Goal: Task Accomplishment & Management: Manage account settings

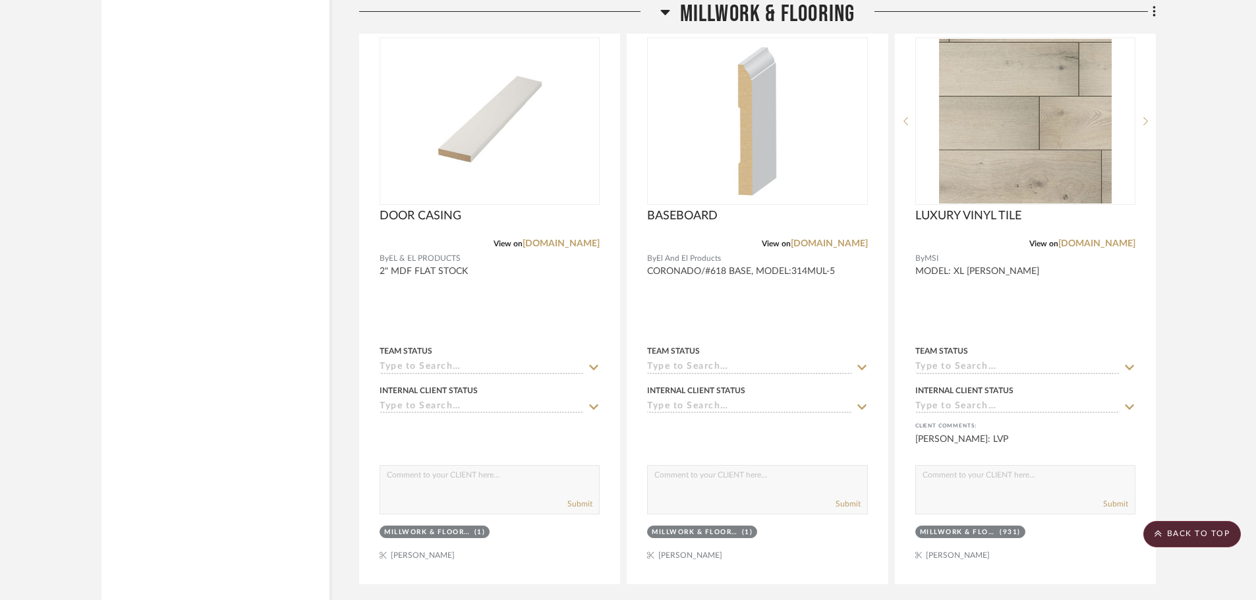
scroll to position [3360, 0]
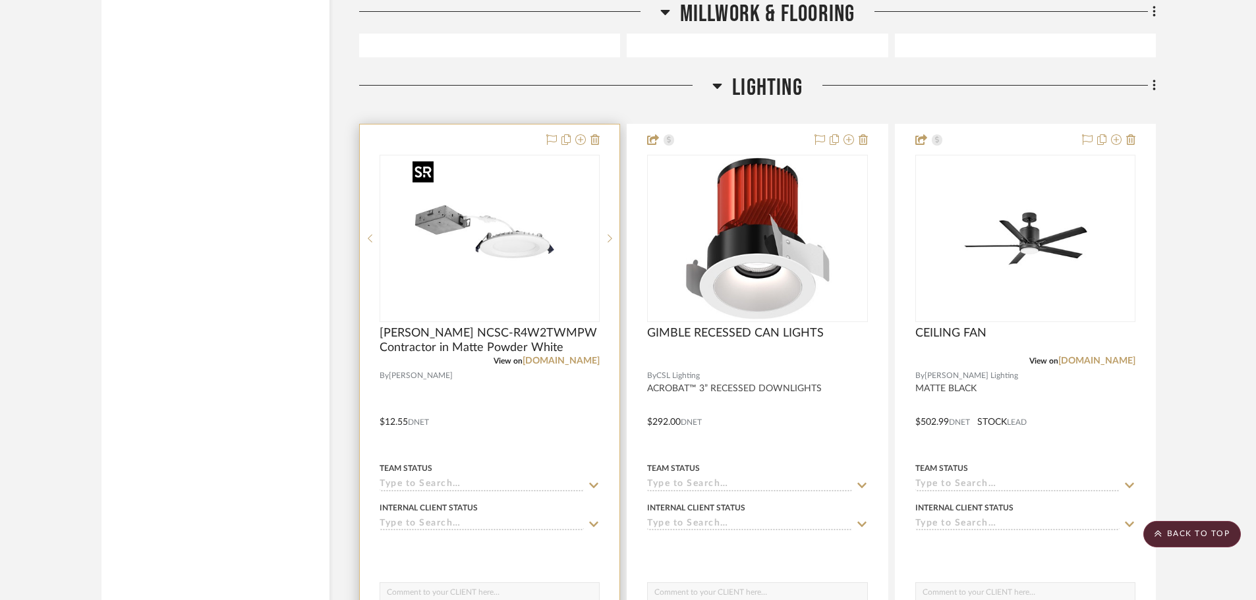
click at [539, 208] on img "0" at bounding box center [489, 238] width 165 height 165
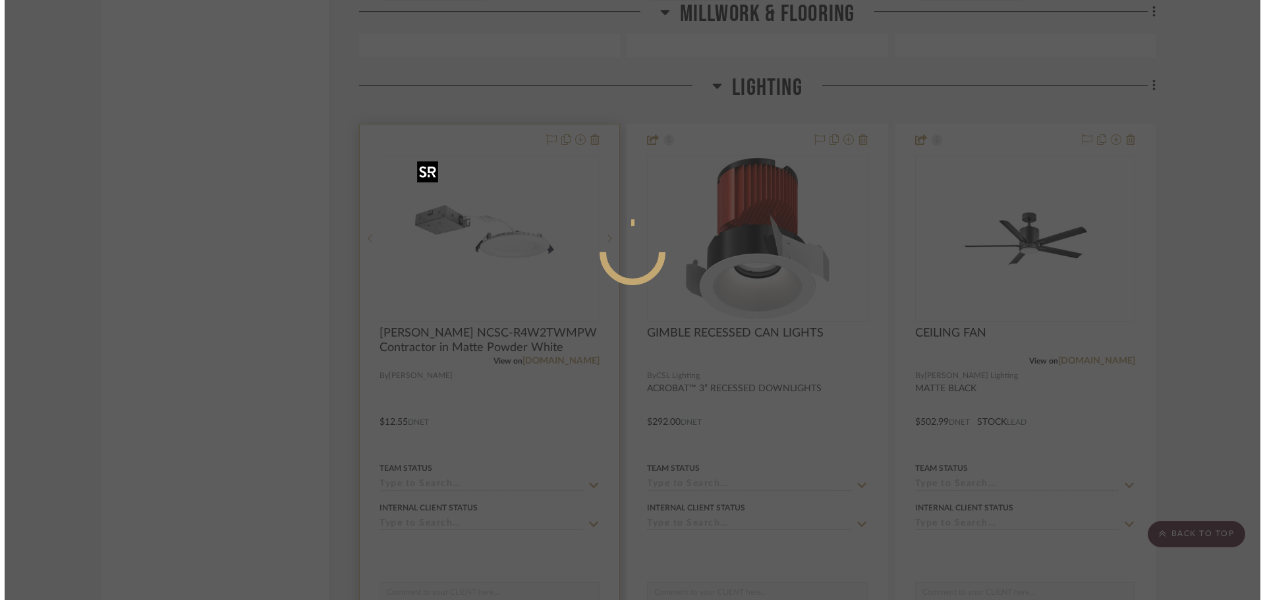
scroll to position [0, 0]
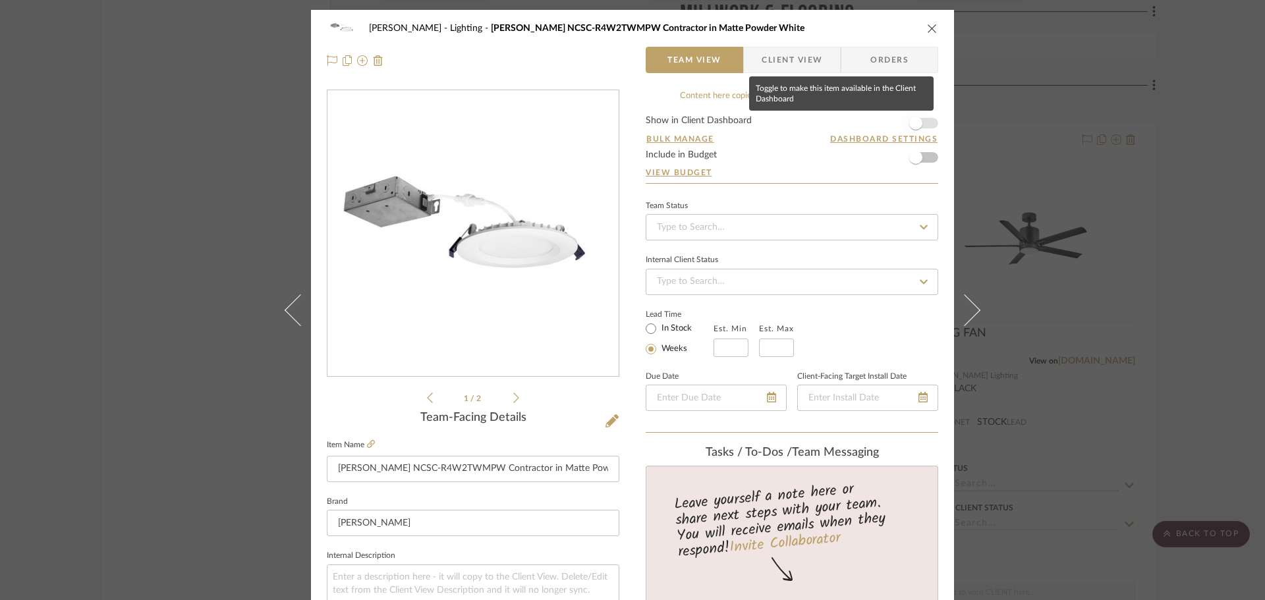
click at [909, 120] on span "button" at bounding box center [915, 123] width 13 height 13
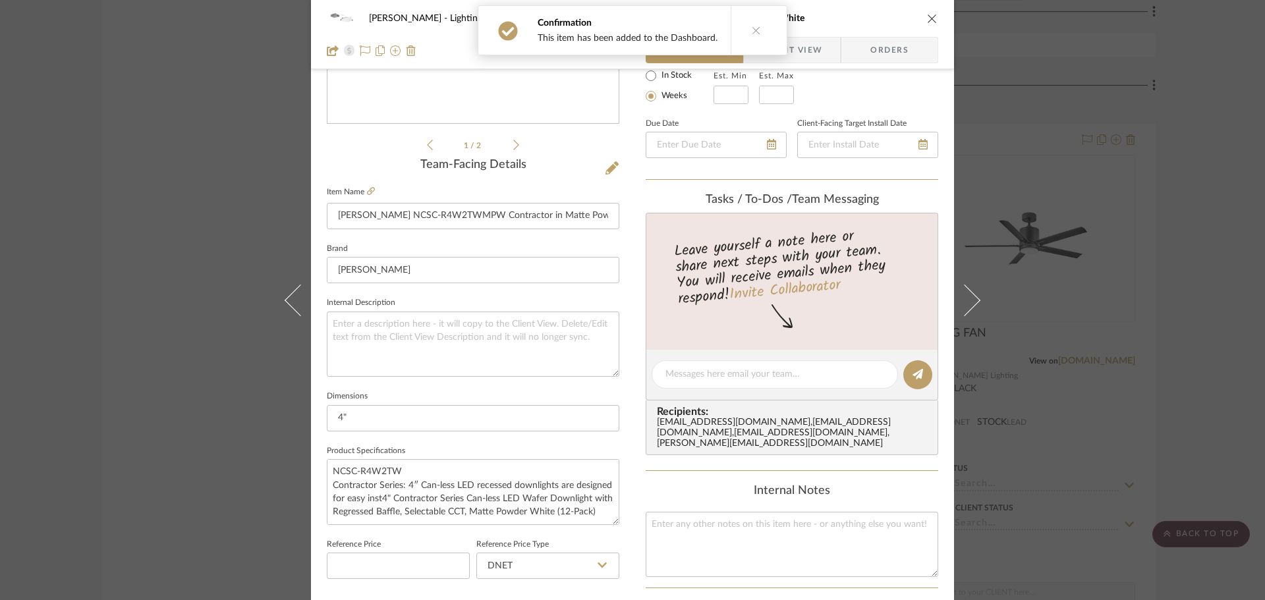
scroll to position [263, 0]
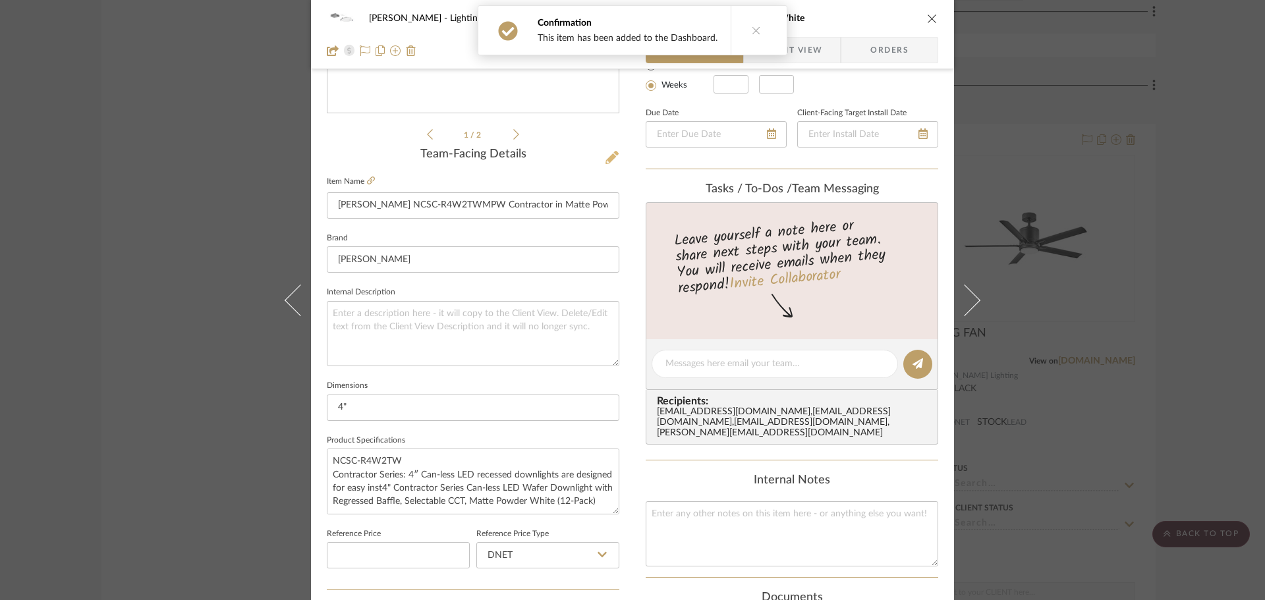
click at [607, 149] on button at bounding box center [612, 158] width 14 height 21
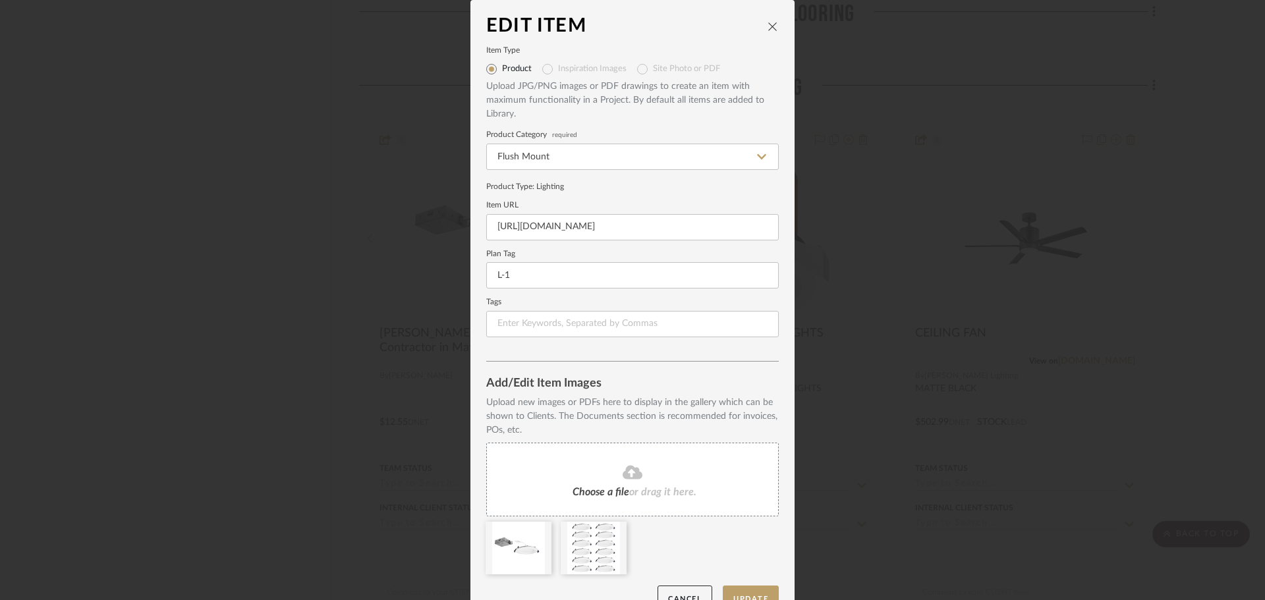
click at [771, 26] on icon "close" at bounding box center [772, 26] width 11 height 11
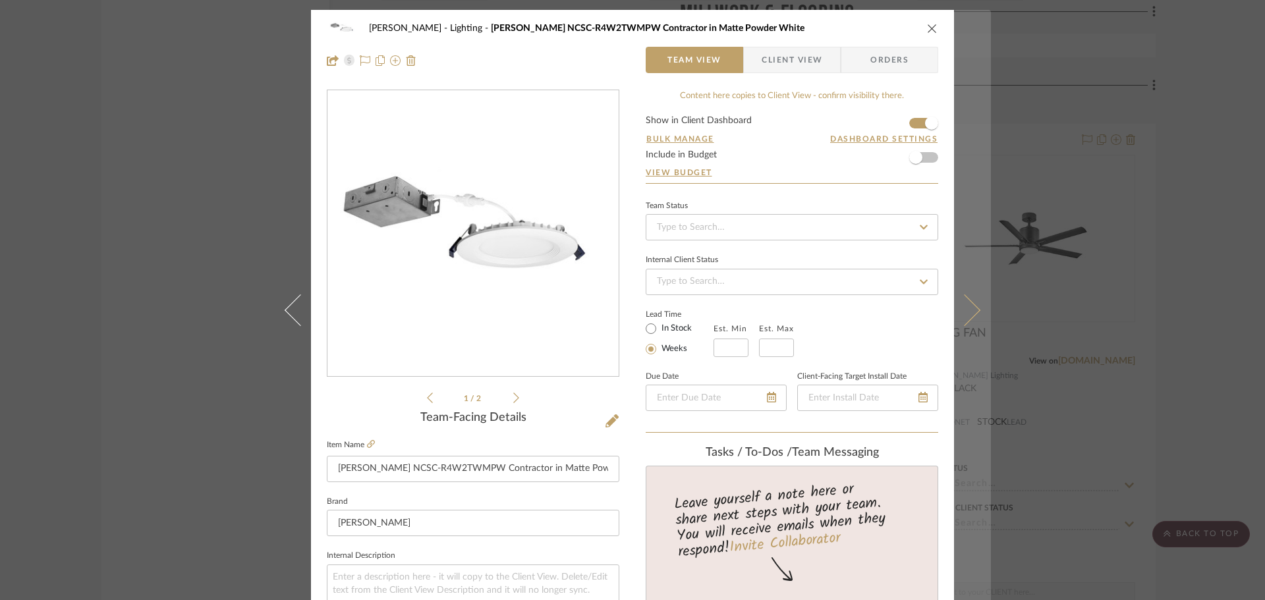
click at [975, 297] on button at bounding box center [972, 310] width 37 height 600
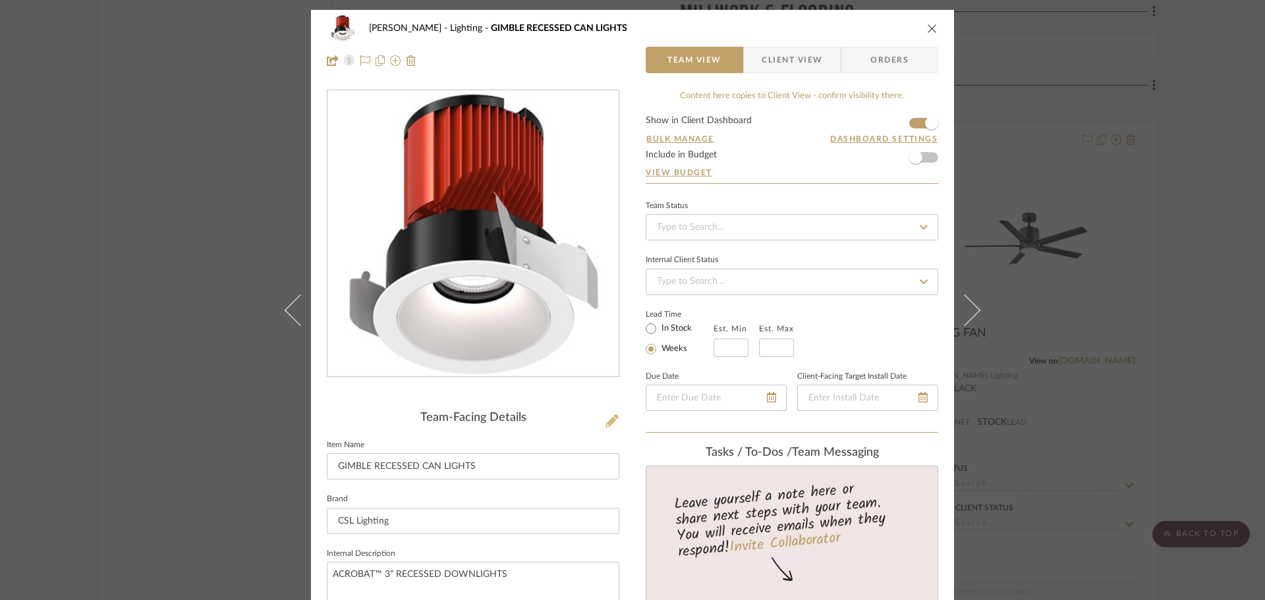
click at [609, 427] on icon at bounding box center [611, 420] width 13 height 13
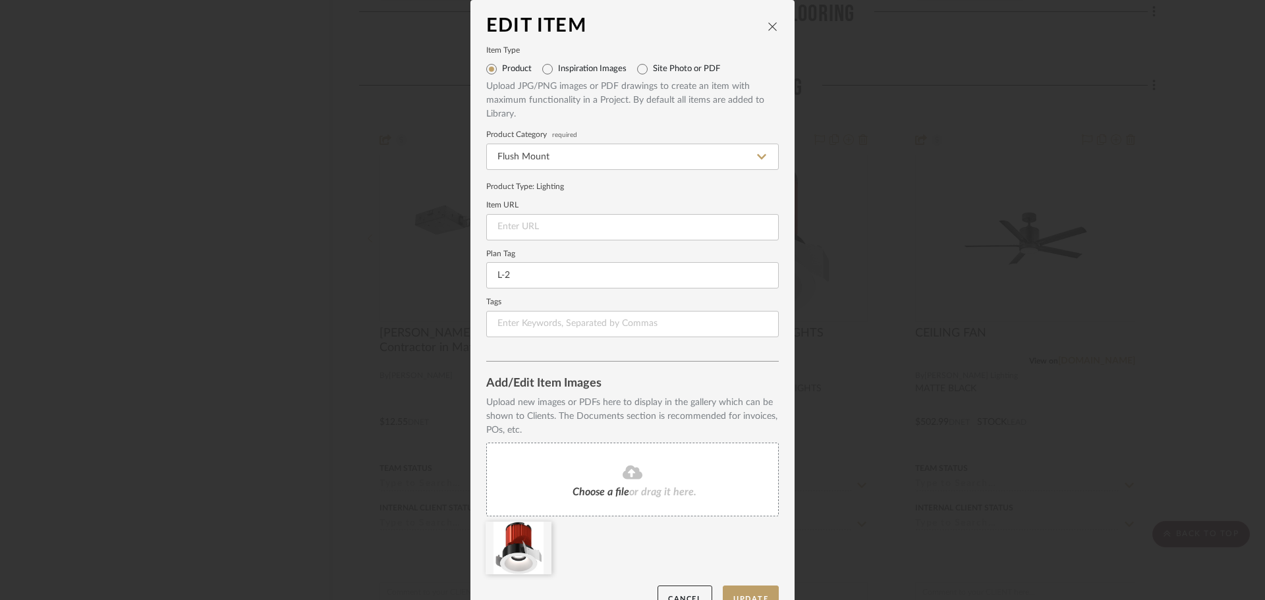
click at [767, 28] on icon "close" at bounding box center [772, 26] width 11 height 11
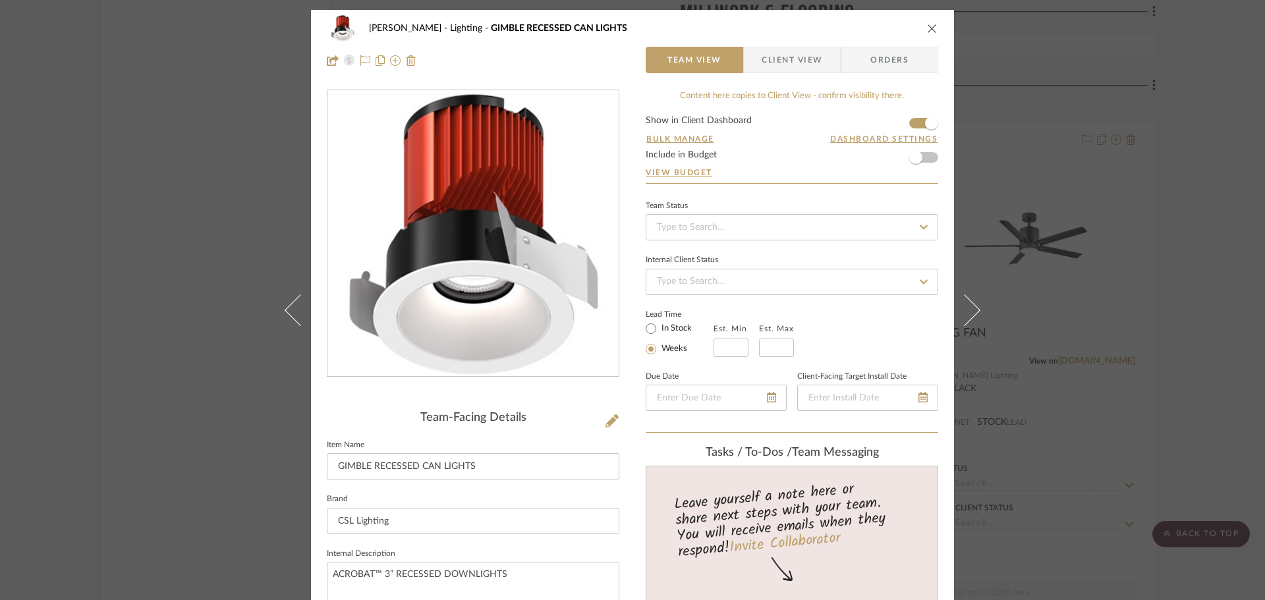
click at [929, 29] on icon "close" at bounding box center [932, 28] width 11 height 11
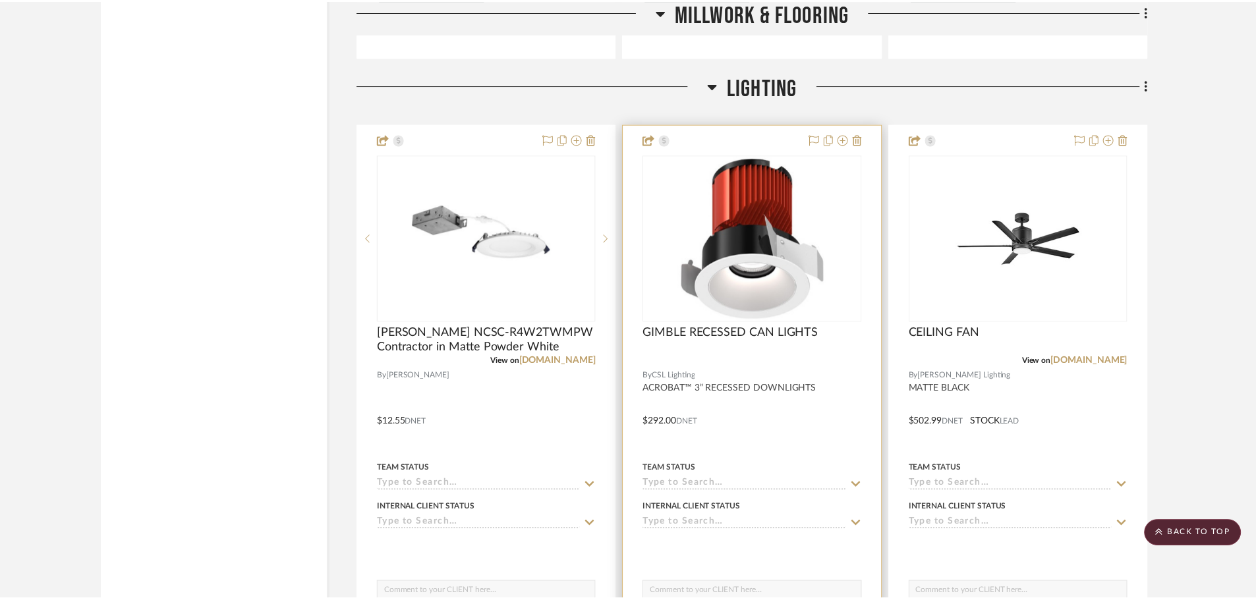
scroll to position [3360, 0]
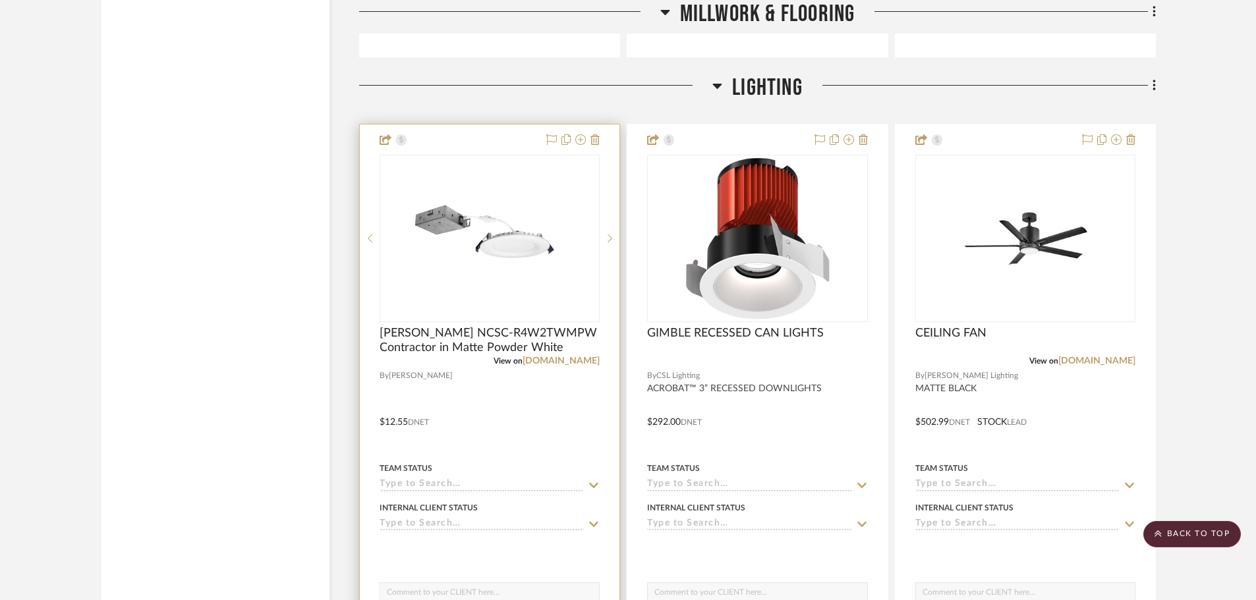
click at [572, 227] on div "0" at bounding box center [489, 238] width 219 height 166
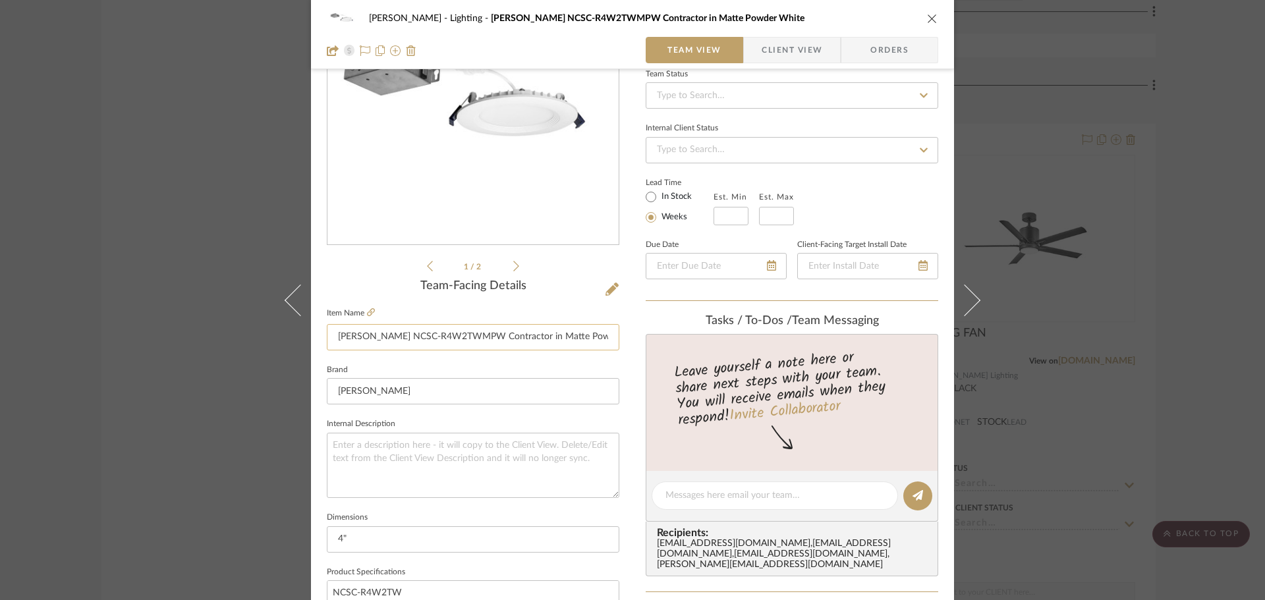
scroll to position [0, 22]
drag, startPoint x: 330, startPoint y: 335, endPoint x: 631, endPoint y: 347, distance: 301.3
click at [624, 347] on div "[PERSON_NAME] Lighting [PERSON_NAME] Lighting NCSC-R4W2TWMPW Contractor in Matt…" at bounding box center [632, 486] width 643 height 1217
click at [367, 460] on textarea at bounding box center [473, 465] width 292 height 65
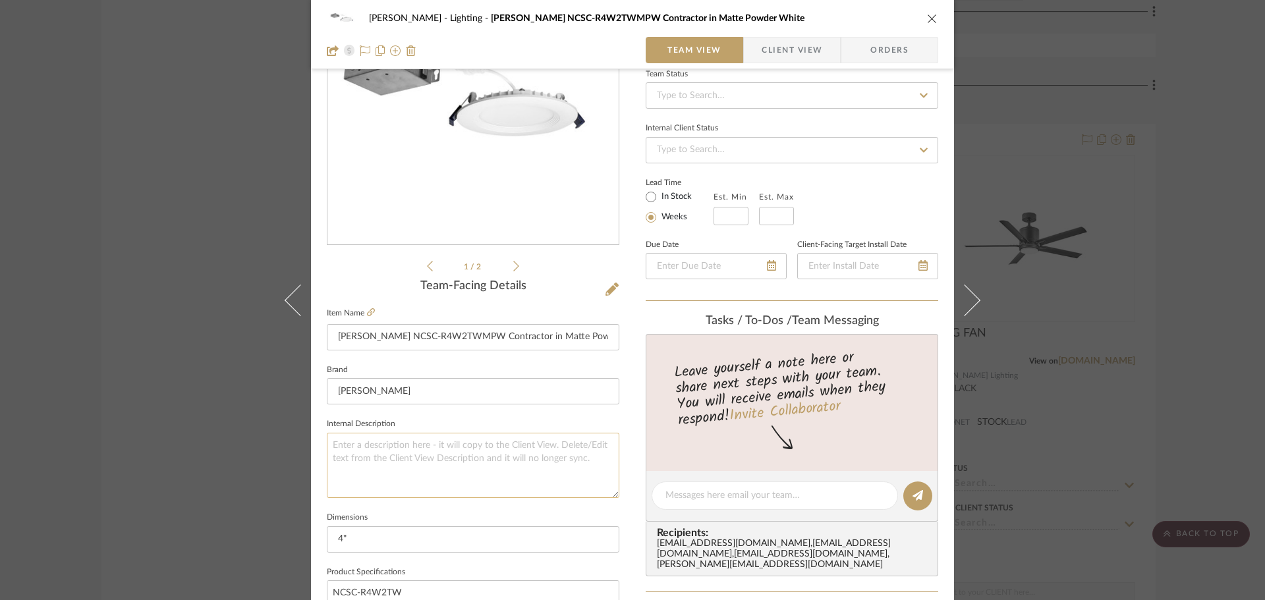
paste textarea "[PERSON_NAME] NCSC-R4W2TWMPW Contractor in Matte Powder White"
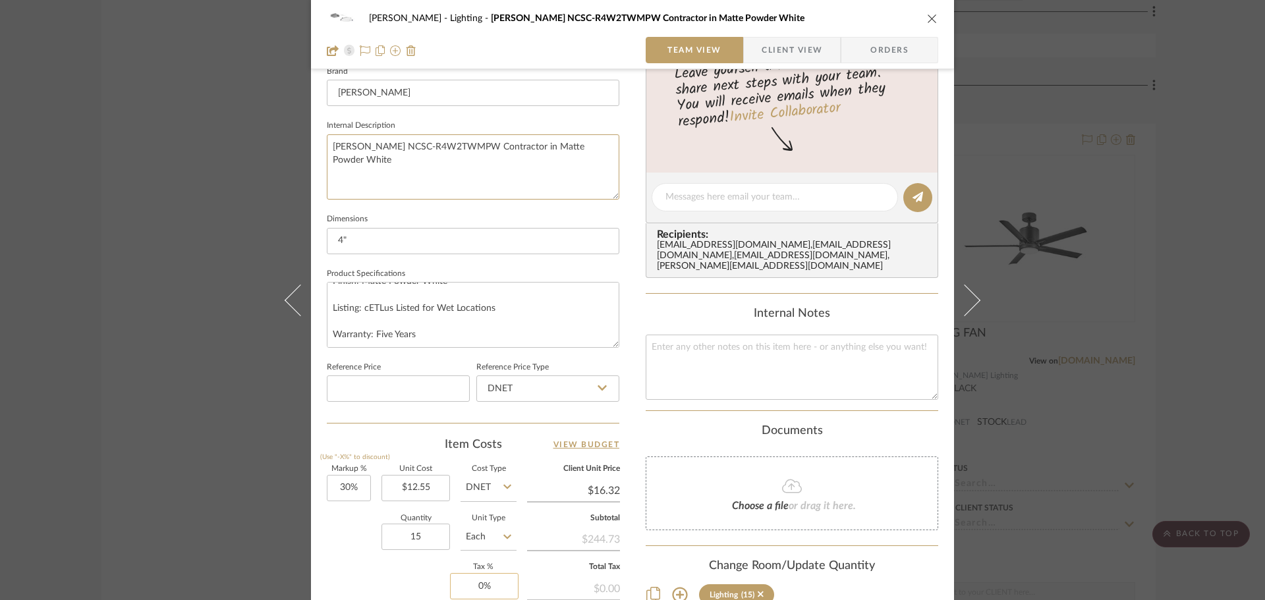
scroll to position [429, 0]
type textarea "[PERSON_NAME] NCSC-R4W2TWMPW Contractor in Matte Powder White"
drag, startPoint x: 732, startPoint y: 358, endPoint x: 700, endPoint y: 361, distance: 32.4
click at [732, 359] on textarea at bounding box center [792, 368] width 292 height 65
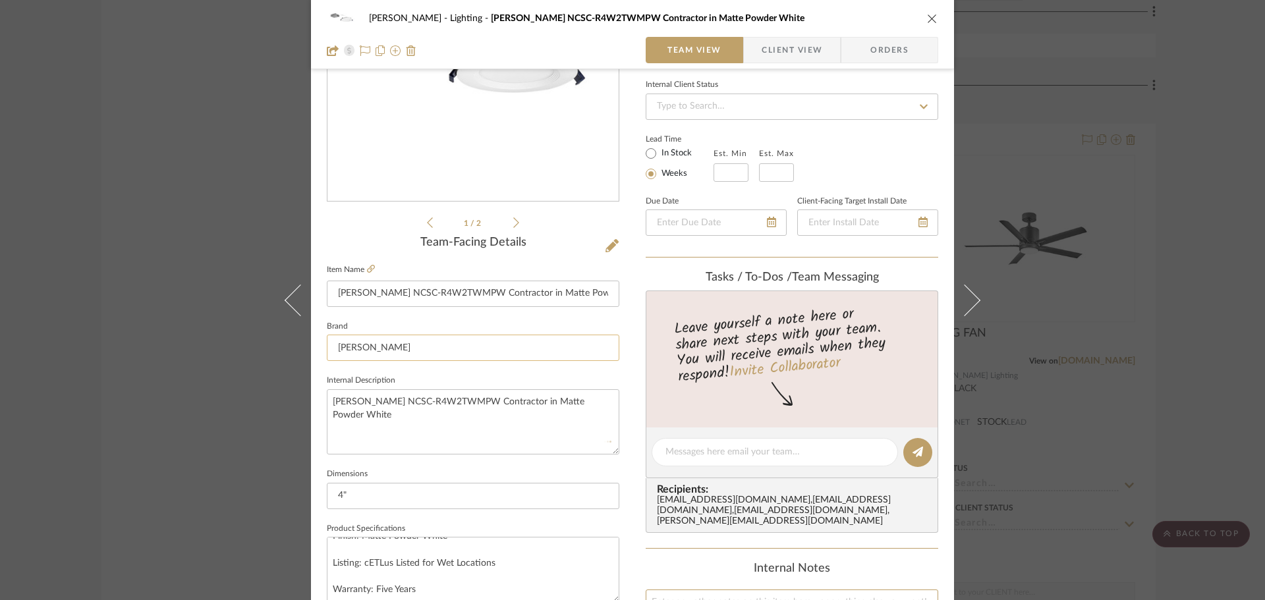
scroll to position [165, 0]
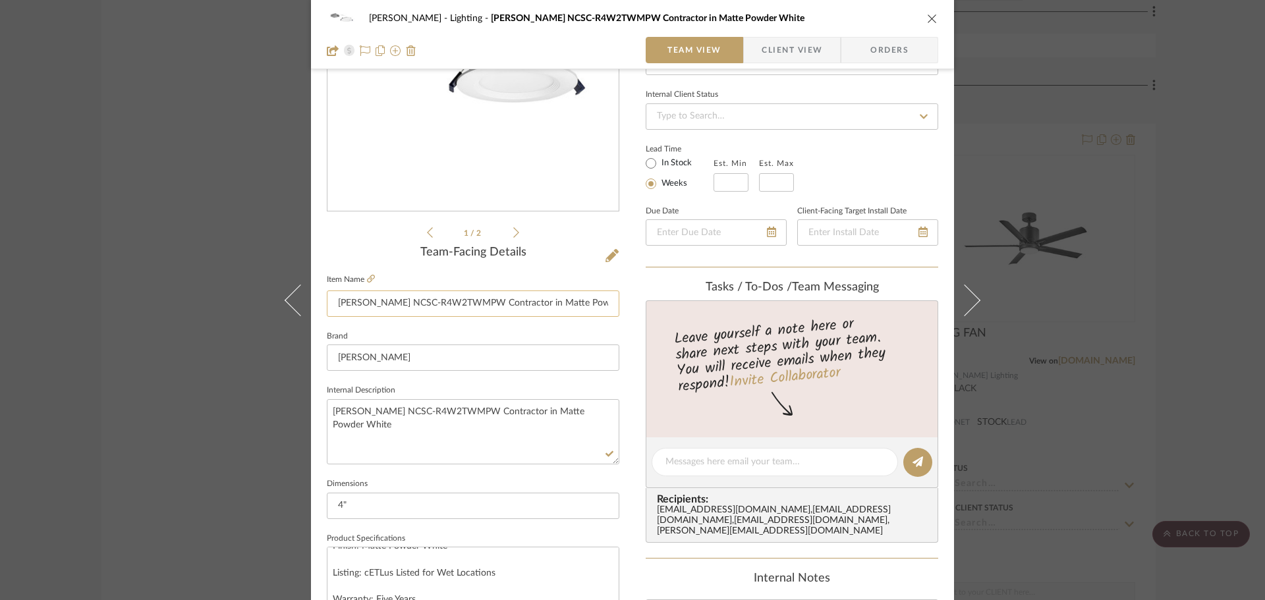
click at [345, 304] on input "[PERSON_NAME] NCSC-R4W2TWMPW Contractor in Matte Powder White" at bounding box center [473, 304] width 292 height 26
drag, startPoint x: 329, startPoint y: 304, endPoint x: 679, endPoint y: 308, distance: 349.8
click at [679, 308] on div "[PERSON_NAME] Lighting [PERSON_NAME] Lighting NCSC-R4W2TWMPW Contractor in Matt…" at bounding box center [632, 453] width 643 height 1217
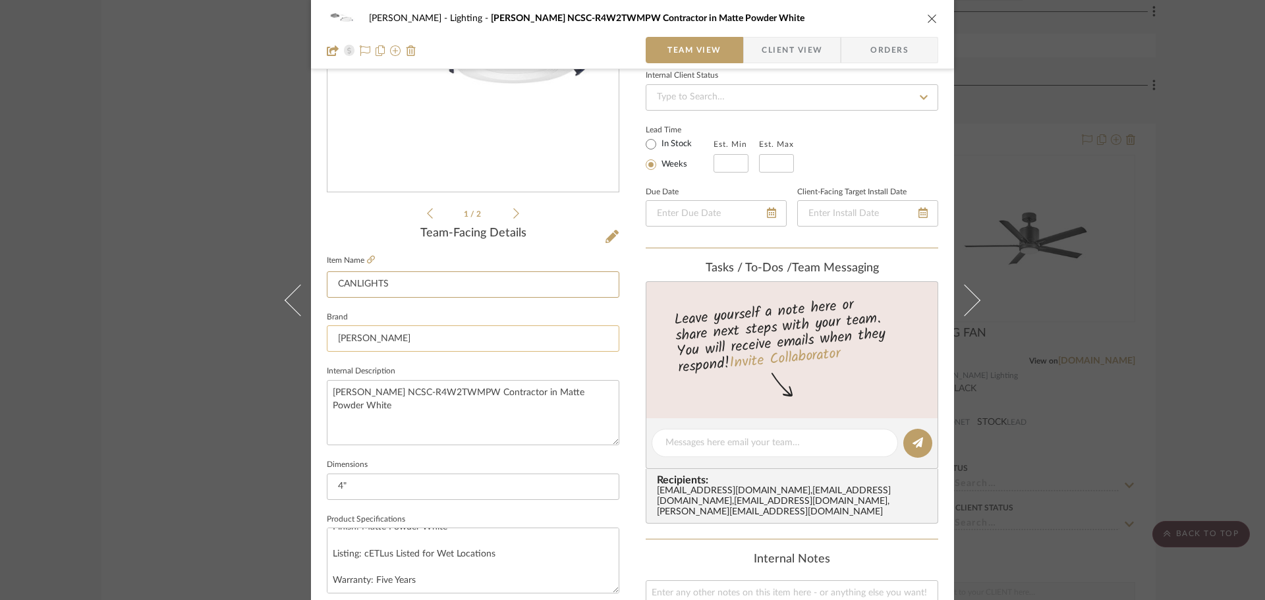
scroll to position [198, 0]
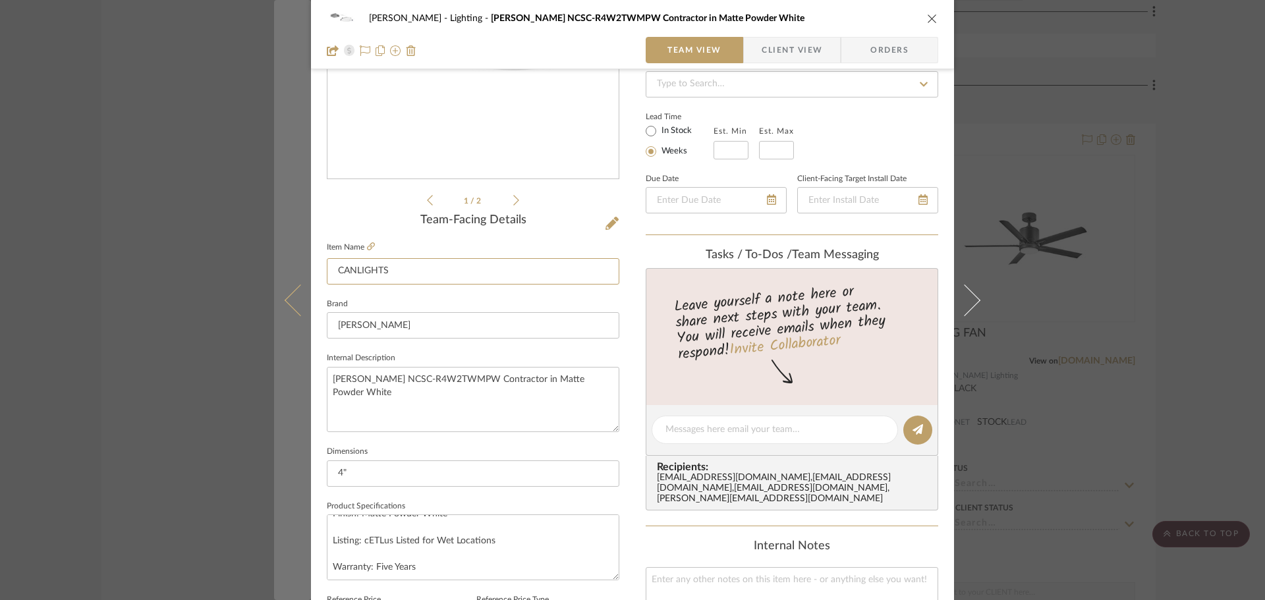
drag, startPoint x: 411, startPoint y: 271, endPoint x: 302, endPoint y: 278, distance: 109.6
click at [302, 278] on mat-dialog-content "[PERSON_NAME] Lighting [PERSON_NAME] Lighting NCSC-R4W2TWMPW Contractor in Matt…" at bounding box center [632, 420] width 717 height 1217
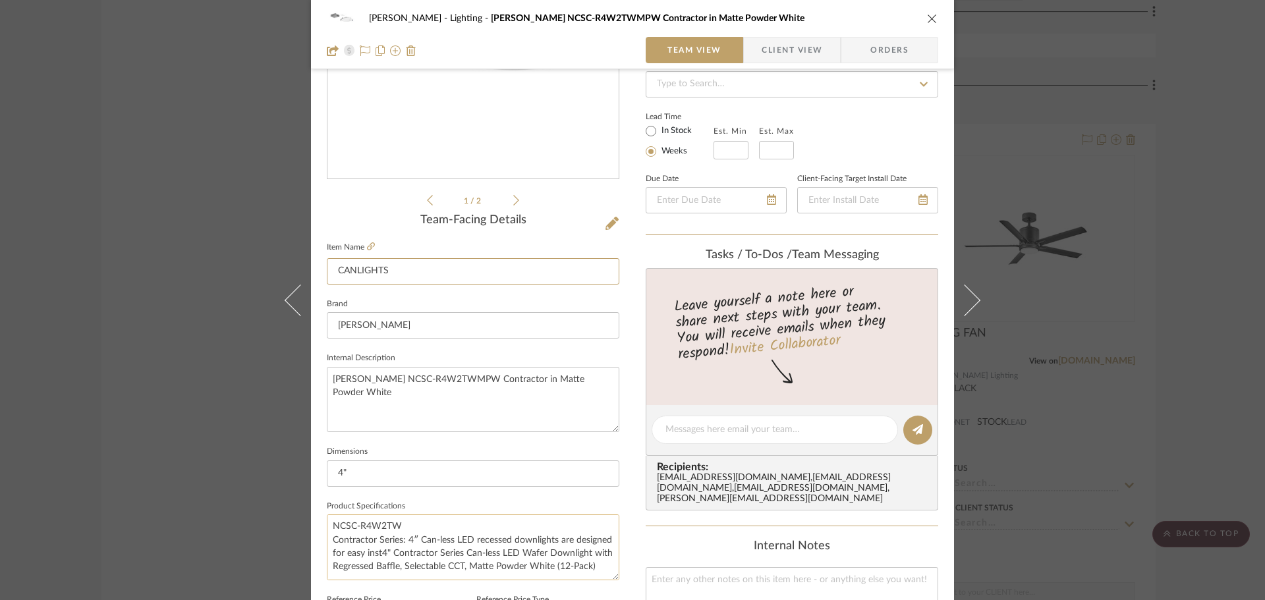
scroll to position [0, 0]
type input "CAN-LESS LIGHT"
click at [446, 541] on textarea "NCSC-R4W2TW Contractor Series: 4″ Can-less LED recessed downlights are designed…" at bounding box center [473, 546] width 292 height 65
click at [453, 540] on textarea "NCSC-R4W2TW Contractor Series: 4″ Can-less LED recessed downlights are designed…" at bounding box center [473, 546] width 292 height 65
drag, startPoint x: 472, startPoint y: 540, endPoint x: 552, endPoint y: 543, distance: 80.4
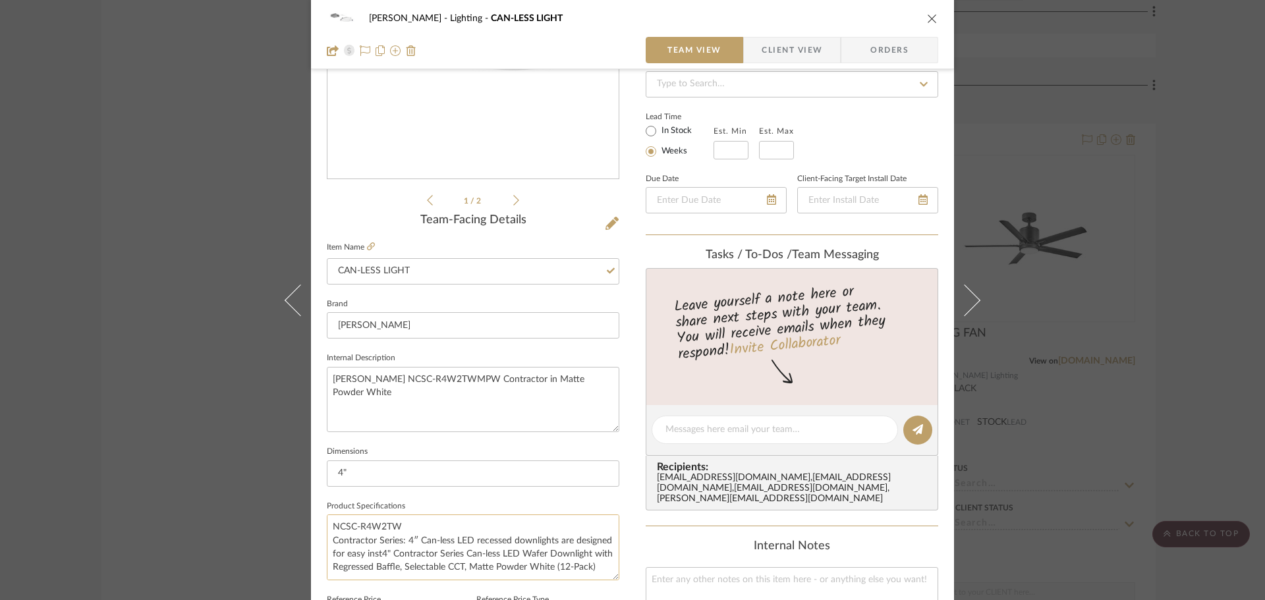
click at [552, 543] on textarea "NCSC-R4W2TW Contractor Series: 4″ Can-less LED recessed downlights are designed…" at bounding box center [473, 546] width 292 height 65
drag, startPoint x: 473, startPoint y: 270, endPoint x: 377, endPoint y: 275, distance: 95.6
click at [377, 275] on input "CAN-LESS LIGHT" at bounding box center [473, 271] width 292 height 26
drag, startPoint x: 519, startPoint y: 269, endPoint x: 298, endPoint y: 265, distance: 220.7
click at [312, 262] on div "[PERSON_NAME] Lighting CAN-LESS LIGHT Team View Client View Orders 1 / 2 Team-F…" at bounding box center [632, 420] width 643 height 1217
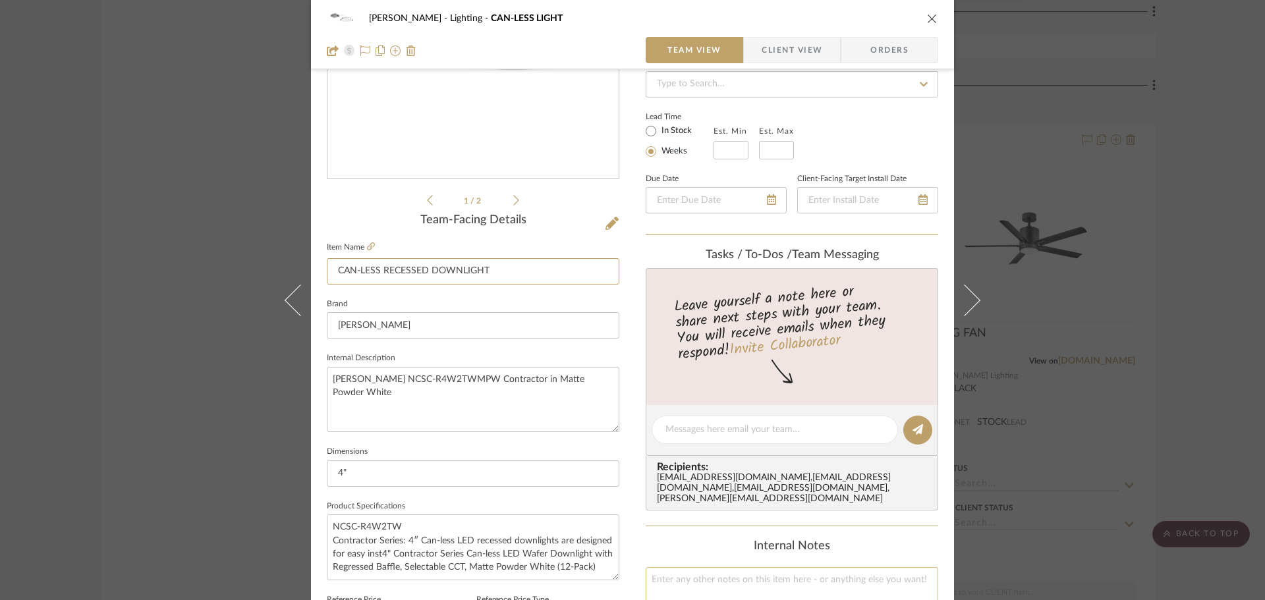
type input "CAN-LESS RECESSED DOWNLIGHT"
click at [794, 567] on textarea at bounding box center [792, 599] width 292 height 65
paste textarea "CAN-LESS RECESSED DOWNLIGHT"
type textarea "CAN-LESS RECESSED DOWNLIGHT"
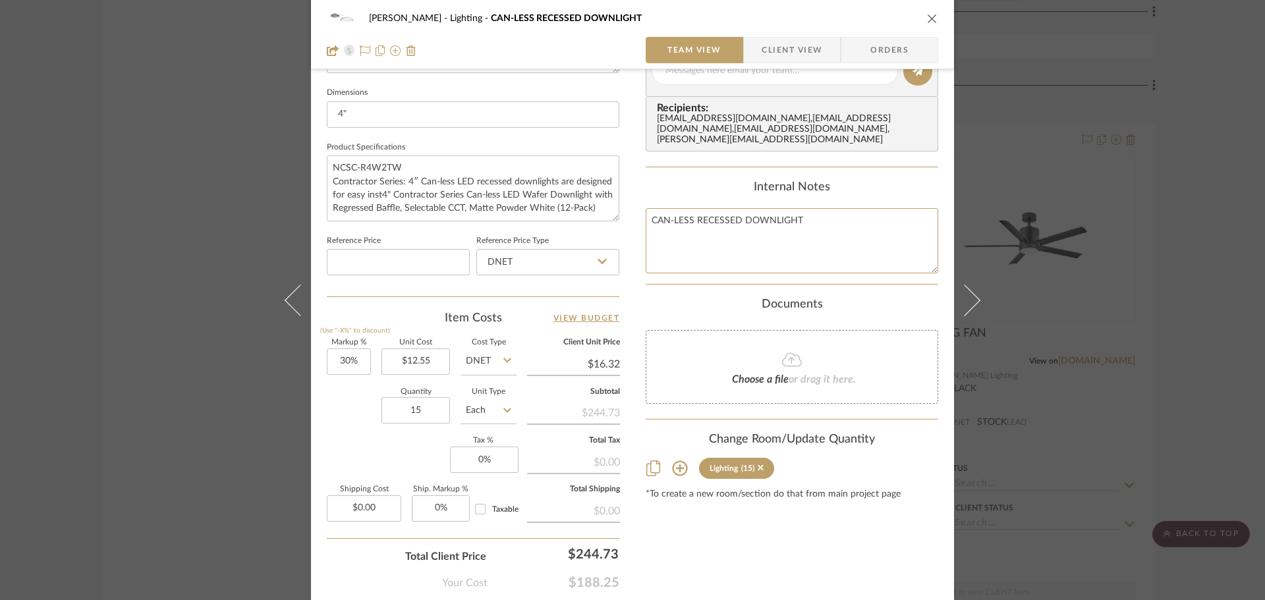
scroll to position [626, 0]
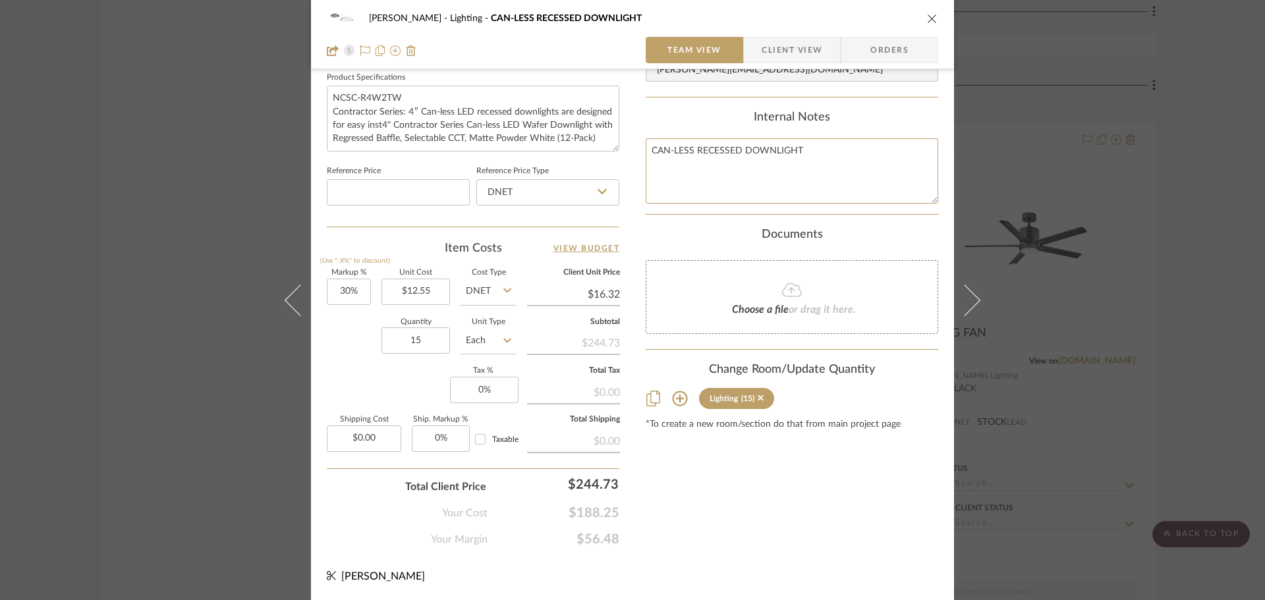
type textarea "CAN-LESS RECESSED DOWNLIGHT"
click at [818, 427] on div "Content here copies to Client View - confirm visibility there. Show in Client D…" at bounding box center [792, 5] width 292 height 1084
click at [927, 17] on icon "close" at bounding box center [932, 18] width 11 height 11
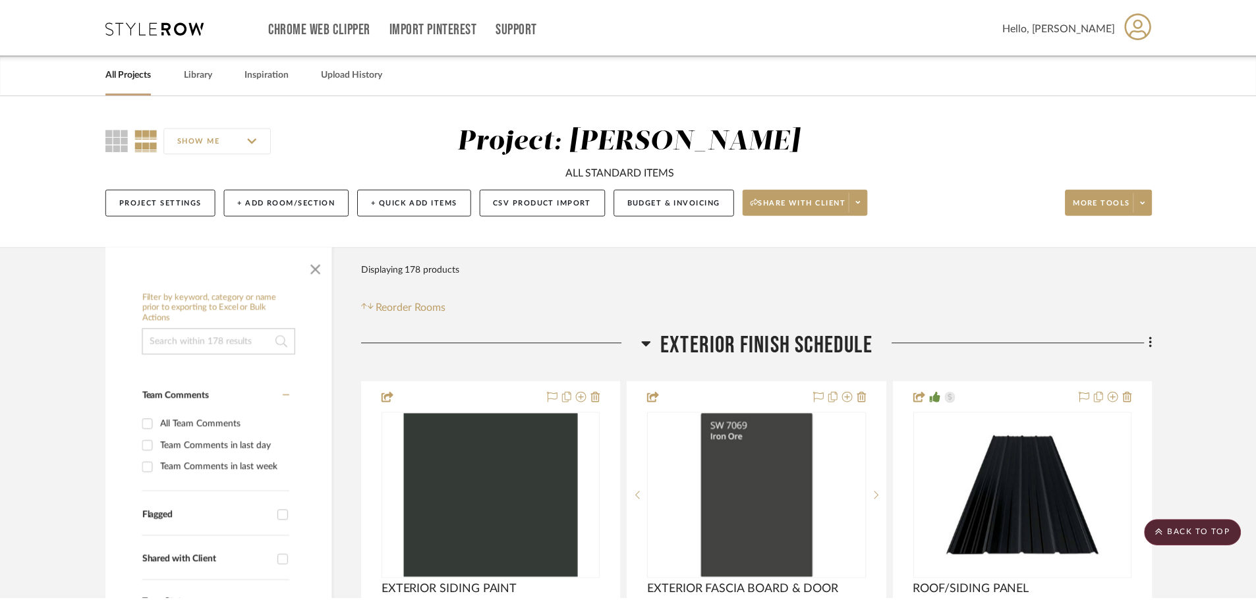
scroll to position [3360, 0]
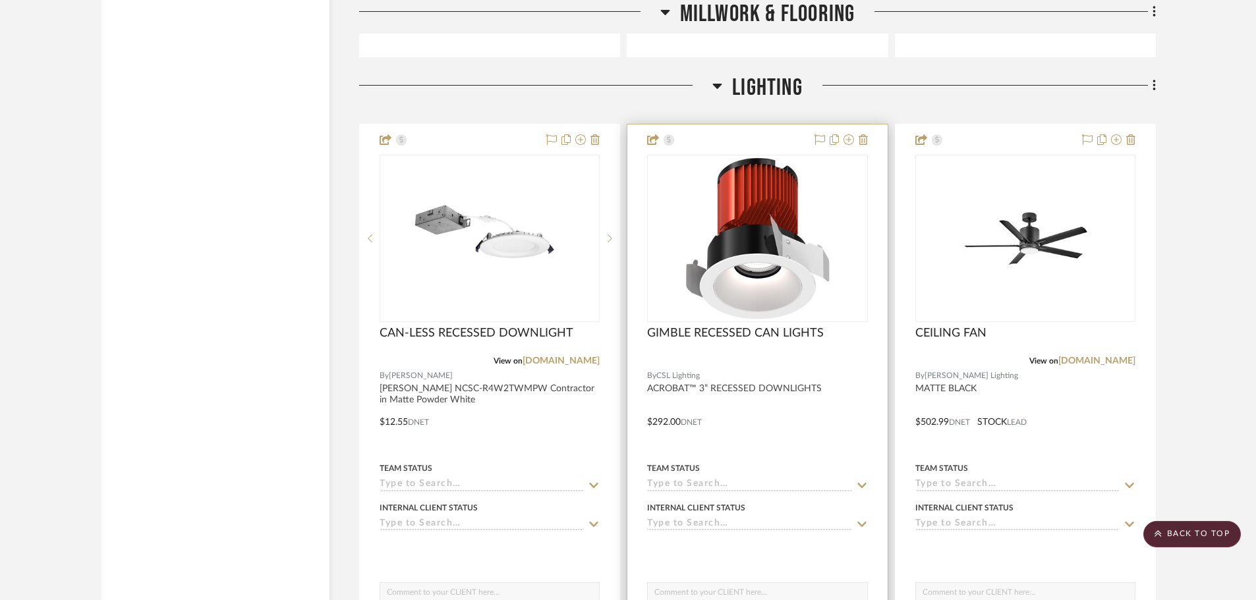
click at [782, 232] on img "0" at bounding box center [757, 238] width 157 height 165
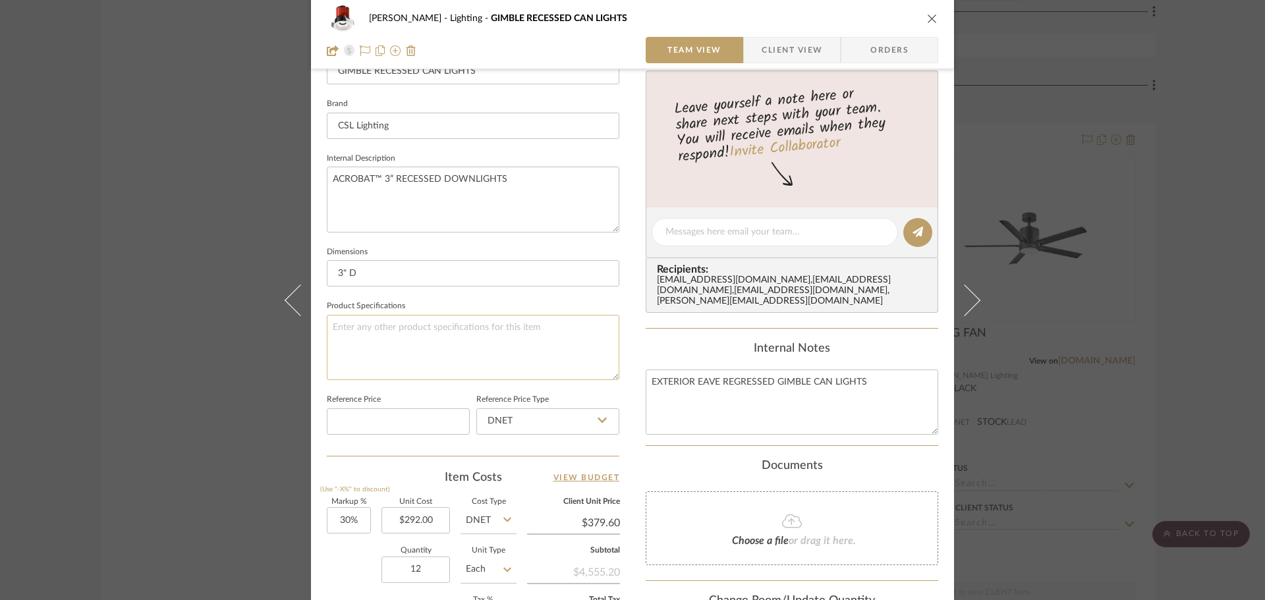
scroll to position [263, 0]
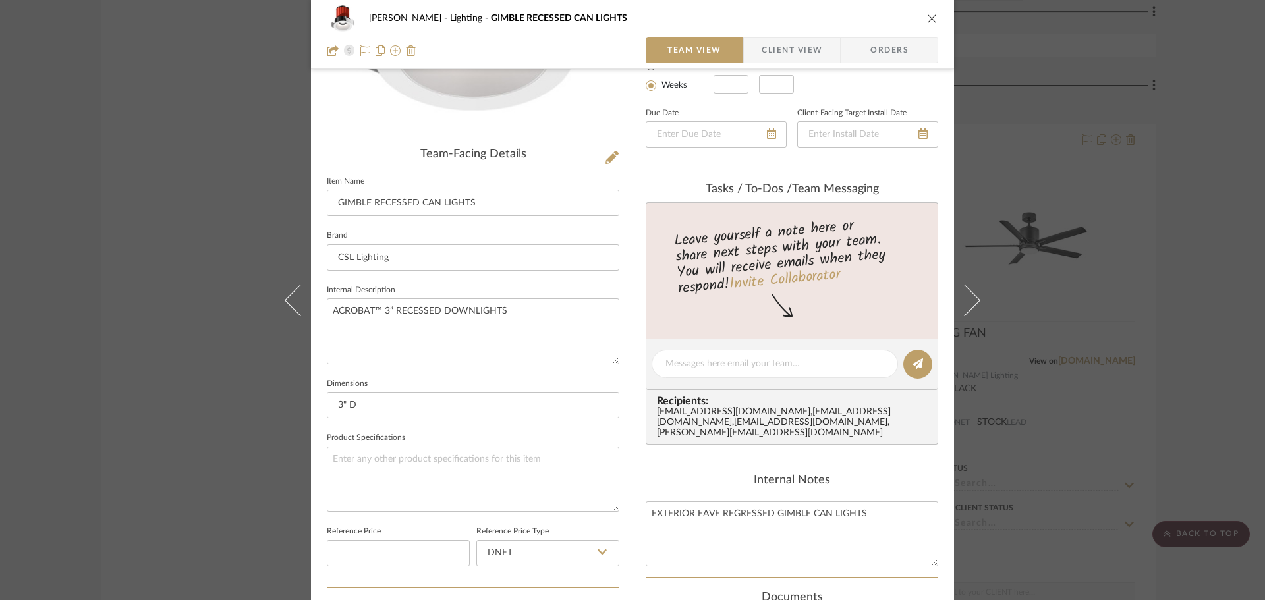
click at [929, 14] on icon "close" at bounding box center [932, 18] width 11 height 11
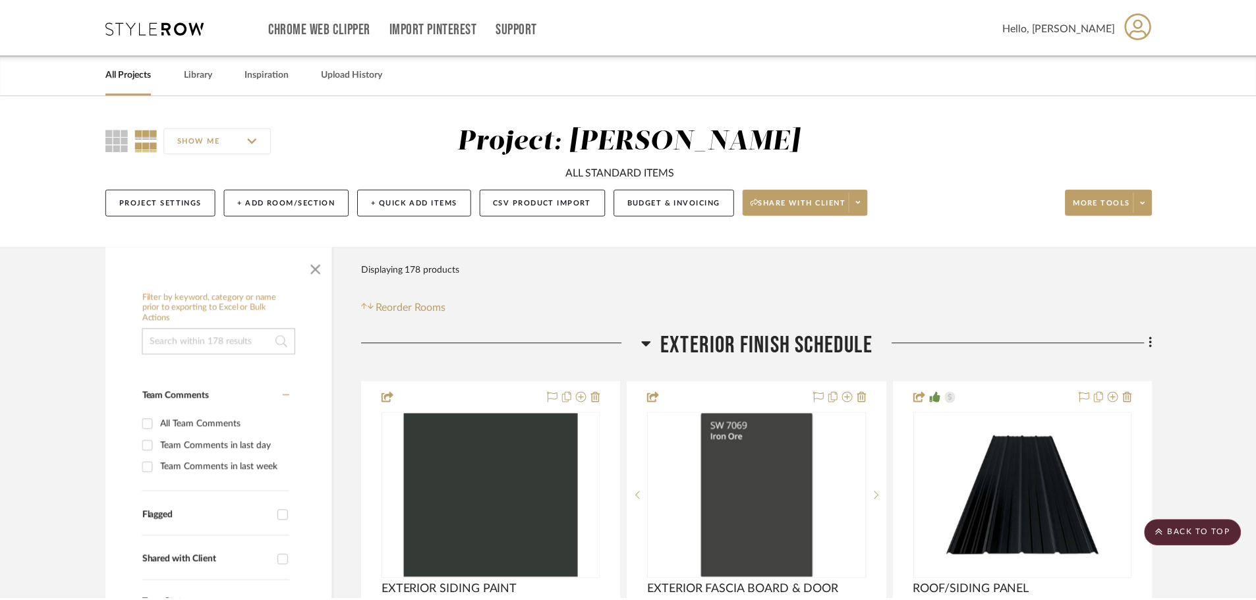
scroll to position [3360, 0]
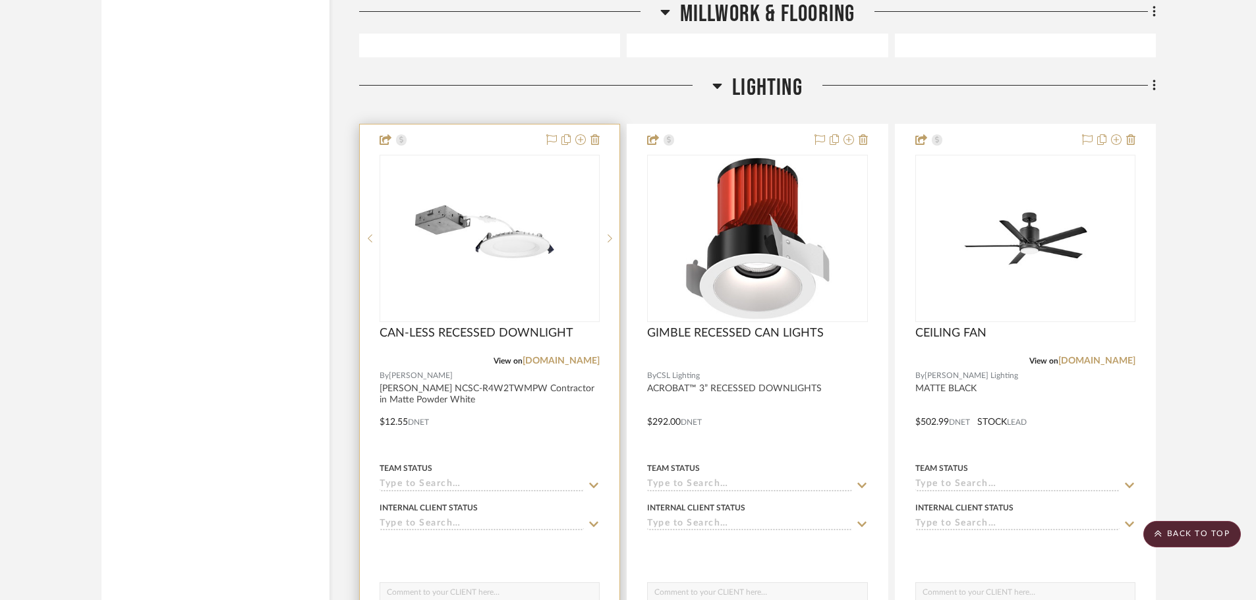
click at [550, 242] on img "0" at bounding box center [489, 238] width 165 height 165
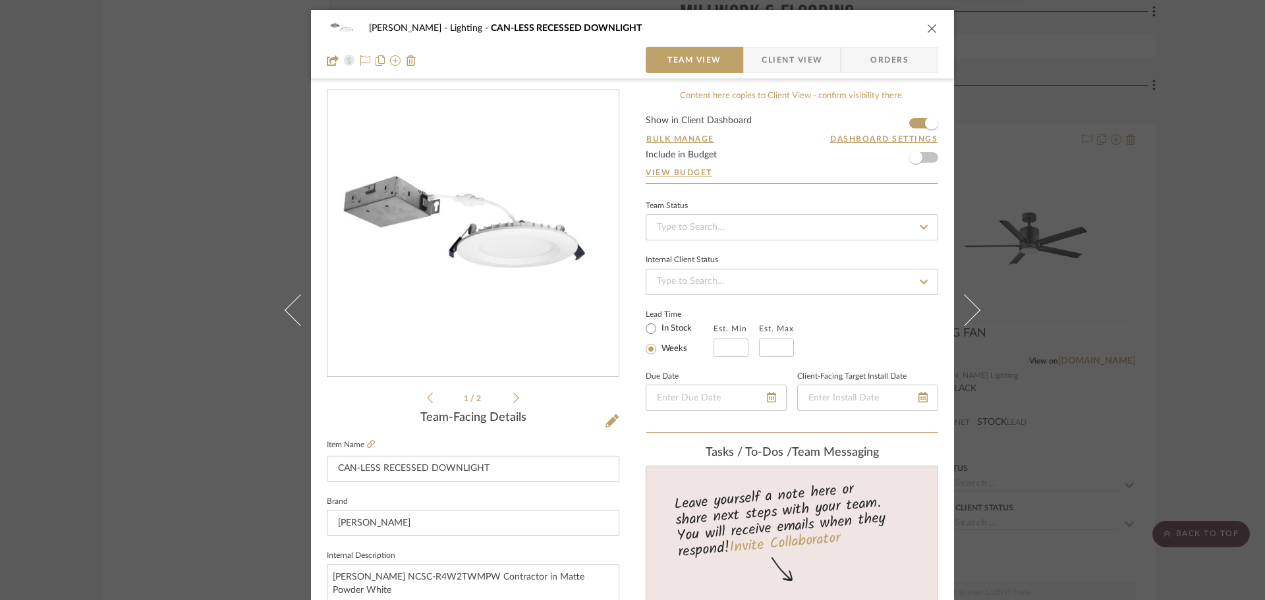
scroll to position [263, 0]
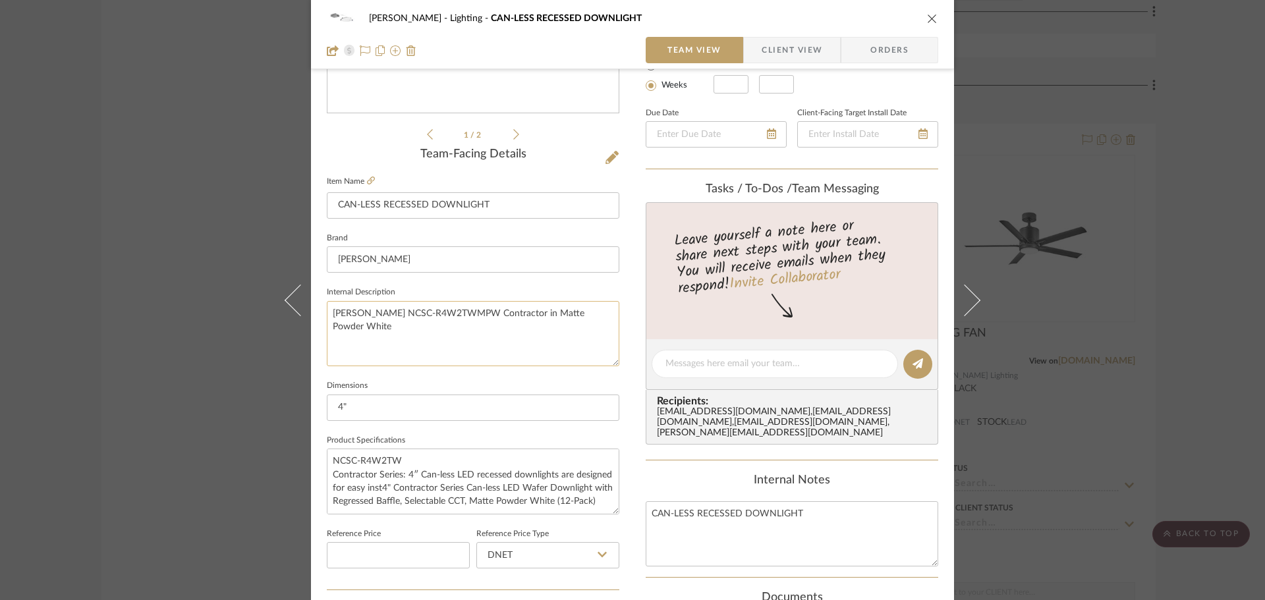
click at [372, 329] on textarea "[PERSON_NAME] NCSC-R4W2TWMPW Contractor in Matte Powder White" at bounding box center [473, 333] width 292 height 65
drag, startPoint x: 372, startPoint y: 325, endPoint x: 327, endPoint y: 312, distance: 46.7
click at [327, 312] on textarea "[PERSON_NAME] NCSC-R4W2TWMPW Contractor in Matte Powder White" at bounding box center [473, 333] width 292 height 65
click at [377, 335] on textarea "[PERSON_NAME] NCSC-R4W2TWMPW Contractor in Matte Powder White" at bounding box center [473, 333] width 292 height 65
click at [381, 474] on textarea "NCSC-R4W2TW Contractor Series: 4″ Can-less LED recessed downlights are designed…" at bounding box center [473, 481] width 292 height 65
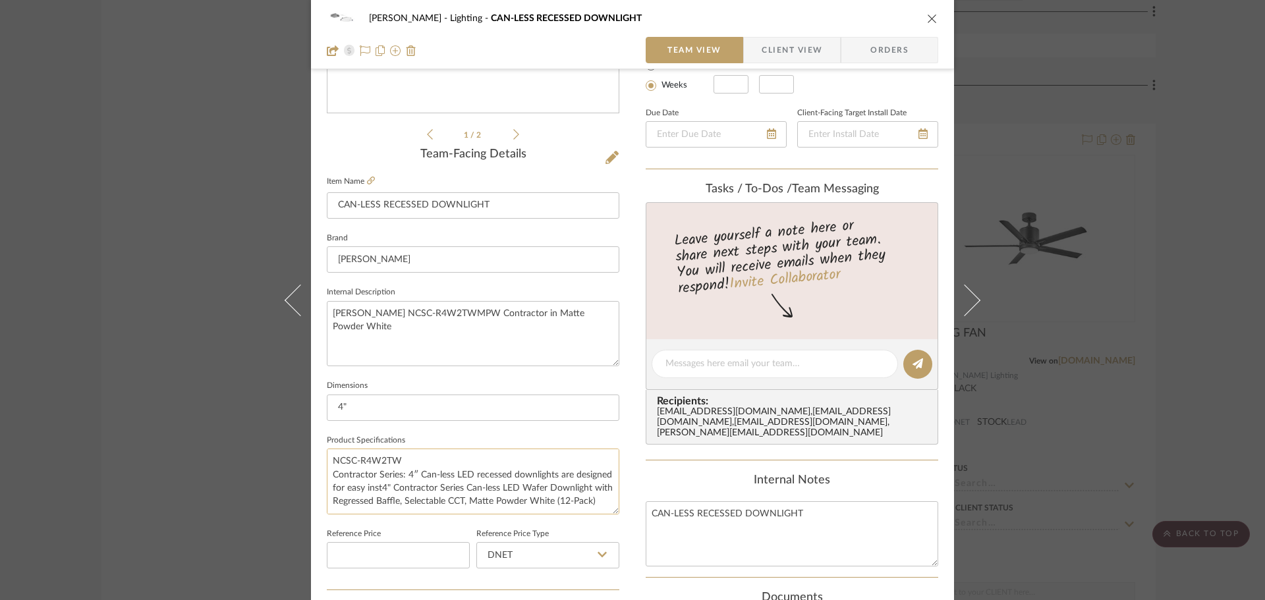
drag, startPoint x: 329, startPoint y: 457, endPoint x: 555, endPoint y: 478, distance: 227.6
click at [555, 478] on textarea "NCSC-R4W2TW Contractor Series: 4″ Can-less LED recessed downlights are designed…" at bounding box center [473, 481] width 292 height 65
click at [361, 335] on textarea "[PERSON_NAME] NCSC-R4W2TWMPW Contractor in Matte Powder White" at bounding box center [473, 333] width 292 height 65
paste textarea "NCSC-R4W2TW Contractor Series: 4″ Can-less LED recessed downlights"
drag, startPoint x: 452, startPoint y: 331, endPoint x: 358, endPoint y: 331, distance: 93.5
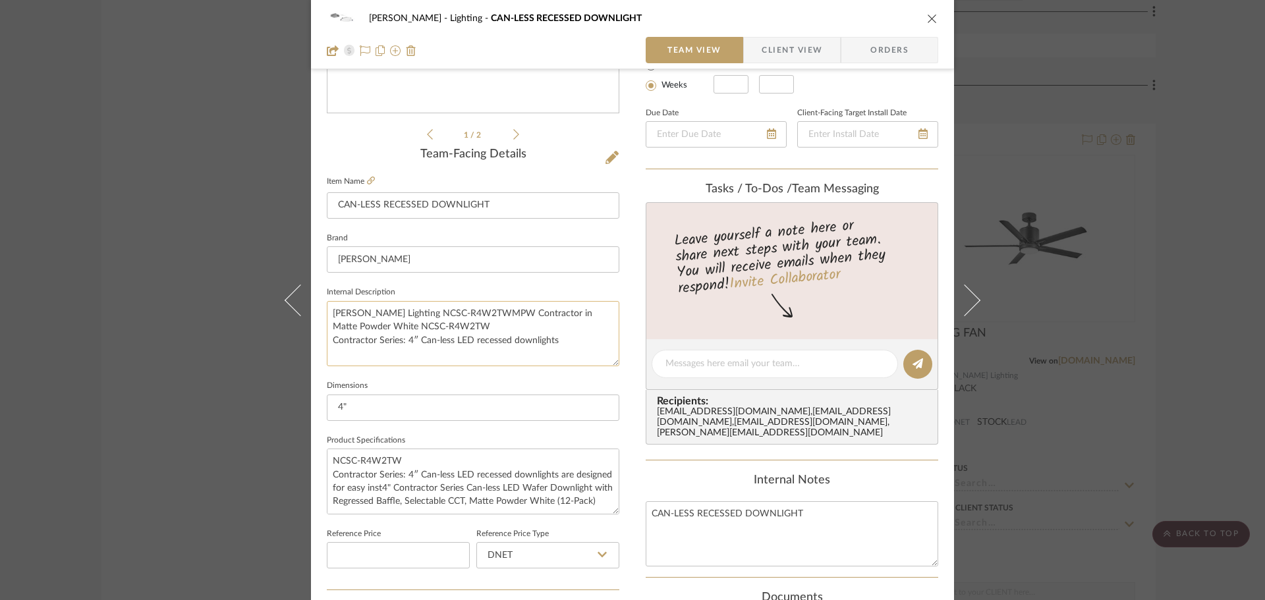
click at [358, 331] on textarea "[PERSON_NAME] Lighting NCSC-R4W2TWMPW Contractor in Matte Powder White NCSC-R4W…" at bounding box center [473, 333] width 292 height 65
type textarea "[PERSON_NAME] Lighting NCSC-R4W2TWMPW Contractor in Matte Powder White NCSC-R4W…"
click at [406, 460] on textarea "NCSC-R4W2TW Contractor Series: 4″ Can-less LED recessed downlights are designed…" at bounding box center [473, 481] width 292 height 65
click at [424, 327] on textarea "[PERSON_NAME] Lighting NCSC-R4W2TWMPW Contractor in Matte Powder White NCSC-R4W…" at bounding box center [473, 333] width 292 height 65
drag, startPoint x: 428, startPoint y: 326, endPoint x: 323, endPoint y: 311, distance: 105.8
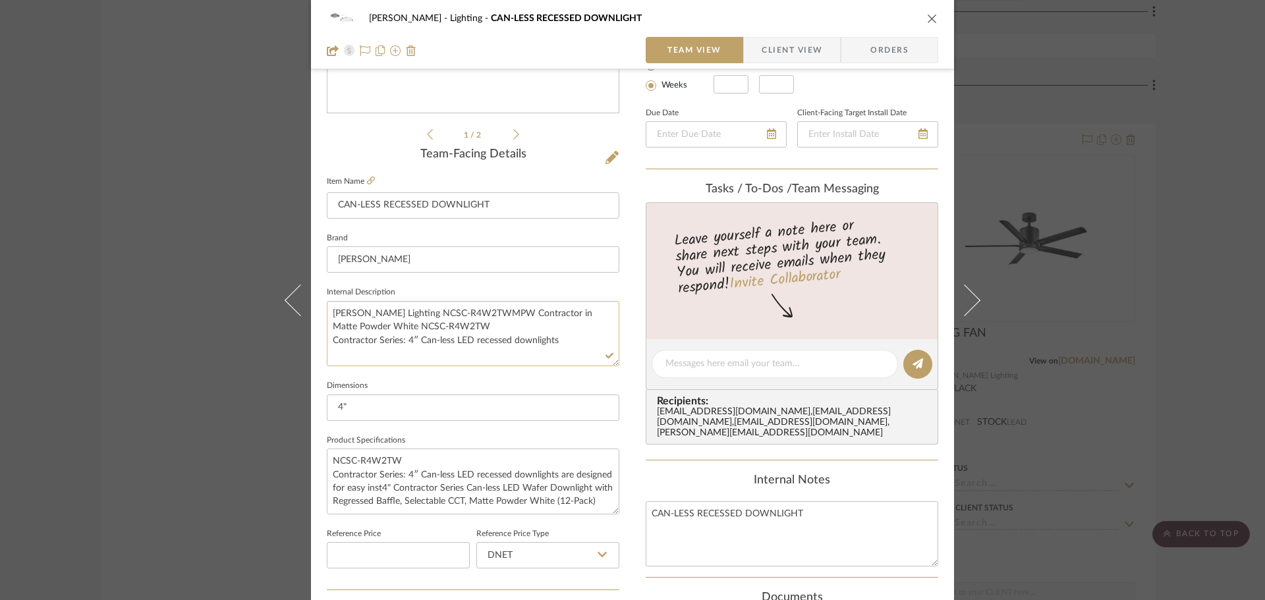
click at [327, 311] on textarea "[PERSON_NAME] Lighting NCSC-R4W2TWMPW Contractor in Matte Powder White NCSC-R4W…" at bounding box center [473, 333] width 292 height 65
click at [329, 324] on textarea "Contractor Series: 4″ Can-less LED recessed downlights" at bounding box center [473, 333] width 292 height 65
click at [564, 312] on textarea "Contractor Series: 4″ Can-less LED recessed downlights" at bounding box center [473, 333] width 292 height 65
type textarea "Contractor Series: 4″ Can-less LED recessed downlights MODEL:"
click at [399, 478] on textarea "NCSC-R4W2TW Contractor Series: 4″ Can-less LED recessed downlights are designed…" at bounding box center [473, 481] width 292 height 65
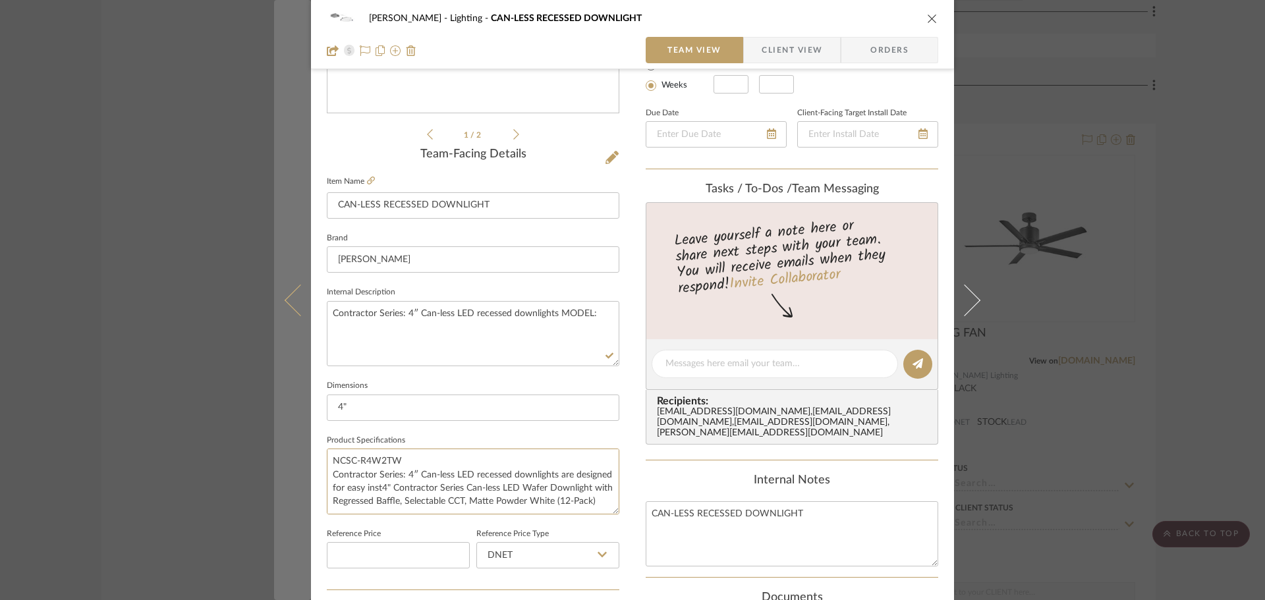
drag, startPoint x: 405, startPoint y: 458, endPoint x: 285, endPoint y: 460, distance: 120.6
click at [285, 460] on mat-dialog-content "[PERSON_NAME] Lighting CAN-LESS RECESSED DOWNLIGHT Team View Client View Orders…" at bounding box center [632, 354] width 717 height 1217
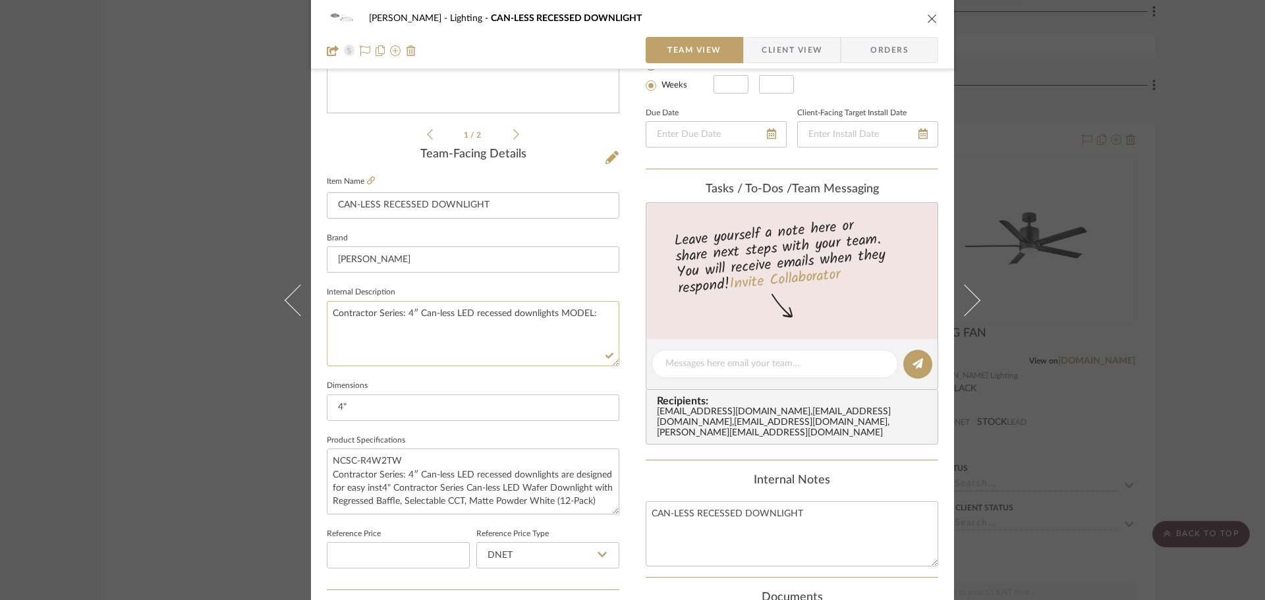
click at [604, 313] on textarea "Contractor Series: 4″ Can-less LED recessed downlights MODEL:" at bounding box center [473, 333] width 292 height 65
paste textarea "NCSC-R4W2TW"
click at [555, 312] on textarea "Contractor Series: 4″ Can-less LED recessed downlights MODEL: NCSC-R4W2TW" at bounding box center [473, 333] width 292 height 65
click at [562, 335] on textarea "Contractor Series: 4″ Can-less LED recessed downlights MATTE POWDER WHITE MODEL…" at bounding box center [473, 333] width 292 height 65
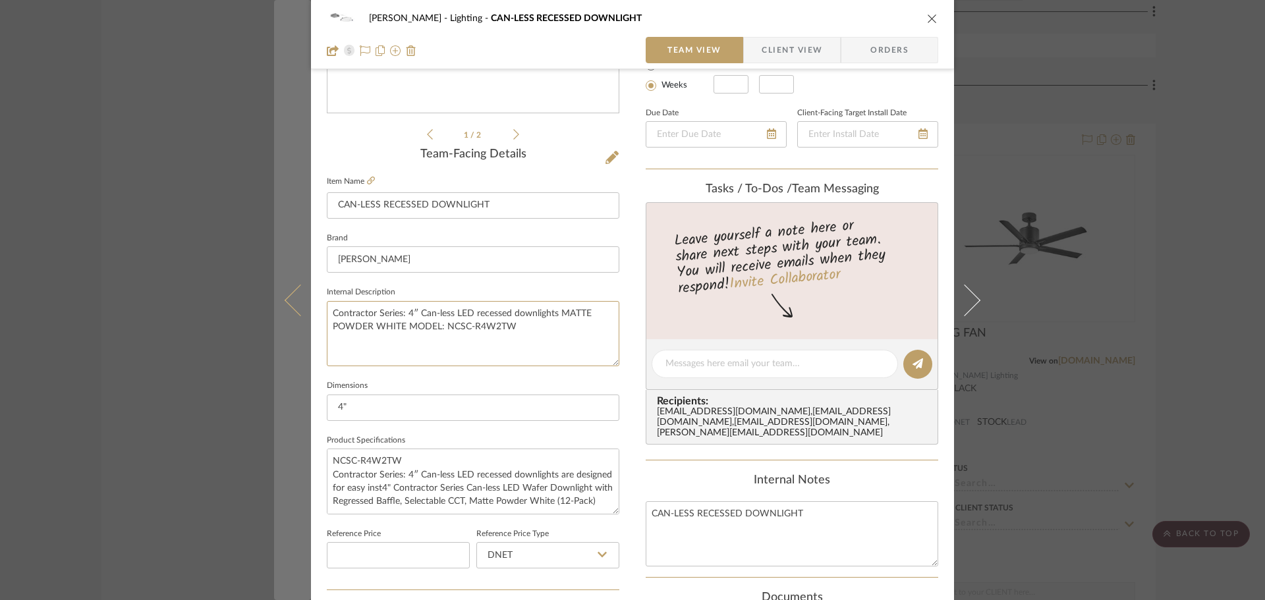
drag, startPoint x: 552, startPoint y: 331, endPoint x: 308, endPoint y: 314, distance: 245.0
click at [303, 316] on mat-dialog-content "[PERSON_NAME] Lighting CAN-LESS RECESSED DOWNLIGHT Team View Client View Orders…" at bounding box center [632, 354] width 717 height 1217
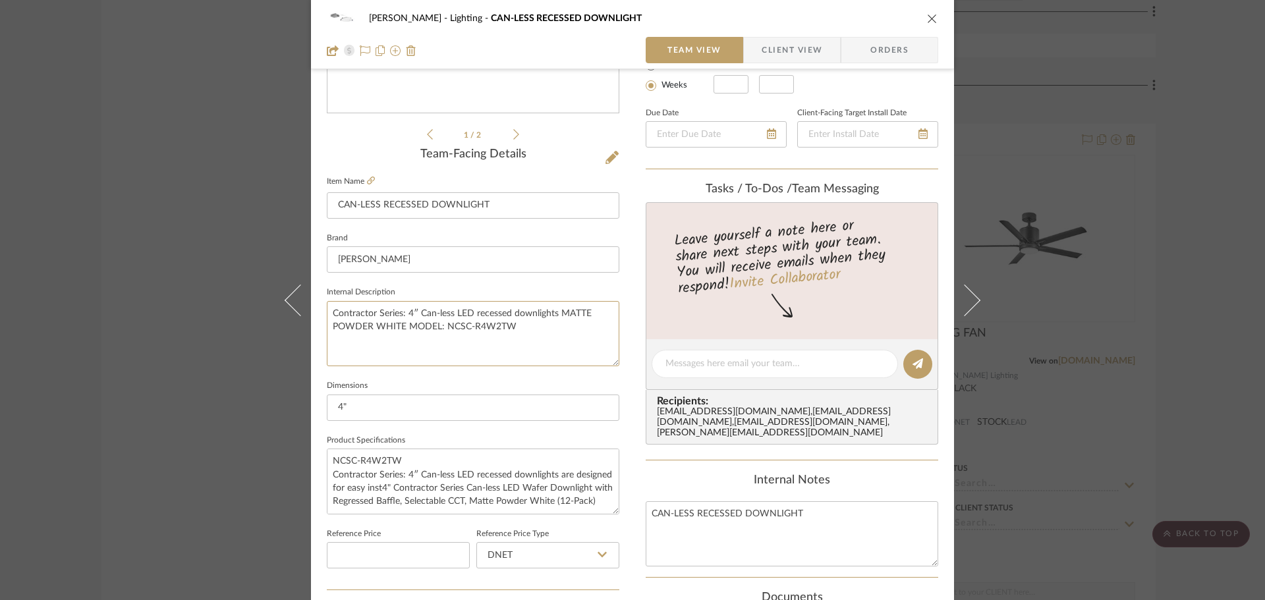
type textarea "Contractor Series: 4″ Can-less LED recessed downlights MATTE POWDER WHITE MODEL…"
click at [918, 21] on div "[PERSON_NAME] CAN-LESS RECESSED DOWNLIGHT" at bounding box center [632, 18] width 611 height 26
click at [922, 18] on div "[PERSON_NAME] CAN-LESS RECESSED DOWNLIGHT" at bounding box center [632, 18] width 611 height 26
click at [927, 18] on icon "close" at bounding box center [932, 18] width 11 height 11
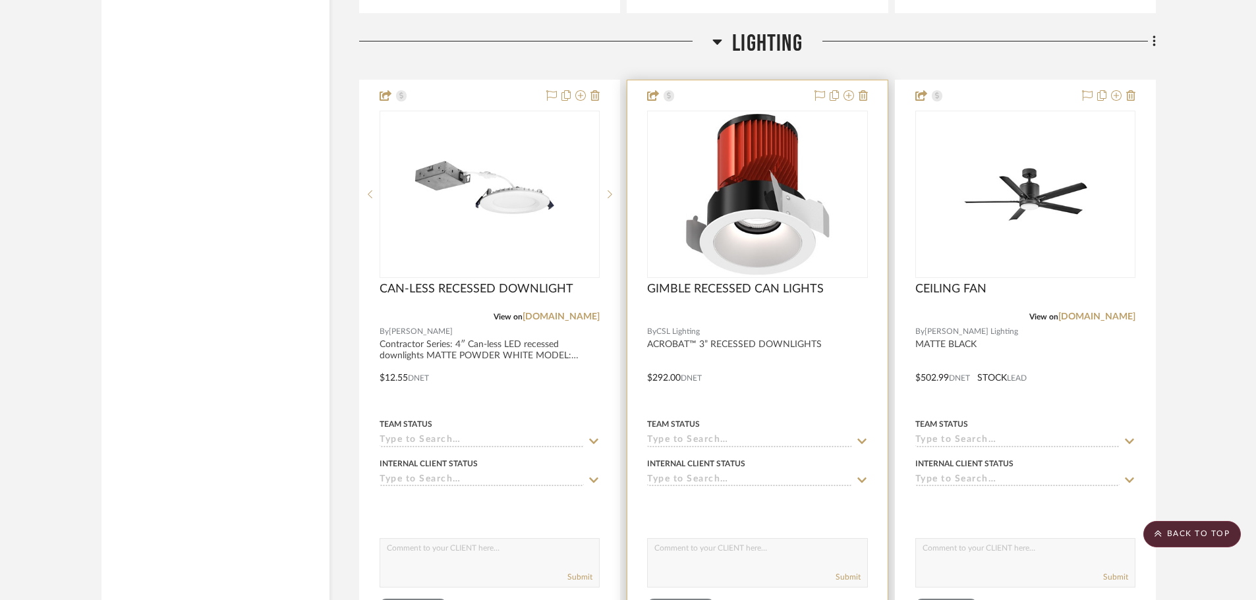
scroll to position [3425, 0]
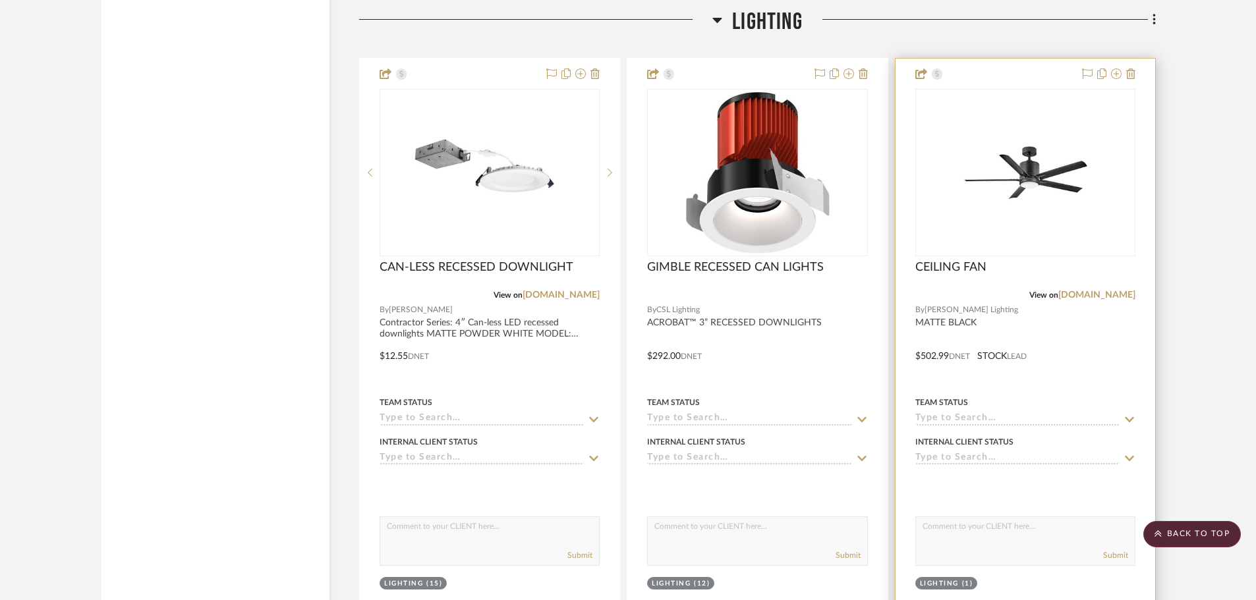
click at [0, 0] on img at bounding box center [0, 0] width 0 height 0
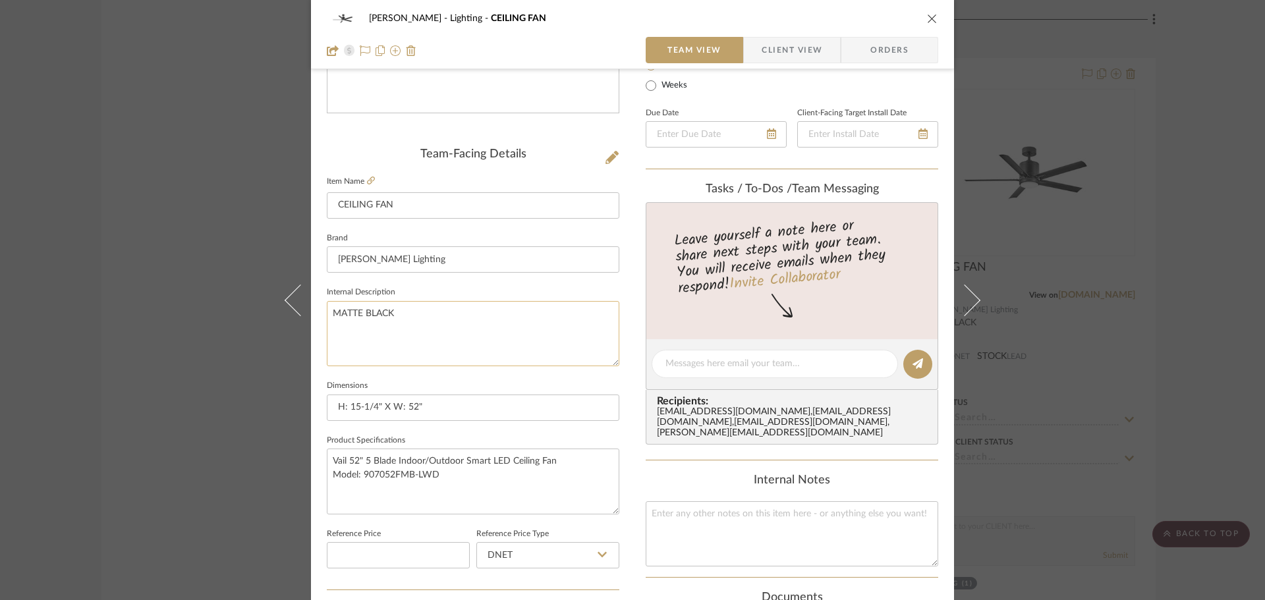
scroll to position [329, 0]
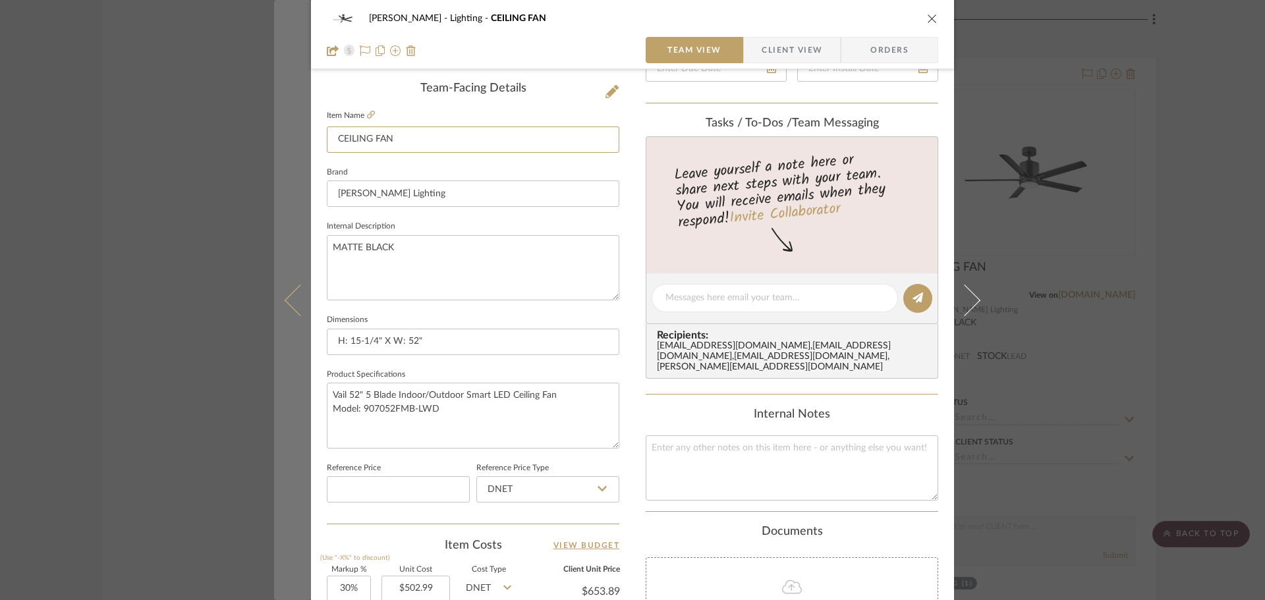
drag, startPoint x: 423, startPoint y: 134, endPoint x: 287, endPoint y: 123, distance: 136.8
click at [292, 123] on mat-dialog-content "[PERSON_NAME] Lighting CEILING FAN Team View Client View Orders Team-Facing Det…" at bounding box center [632, 289] width 717 height 1217
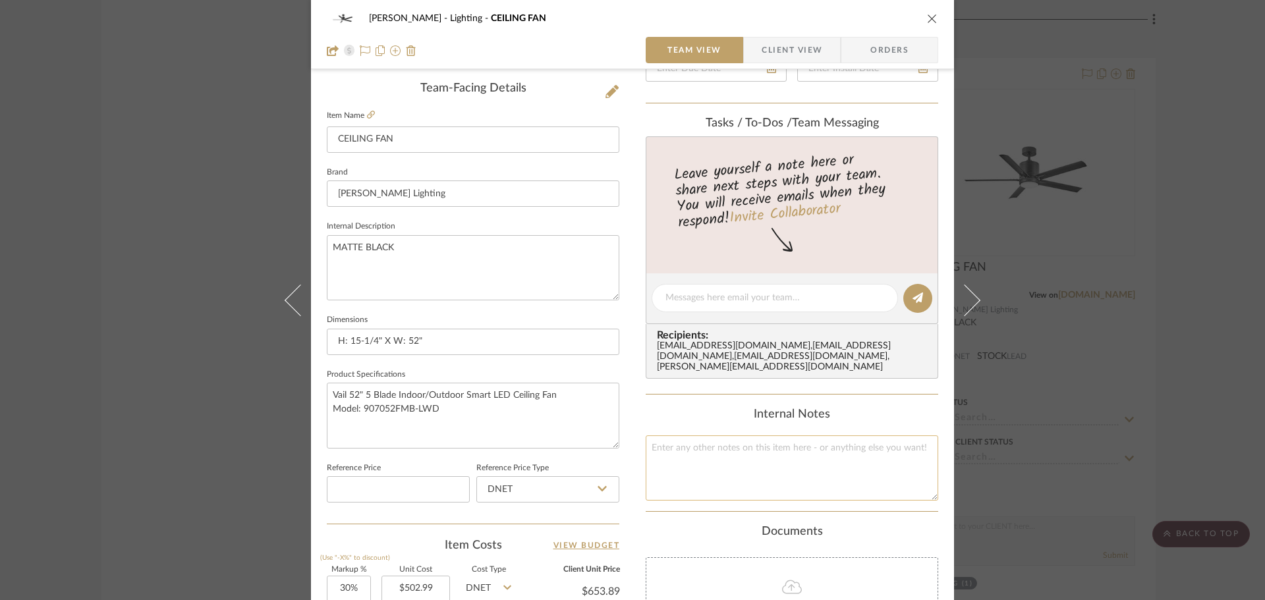
click at [765, 464] on textarea at bounding box center [792, 467] width 292 height 65
paste textarea "CEILING FAN"
type textarea "CEILING FAN"
click at [630, 157] on div "[PERSON_NAME] Lighting CEILING FAN Team View Client View Orders Team-Facing Det…" at bounding box center [632, 289] width 643 height 1217
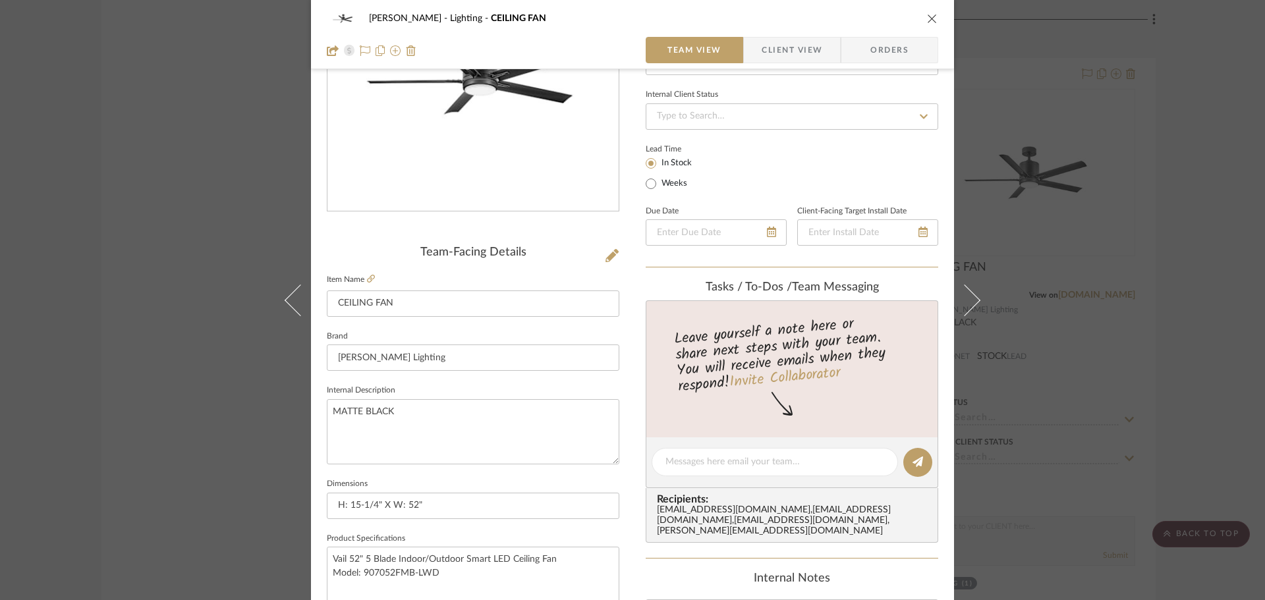
scroll to position [0, 0]
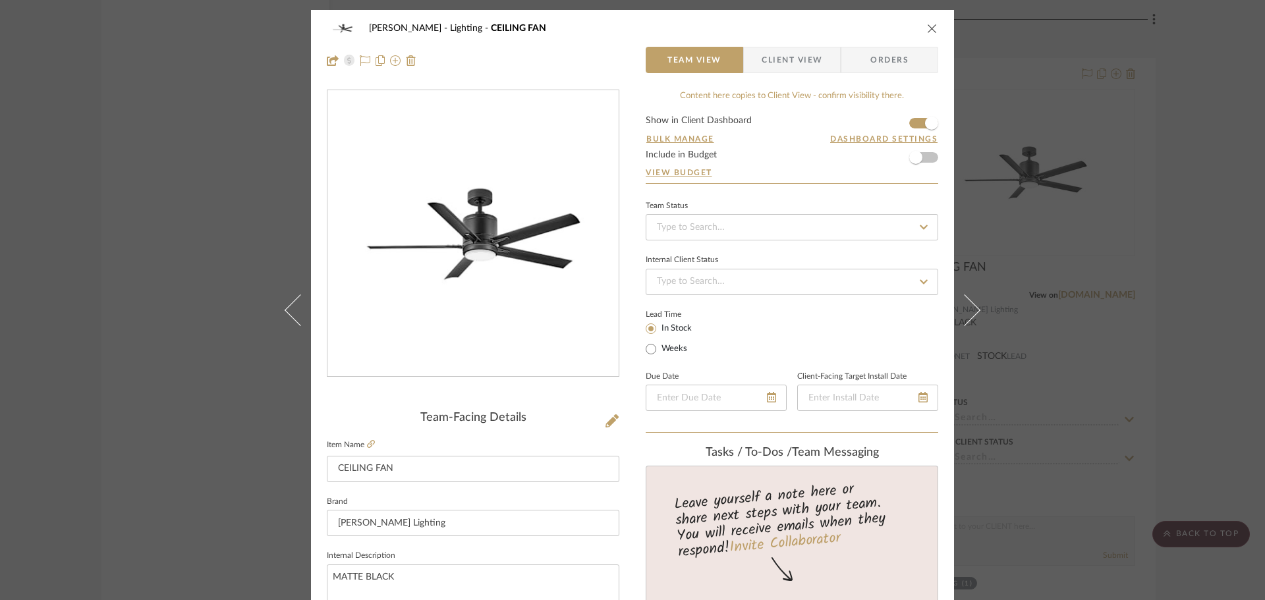
click at [920, 30] on div "[PERSON_NAME] Lighting CEILING FAN" at bounding box center [632, 28] width 611 height 26
click at [937, 28] on div "[PERSON_NAME] Lighting CEILING FAN Team View Client View Orders" at bounding box center [632, 44] width 643 height 69
click at [918, 27] on div "[PERSON_NAME] Lighting CEILING FAN" at bounding box center [632, 28] width 611 height 26
click at [926, 28] on button "close" at bounding box center [932, 28] width 12 height 12
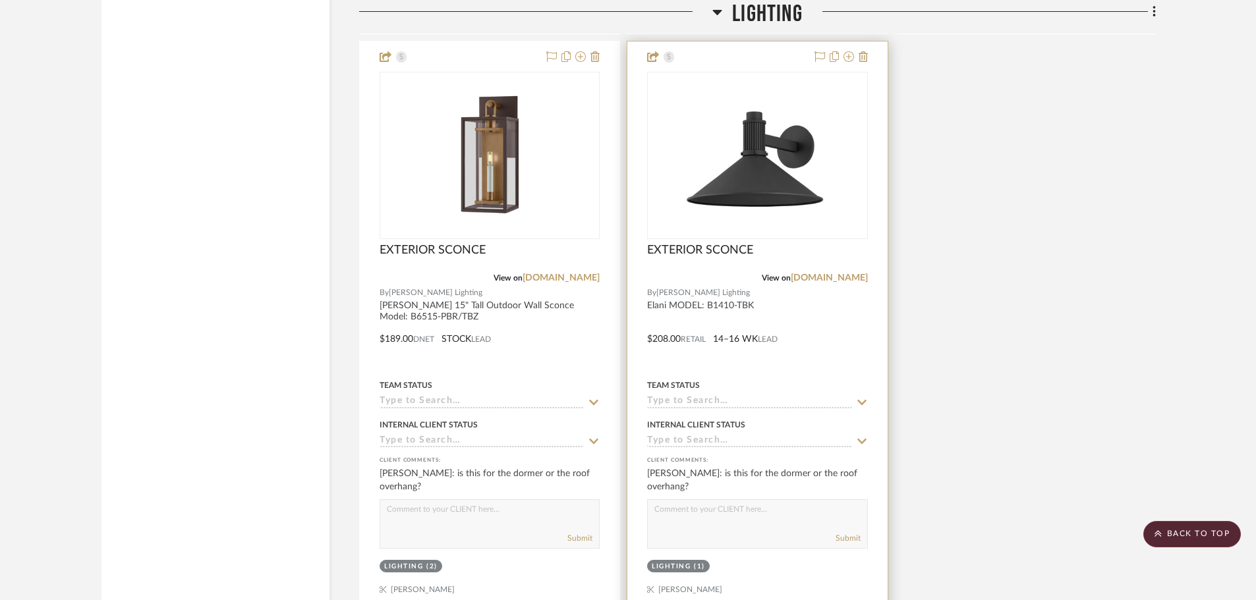
scroll to position [4809, 0]
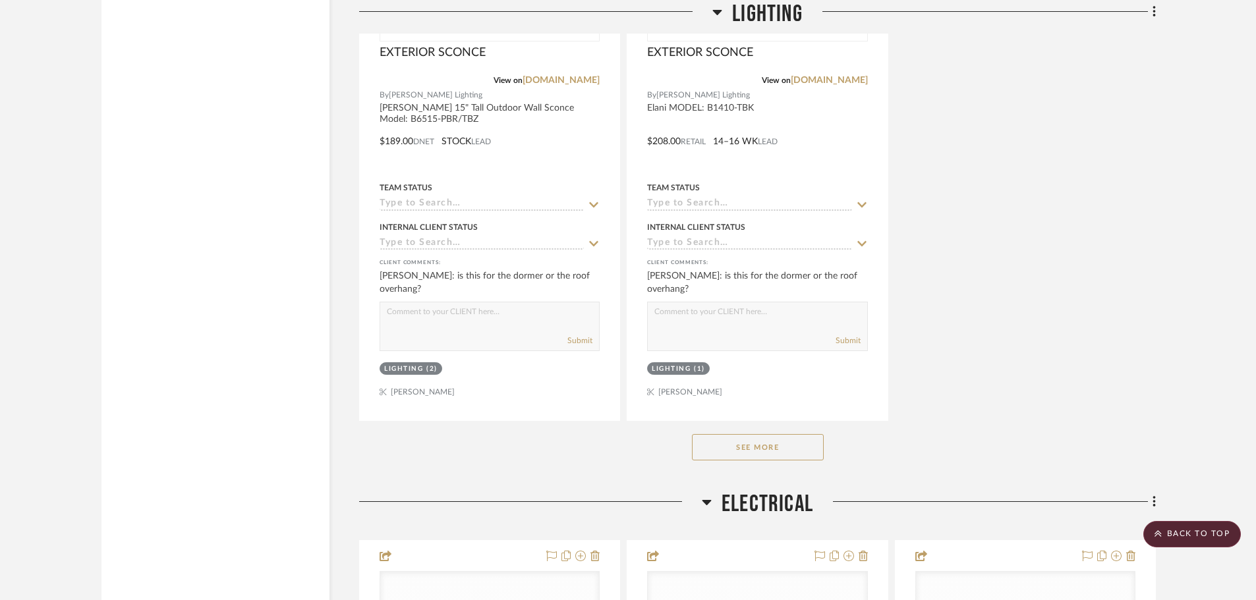
click at [757, 448] on button "See More" at bounding box center [758, 447] width 132 height 26
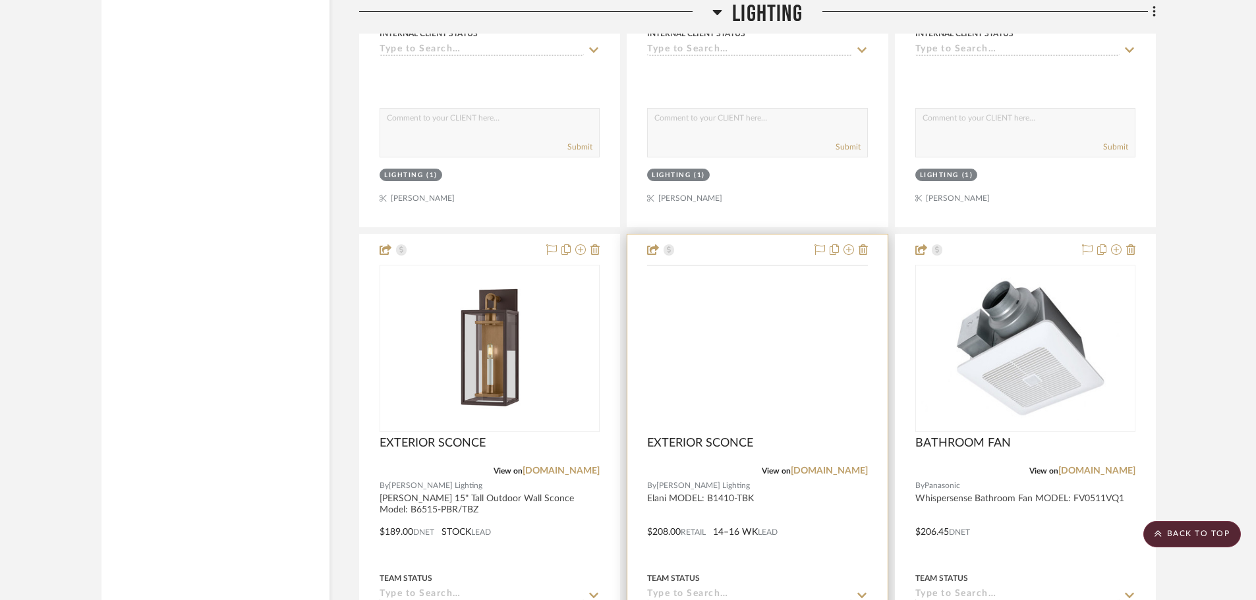
scroll to position [4414, 0]
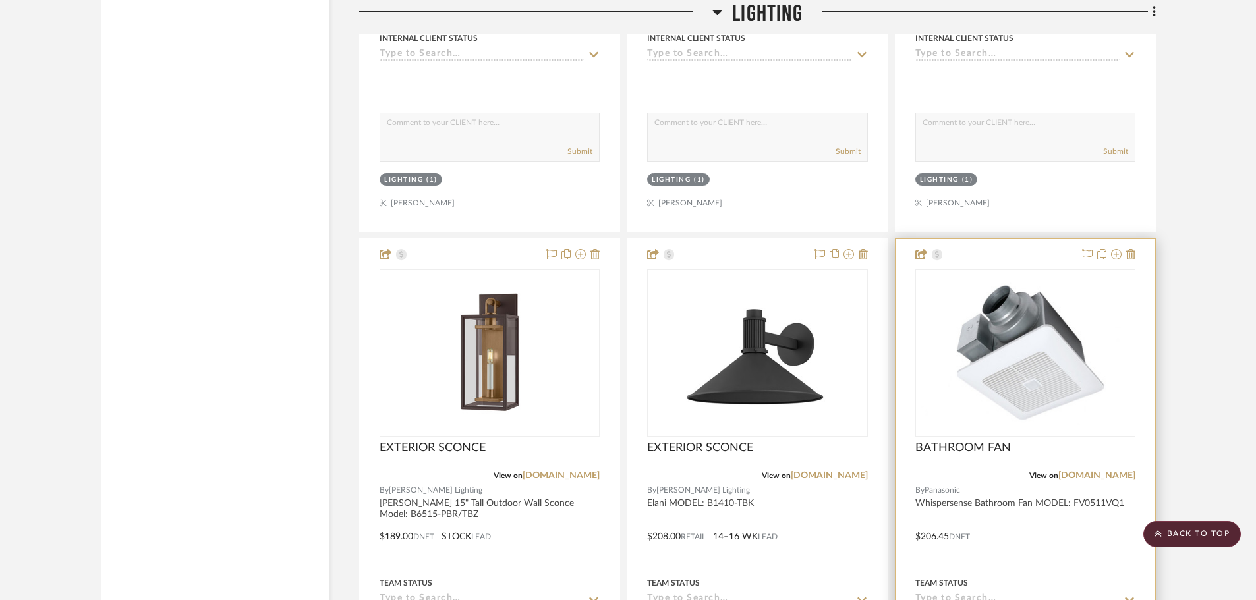
click at [0, 0] on img at bounding box center [0, 0] width 0 height 0
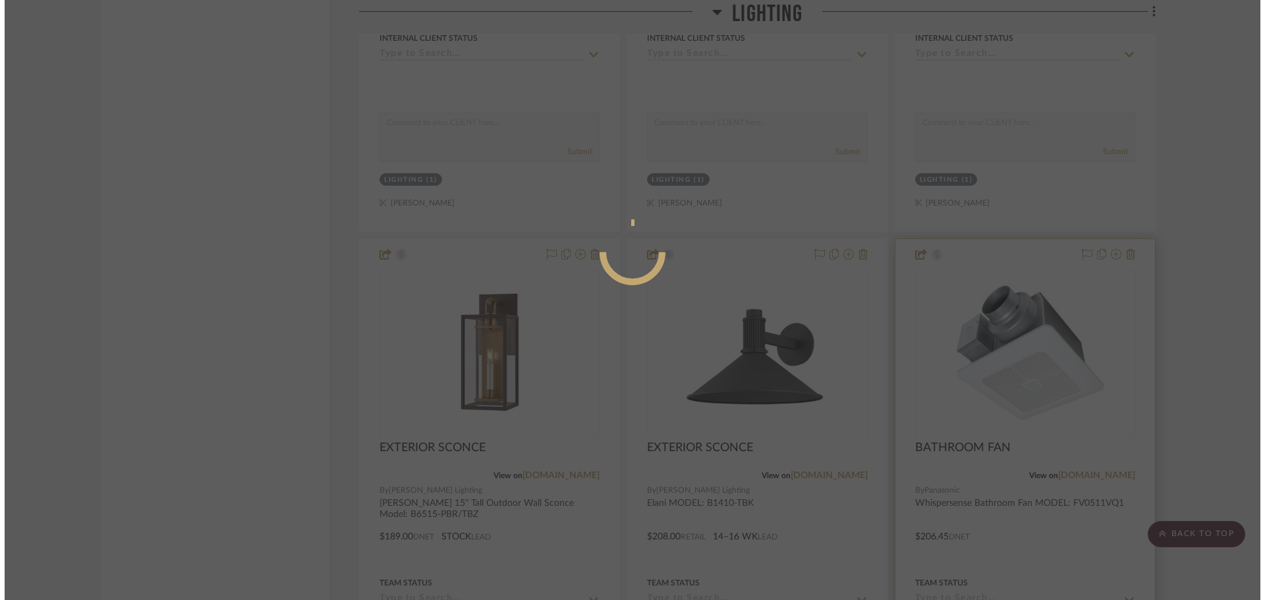
scroll to position [0, 0]
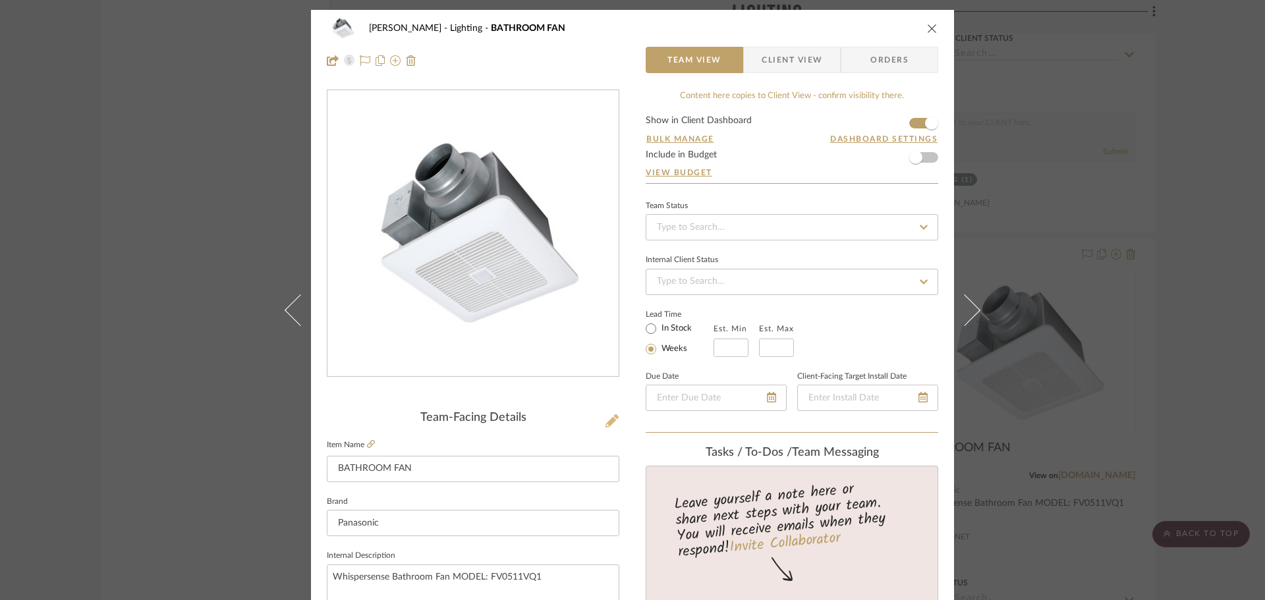
click at [614, 419] on button at bounding box center [612, 421] width 14 height 21
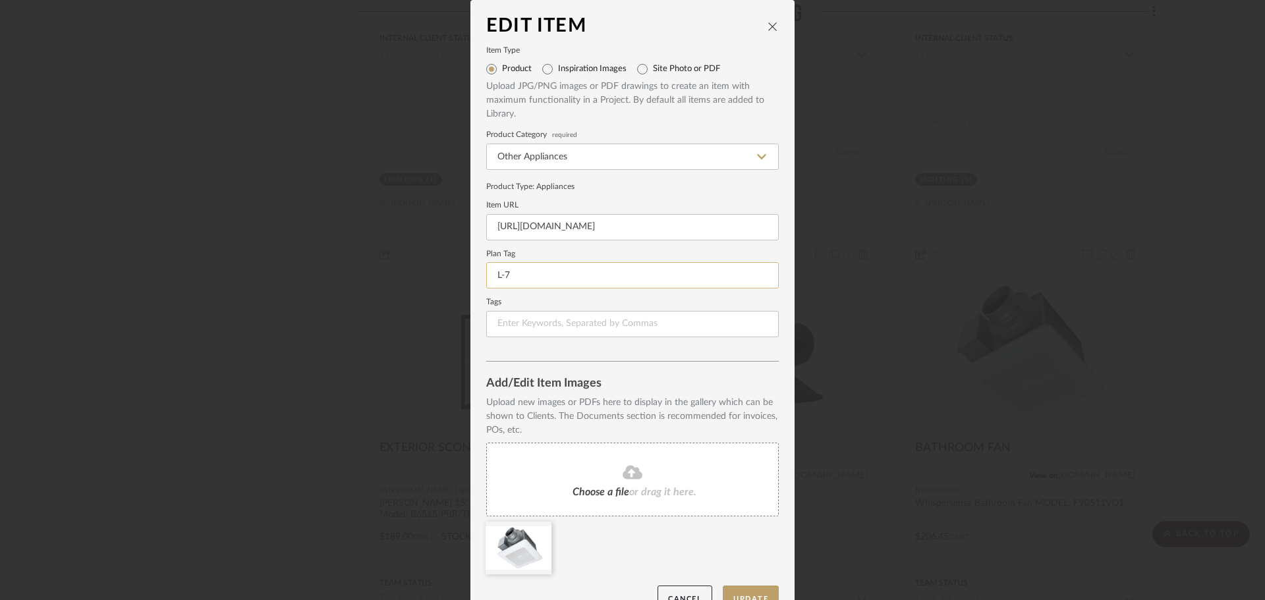
click at [555, 277] on input "L-7" at bounding box center [632, 275] width 292 height 26
type input "L-8"
click at [768, 586] on button "Update" at bounding box center [751, 599] width 56 height 27
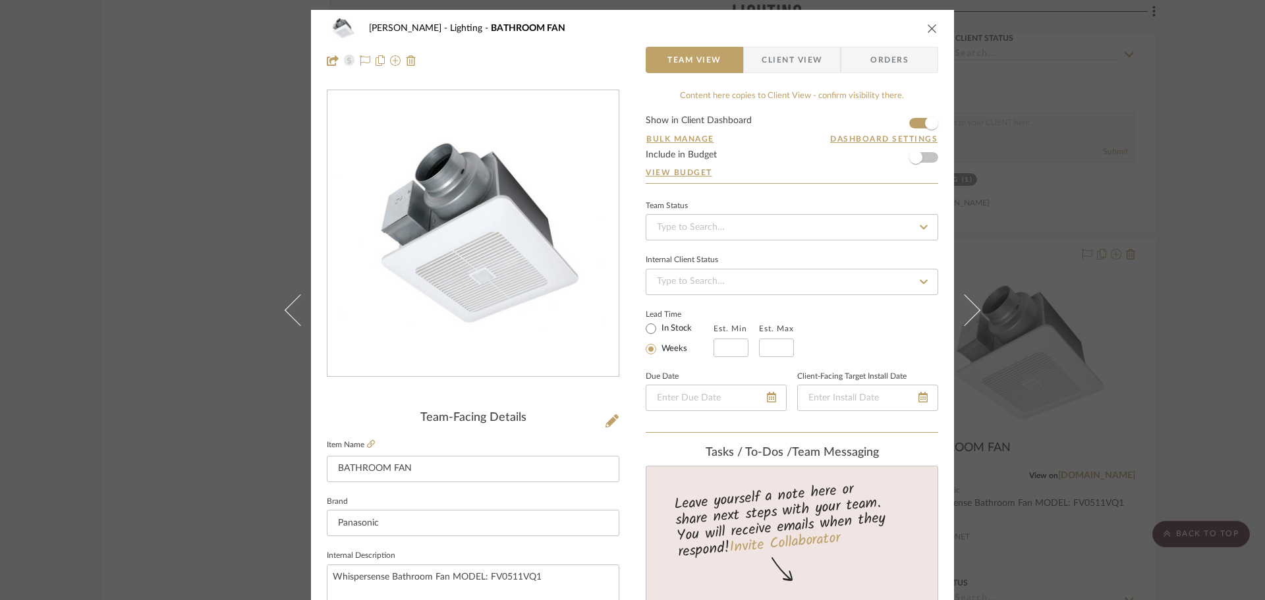
click at [931, 25] on icon "close" at bounding box center [932, 28] width 11 height 11
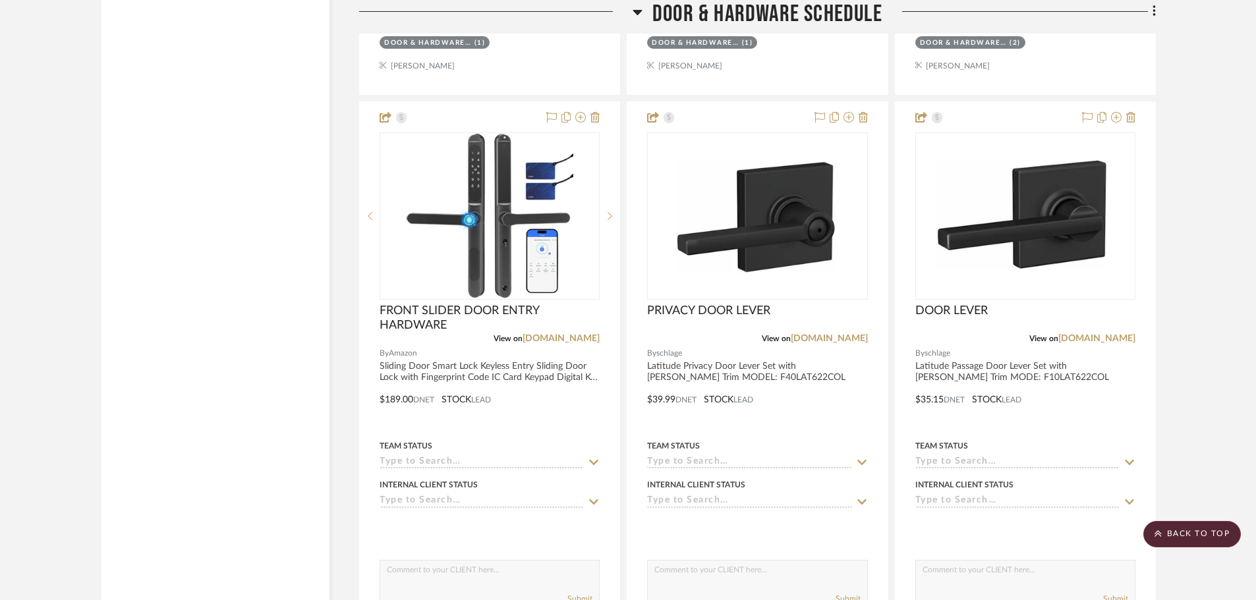
scroll to position [8366, 0]
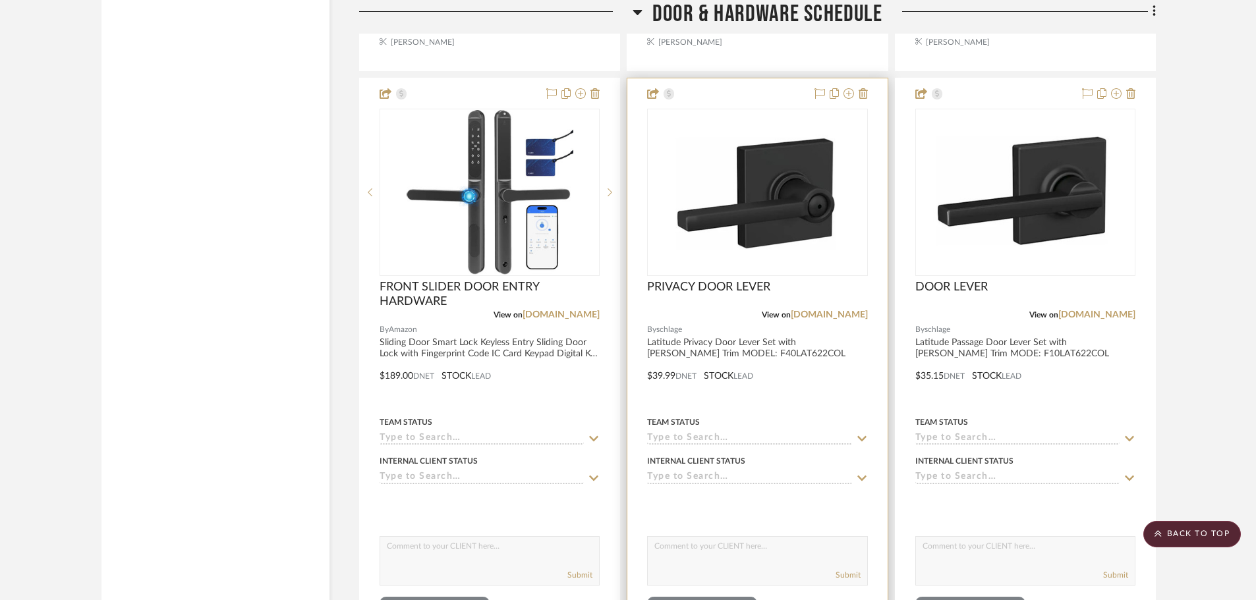
click at [732, 231] on img "0" at bounding box center [757, 192] width 180 height 165
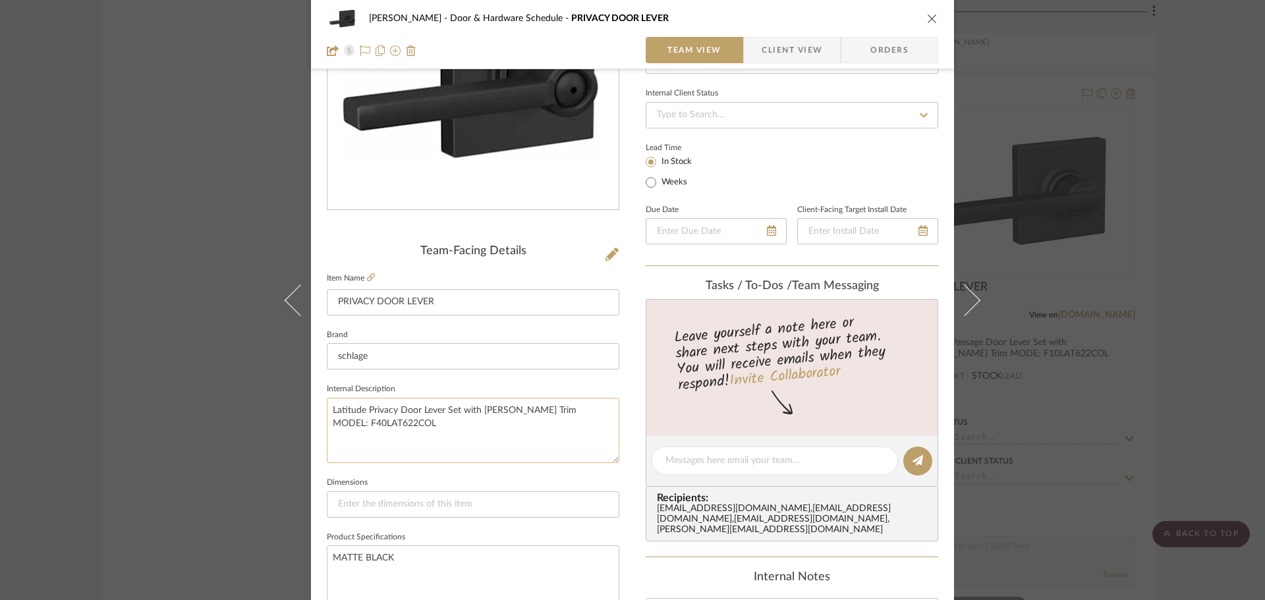
scroll to position [263, 0]
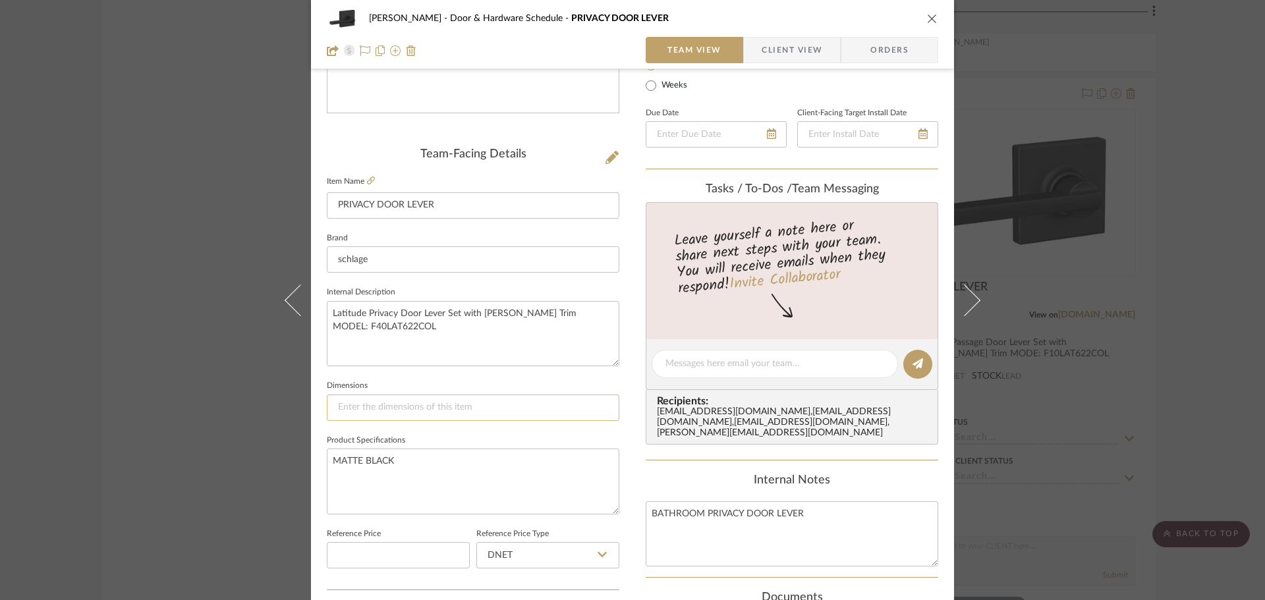
click at [435, 408] on input at bounding box center [473, 408] width 292 height 26
click at [370, 179] on fieldset "Item Name PRIVACY DOOR LEVER" at bounding box center [473, 196] width 292 height 46
click at [368, 180] on icon at bounding box center [371, 181] width 8 height 8
click at [395, 402] on input at bounding box center [473, 408] width 292 height 26
paste input "Trim W: 2-3/4" X Trim H: 2-3/4" X Handle L: 4-1/2" X Handle Projection: 2-1/4""
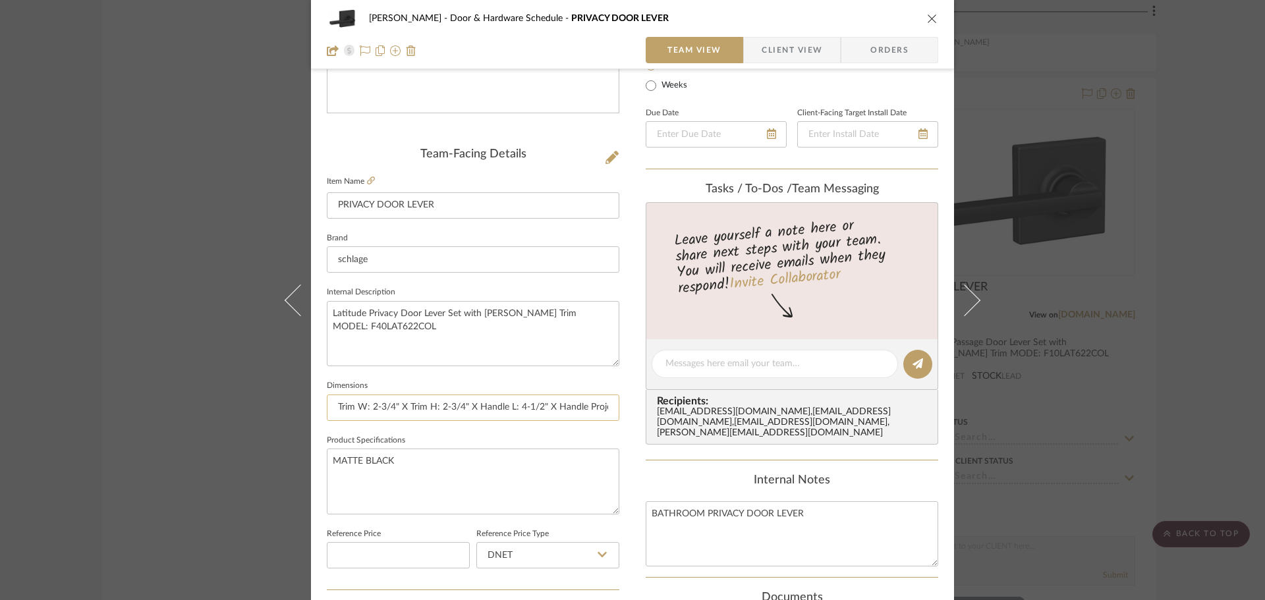
scroll to position [0, 53]
type input "Trim W: 2-3/4" X Trim H: 2-3/4" X Handle L: 4-1/2" X Handle Projection: 2-1/4""
click at [505, 494] on textarea "MATTE BLACK" at bounding box center [473, 481] width 292 height 65
click at [920, 20] on div "[PERSON_NAME] Door & Hardware Schedule PRIVACY DOOR LEVER" at bounding box center [632, 18] width 611 height 26
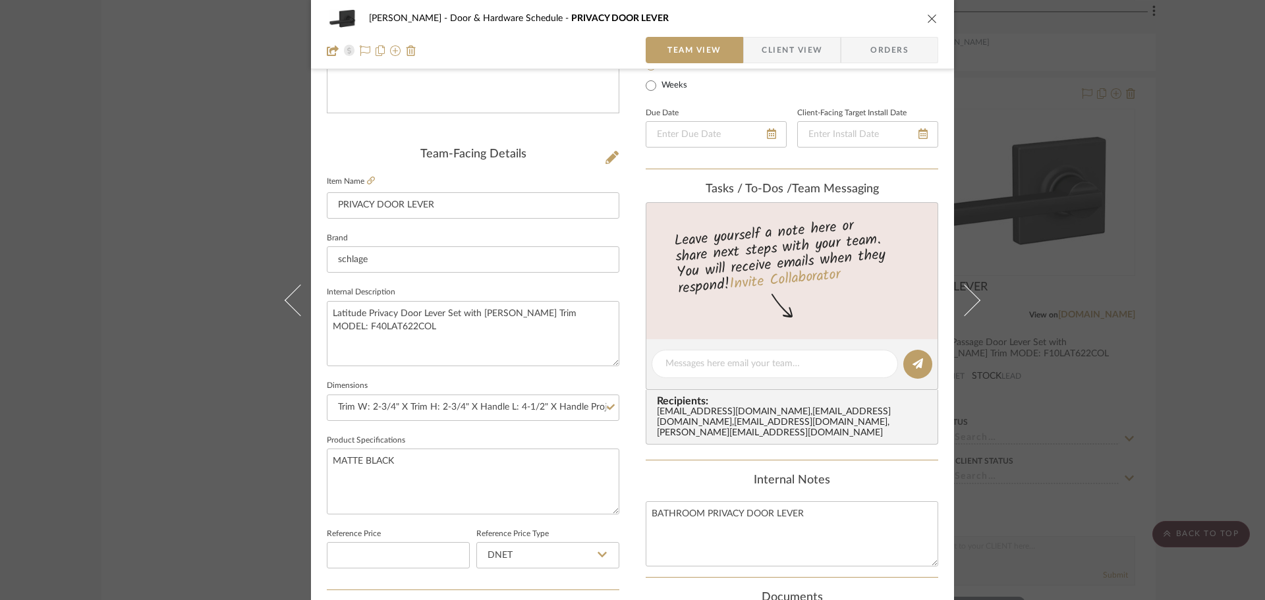
click at [927, 21] on icon "close" at bounding box center [932, 18] width 11 height 11
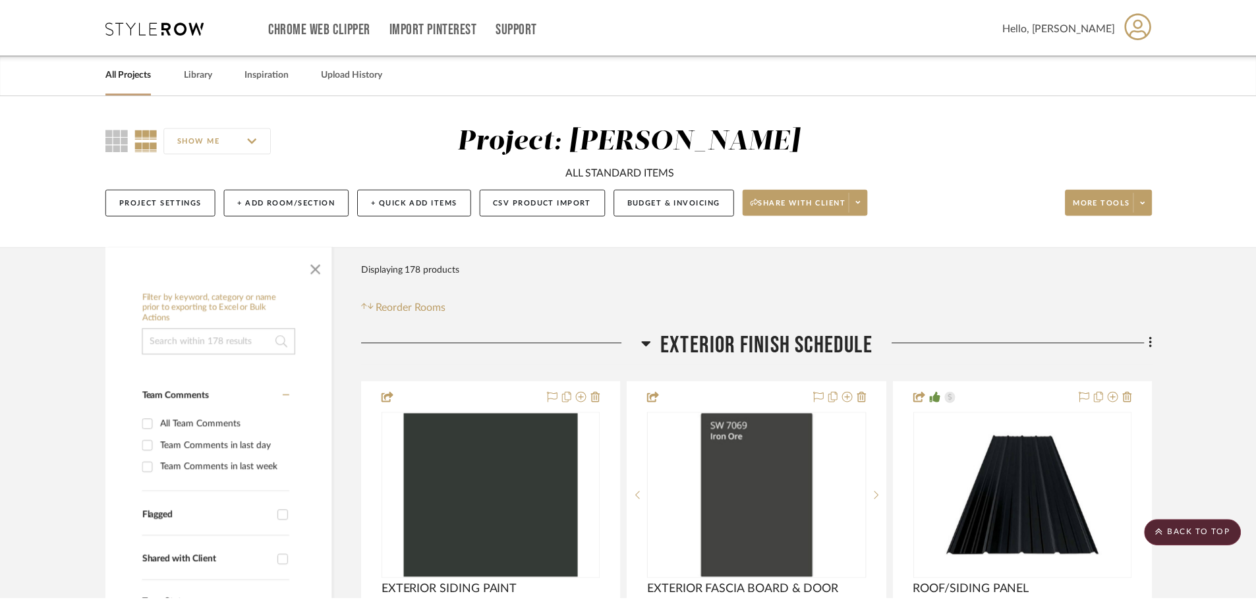
scroll to position [8366, 0]
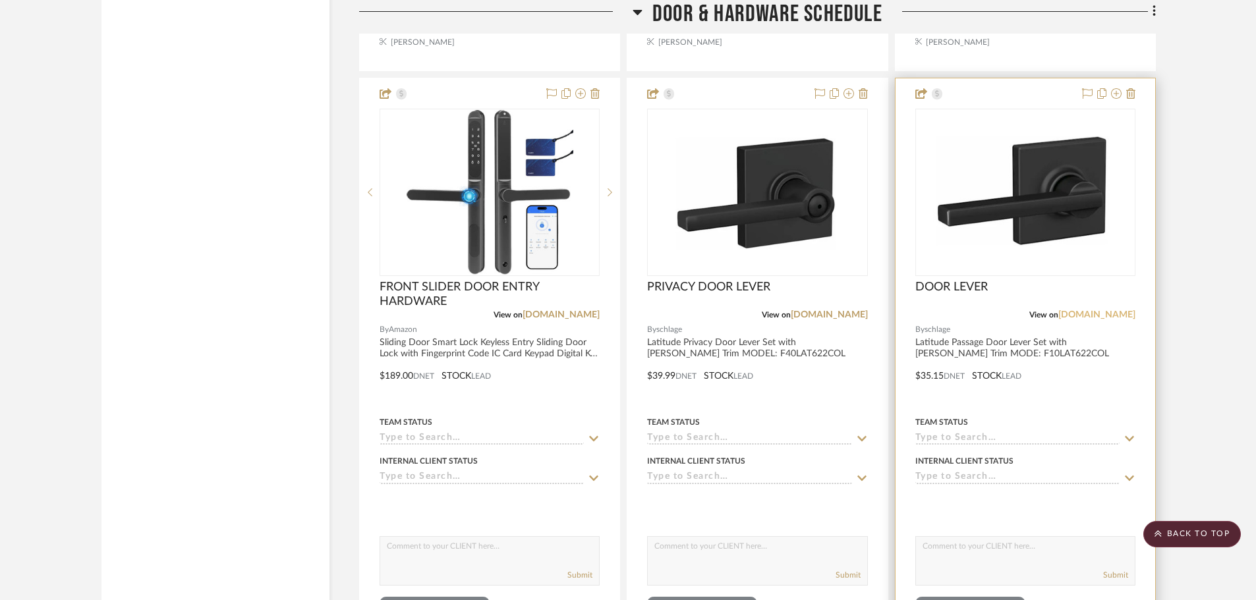
click at [1099, 316] on link "[DOMAIN_NAME]" at bounding box center [1096, 314] width 77 height 9
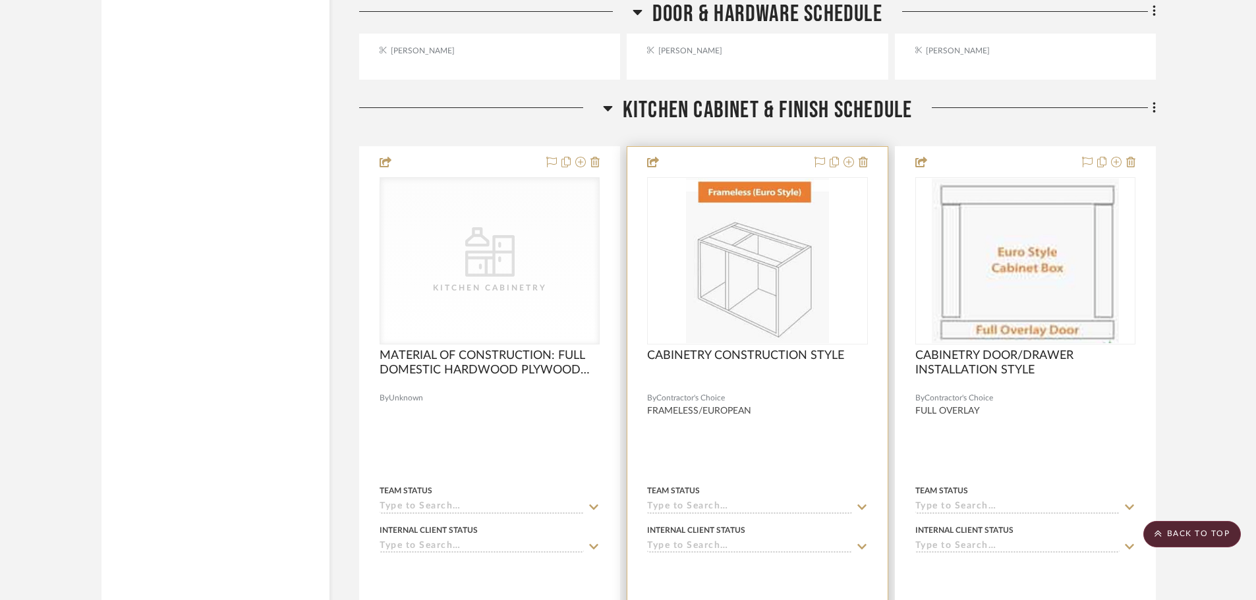
scroll to position [9025, 0]
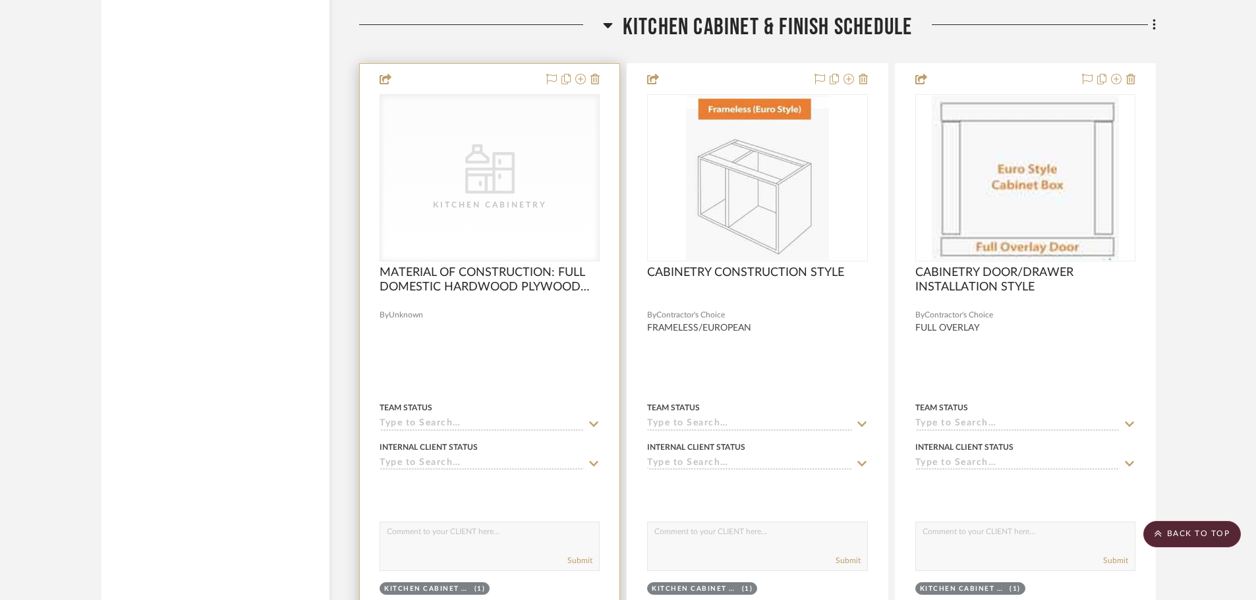
click at [0, 0] on div "CategoryIconKitchen Kitchen Cabinetry" at bounding box center [0, 0] width 0 height 0
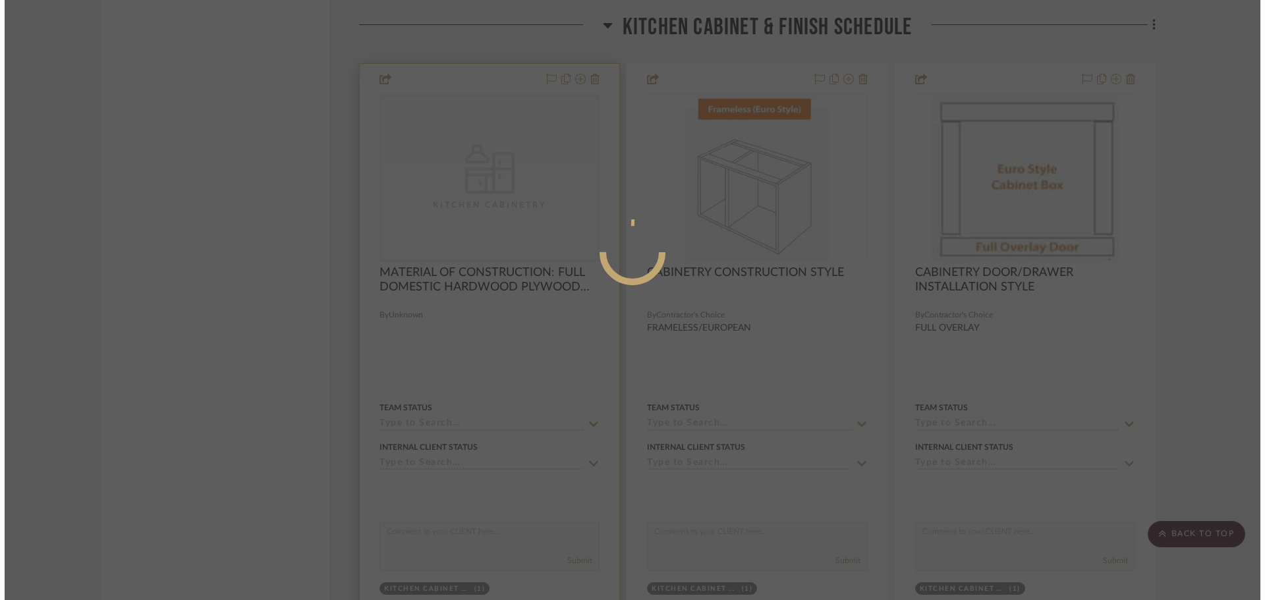
scroll to position [0, 0]
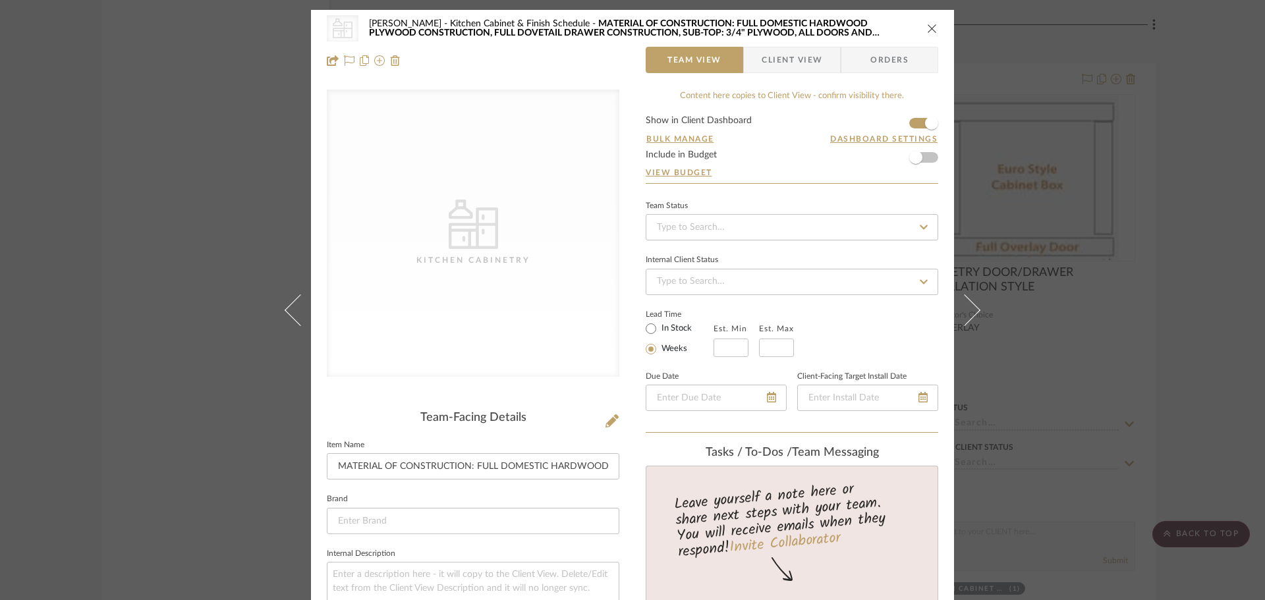
click at [927, 24] on icon "close" at bounding box center [932, 28] width 11 height 11
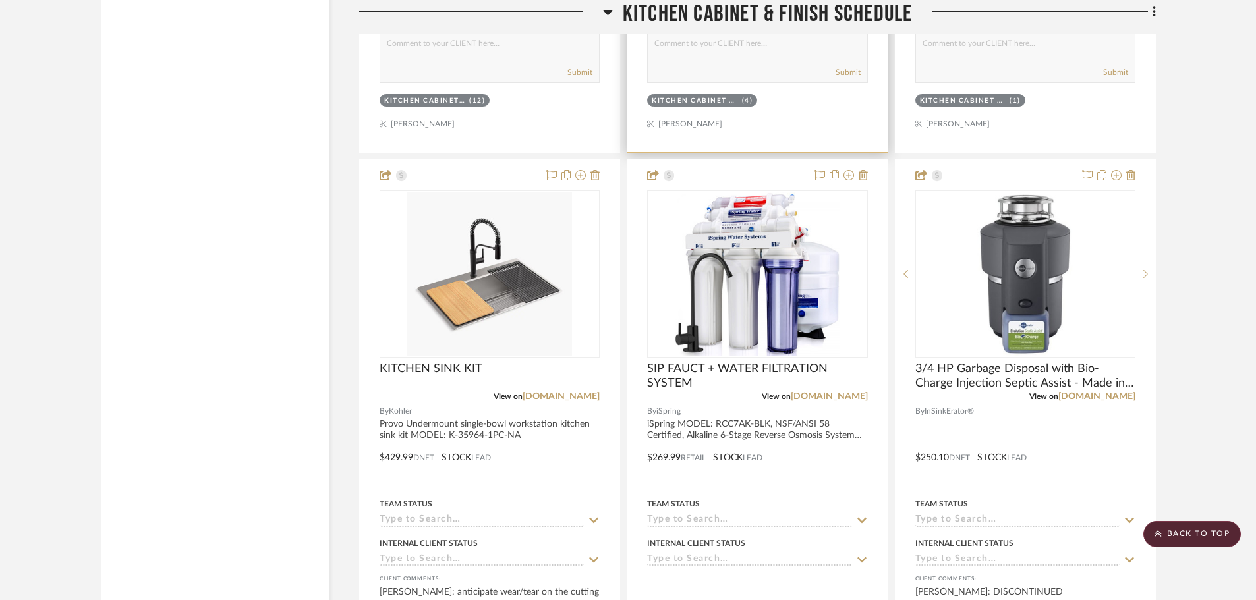
scroll to position [10803, 0]
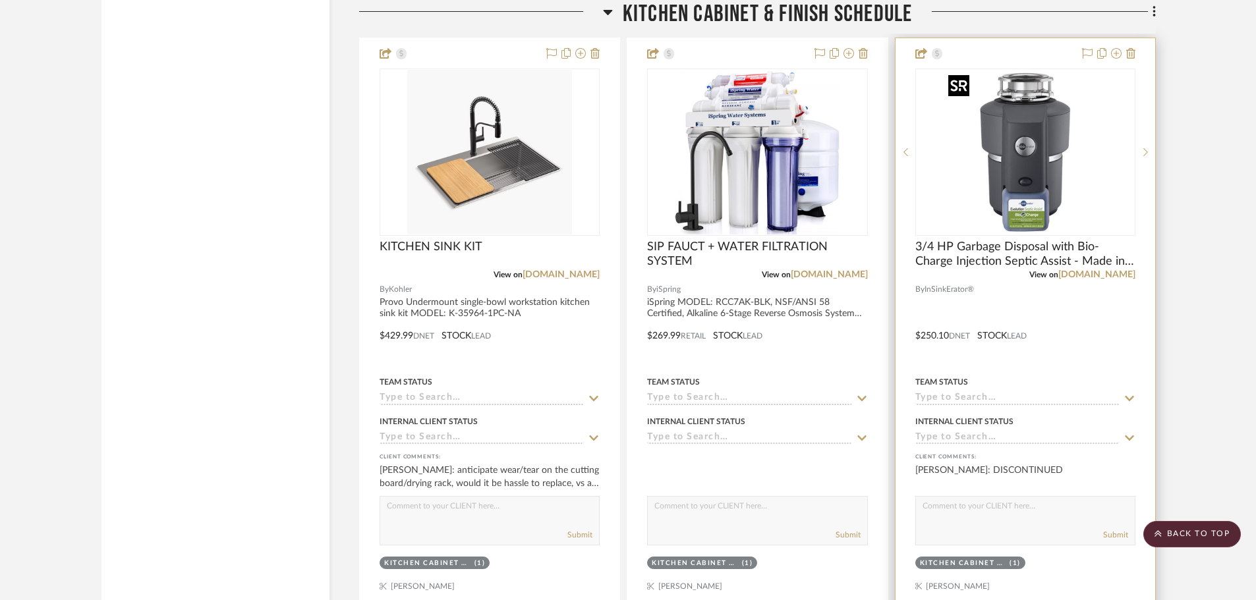
click at [990, 159] on img "0" at bounding box center [1025, 152] width 165 height 165
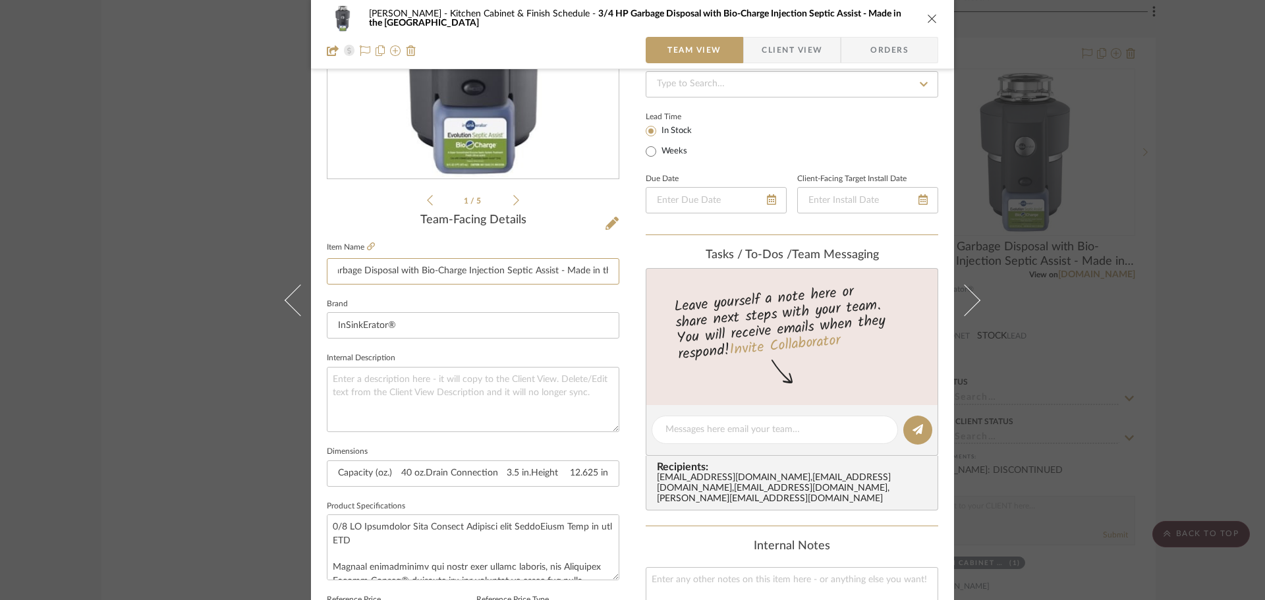
scroll to position [0, 68]
drag, startPoint x: 327, startPoint y: 267, endPoint x: 640, endPoint y: 281, distance: 313.2
click at [640, 281] on div "[PERSON_NAME] Kitchen Cabinet & Finish Schedule 3/4 HP Garbage Disposal with Bi…" at bounding box center [632, 420] width 643 height 1217
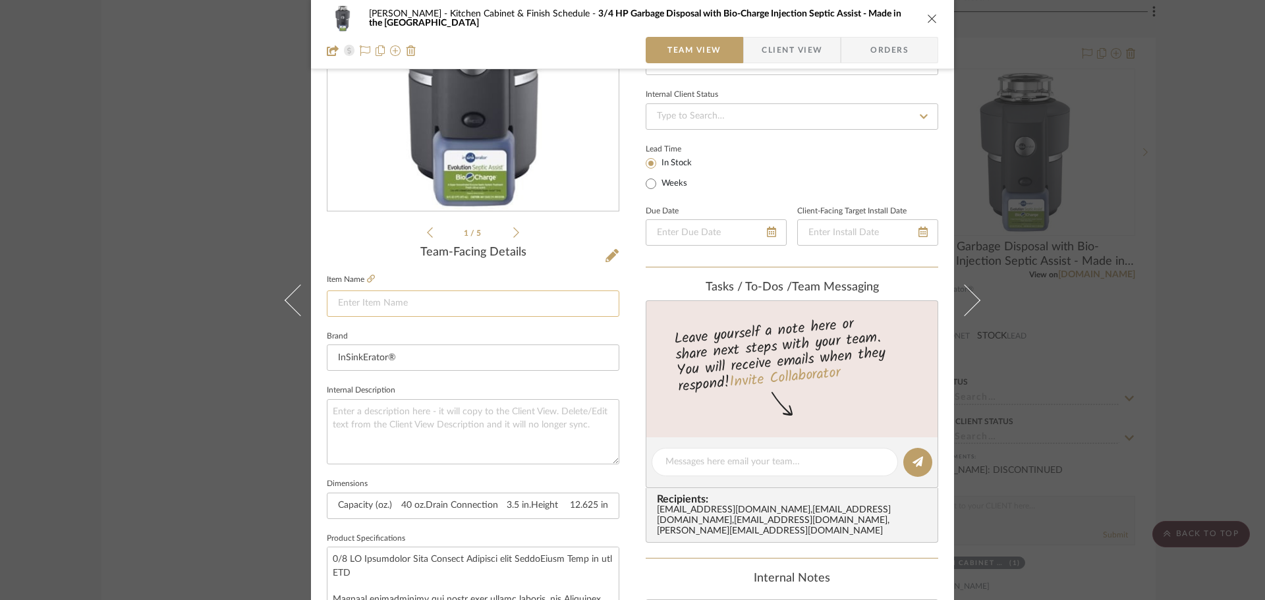
scroll to position [0, 0]
click at [424, 412] on textarea at bounding box center [473, 431] width 292 height 65
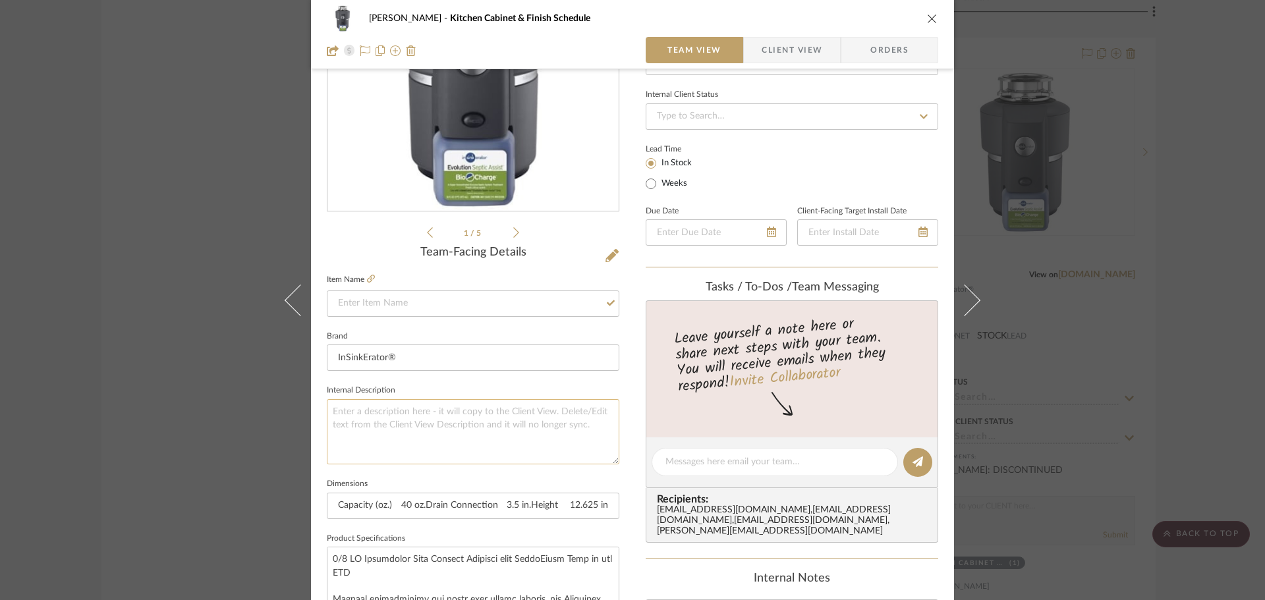
paste textarea "3/4 HP Garbage Disposal with Bio-Charge Injection Septic Assist - Made in the […"
type textarea "3/4 HP Garbage Disposal with Bio-Charge Injection Septic Assist - Made in the […"
click at [424, 304] on input at bounding box center [473, 304] width 292 height 26
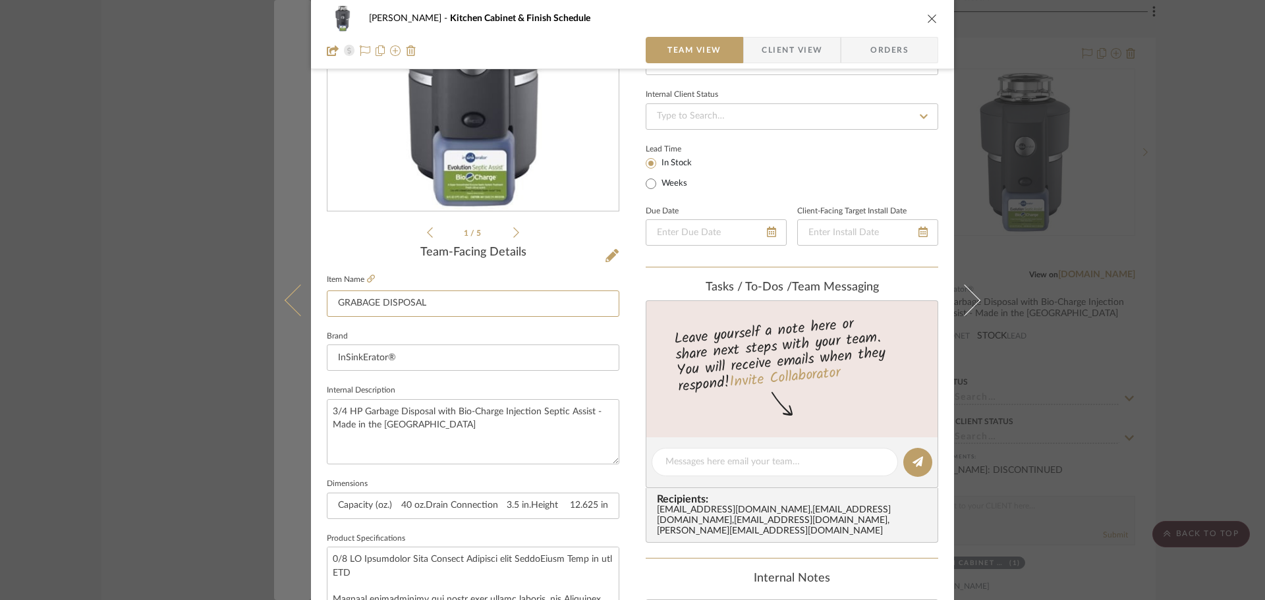
drag, startPoint x: 502, startPoint y: 300, endPoint x: 278, endPoint y: 303, distance: 224.0
click at [278, 303] on mat-dialog-content "[PERSON_NAME] Kitchen Cabinet & Finish Schedule Team View Client View Orders 1 …" at bounding box center [632, 453] width 717 height 1217
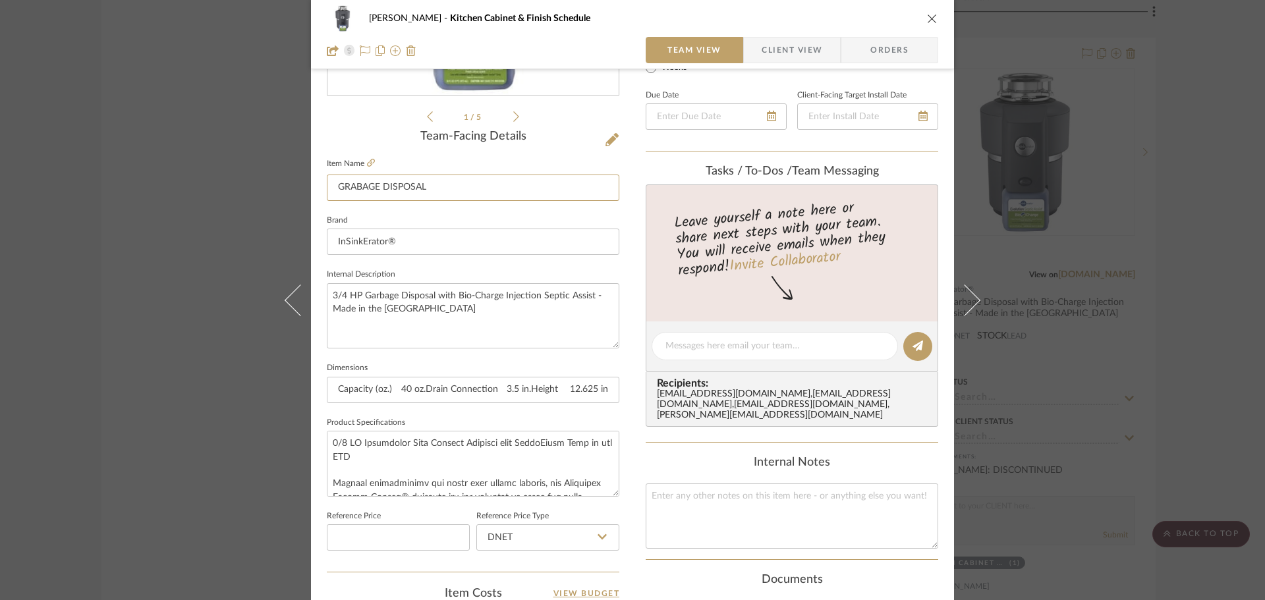
scroll to position [429, 0]
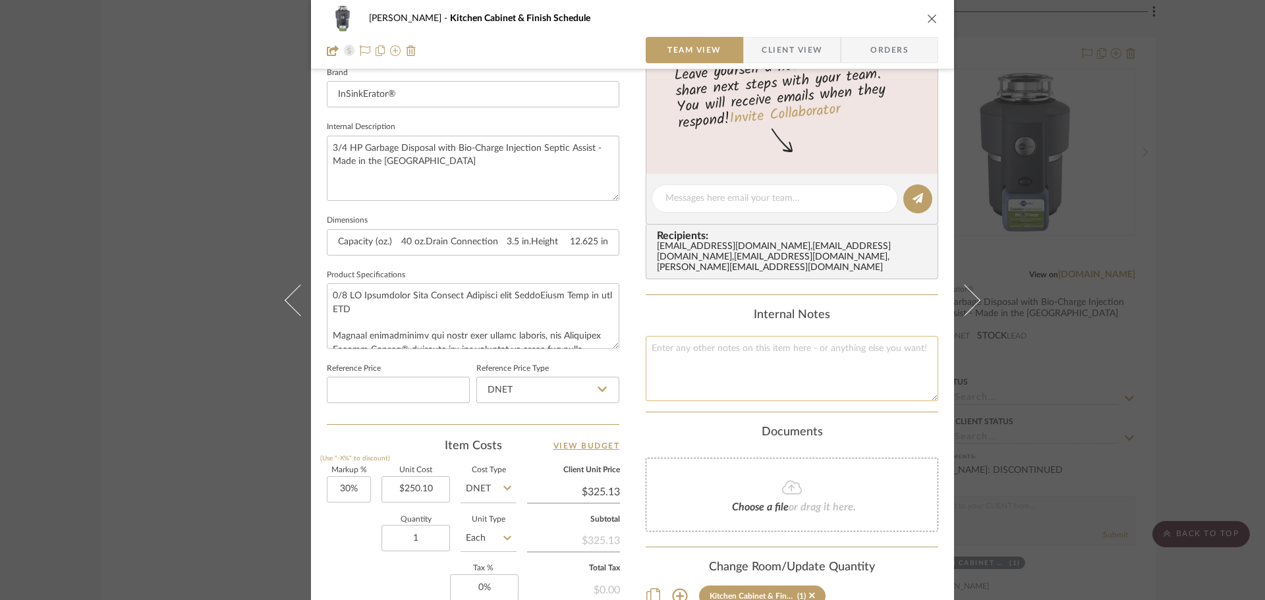
type input "GRABAGE DISPOSAL"
click at [723, 345] on textarea at bounding box center [792, 368] width 292 height 65
paste textarea "GRABAGE DISPOSAL"
type textarea "GRABAGE DISPOSAL"
click at [631, 287] on div "[PERSON_NAME] Kitchen Cabinet & Finish Schedule GRABAGE DISPOSAL Team View Clie…" at bounding box center [632, 189] width 643 height 1217
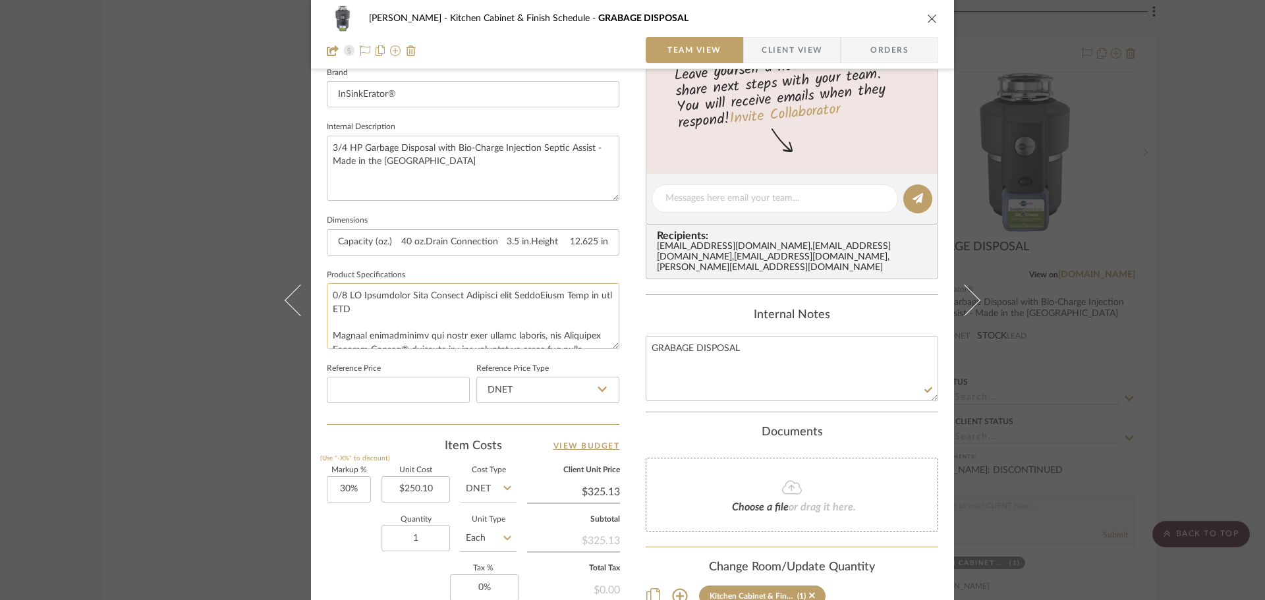
click at [327, 292] on textarea at bounding box center [473, 315] width 292 height 65
drag, startPoint x: 322, startPoint y: 291, endPoint x: 598, endPoint y: 365, distance: 285.7
click at [598, 365] on div "Team-Facing Details Item Name GRABAGE DISPOSAL Brand InSinkErator® Internal Des…" at bounding box center [473, 203] width 292 height 442
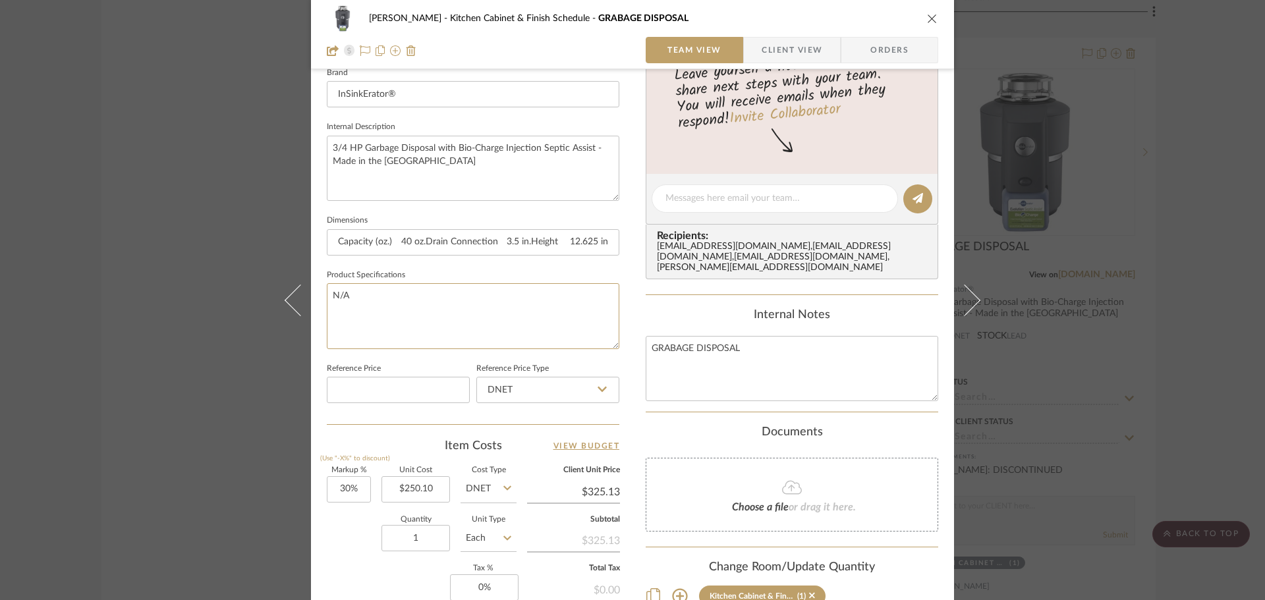
type textarea "N/A"
click at [630, 348] on div "[PERSON_NAME] Kitchen Cabinet & Finish Schedule GRABAGE DISPOSAL Team View Clie…" at bounding box center [632, 189] width 643 height 1217
drag, startPoint x: 335, startPoint y: 238, endPoint x: 690, endPoint y: 264, distance: 356.0
click at [690, 263] on div "[PERSON_NAME] Kitchen Cabinet & Finish Schedule GRABAGE DISPOSAL Team View Clie…" at bounding box center [632, 189] width 643 height 1217
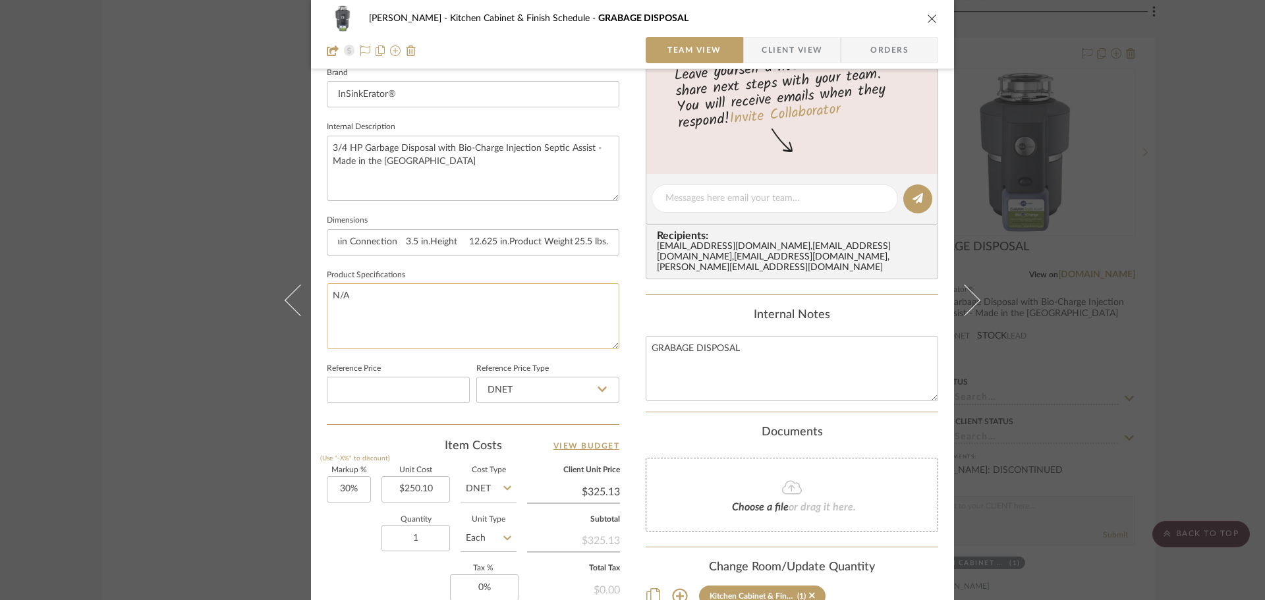
scroll to position [0, 0]
click at [613, 312] on textarea "N/A" at bounding box center [473, 315] width 292 height 65
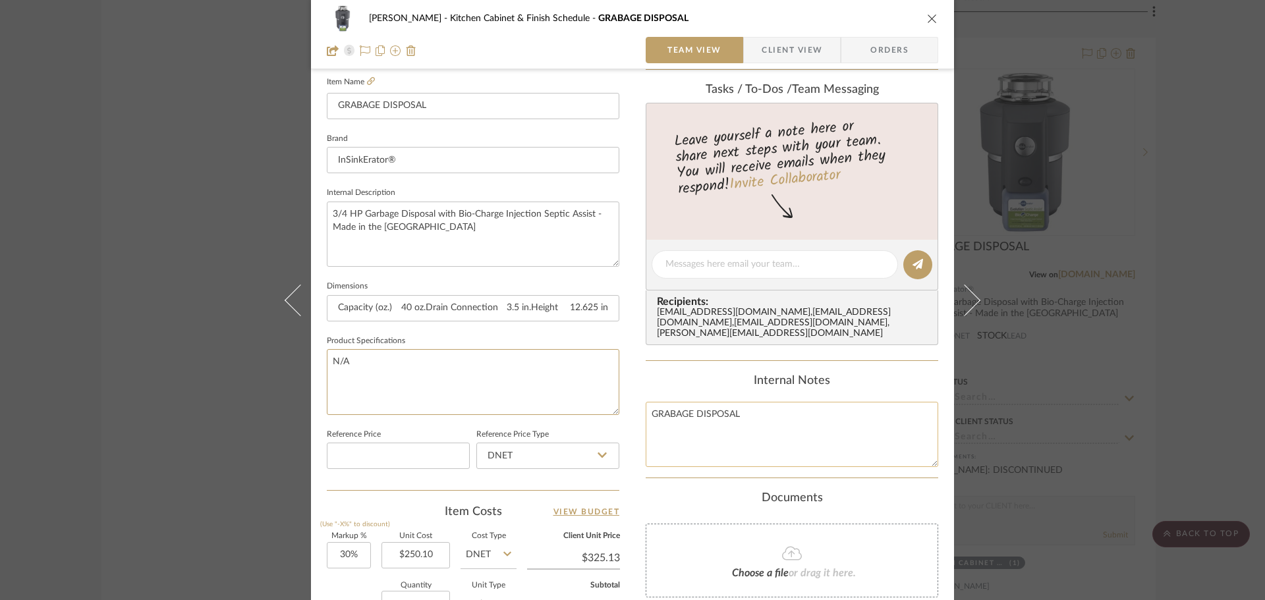
scroll to position [34, 0]
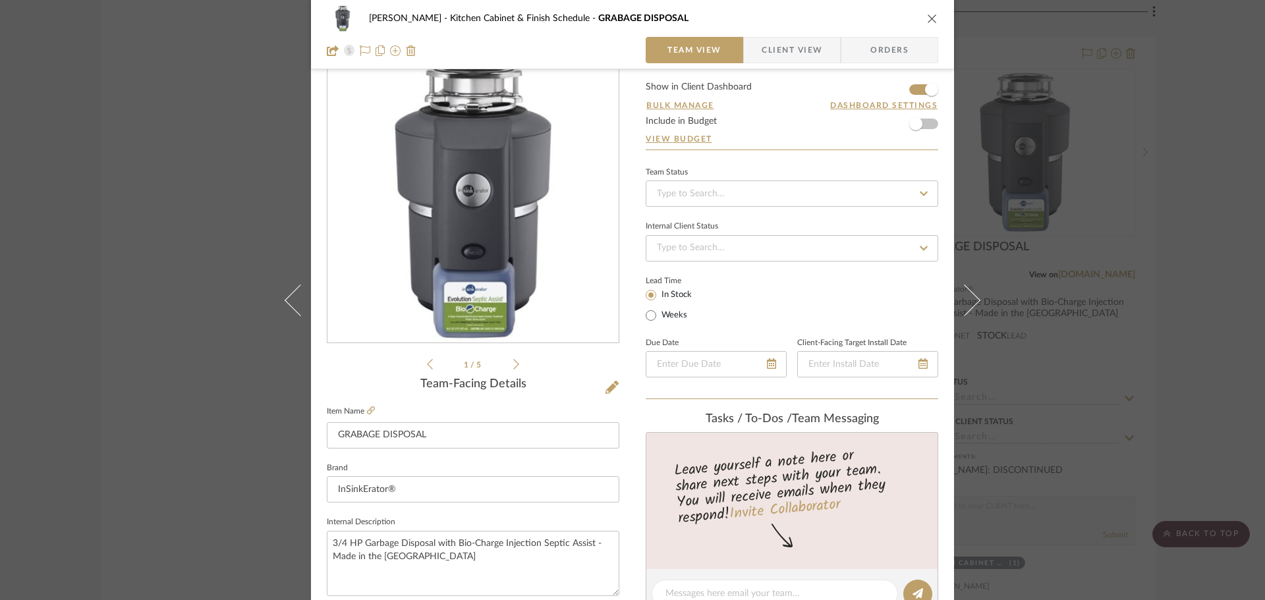
click at [928, 18] on icon "close" at bounding box center [932, 18] width 11 height 11
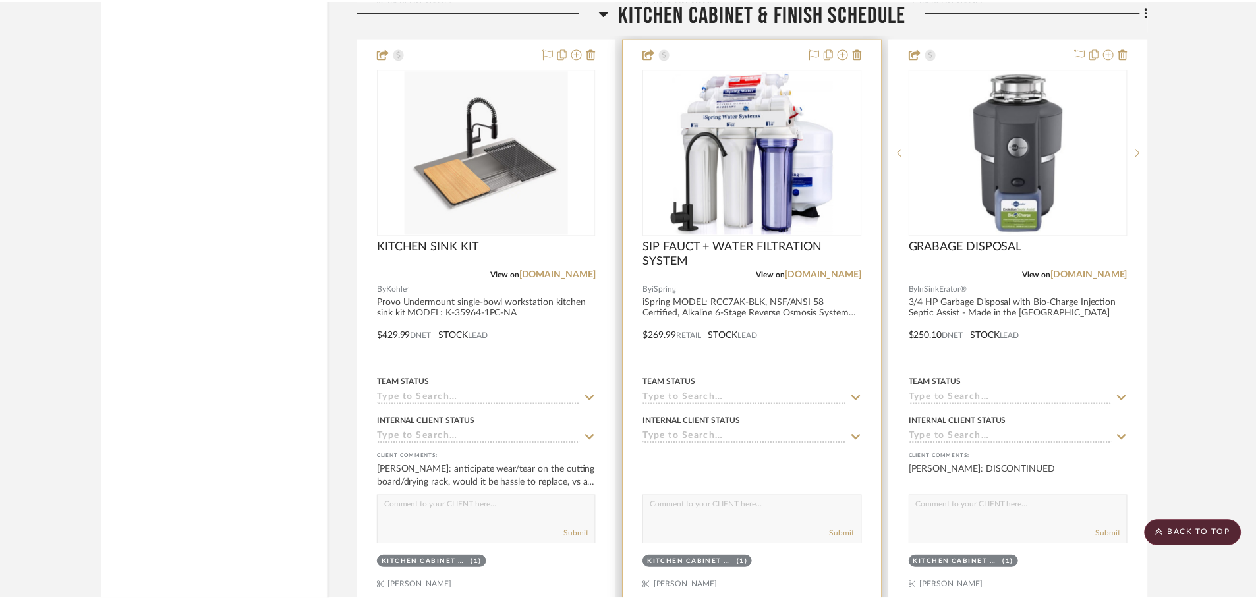
scroll to position [10803, 0]
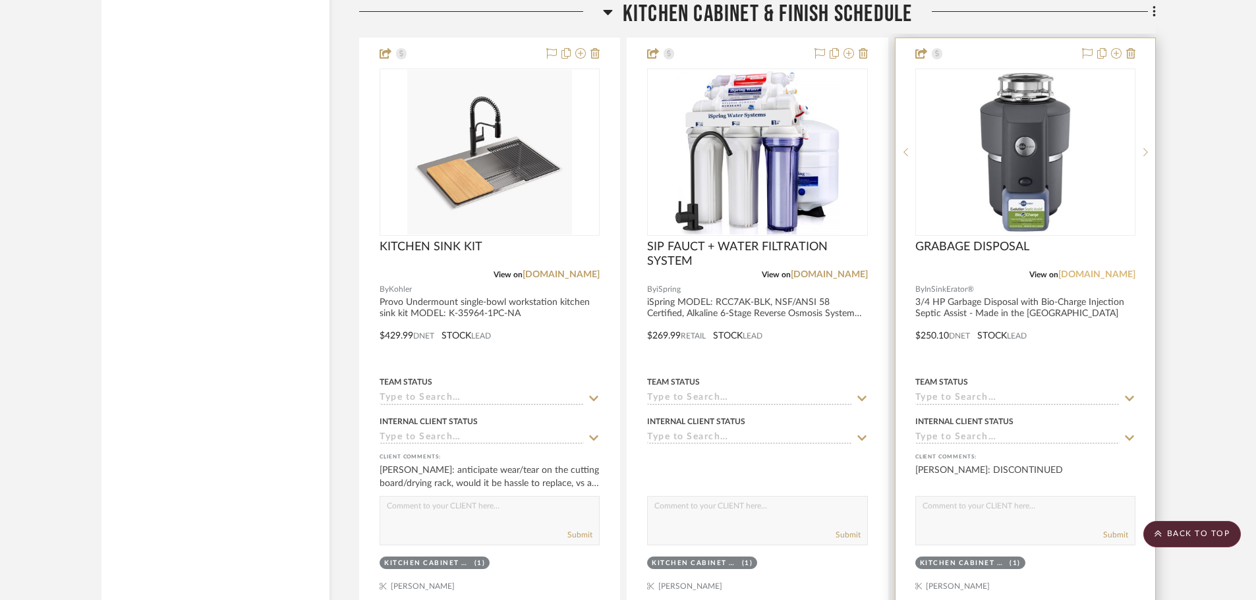
click at [1098, 274] on link "[DOMAIN_NAME]" at bounding box center [1096, 274] width 77 height 9
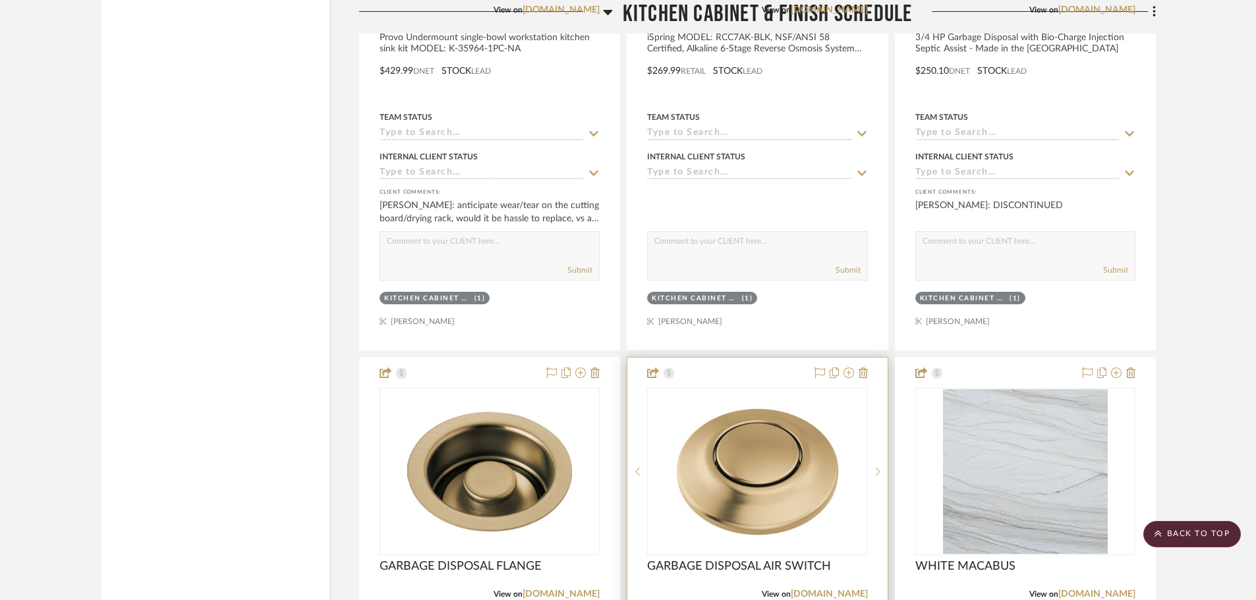
scroll to position [11265, 0]
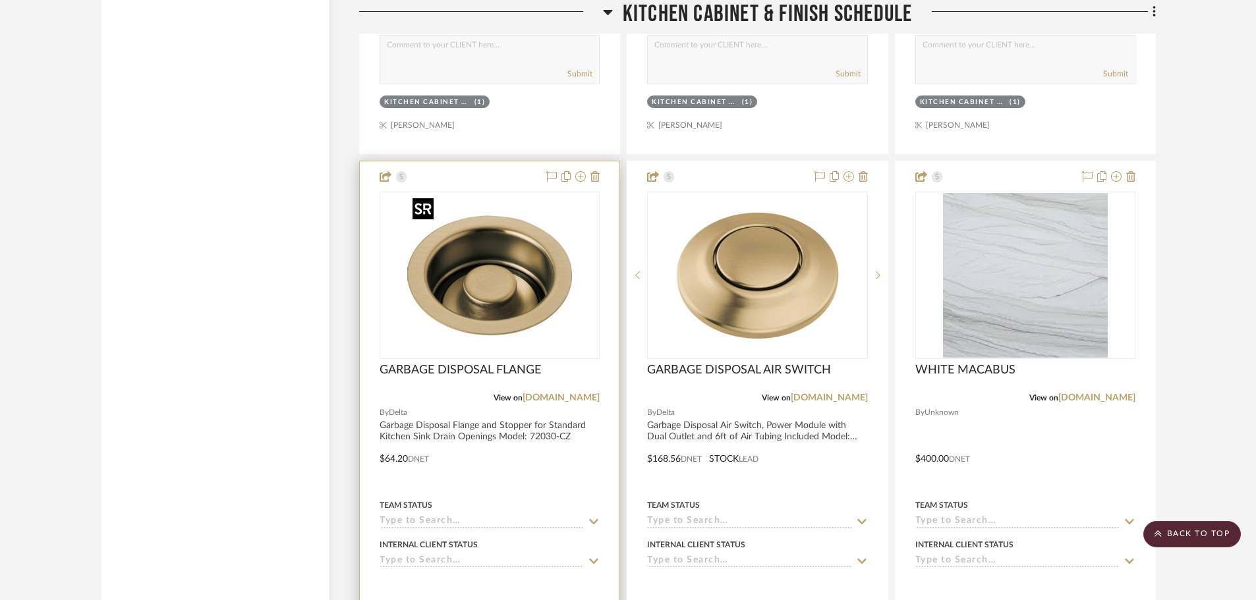
click at [478, 280] on img "0" at bounding box center [489, 275] width 165 height 165
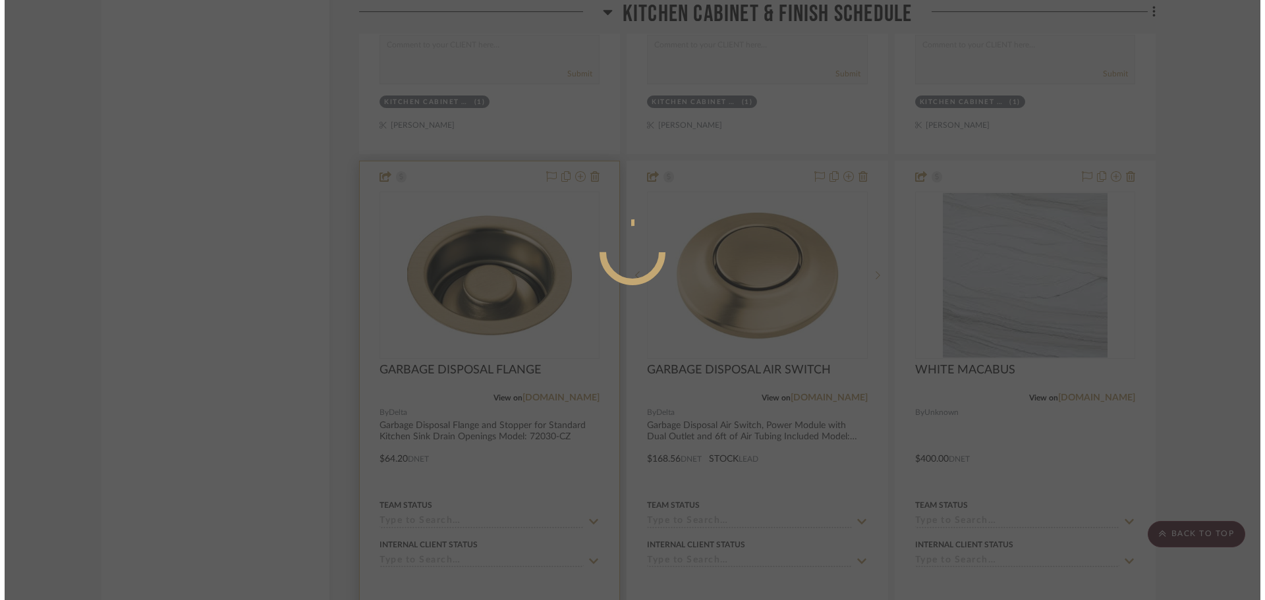
scroll to position [0, 0]
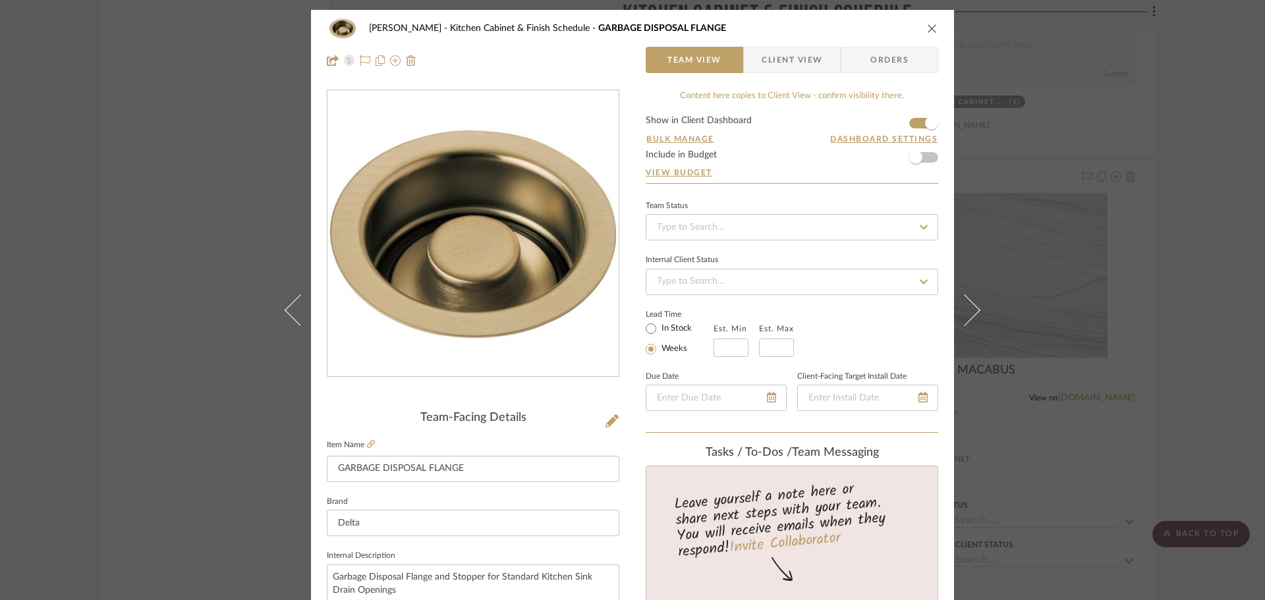
click at [932, 30] on icon "close" at bounding box center [932, 28] width 11 height 11
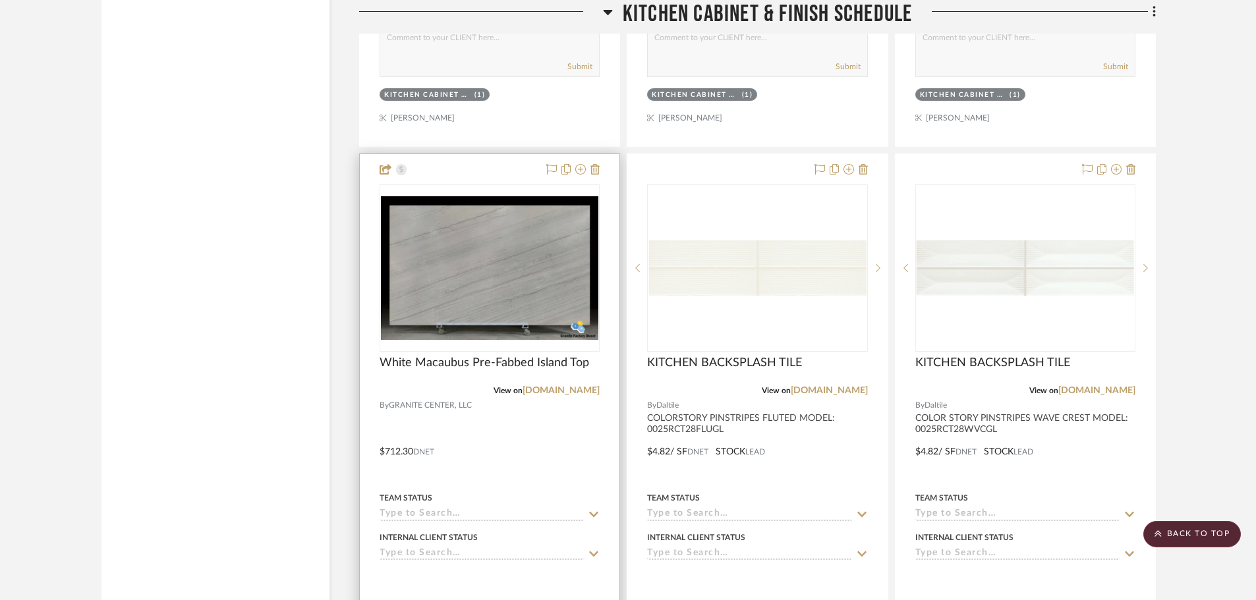
scroll to position [11857, 0]
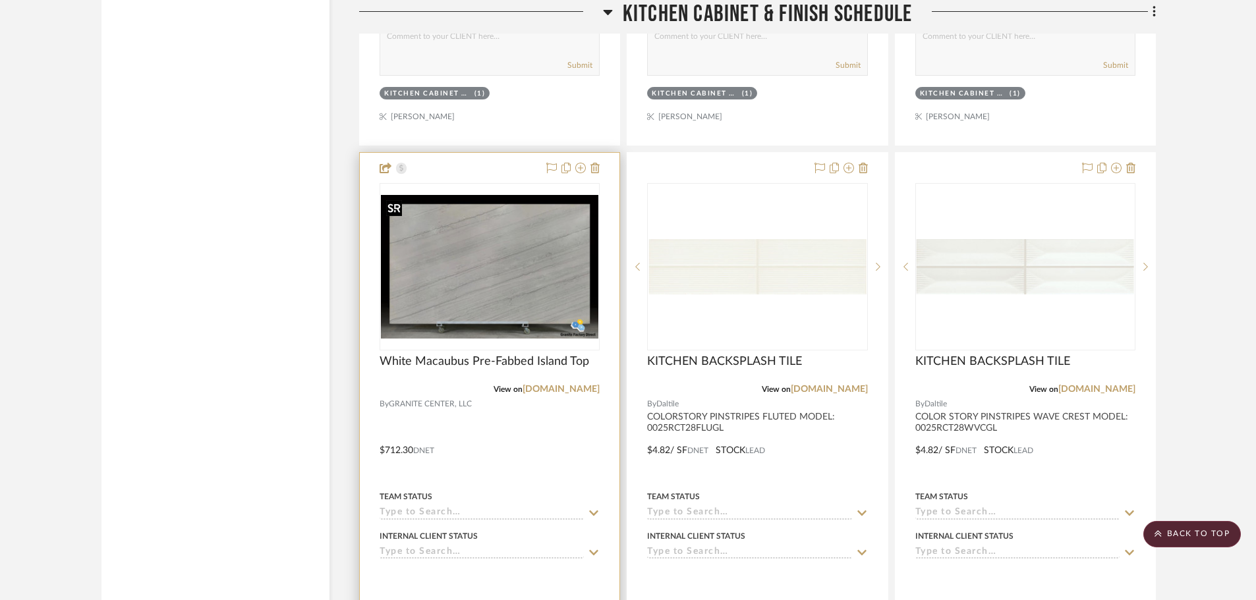
click at [503, 260] on img "0" at bounding box center [489, 267] width 217 height 144
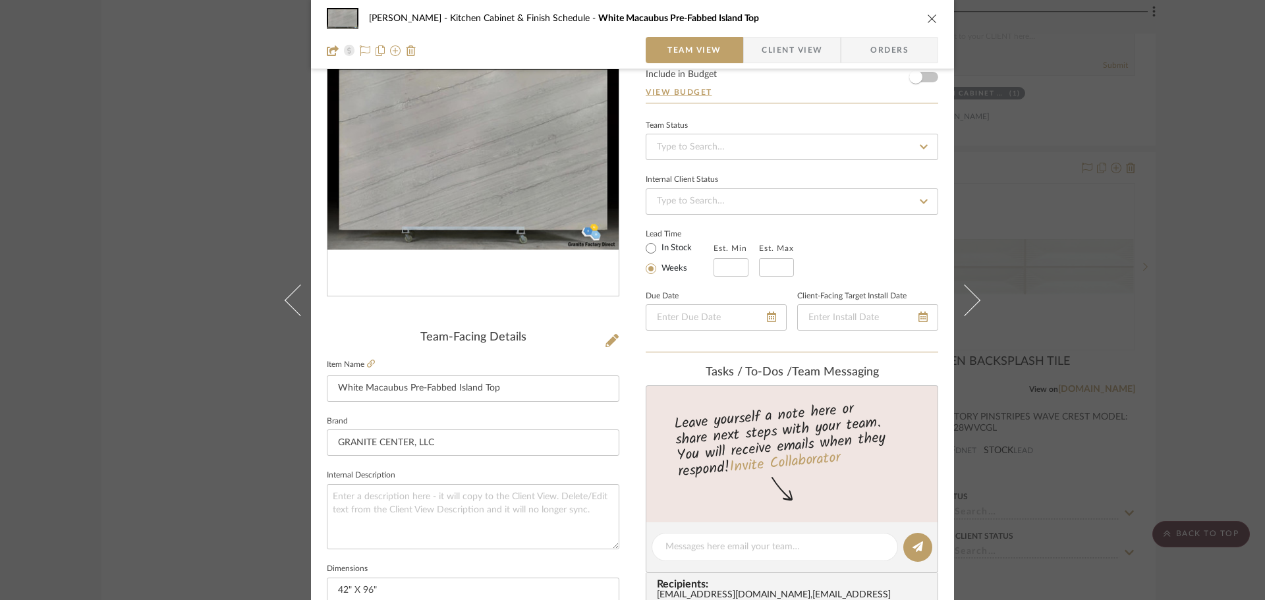
scroll to position [329, 0]
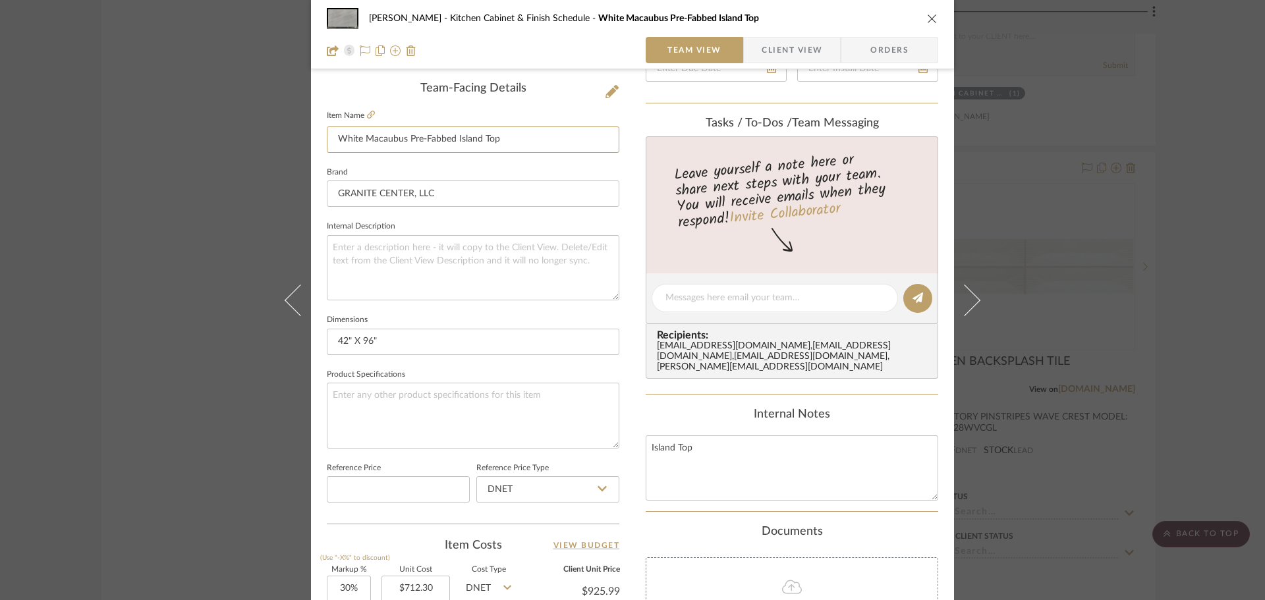
drag, startPoint x: 401, startPoint y: 139, endPoint x: 321, endPoint y: 140, distance: 79.7
click at [321, 140] on div "[PERSON_NAME] Kitchen Cabinet & Finish Schedule White Macaubus Pre-Fabbed Islan…" at bounding box center [632, 289] width 643 height 1217
click at [605, 92] on icon at bounding box center [611, 91] width 13 height 13
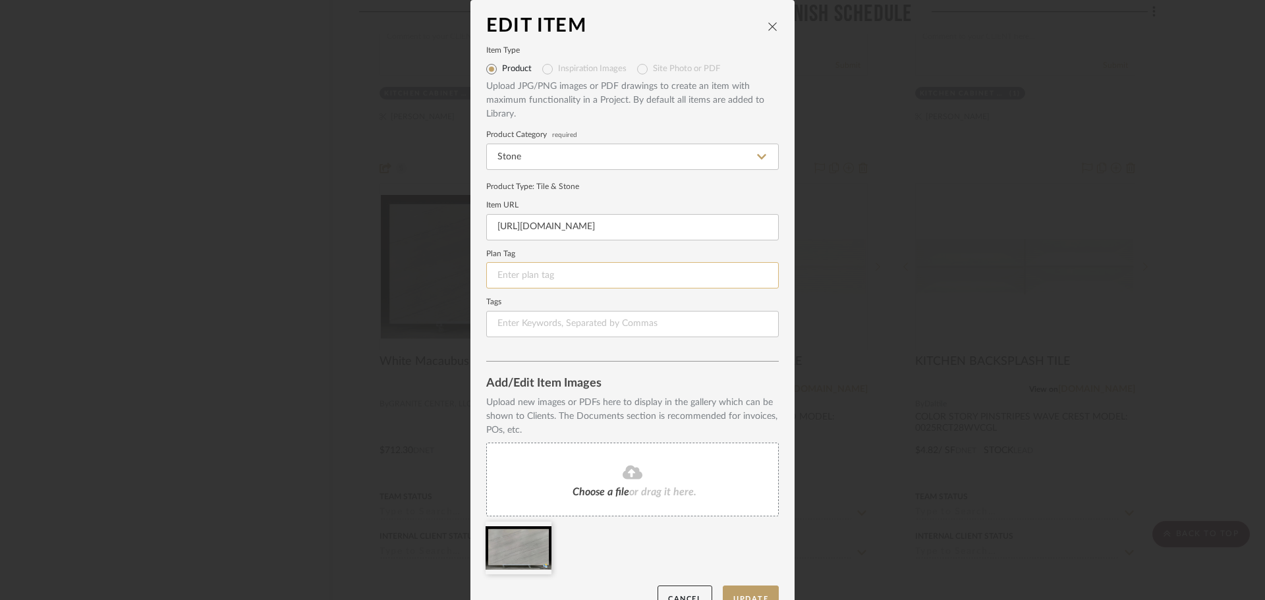
click at [522, 275] on input at bounding box center [632, 275] width 292 height 26
type input "CT-1"
click at [763, 589] on button "Update" at bounding box center [751, 599] width 56 height 27
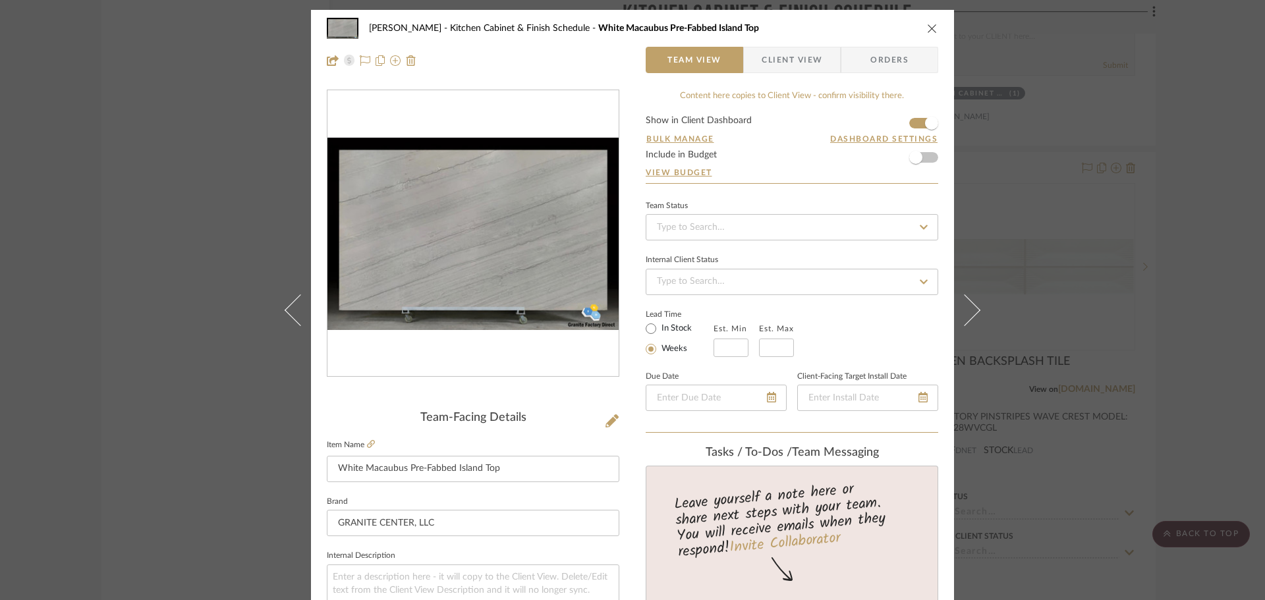
click at [933, 24] on button "close" at bounding box center [932, 28] width 12 height 12
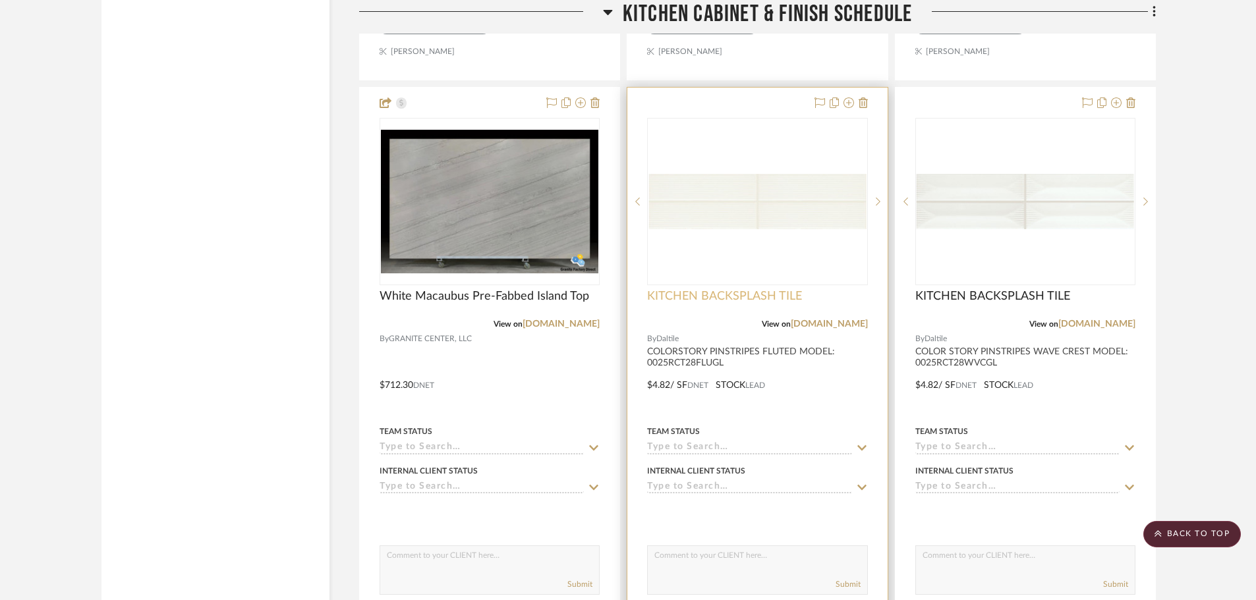
scroll to position [11923, 0]
click at [740, 224] on img "0" at bounding box center [756, 201] width 217 height 56
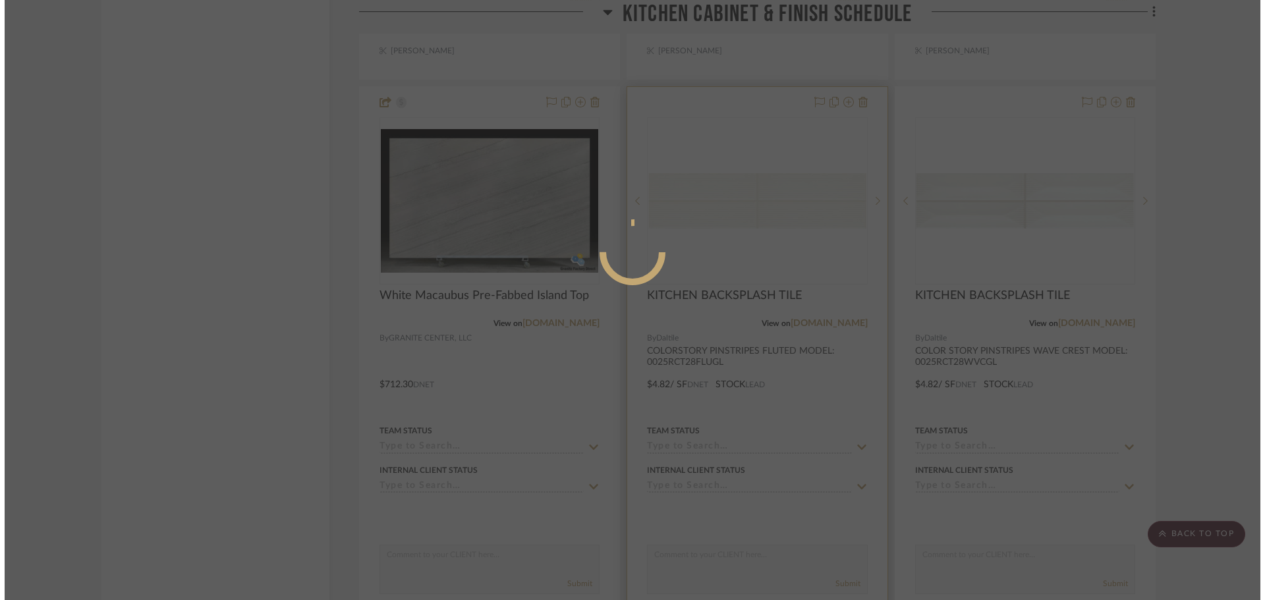
scroll to position [0, 0]
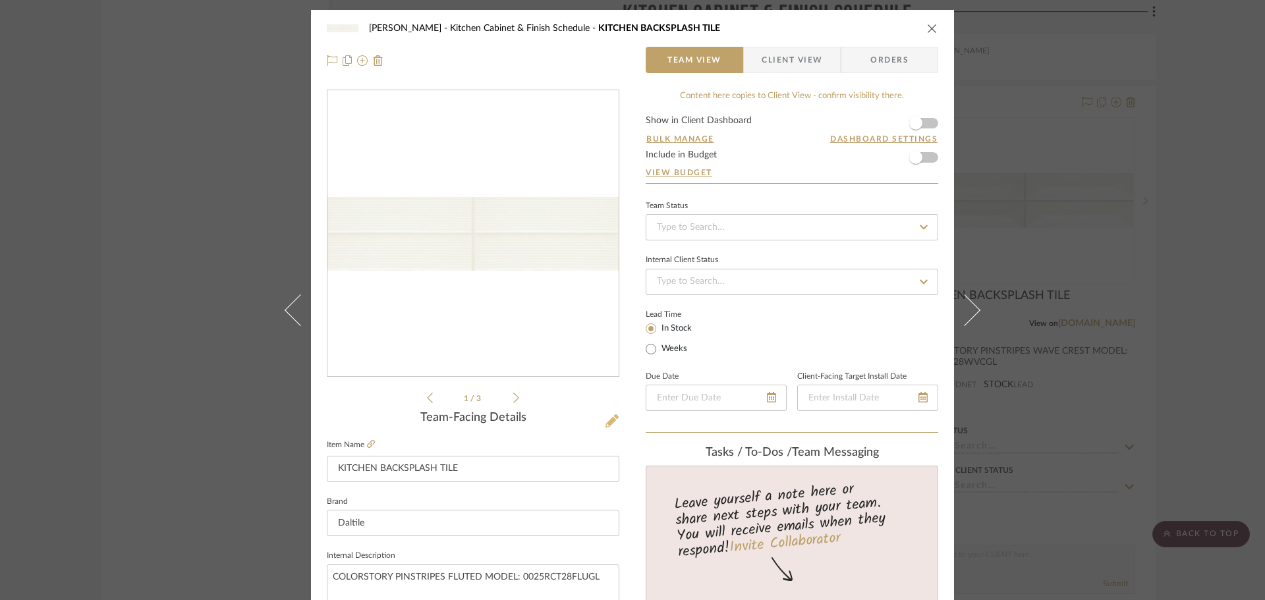
click at [607, 421] on icon at bounding box center [611, 420] width 13 height 13
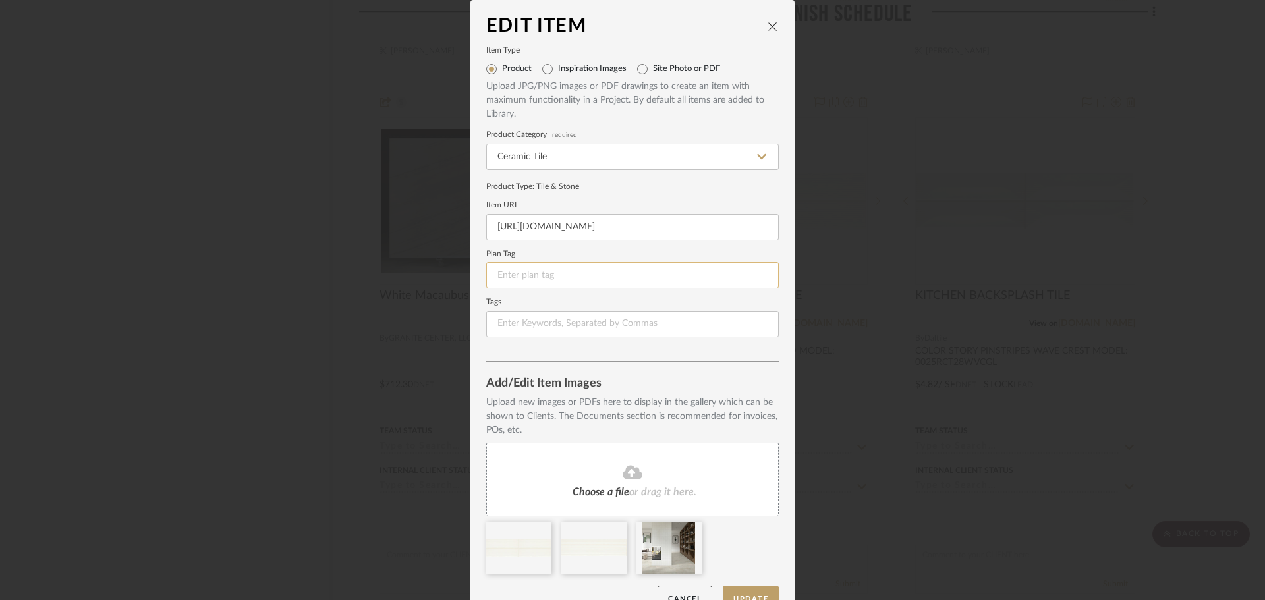
click at [525, 281] on input at bounding box center [632, 275] width 292 height 26
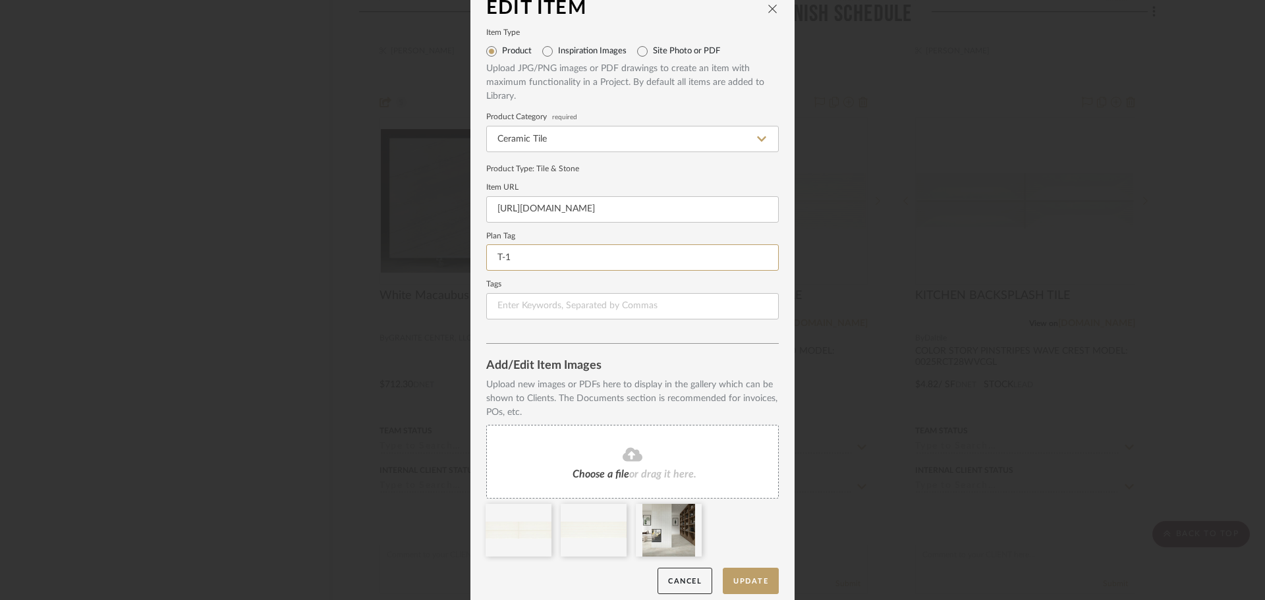
scroll to position [28, 0]
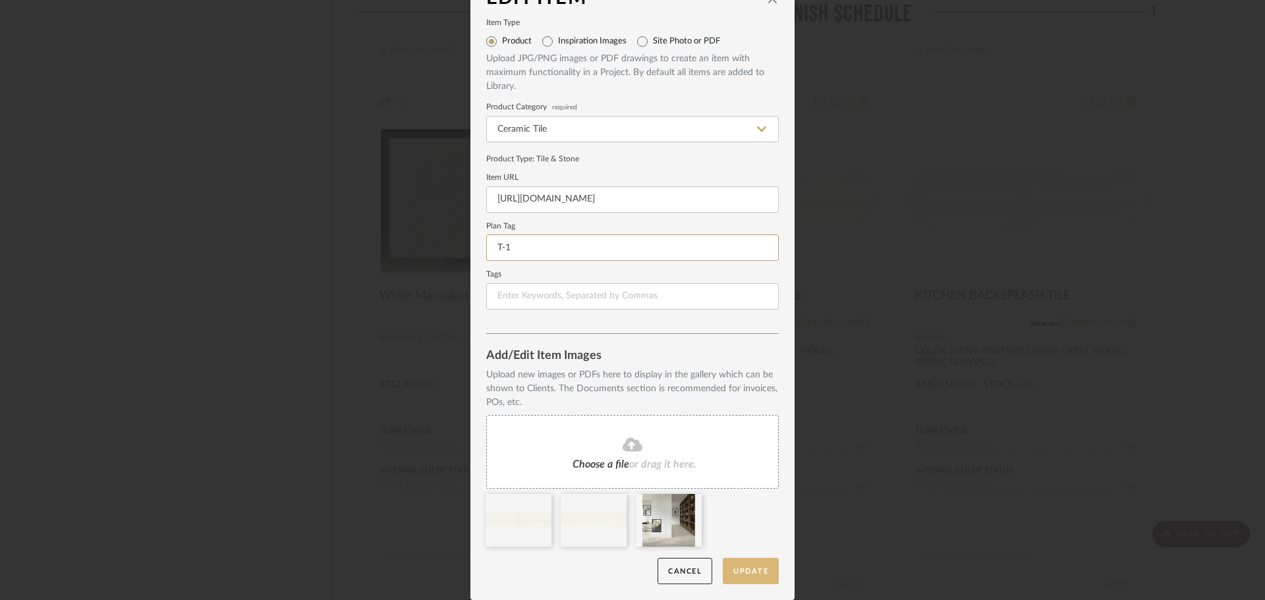
type input "T-1"
click at [748, 572] on button "Update" at bounding box center [751, 571] width 56 height 27
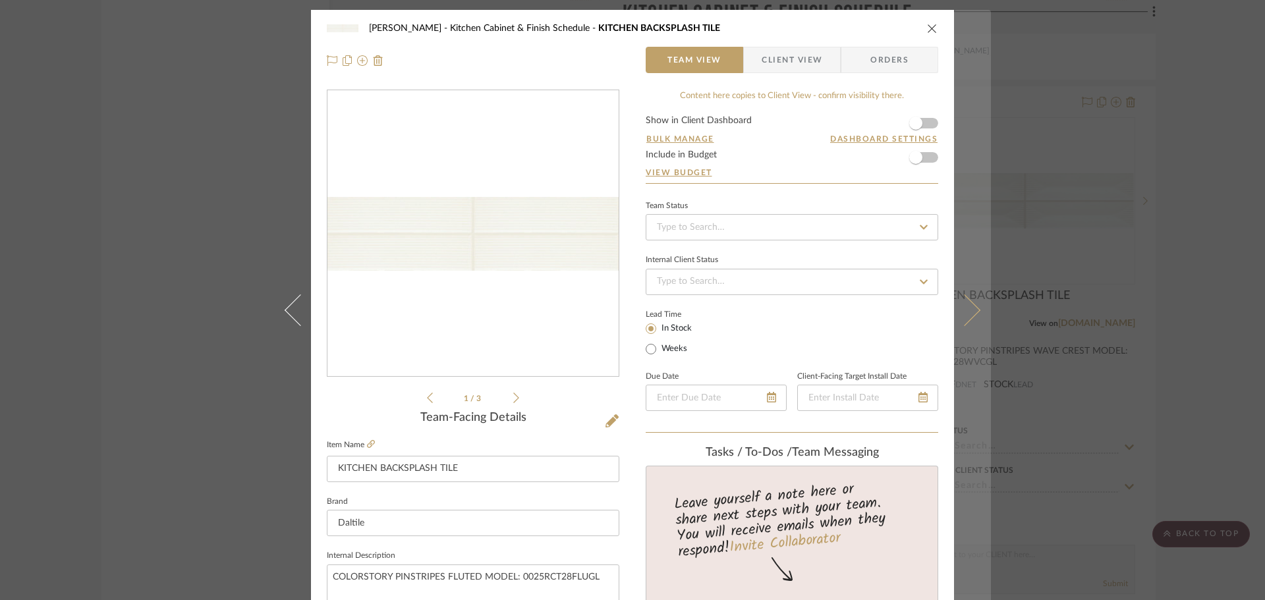
click at [974, 308] on icon at bounding box center [965, 310] width 32 height 32
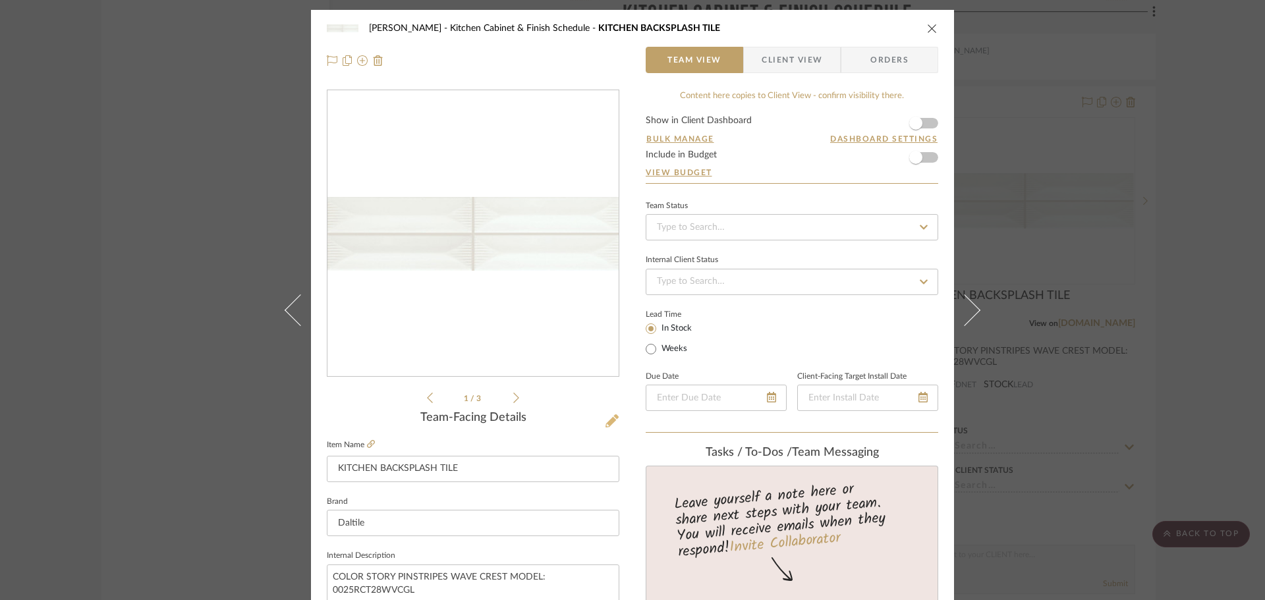
click at [605, 421] on icon at bounding box center [611, 420] width 13 height 13
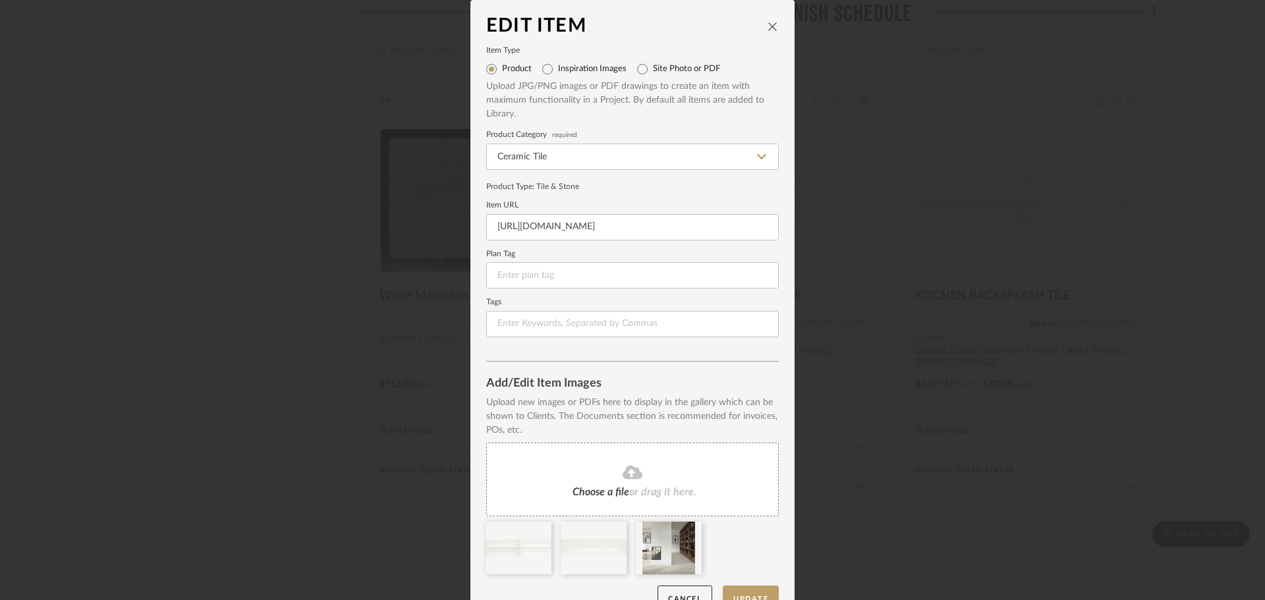
click at [549, 290] on form "Item Type Product Inspiration Images Site Photo or PDF Upload JPG/PNG images or…" at bounding box center [632, 192] width 292 height 290
click at [553, 274] on input at bounding box center [632, 275] width 292 height 26
type input "T-2"
click at [736, 596] on button "Update" at bounding box center [751, 599] width 56 height 27
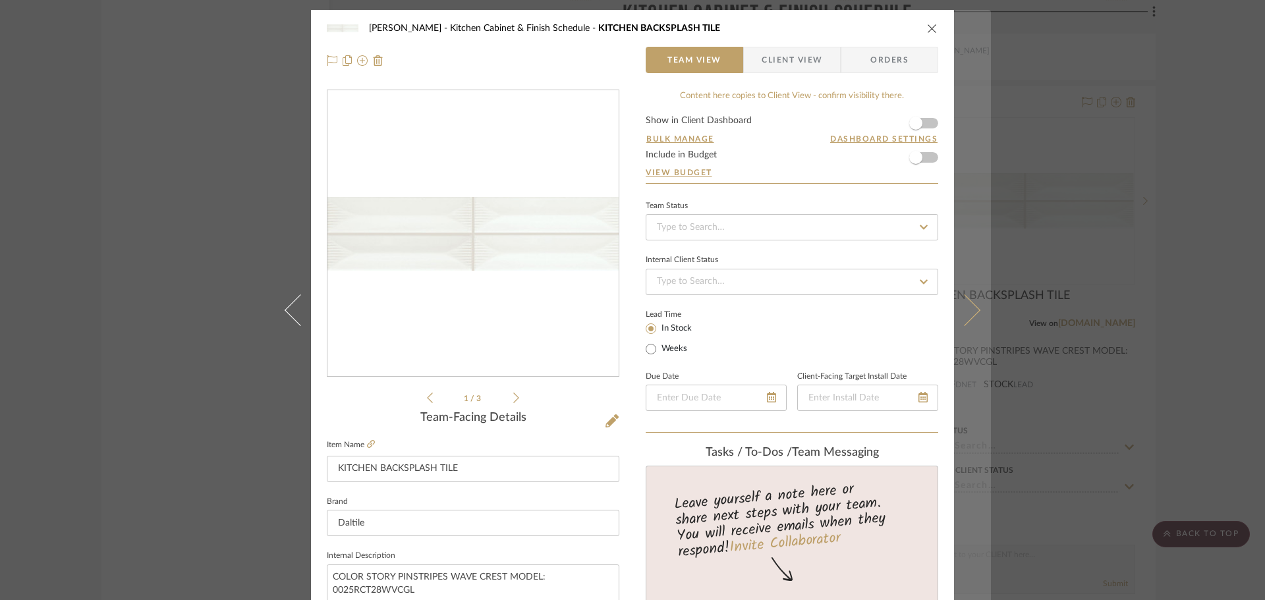
click at [968, 311] on icon at bounding box center [965, 310] width 32 height 32
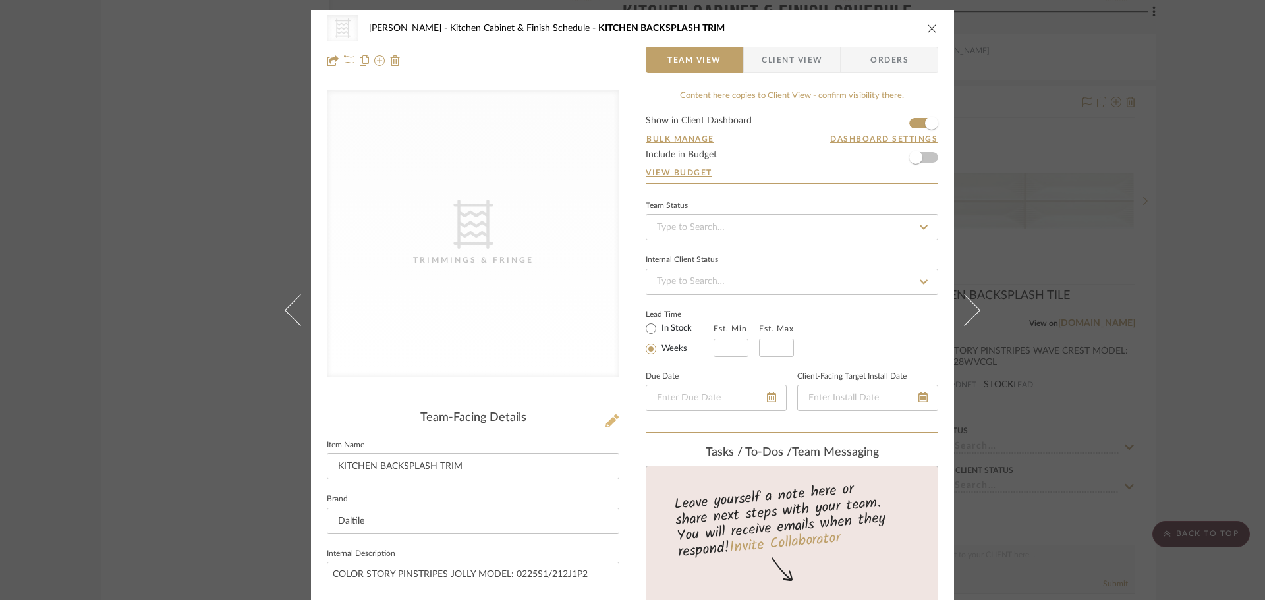
click at [611, 414] on icon at bounding box center [611, 420] width 13 height 13
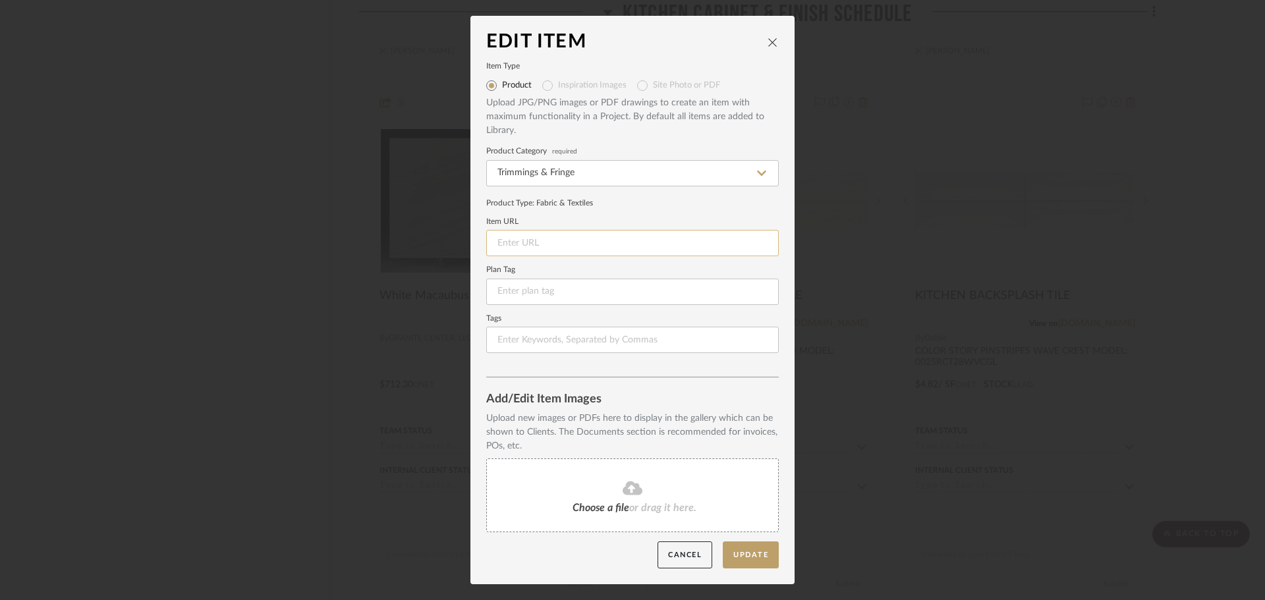
click at [534, 246] on input at bounding box center [632, 243] width 292 height 26
click at [495, 286] on input at bounding box center [632, 292] width 292 height 26
type input "T-3"
click at [682, 559] on button "Cancel" at bounding box center [684, 554] width 55 height 27
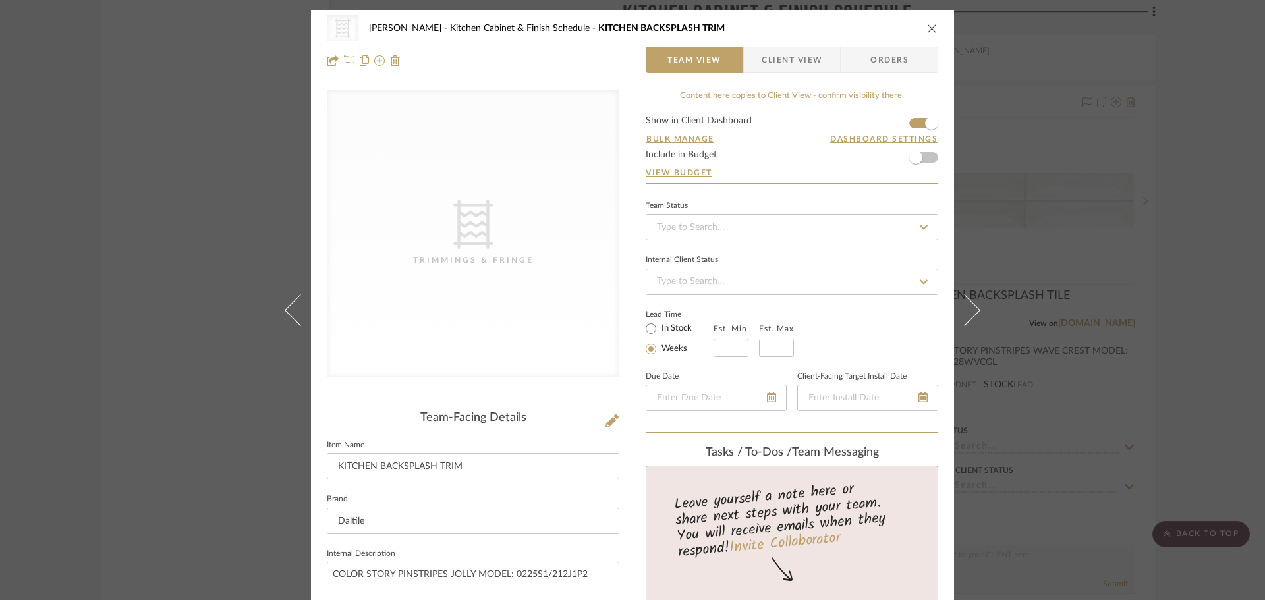
click at [929, 26] on icon "close" at bounding box center [932, 28] width 11 height 11
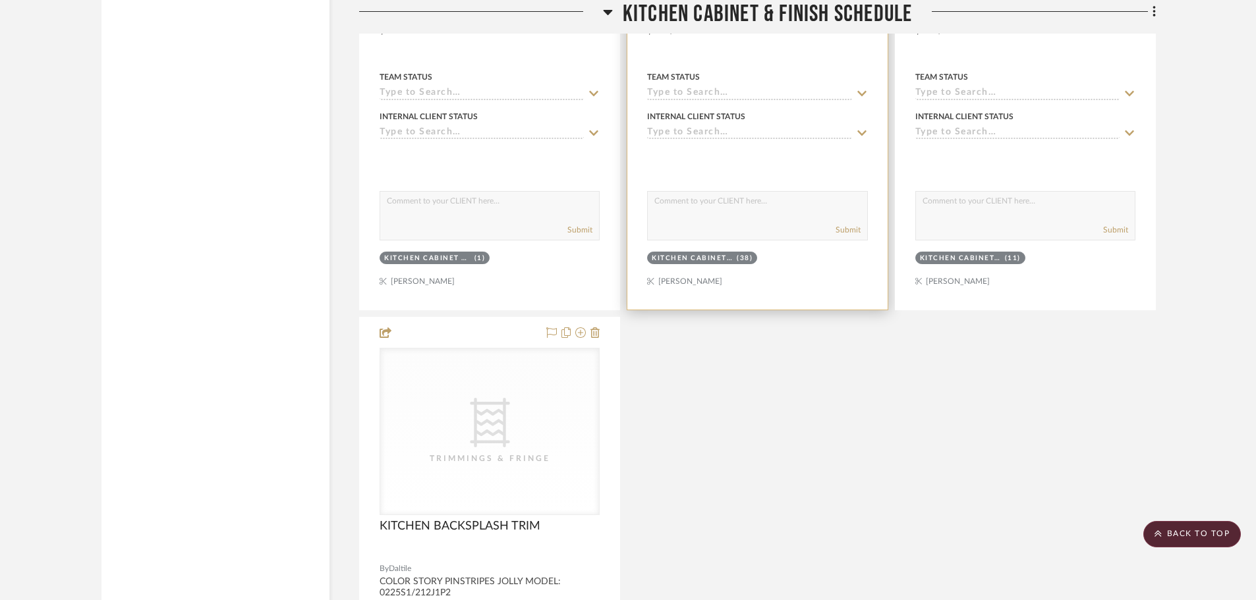
scroll to position [12319, 0]
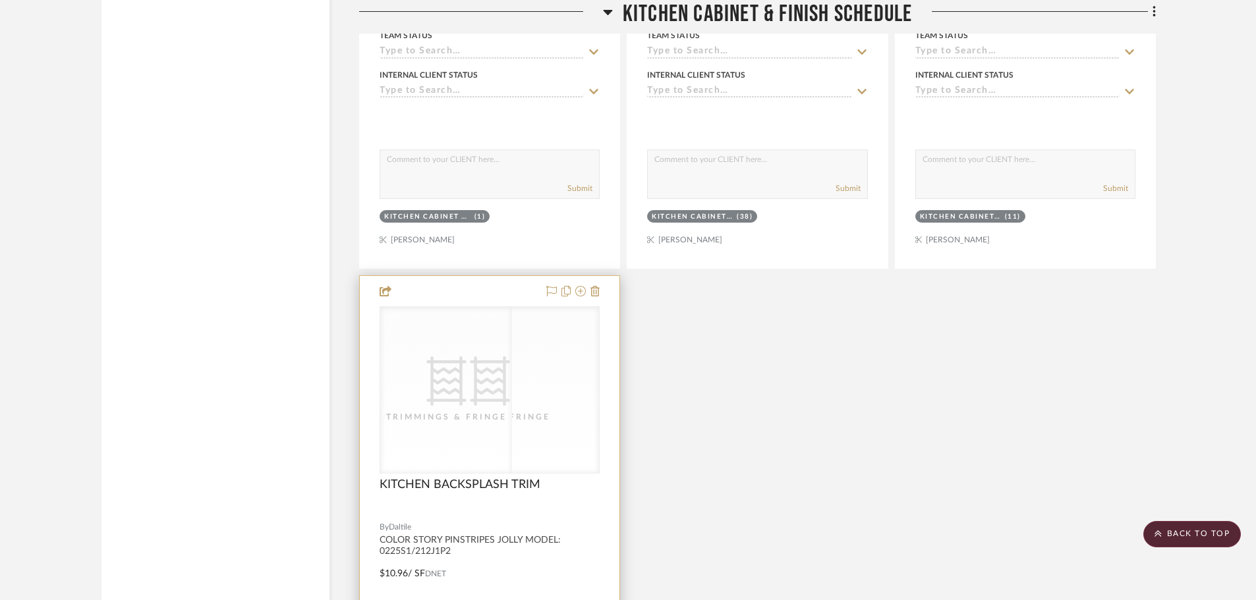
click at [512, 455] on div "CategoryIconFabric Created with Sketch. Trimmings & Fringe" at bounding box center [446, 390] width 132 height 166
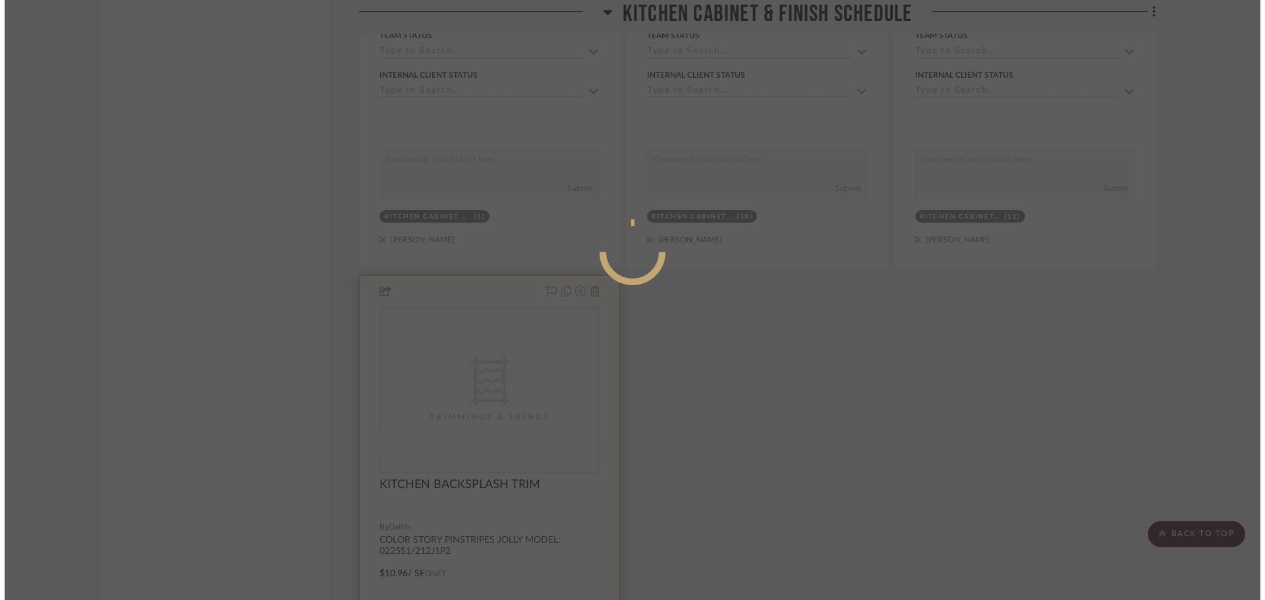
scroll to position [0, 0]
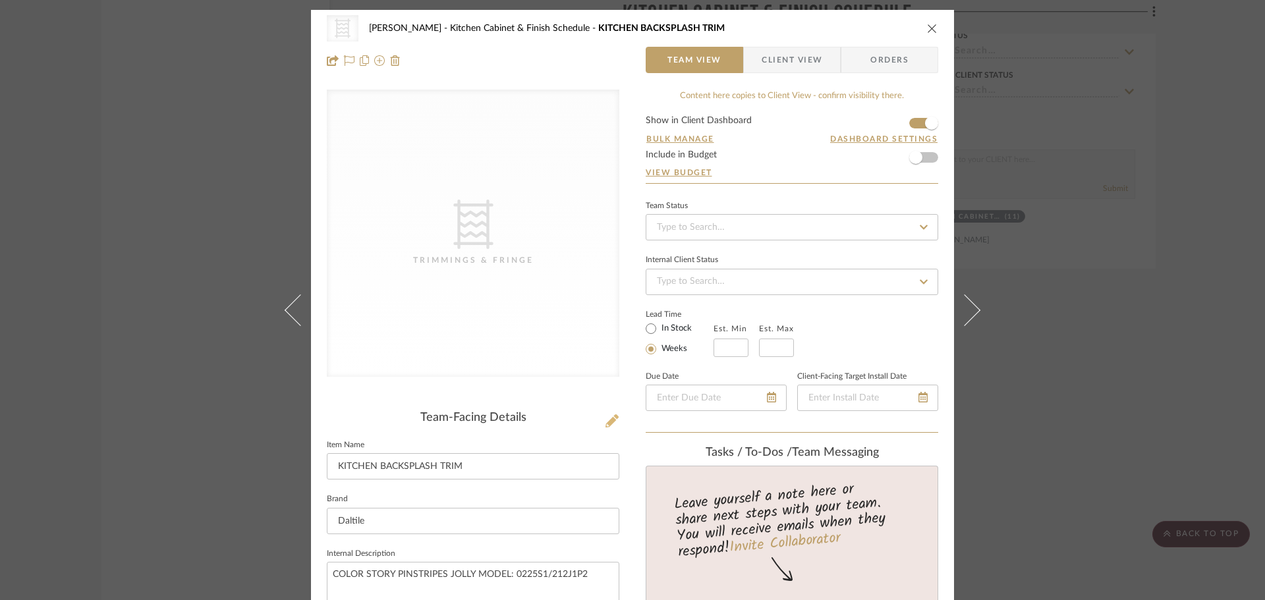
click at [609, 427] on icon at bounding box center [611, 420] width 13 height 13
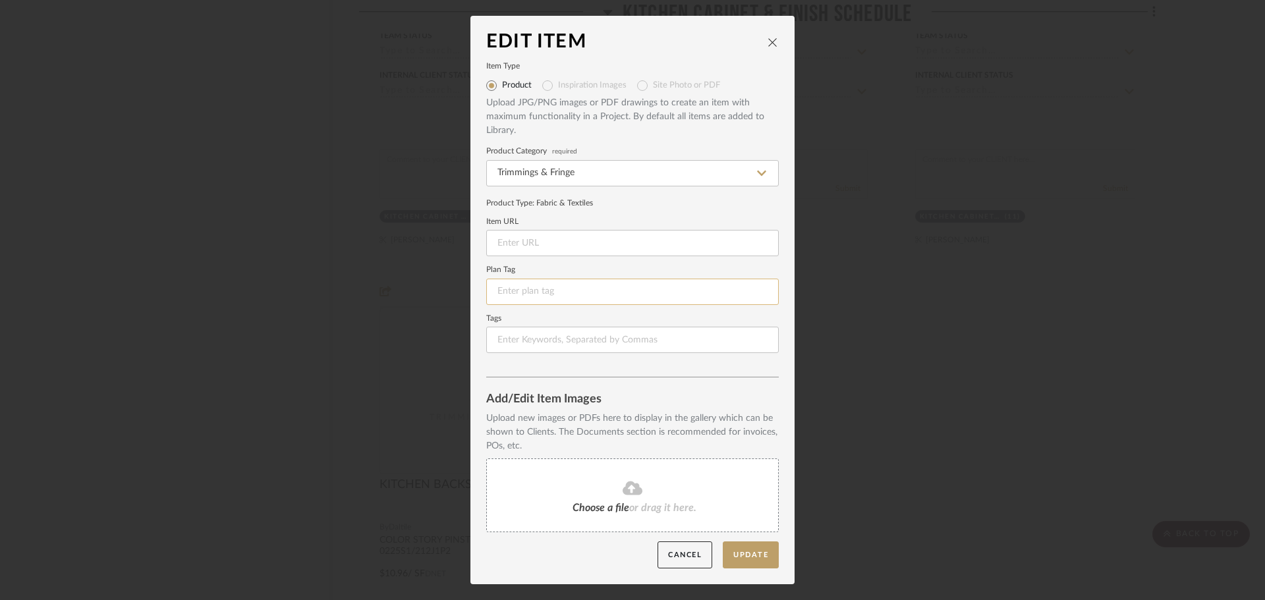
click at [511, 298] on input at bounding box center [632, 292] width 292 height 26
type input "T-3"
click at [738, 559] on button "Update" at bounding box center [751, 554] width 56 height 27
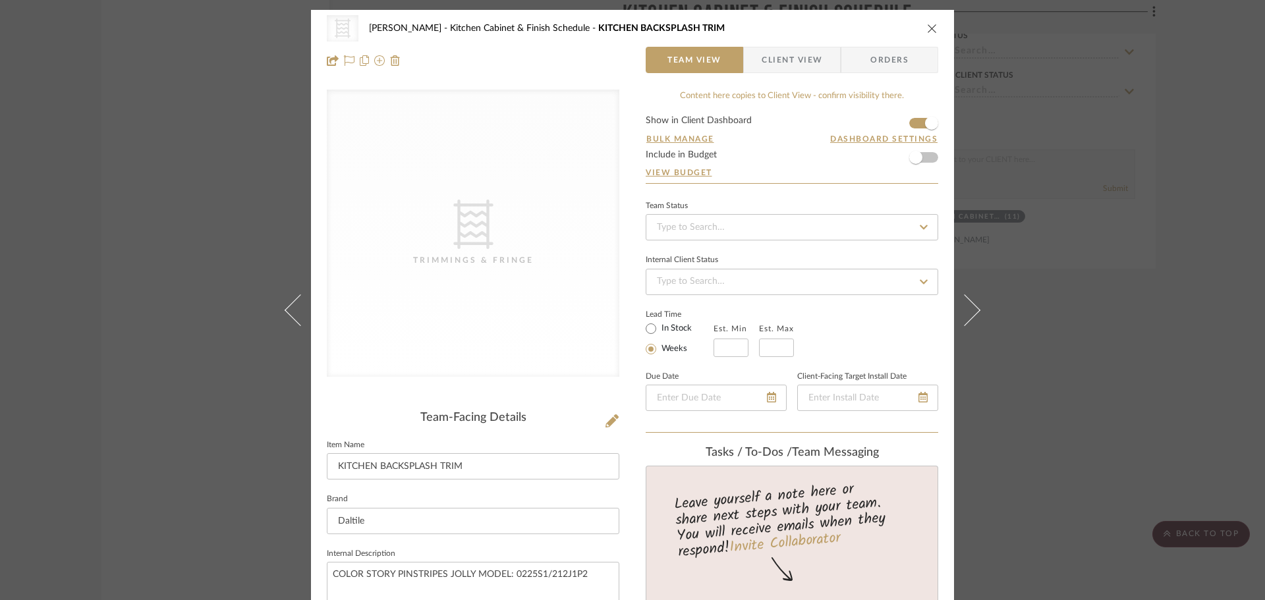
click at [926, 35] on div "CategoryIconFabric Created with Sketch. Trimmings & Fringe [PERSON_NAME] Kitche…" at bounding box center [632, 28] width 611 height 26
click at [927, 30] on icon "close" at bounding box center [932, 28] width 11 height 11
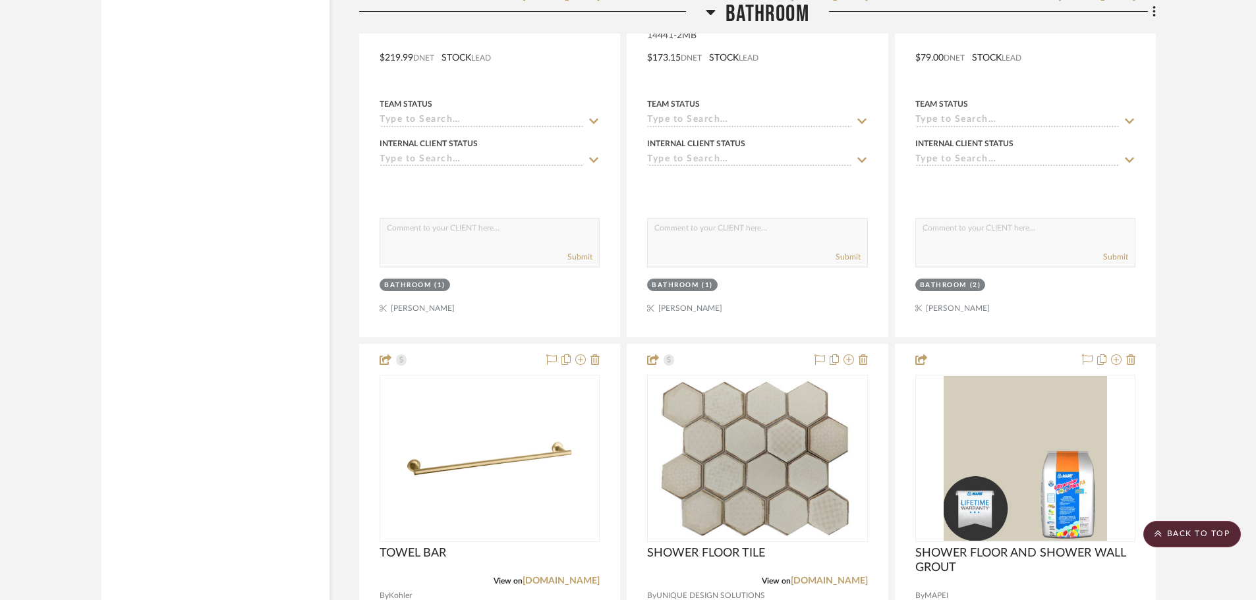
scroll to position [16205, 0]
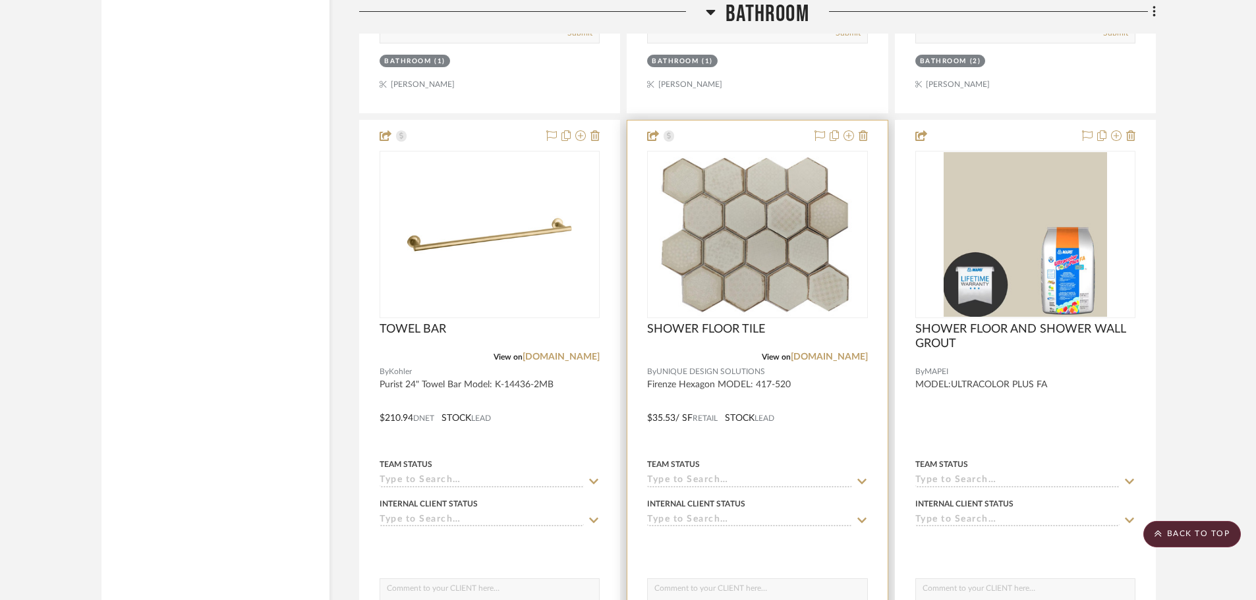
click at [704, 285] on img "0" at bounding box center [757, 234] width 205 height 165
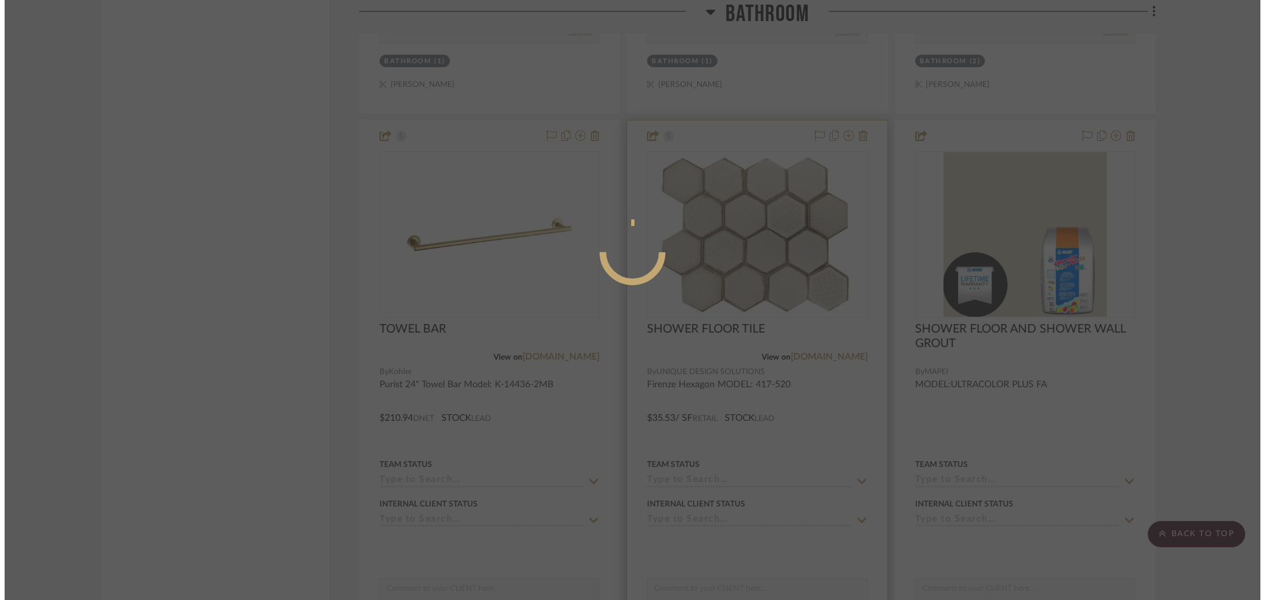
scroll to position [0, 0]
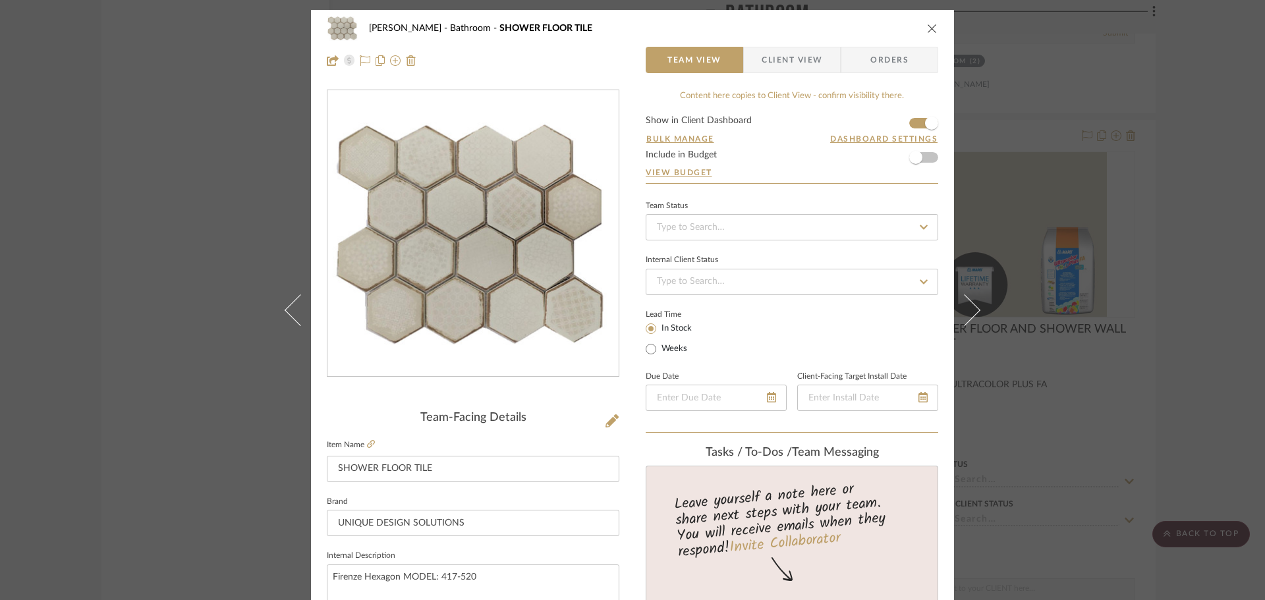
click at [597, 422] on div "Team-Facing Details" at bounding box center [473, 418] width 292 height 14
click at [605, 420] on icon at bounding box center [611, 420] width 13 height 13
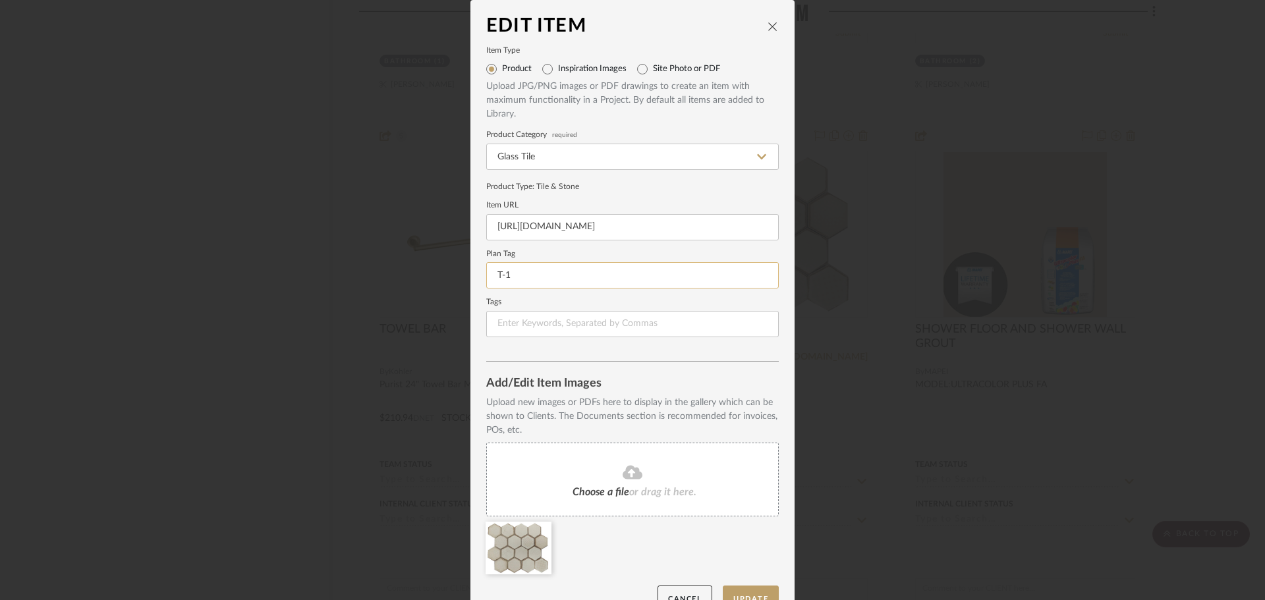
click at [547, 270] on input "T-1" at bounding box center [632, 275] width 292 height 26
type input "T-4"
click at [736, 596] on button "Update" at bounding box center [751, 599] width 56 height 27
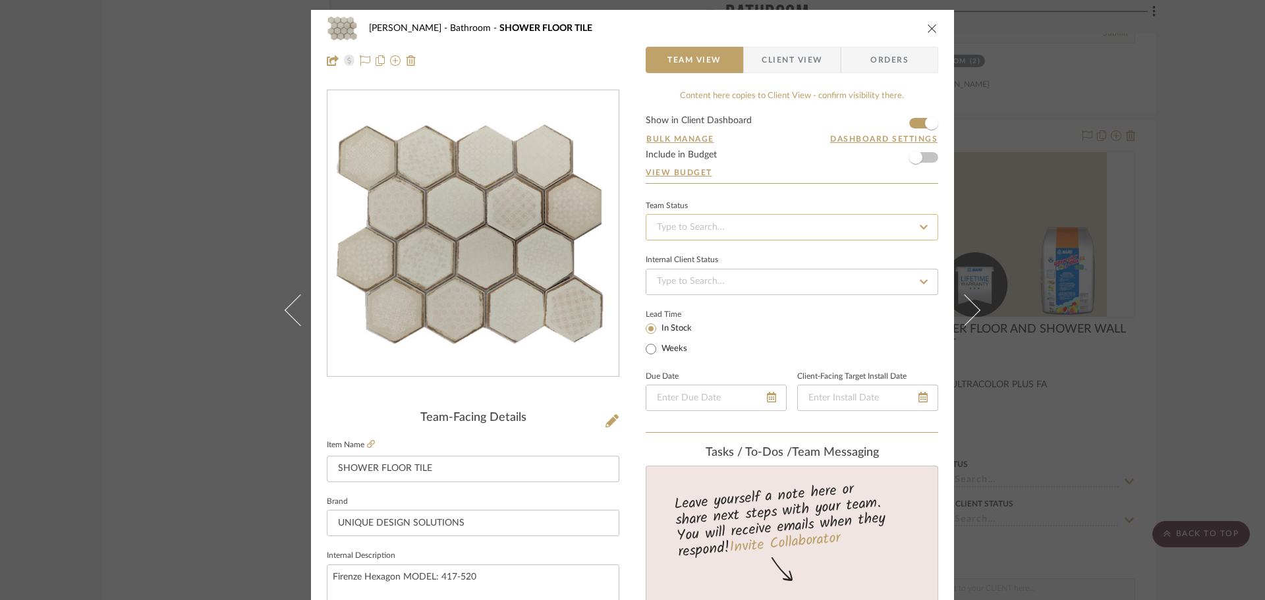
scroll to position [66, 0]
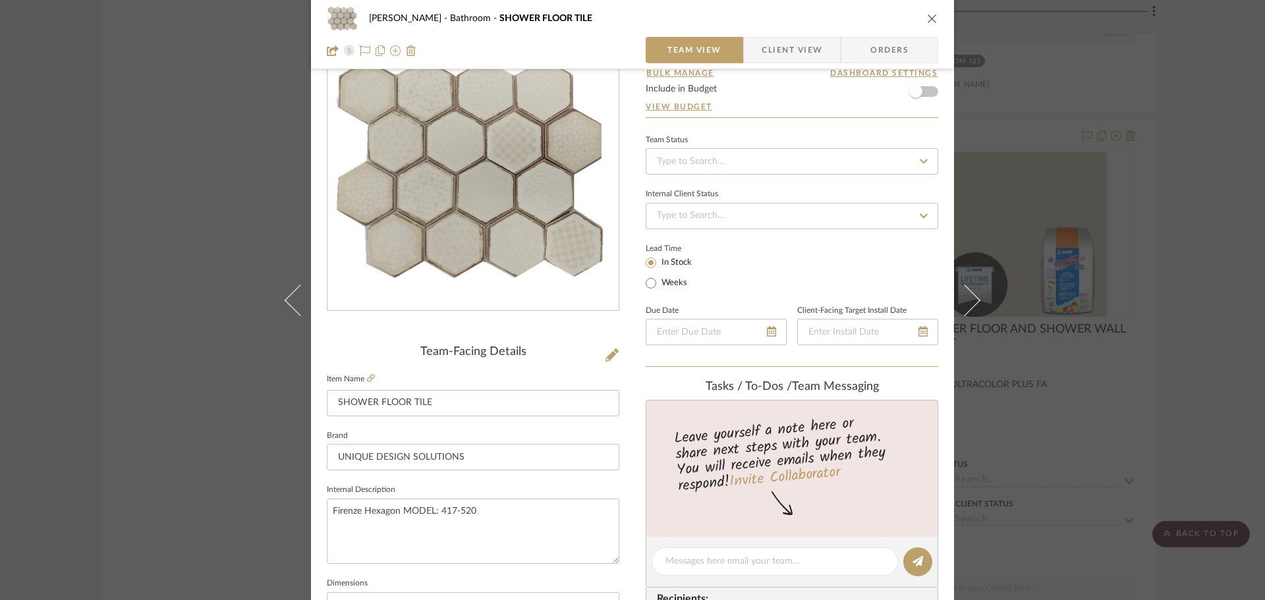
click at [927, 18] on icon "close" at bounding box center [932, 18] width 11 height 11
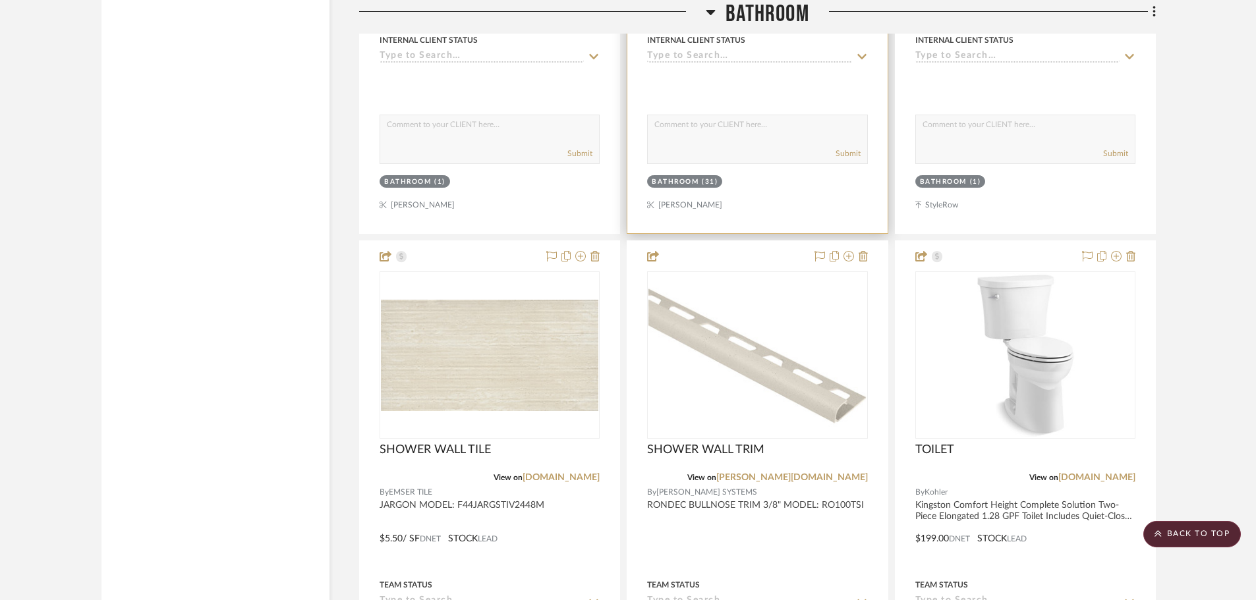
scroll to position [16798, 0]
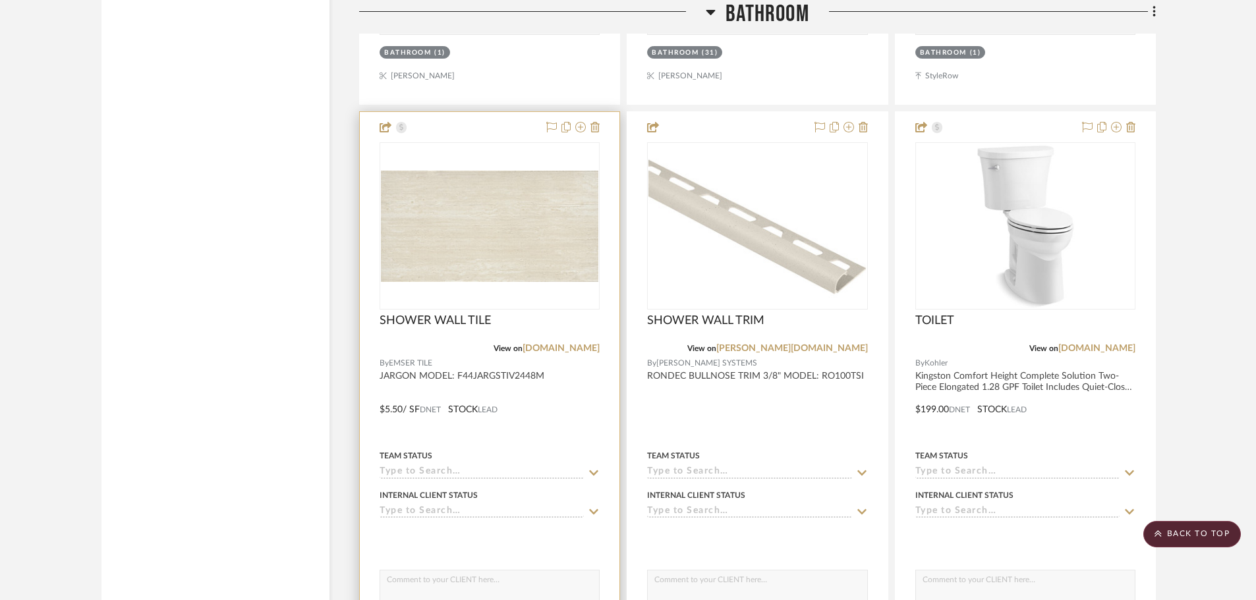
click at [514, 220] on img "0" at bounding box center [489, 226] width 217 height 111
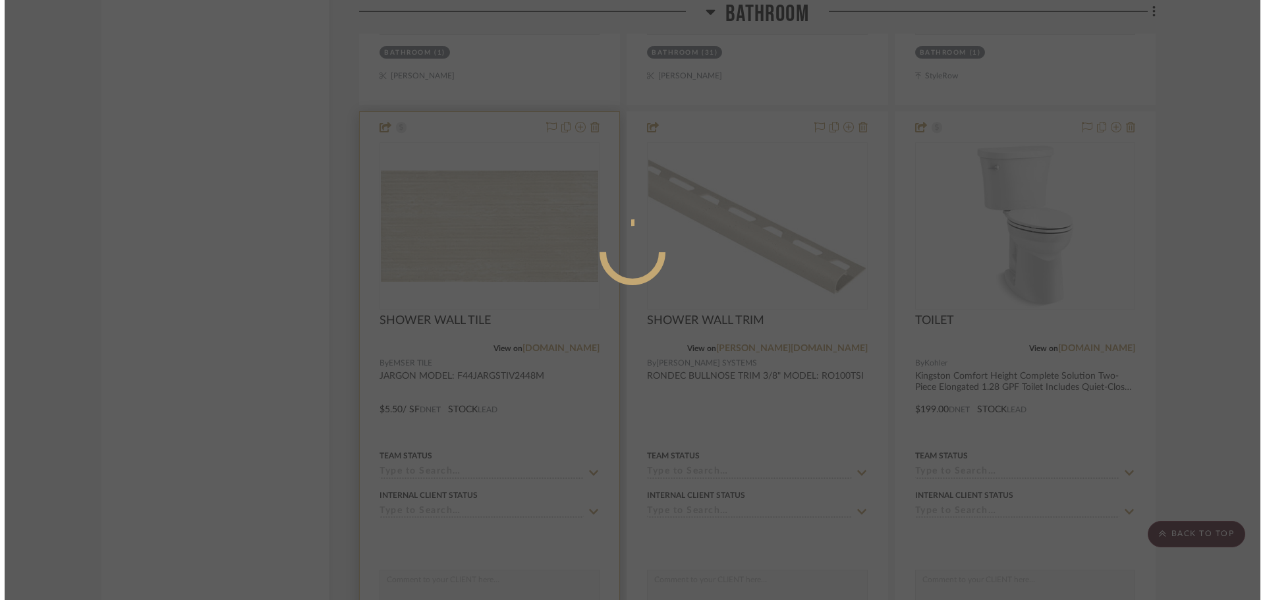
scroll to position [0, 0]
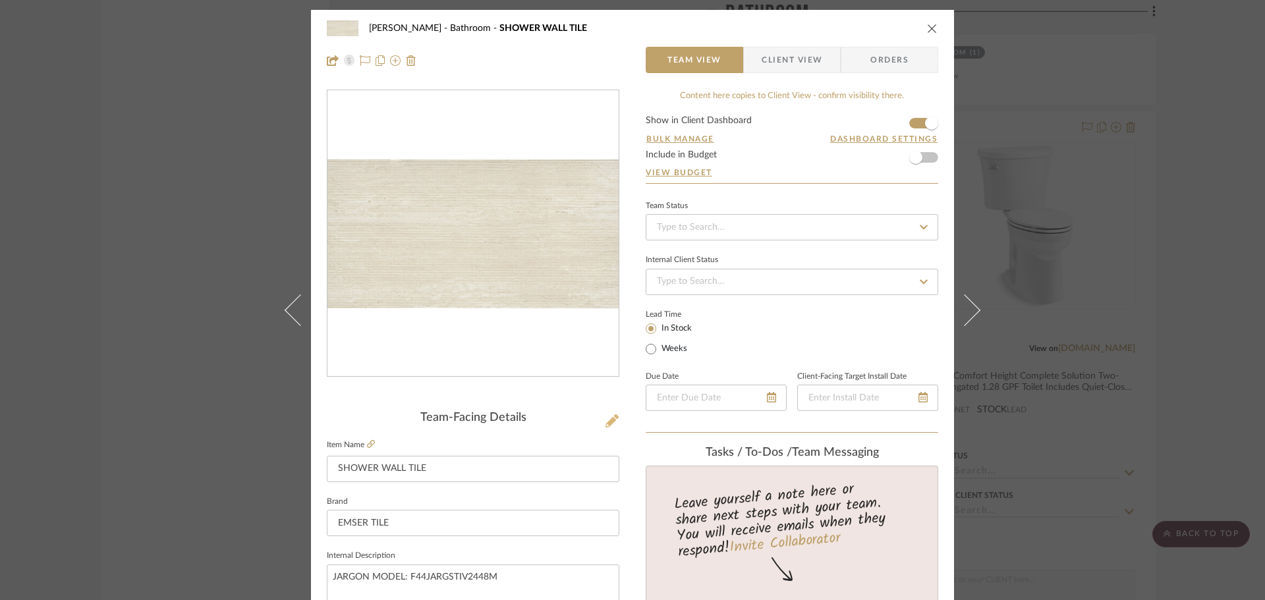
click at [609, 422] on icon at bounding box center [611, 420] width 13 height 13
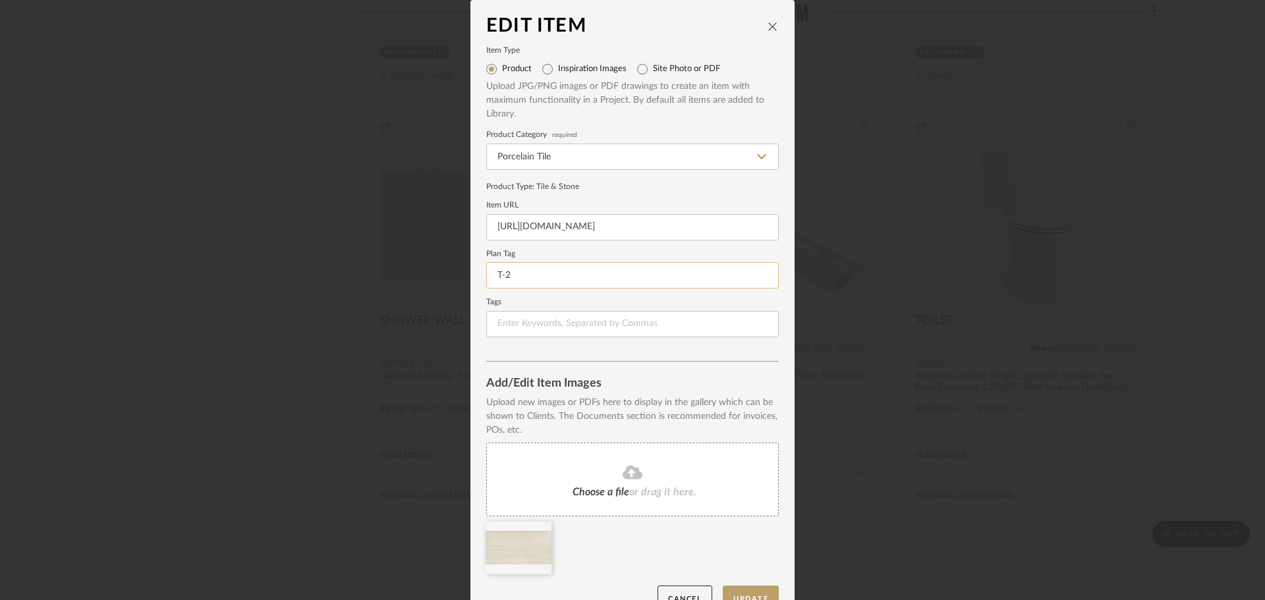
click at [550, 275] on input "T-2" at bounding box center [632, 275] width 292 height 26
type input "T-5"
click at [737, 591] on button "Update" at bounding box center [751, 599] width 56 height 27
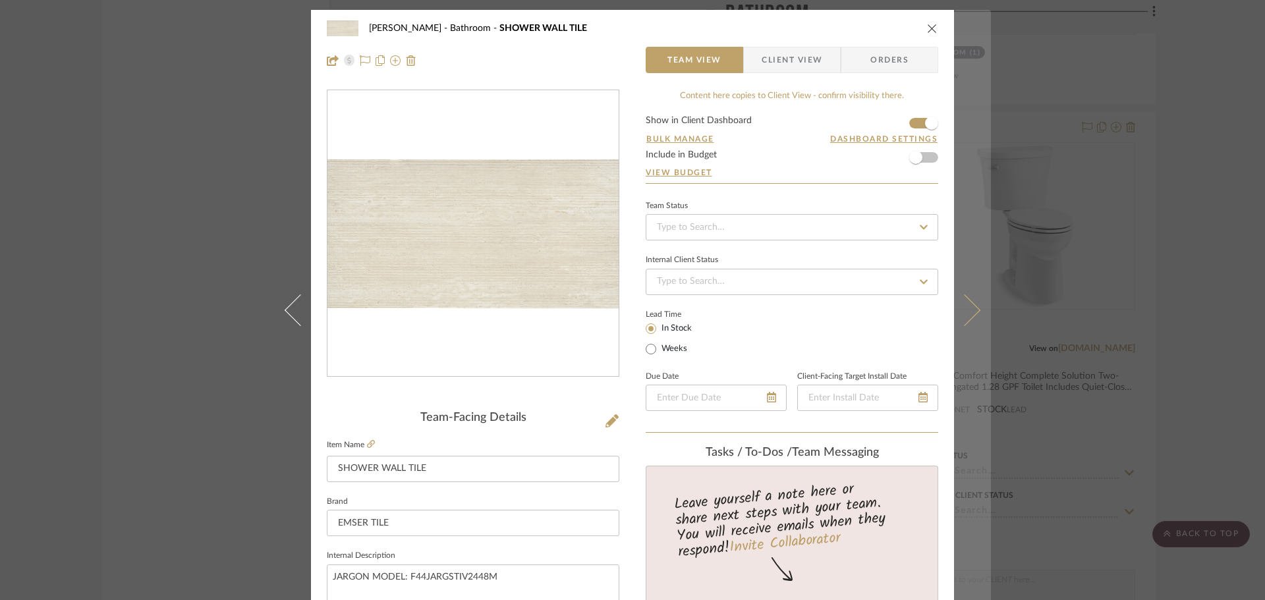
click at [975, 299] on button at bounding box center [972, 310] width 37 height 600
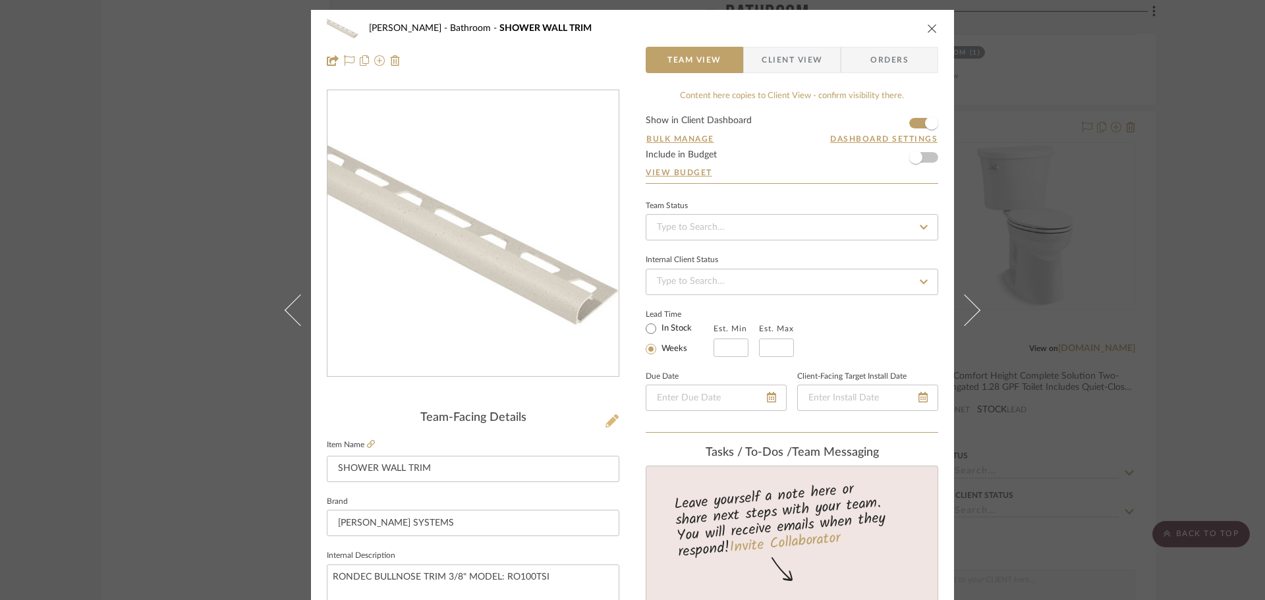
click at [614, 420] on button at bounding box center [612, 421] width 14 height 21
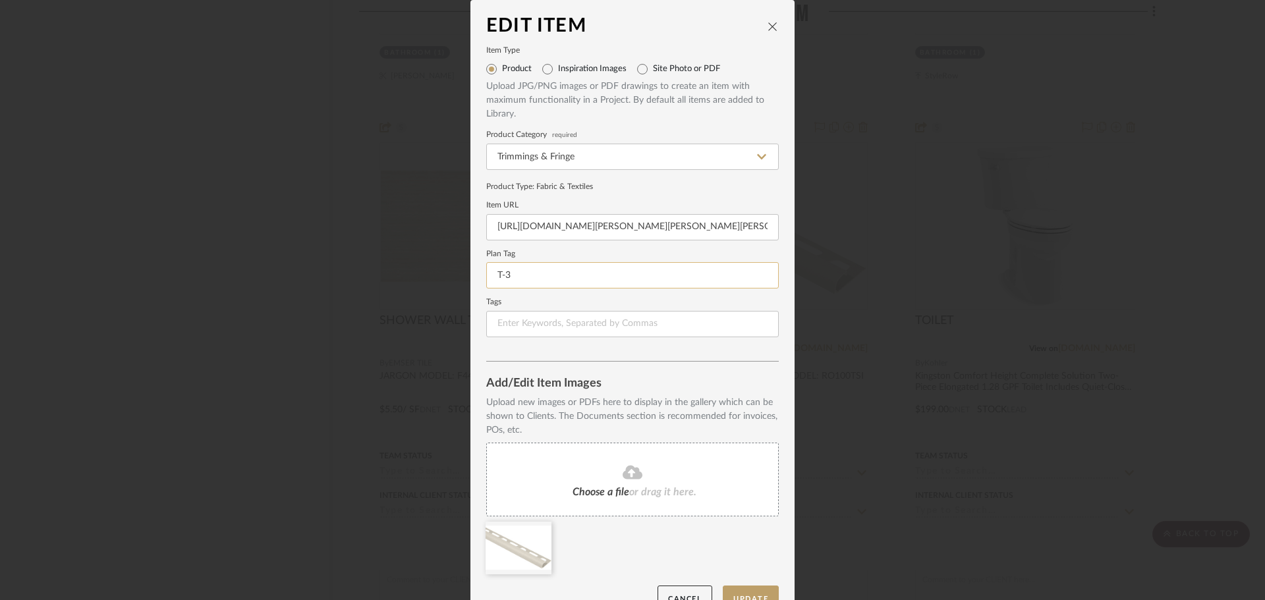
click at [558, 279] on input "T-3" at bounding box center [632, 275] width 292 height 26
type input "T-6"
click at [739, 584] on edit-item-images "Upload new images or PDFs here to display in the gallery which can be shown to …" at bounding box center [632, 491] width 292 height 190
click at [739, 590] on button "Update" at bounding box center [751, 599] width 56 height 27
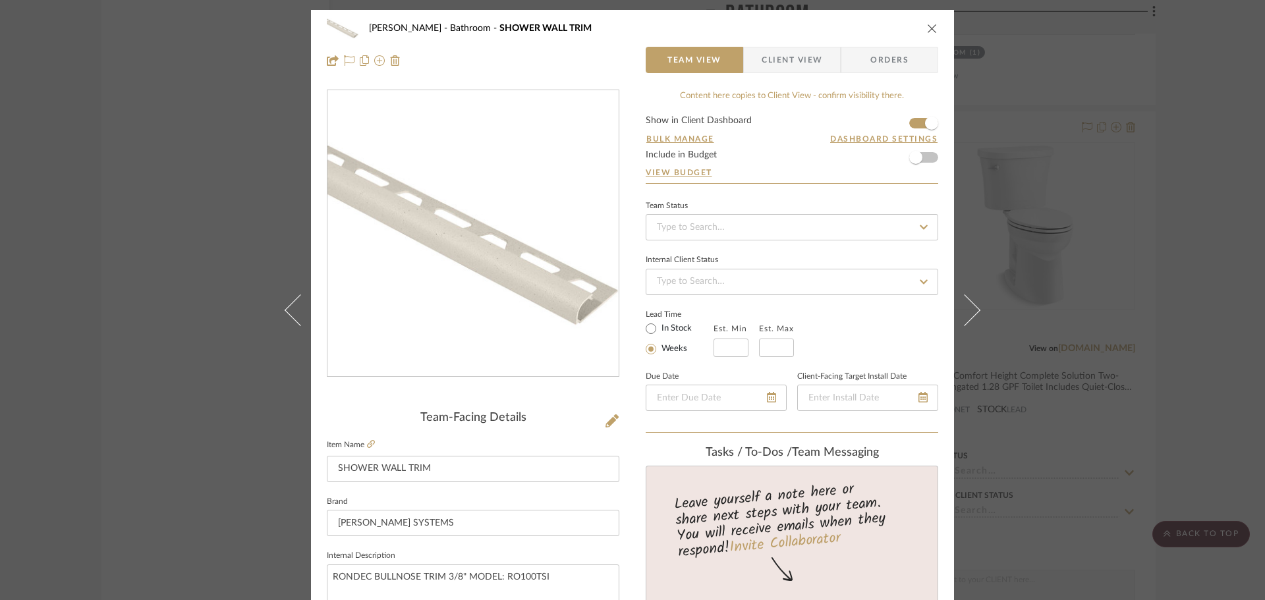
click at [926, 27] on button "close" at bounding box center [932, 28] width 12 height 12
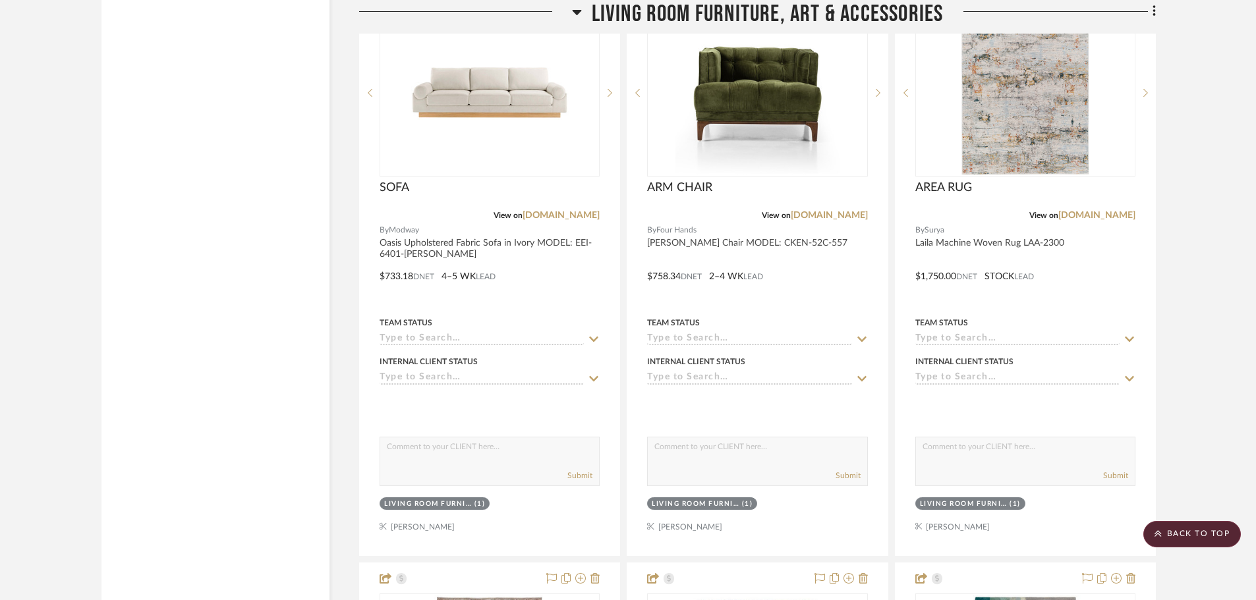
scroll to position [20487, 0]
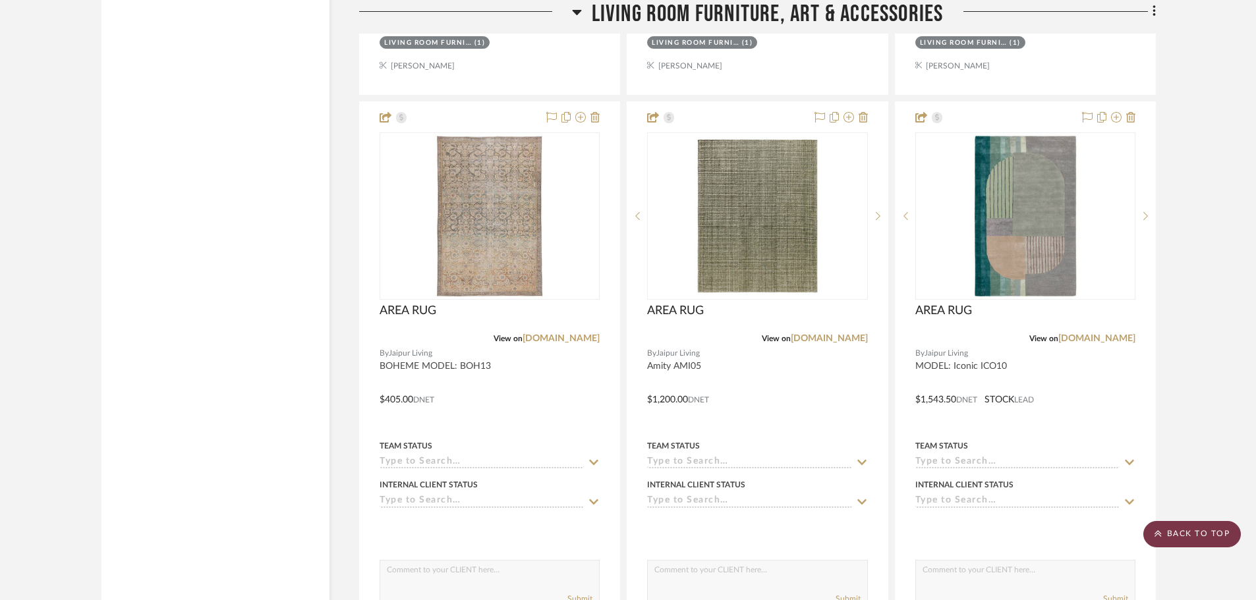
click at [1152, 524] on scroll-to-top-button "BACK TO TOP" at bounding box center [1191, 534] width 97 height 26
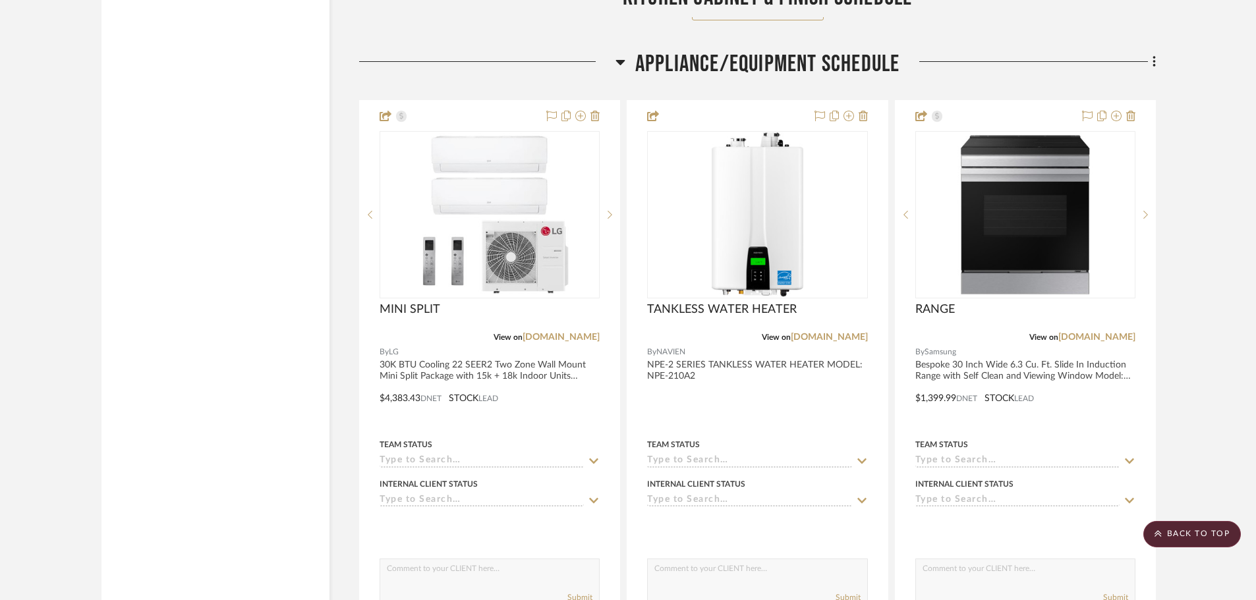
scroll to position [13069, 0]
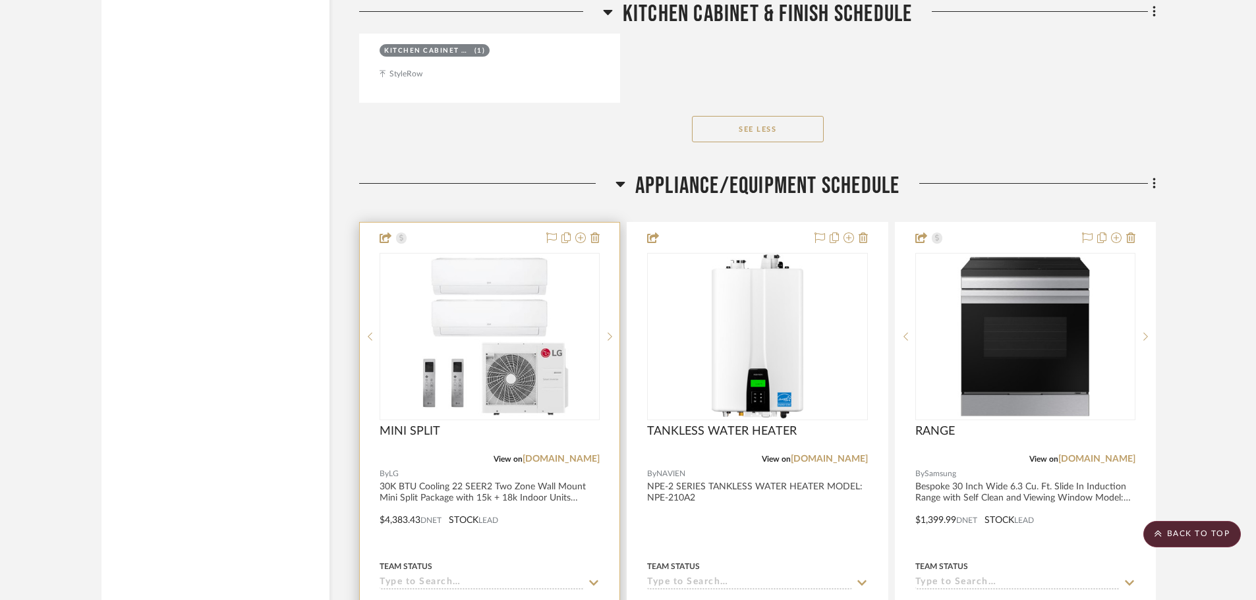
click at [430, 358] on img "0" at bounding box center [489, 336] width 165 height 165
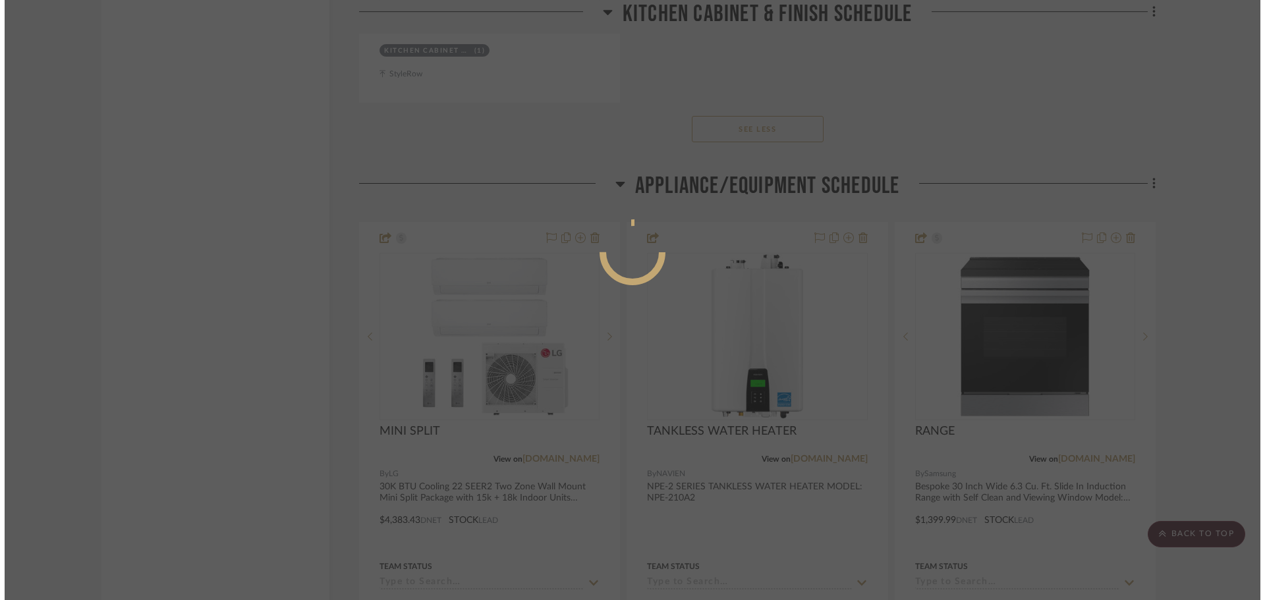
scroll to position [0, 0]
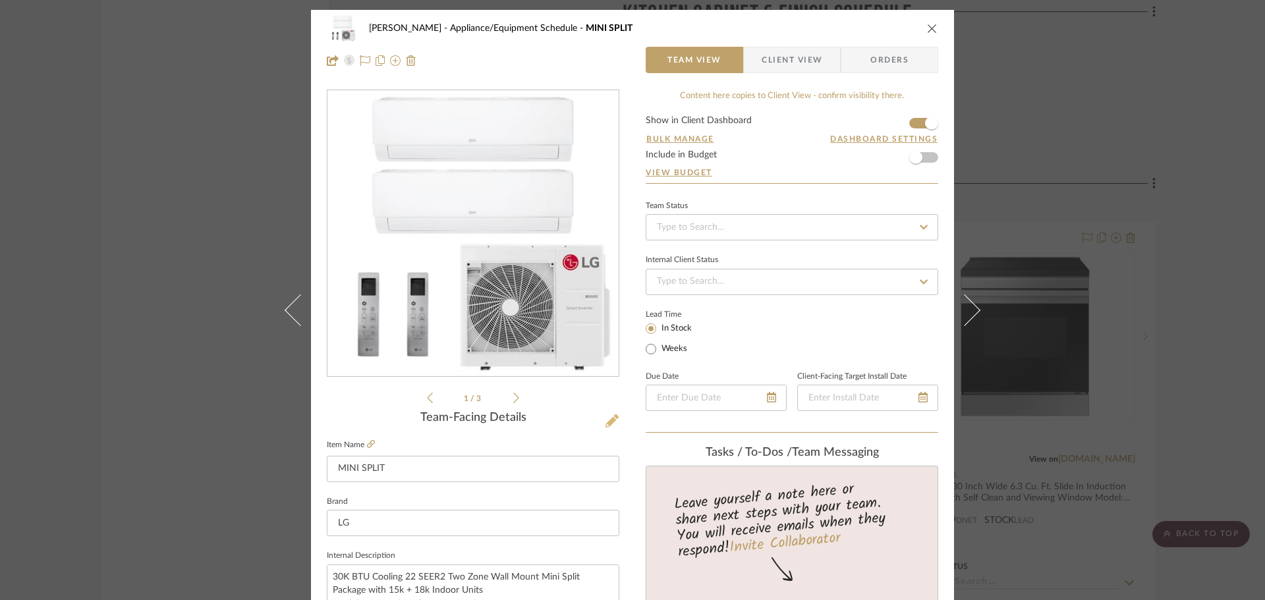
click at [609, 422] on icon at bounding box center [611, 420] width 13 height 13
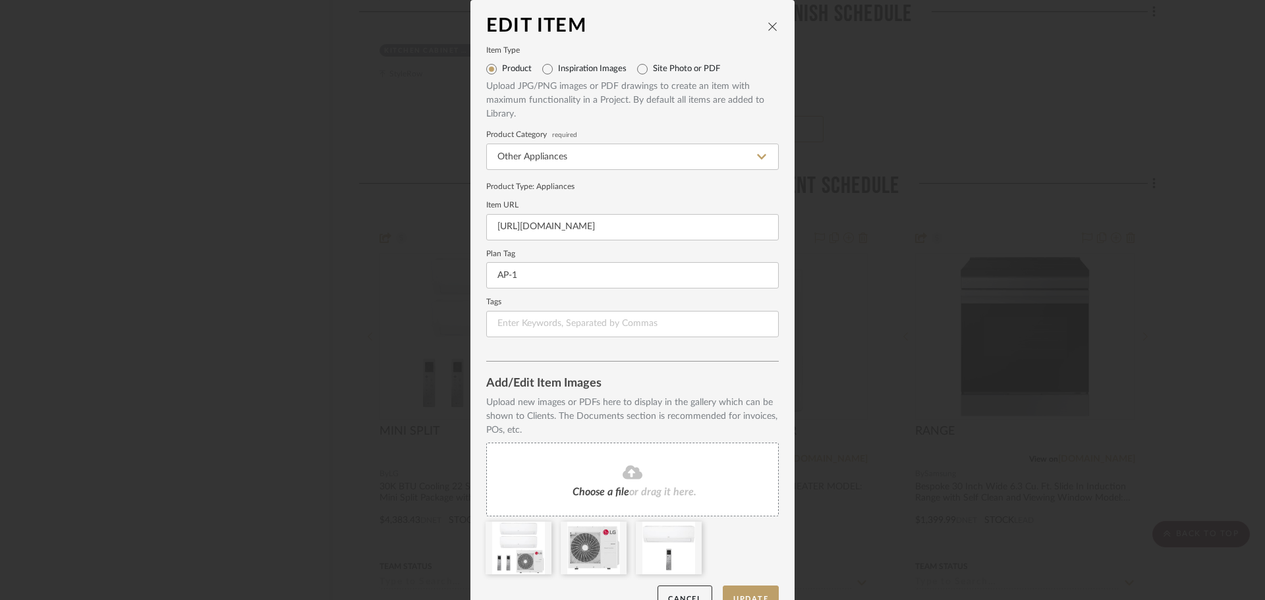
click at [767, 26] on icon "close" at bounding box center [772, 26] width 11 height 11
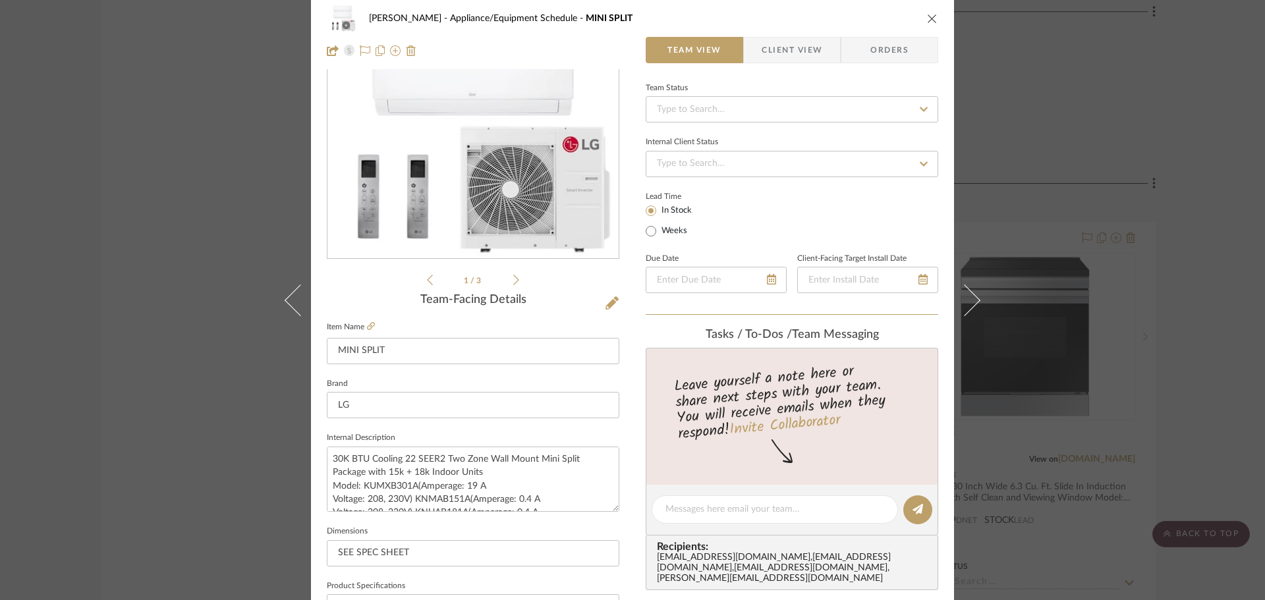
scroll to position [329, 0]
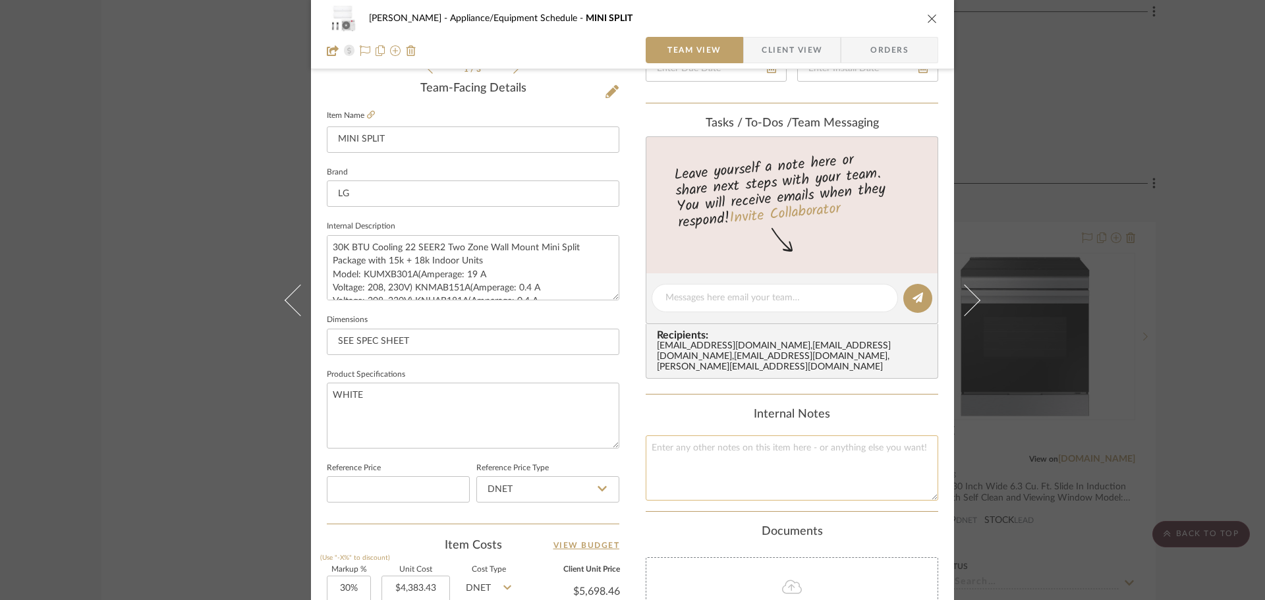
click at [696, 438] on textarea at bounding box center [792, 467] width 292 height 65
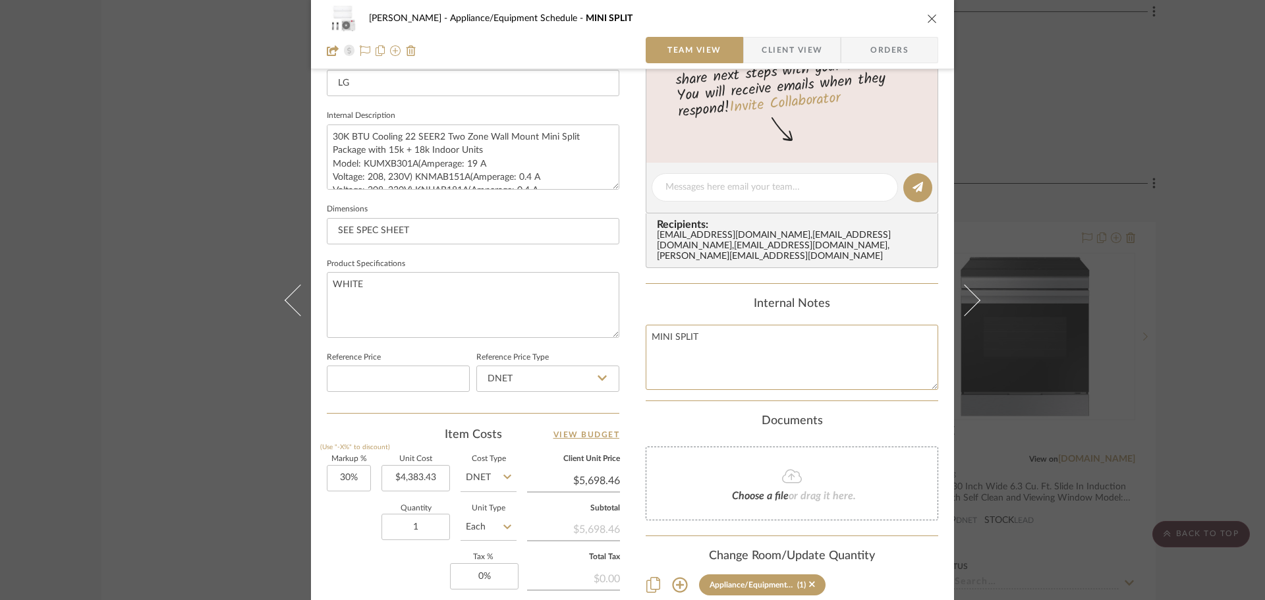
scroll to position [297, 0]
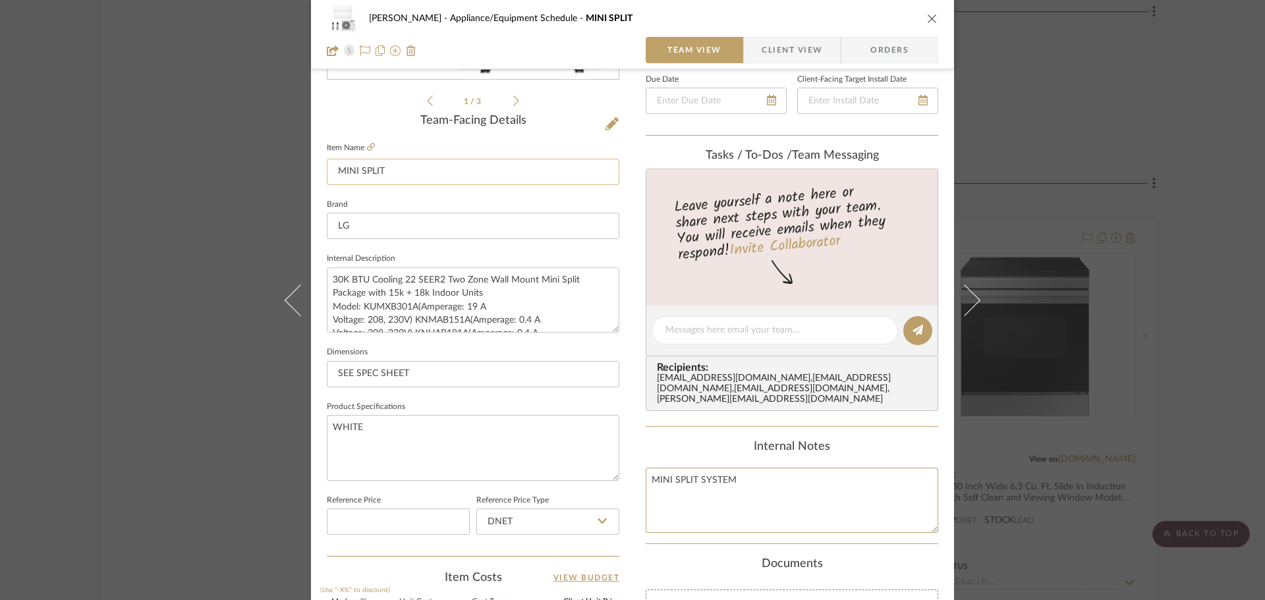
type textarea "MINI SPLIT SYSTEM"
click at [469, 159] on input "MINI SPLIT" at bounding box center [473, 172] width 292 height 26
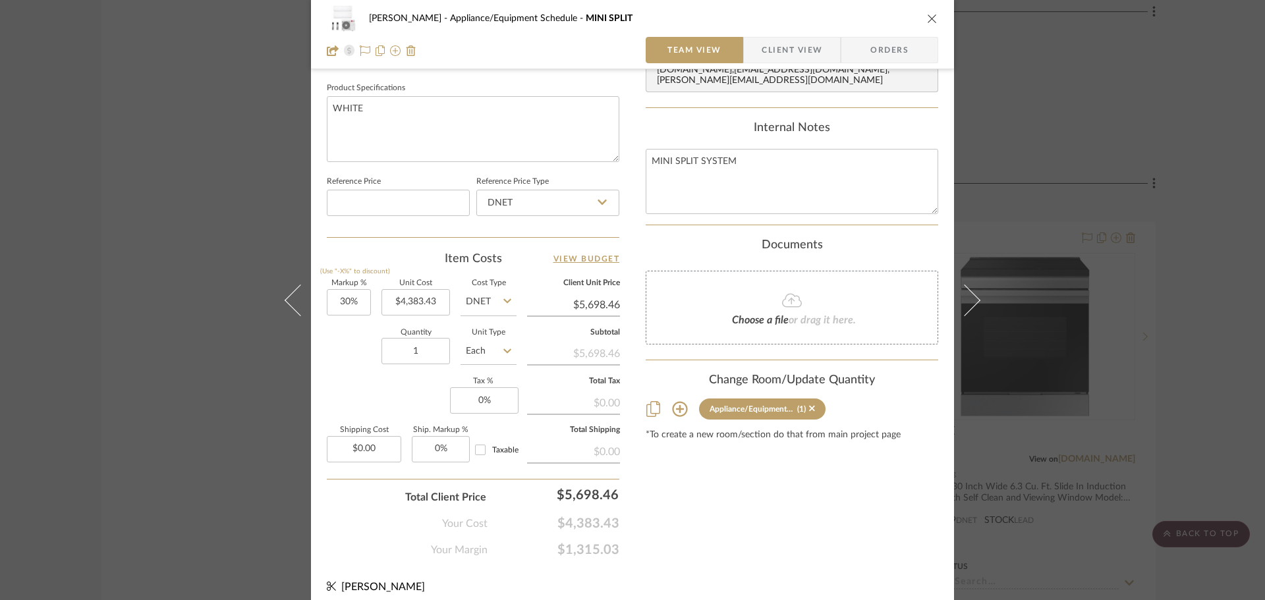
scroll to position [626, 0]
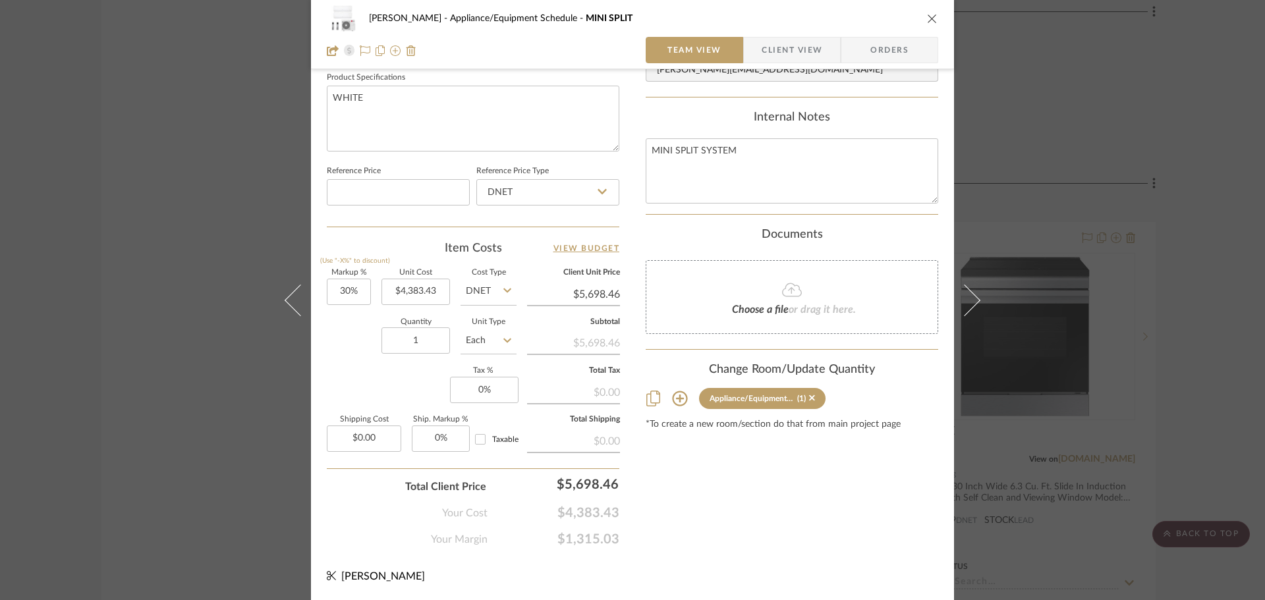
type input "MINI SPLIT SYSTEM"
click at [868, 366] on div "Change Room/Update Quantity" at bounding box center [792, 370] width 292 height 14
click at [932, 11] on div "[PERSON_NAME] Appliance/Equipment Schedule MINI SPLIT SYSTEM" at bounding box center [632, 18] width 611 height 26
click at [931, 19] on icon "close" at bounding box center [932, 18] width 11 height 11
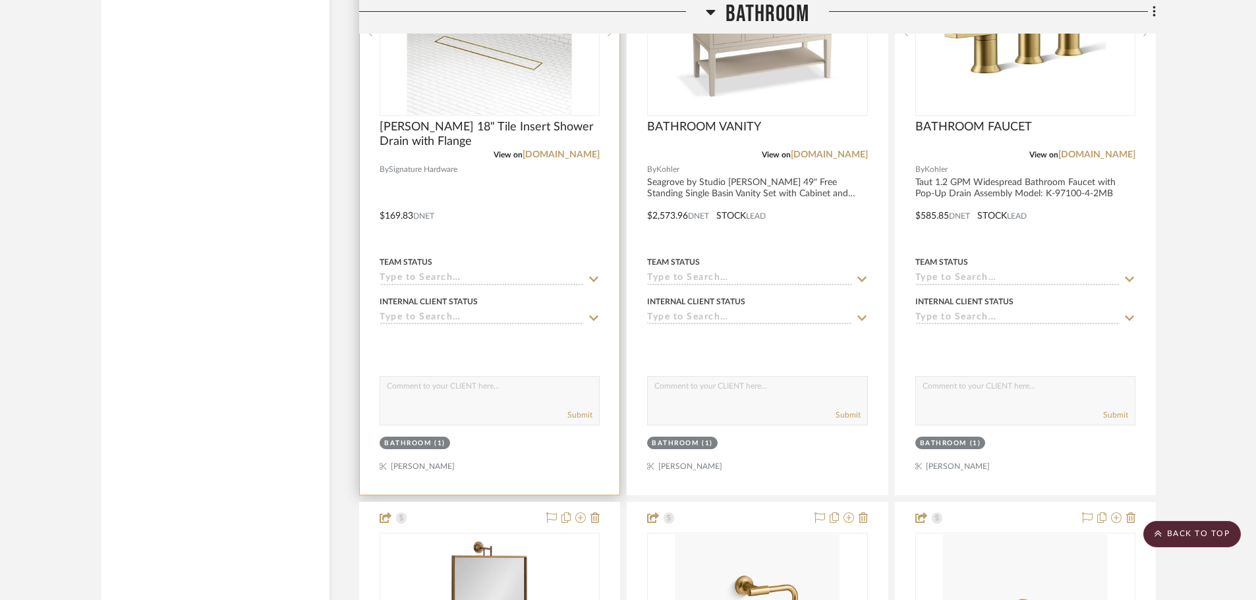
scroll to position [15243, 0]
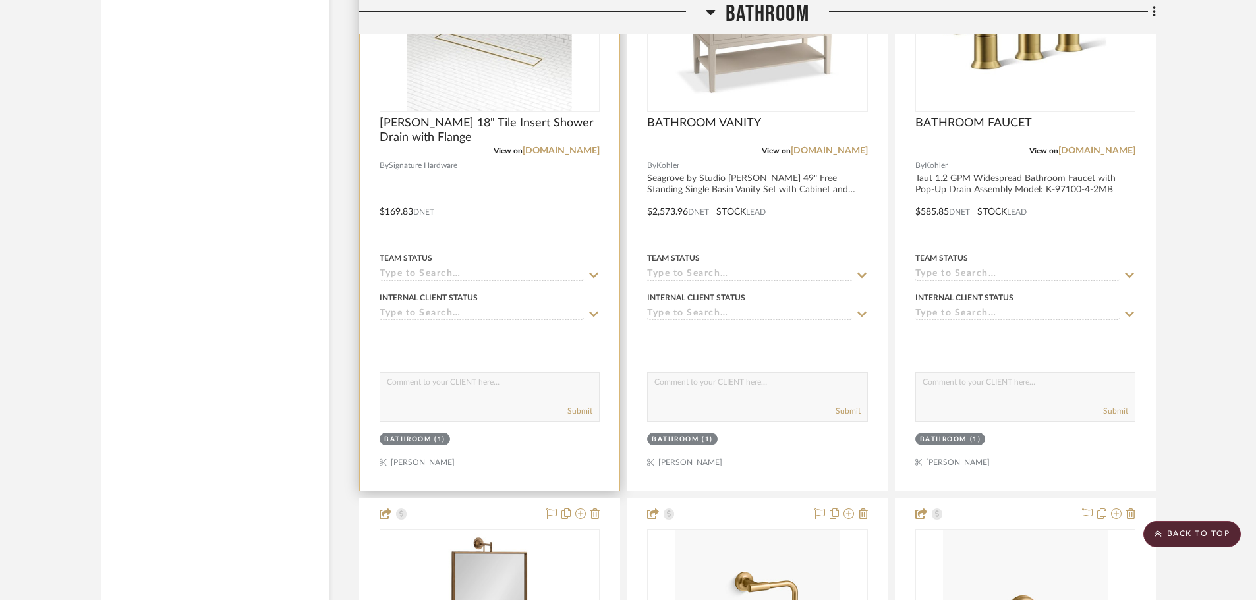
click at [455, 61] on img "0" at bounding box center [489, 28] width 165 height 165
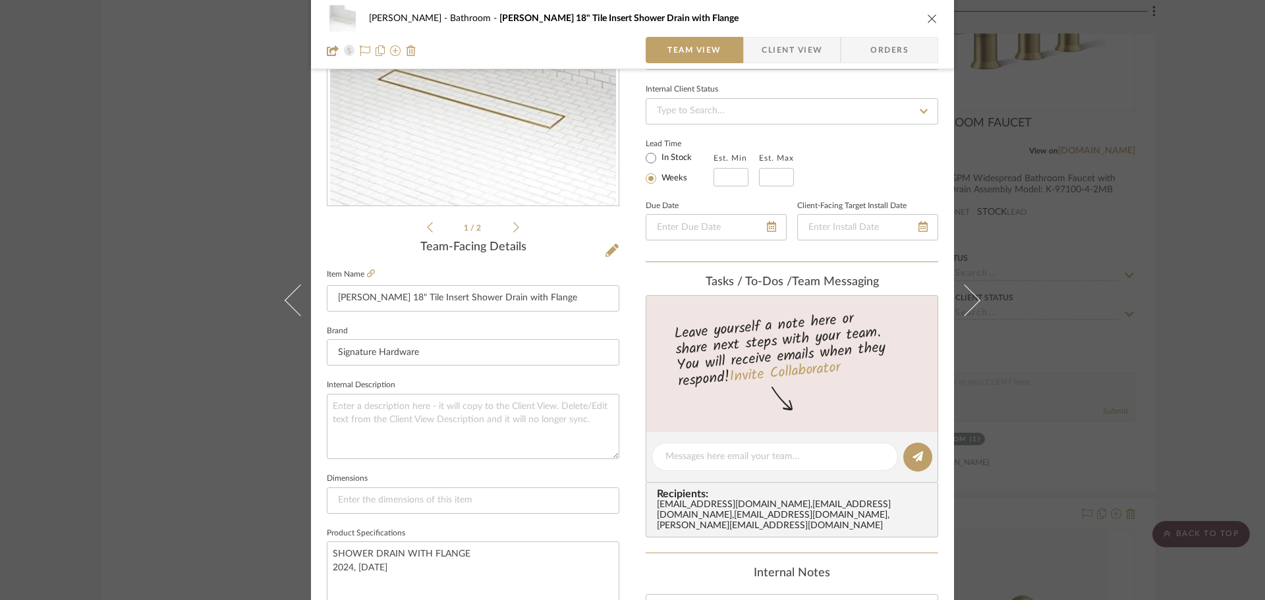
scroll to position [329, 0]
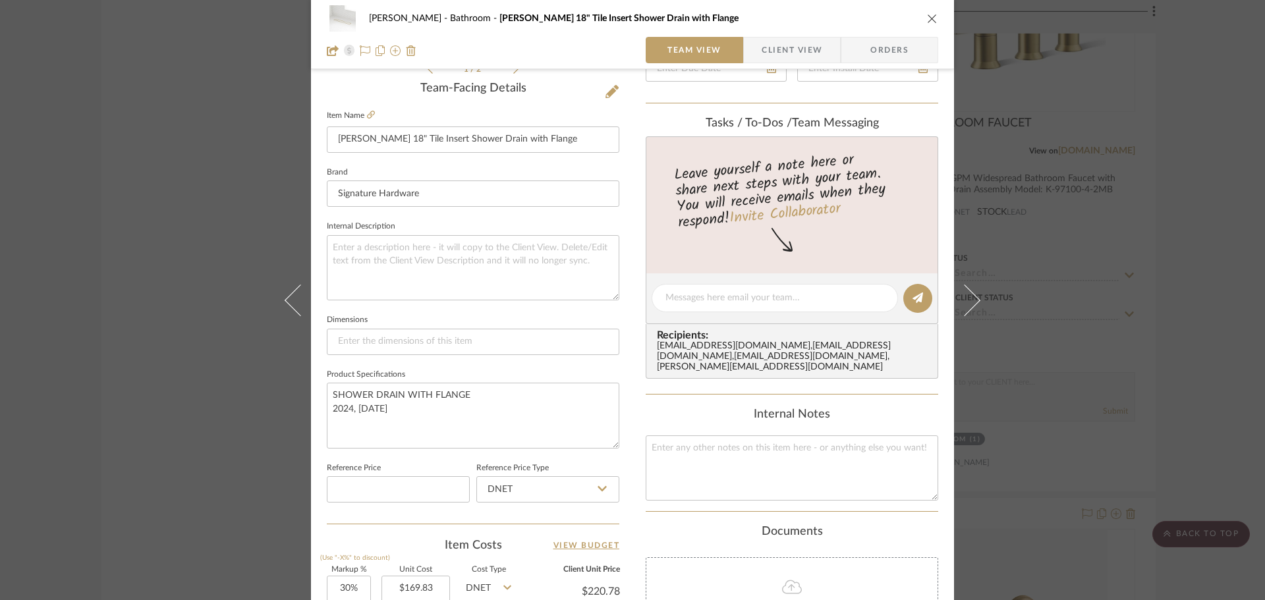
click at [368, 108] on fieldset "Item Name [PERSON_NAME] 18" Tile Insert Shower Drain with Flange" at bounding box center [473, 130] width 292 height 46
click at [368, 113] on icon at bounding box center [371, 115] width 8 height 8
click at [543, 134] on input "[PERSON_NAME] 18" Tile Insert Shower Drain with Flange" at bounding box center [473, 139] width 292 height 26
drag, startPoint x: 547, startPoint y: 140, endPoint x: 258, endPoint y: 143, distance: 289.2
click at [262, 142] on div "[PERSON_NAME] Bathroom [PERSON_NAME] 18" Tile Insert Shower Drain with Flange T…" at bounding box center [632, 300] width 1265 height 600
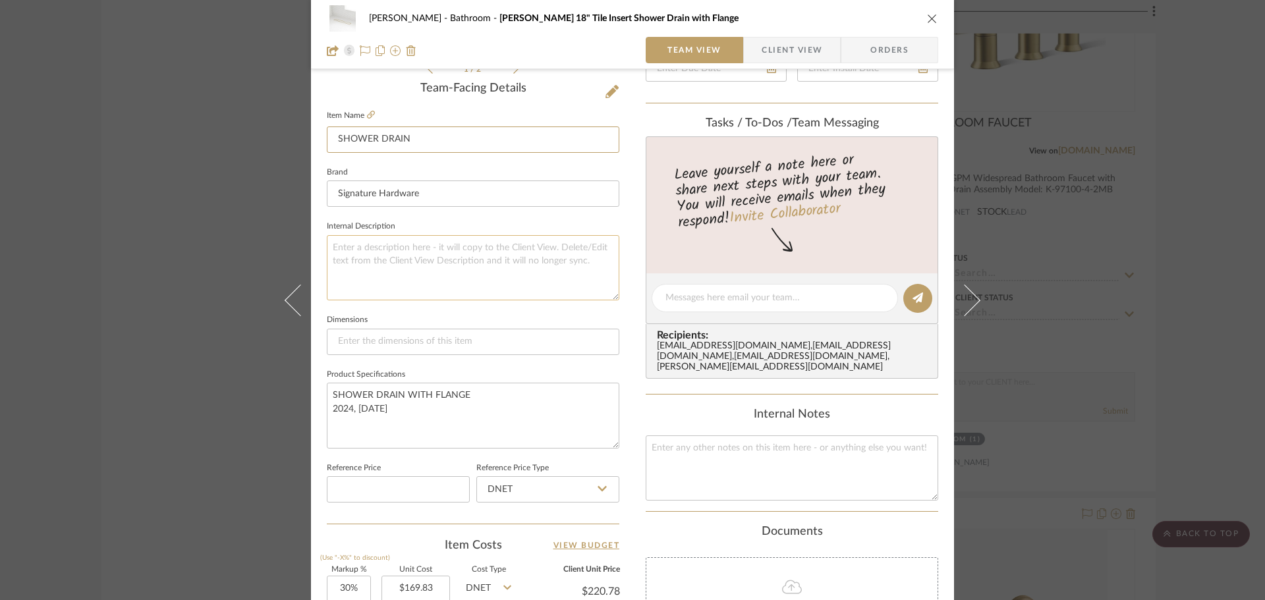
type input "SHOWER DRAIN"
click at [361, 236] on textarea at bounding box center [473, 267] width 292 height 65
paste textarea "[PERSON_NAME] 18" Tile Insert Linear Shower Drain with Flange Model: 482705"
type textarea "[PERSON_NAME] 18" Tile Insert Linear Shower Drain with Flange Model: 482705"
click at [404, 331] on input at bounding box center [473, 342] width 292 height 26
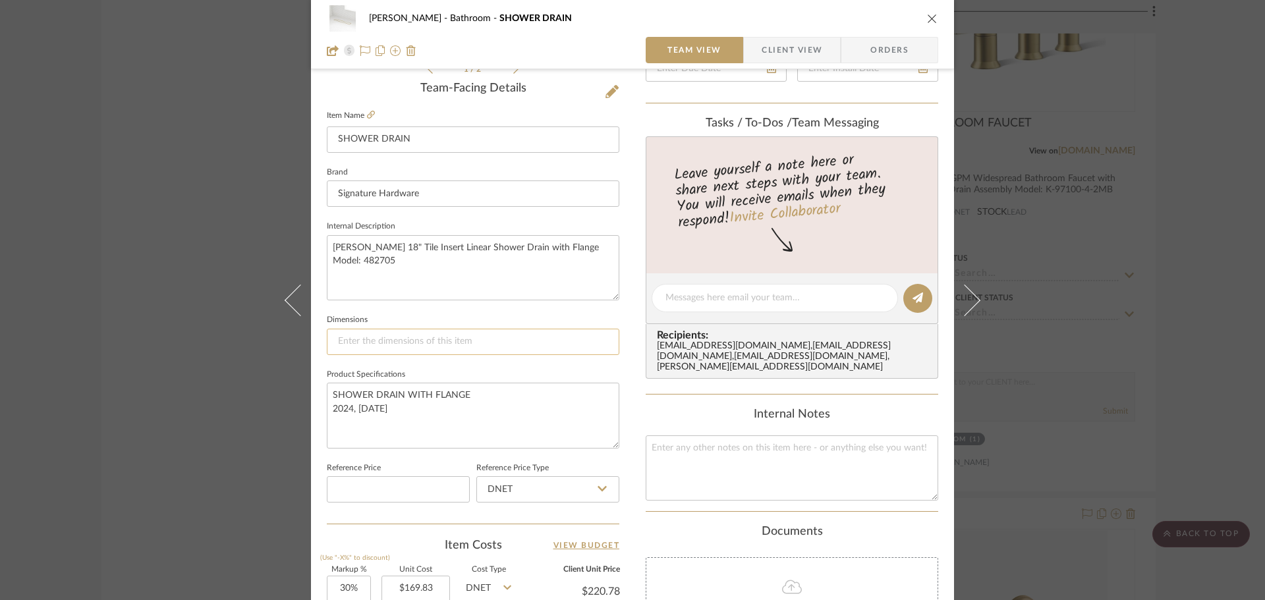
click at [452, 342] on input at bounding box center [473, 342] width 292 height 26
paste input "Length: 18" Width: 3-3/8" Height: 3""
drag, startPoint x: 360, startPoint y: 341, endPoint x: 368, endPoint y: 358, distance: 18.6
click at [360, 342] on input "Length: 18" Width: 3-3/8" Height: 3"" at bounding box center [473, 342] width 292 height 26
click at [360, 345] on input "L: 18" Width: 3-3/8" Height: 3"" at bounding box center [473, 342] width 292 height 26
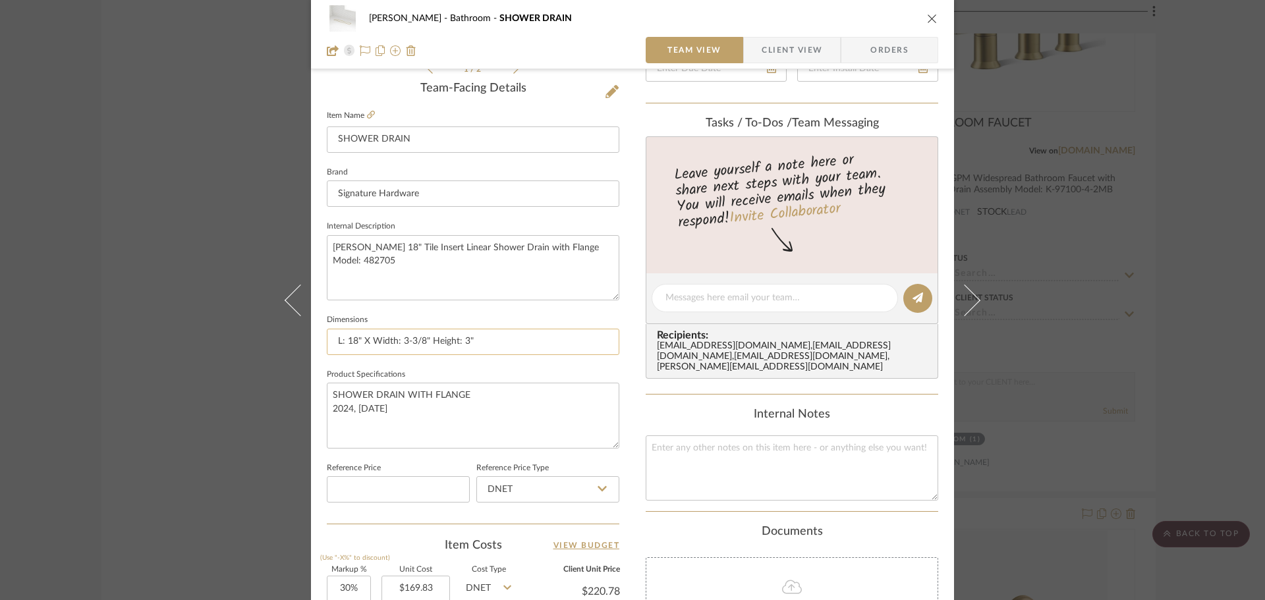
drag, startPoint x: 376, startPoint y: 338, endPoint x: 393, endPoint y: 338, distance: 17.1
click at [393, 338] on input "L: 18" X Width: 3-3/8" Height: 3"" at bounding box center [473, 342] width 292 height 26
click at [408, 336] on input "L: 18" X W: 3-3/8" Height: 3"" at bounding box center [473, 342] width 292 height 26
click at [408, 345] on input "L: 18" X W: 3-3/8"X Height: 3"" at bounding box center [473, 342] width 292 height 26
click at [426, 338] on input "L: 18" X W: 3-3/8" X Height: 3"" at bounding box center [473, 342] width 292 height 26
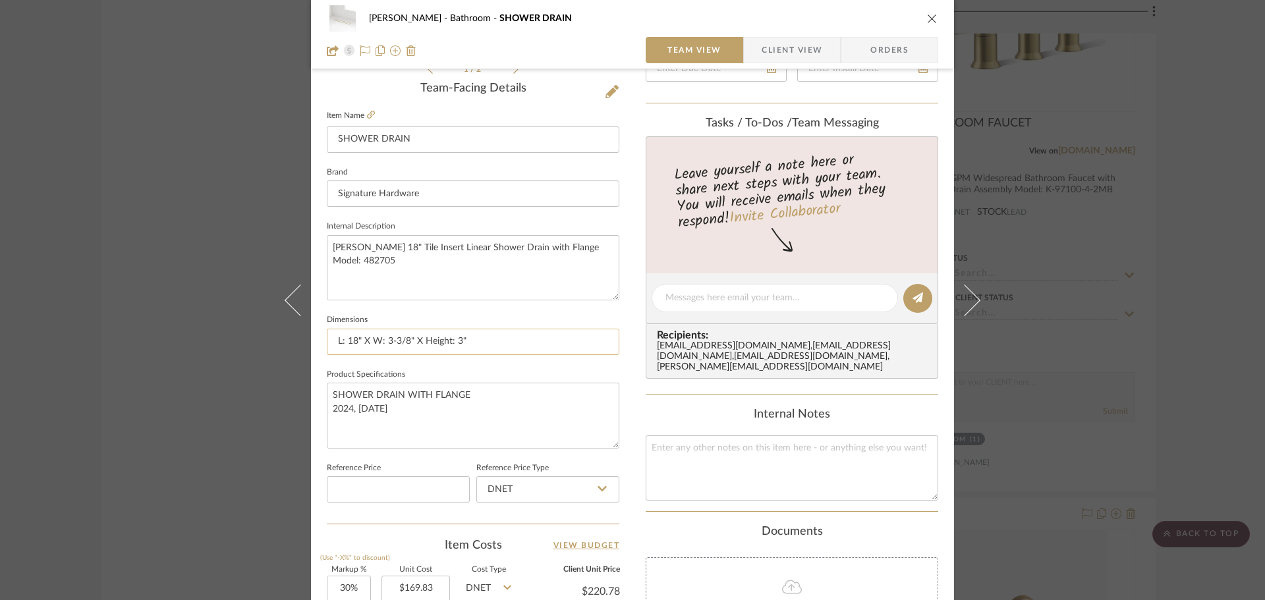
drag, startPoint x: 426, startPoint y: 339, endPoint x: 445, endPoint y: 341, distance: 19.8
click at [445, 341] on input "L: 18" X W: 3-3/8" X Height: 3"" at bounding box center [473, 342] width 292 height 26
click at [445, 340] on input "L: 18" X W: 3-3/8" X H: 3"" at bounding box center [473, 342] width 292 height 26
type input "L: 18" X W: 3-3/8" X H: 3""
click at [428, 406] on textarea "SHOWER DRAIN WITH FLANGE 2024, [DATE]" at bounding box center [473, 415] width 292 height 65
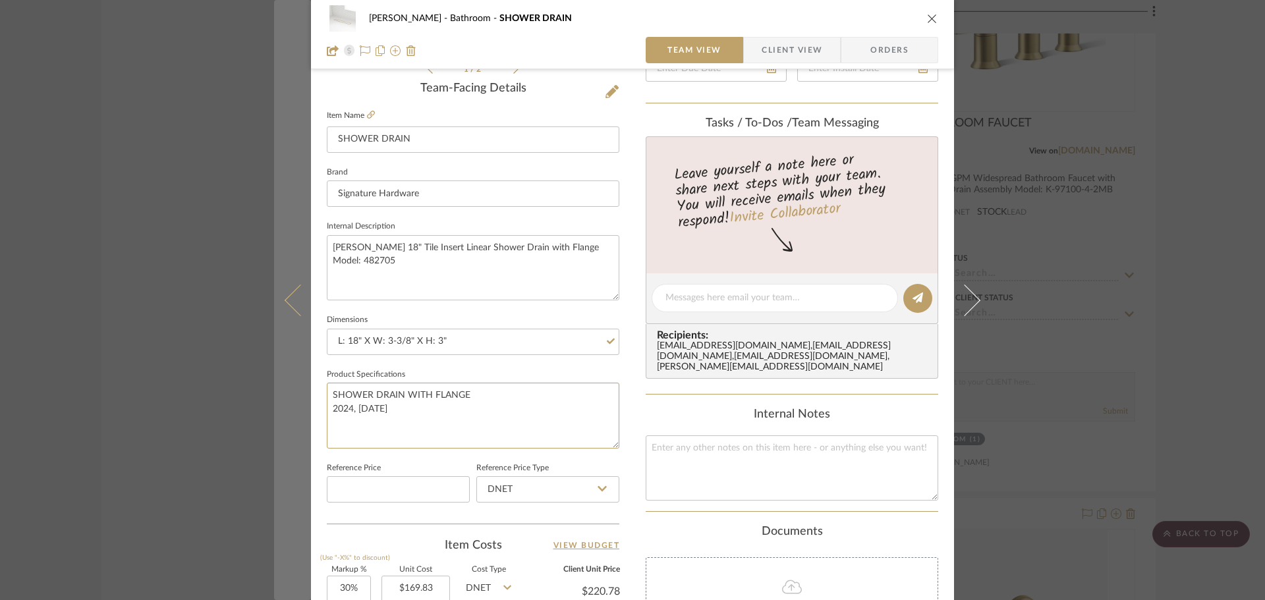
drag, startPoint x: 422, startPoint y: 404, endPoint x: 286, endPoint y: 386, distance: 136.9
click at [286, 386] on mat-dialog-content "[PERSON_NAME] Bathroom SHOWER DRAIN Team View Client View Orders 1 / 2 Team-Fac…" at bounding box center [632, 289] width 717 height 1217
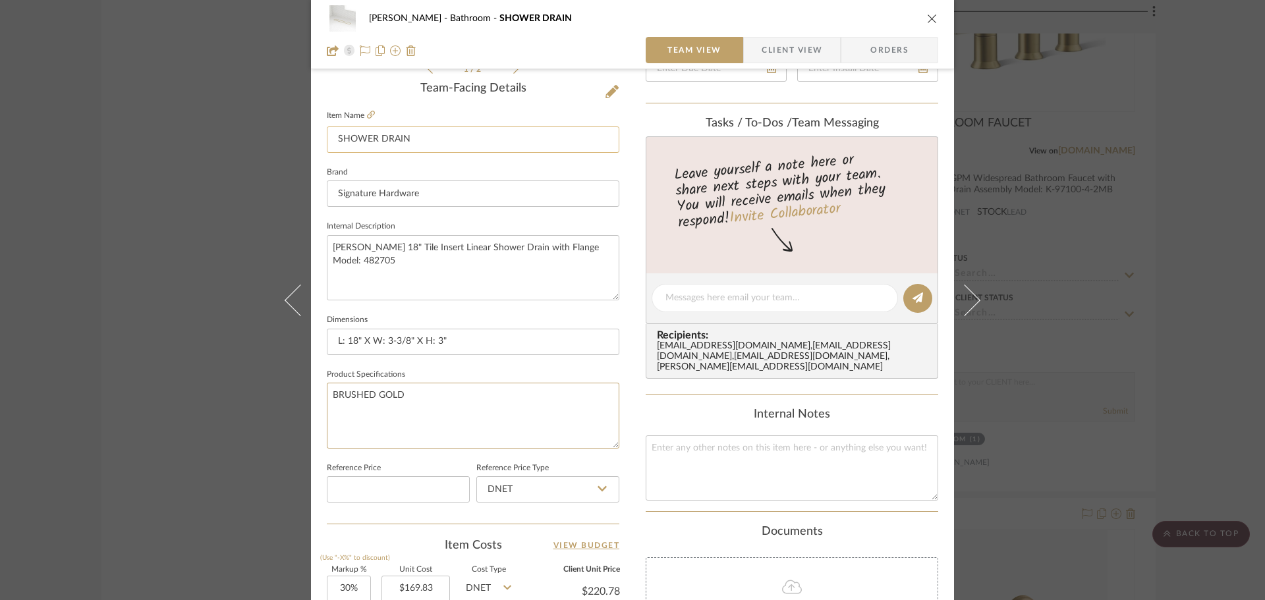
type textarea "BRUSHED GOLD"
drag, startPoint x: 430, startPoint y: 138, endPoint x: 258, endPoint y: 139, distance: 171.3
click at [258, 139] on div "[PERSON_NAME] Bathroom SHOWER DRAIN Team View Client View Orders 1 / 2 Team-Fac…" at bounding box center [632, 300] width 1265 height 600
click at [816, 472] on textarea at bounding box center [792, 467] width 292 height 65
paste textarea "SHOWER DRAIN"
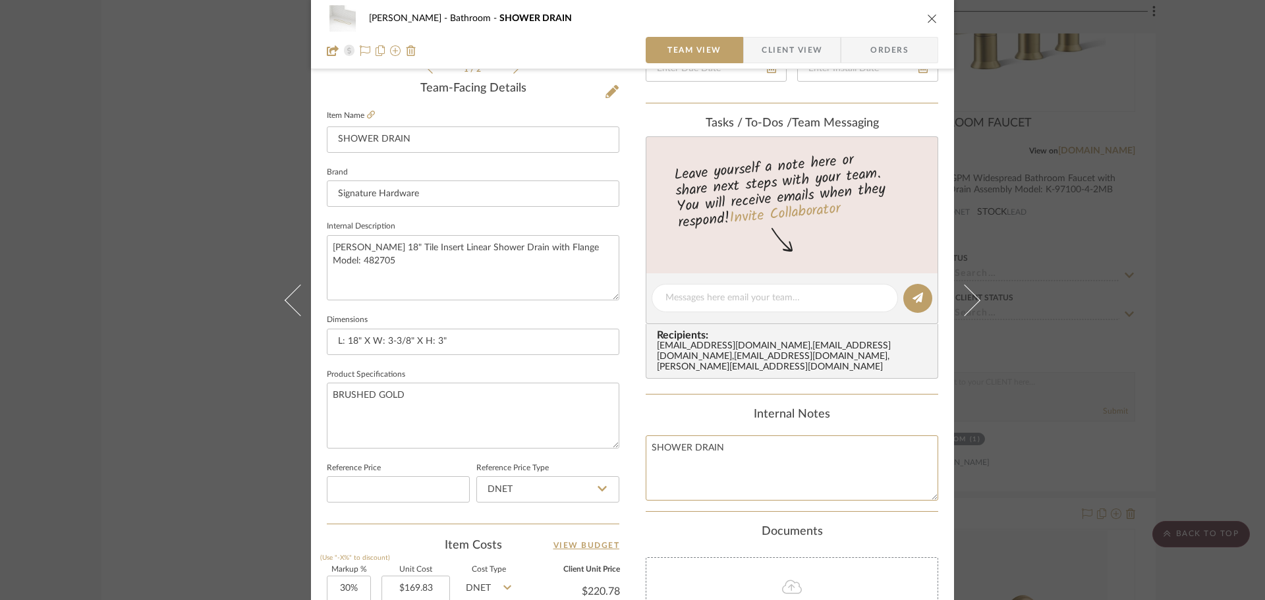
type textarea "SHOWER DRAIN"
click at [789, 374] on summary-project-messaging "Tasks / To-Dos / team Messaging Leave yourself a note here or share next steps …" at bounding box center [792, 256] width 292 height 278
click at [929, 18] on icon "close" at bounding box center [932, 18] width 11 height 11
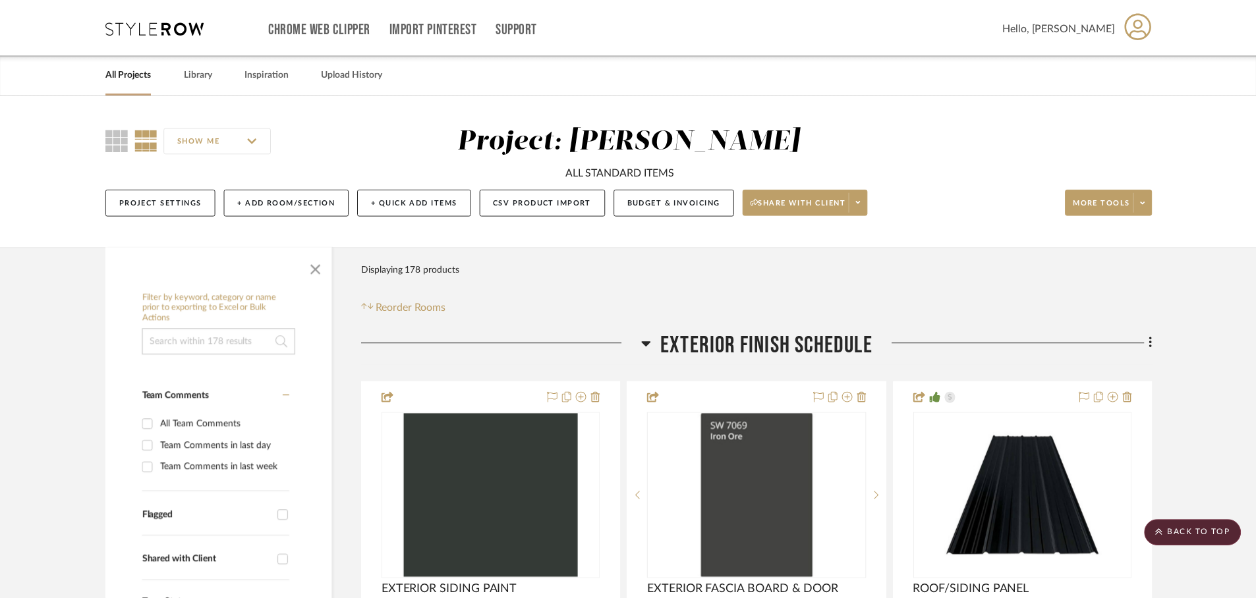
scroll to position [15243, 0]
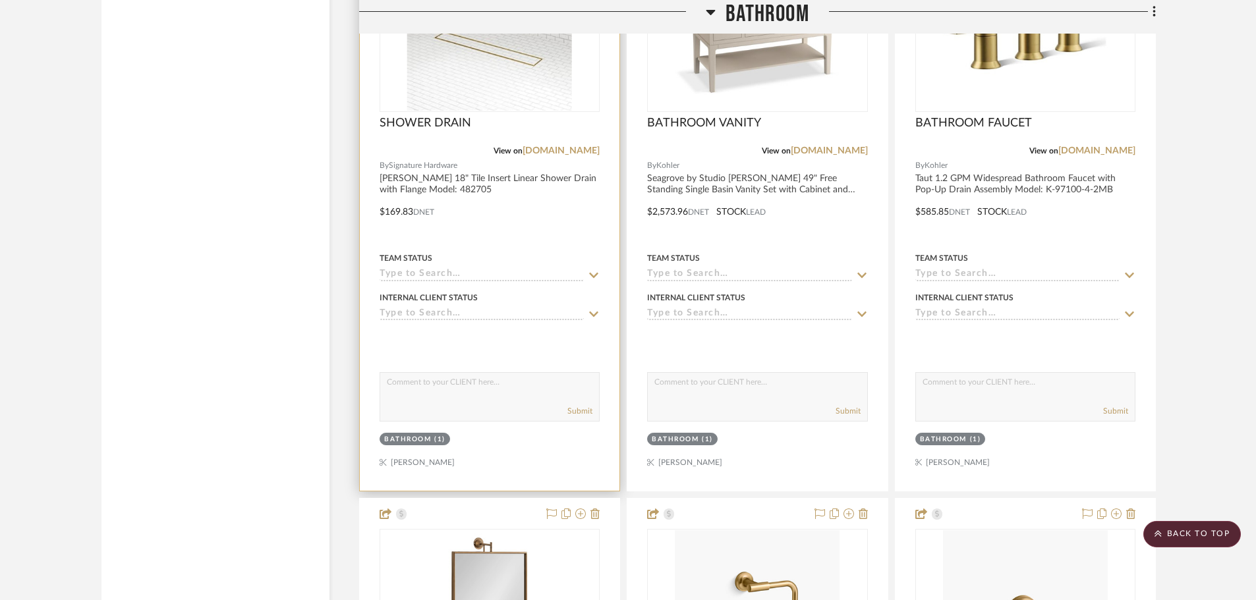
click at [528, 103] on img "0" at bounding box center [489, 28] width 165 height 165
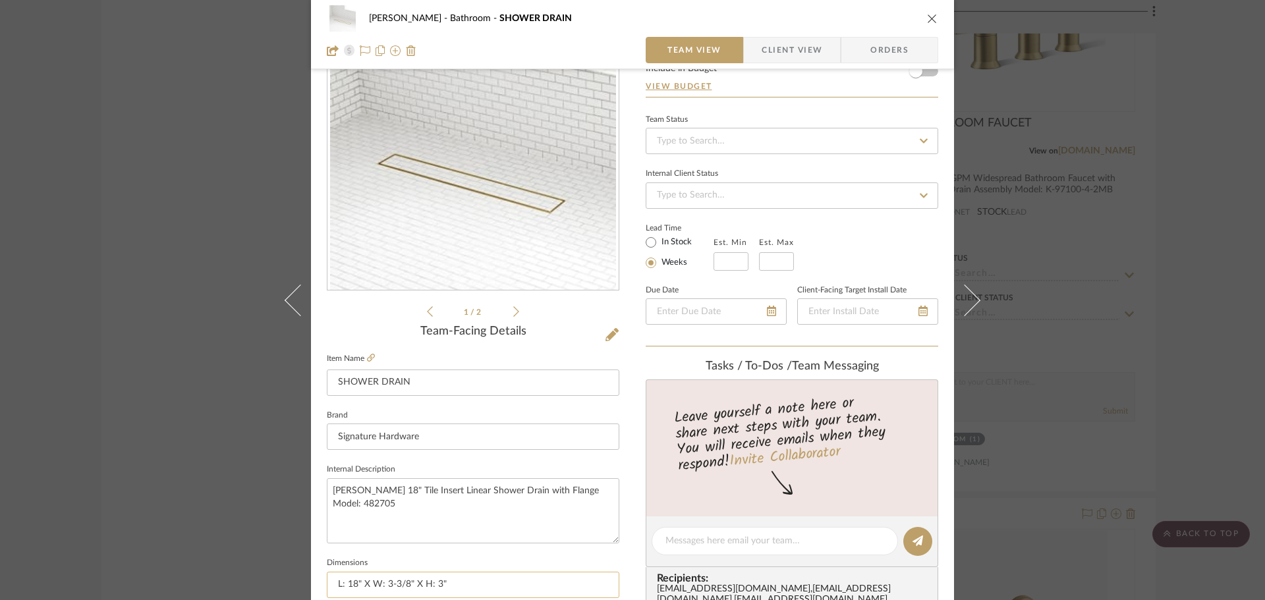
scroll to position [198, 0]
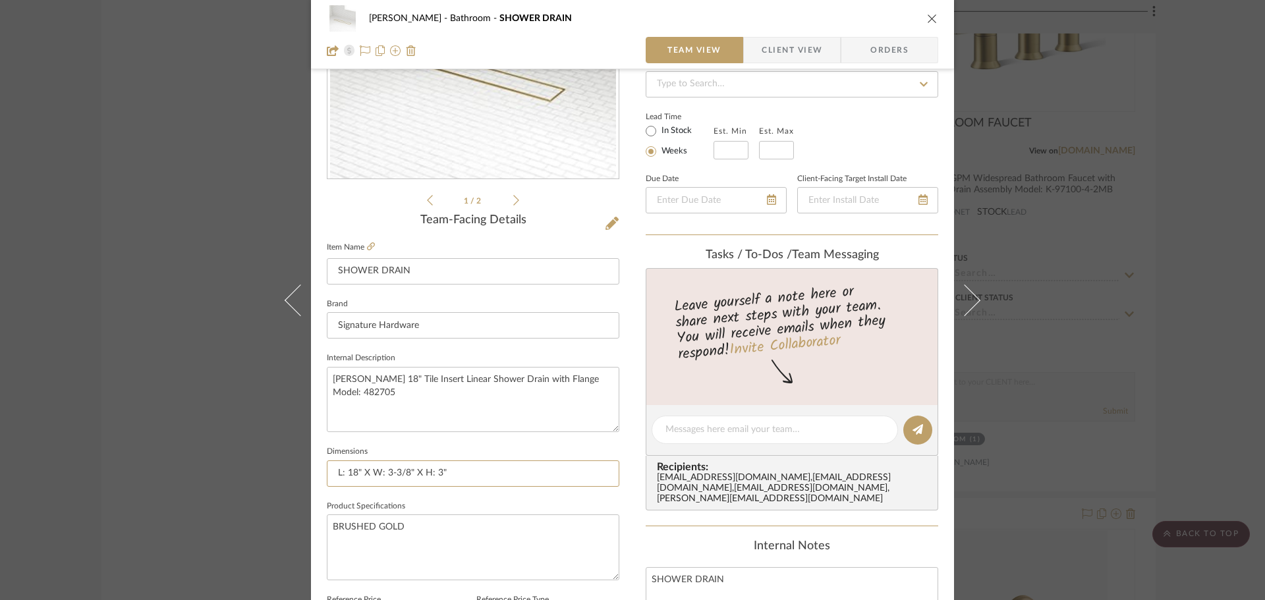
drag, startPoint x: 477, startPoint y: 476, endPoint x: 261, endPoint y: 468, distance: 216.2
click at [261, 468] on div "[PERSON_NAME] Bathroom SHOWER DRAIN Team View Client View Orders 1 / 2 Team-Fac…" at bounding box center [632, 300] width 1265 height 600
drag, startPoint x: 519, startPoint y: 403, endPoint x: 223, endPoint y: 346, distance: 301.9
click at [223, 346] on div "[PERSON_NAME] Bathroom SHOWER DRAIN Team View Client View Orders 1 / 2 Team-Fac…" at bounding box center [632, 300] width 1265 height 600
paste textarea "L: 18" X W: 3-3/8" X H: 3""
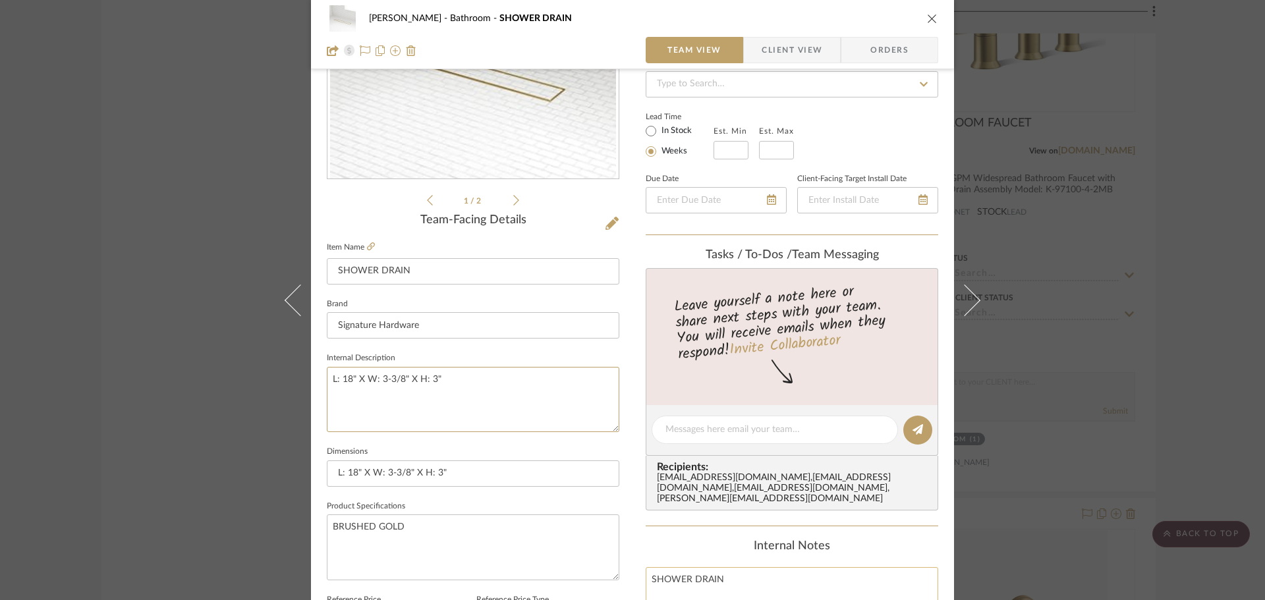
type textarea "L: 18" X W: 3-3/8" X H: 3""
click at [483, 412] on textarea "[PERSON_NAME] 18" Tile Insert Linear Shower Drain with Flange Model: 482705" at bounding box center [473, 399] width 292 height 65
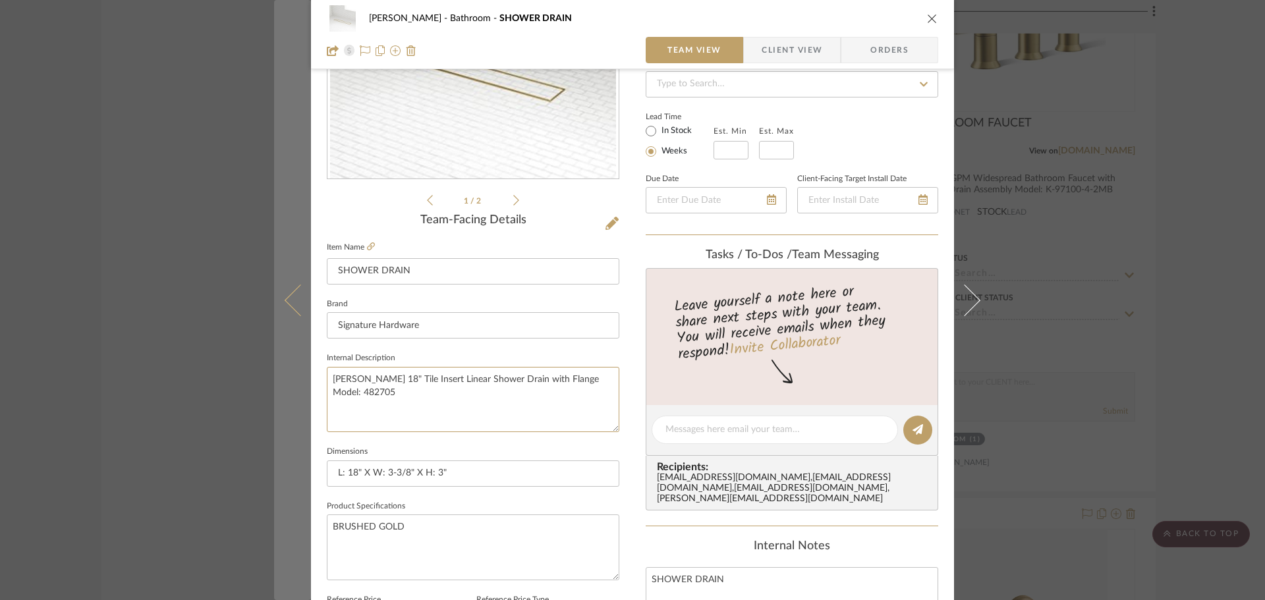
drag, startPoint x: 476, startPoint y: 404, endPoint x: 295, endPoint y: 351, distance: 188.7
click at [296, 352] on mat-dialog-content "[PERSON_NAME] Bathroom SHOWER DRAIN Team View Client View Orders 1 / 2 Team-Fac…" at bounding box center [632, 420] width 717 height 1217
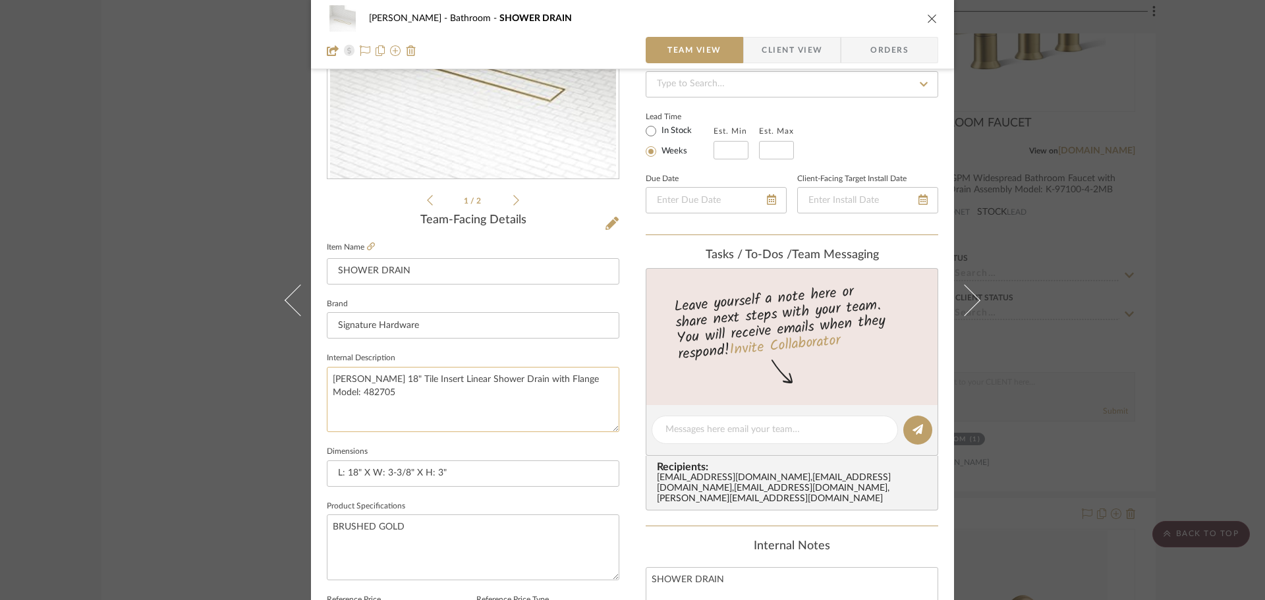
click at [480, 403] on textarea "[PERSON_NAME] 18" Tile Insert Linear Shower Drain with Flange Model: 482705" at bounding box center [473, 399] width 292 height 65
type textarea "[PERSON_NAME] 18" Tile Insert Linear Shower Drain with Flange Model: 482705"
click at [590, 258] on input "SHOWER DRAIN" at bounding box center [473, 271] width 292 height 26
click at [927, 20] on icon "close" at bounding box center [932, 18] width 11 height 11
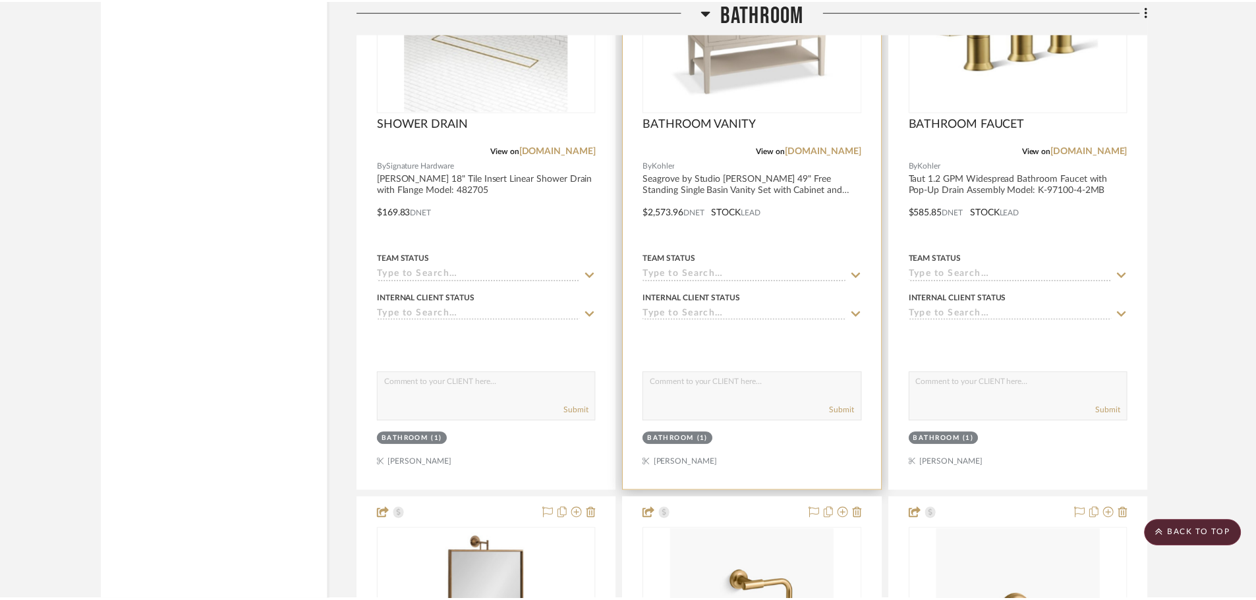
scroll to position [15243, 0]
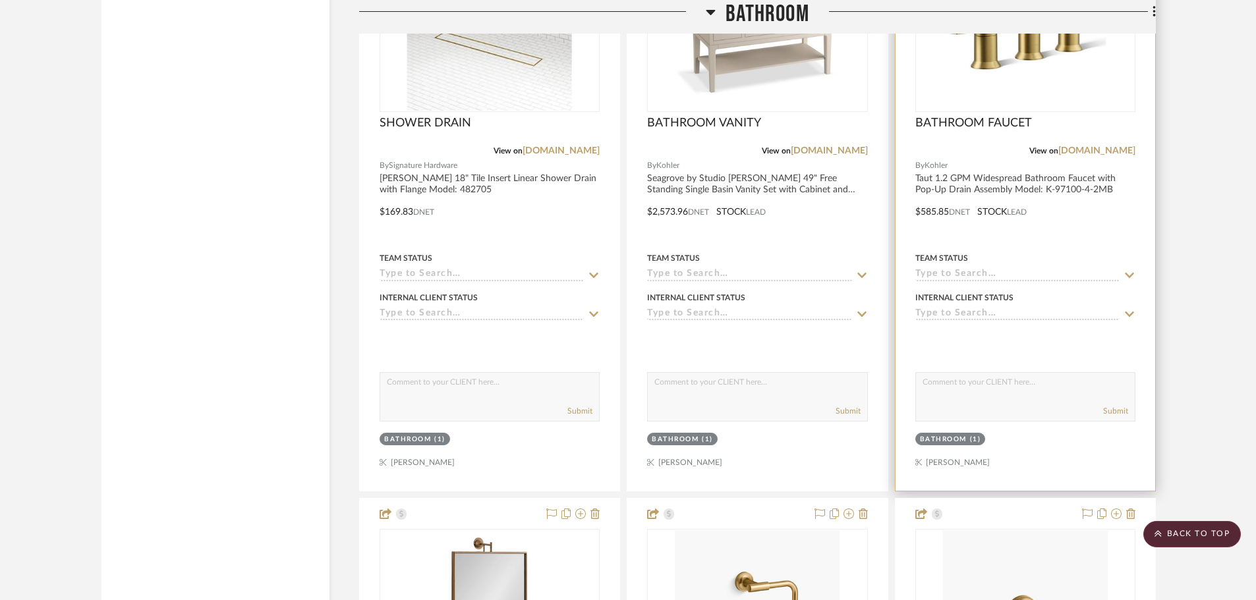
click at [976, 61] on img "0" at bounding box center [1025, 28] width 165 height 165
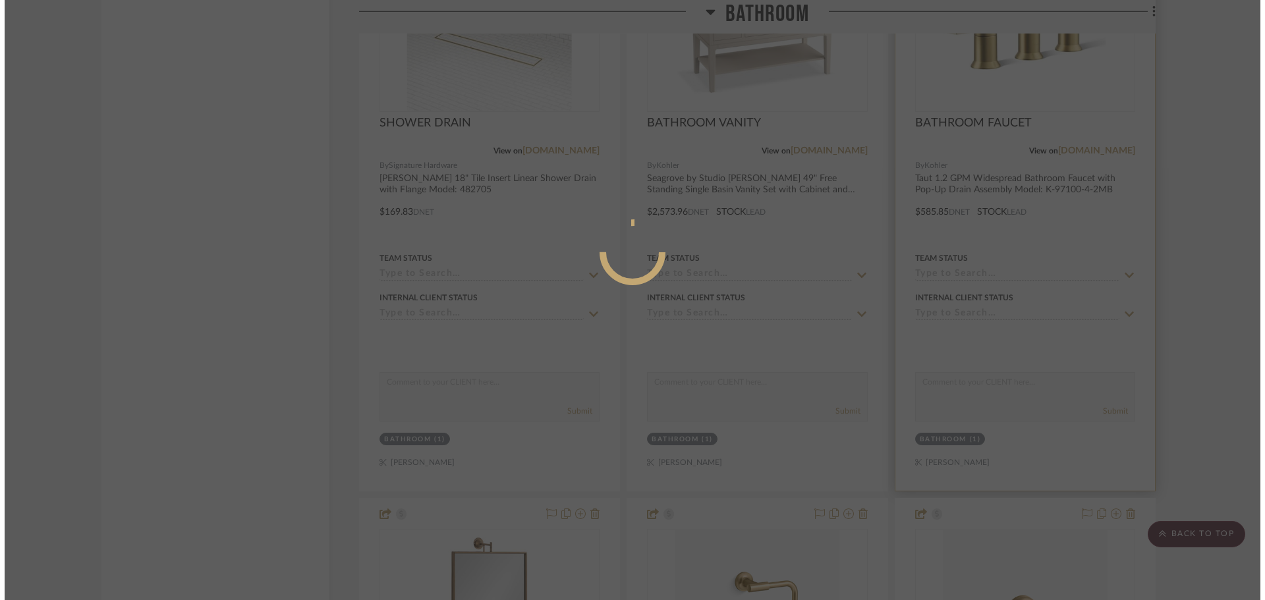
scroll to position [0, 0]
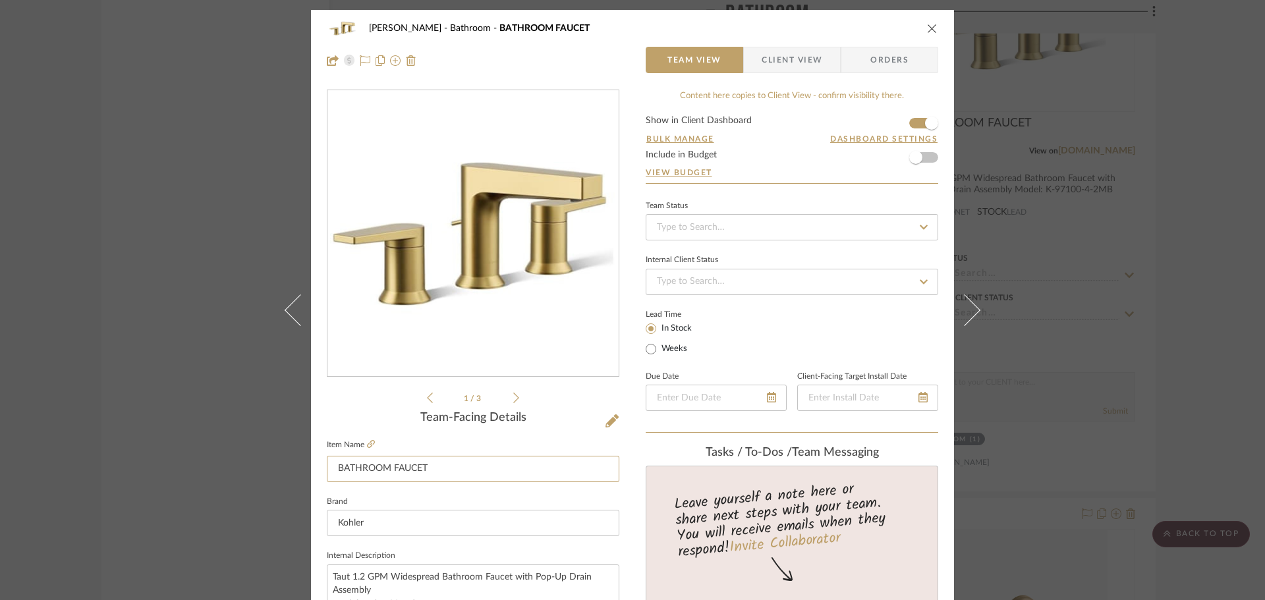
drag, startPoint x: 450, startPoint y: 468, endPoint x: 223, endPoint y: 464, distance: 227.3
click at [221, 466] on div "[PERSON_NAME] Bathroom BATHROOM FAUCET Team View Client View Orders 1 / 3 Team-…" at bounding box center [632, 300] width 1265 height 600
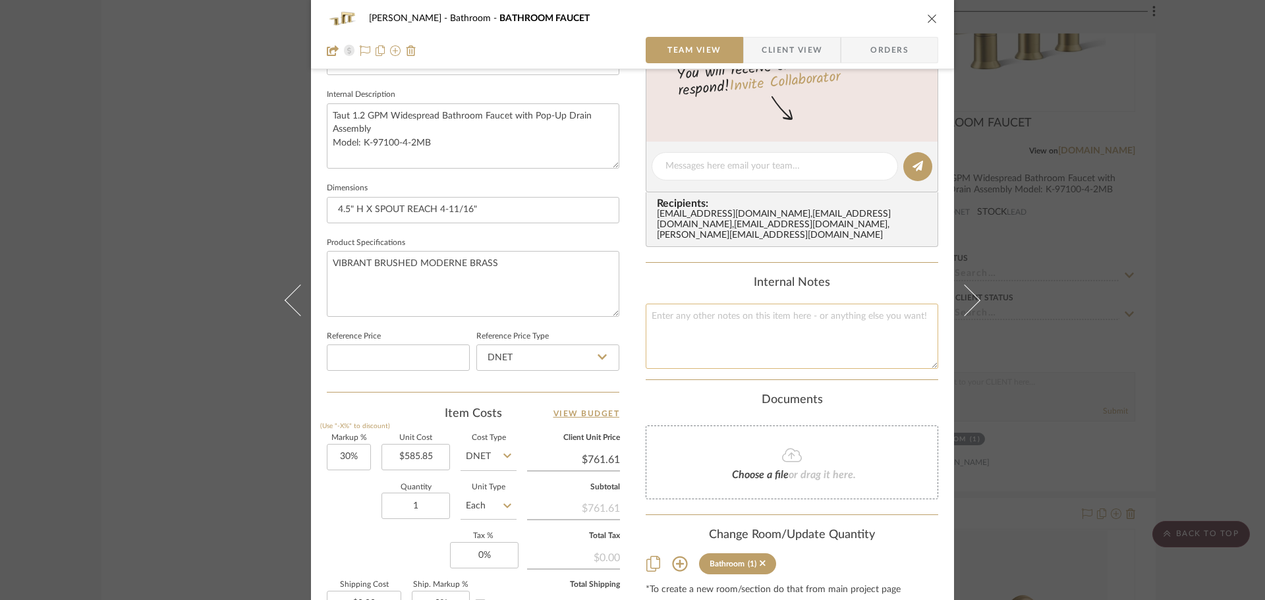
click at [760, 318] on textarea at bounding box center [792, 336] width 292 height 65
paste textarea "BATHROOM FAUCET"
type textarea "BATHROOM FAUCET"
click at [646, 255] on div "Content here copies to Client View - confirm visibility there. Show in Client D…" at bounding box center [792, 170] width 292 height 1084
click at [929, 13] on icon "close" at bounding box center [932, 18] width 11 height 11
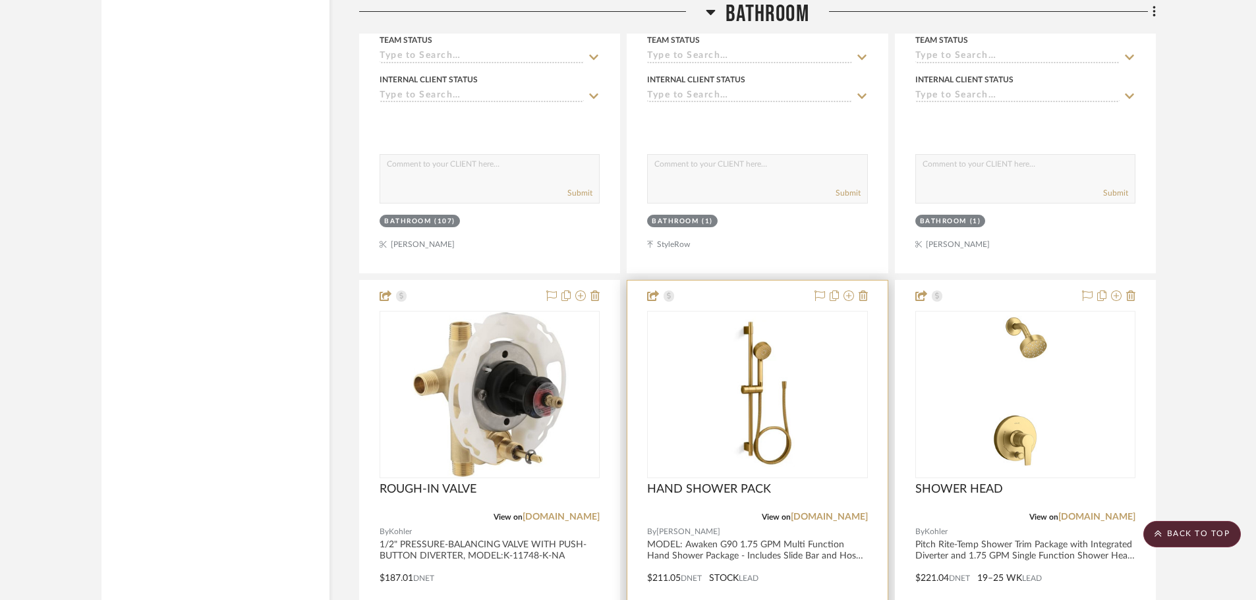
scroll to position [17219, 0]
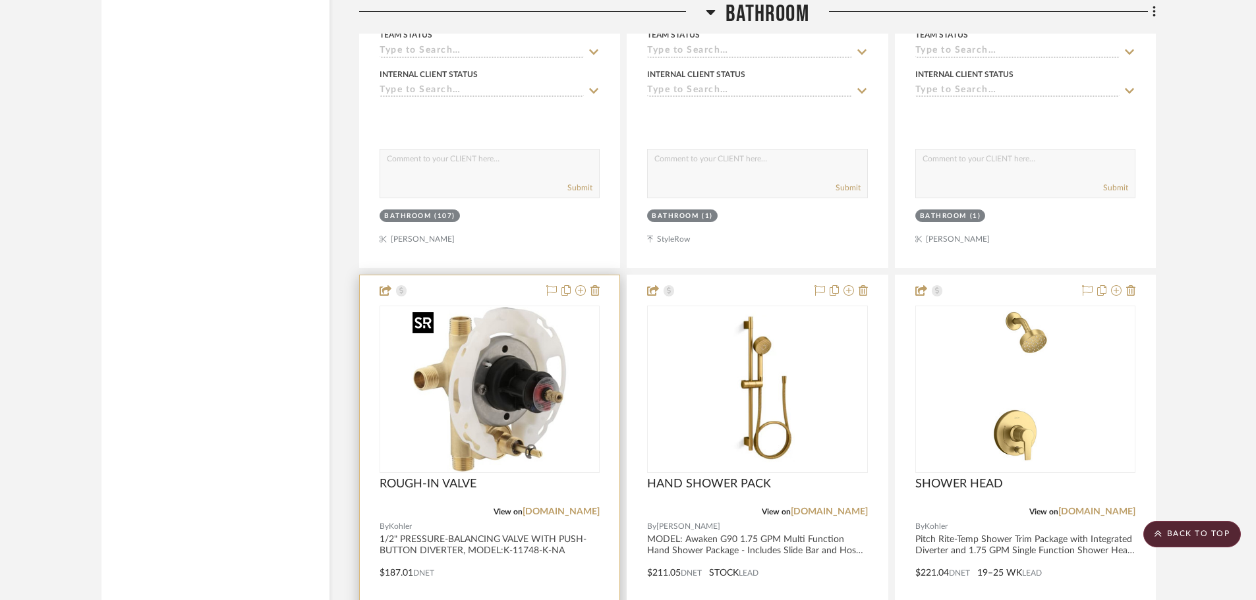
click at [518, 402] on img "0" at bounding box center [489, 389] width 165 height 165
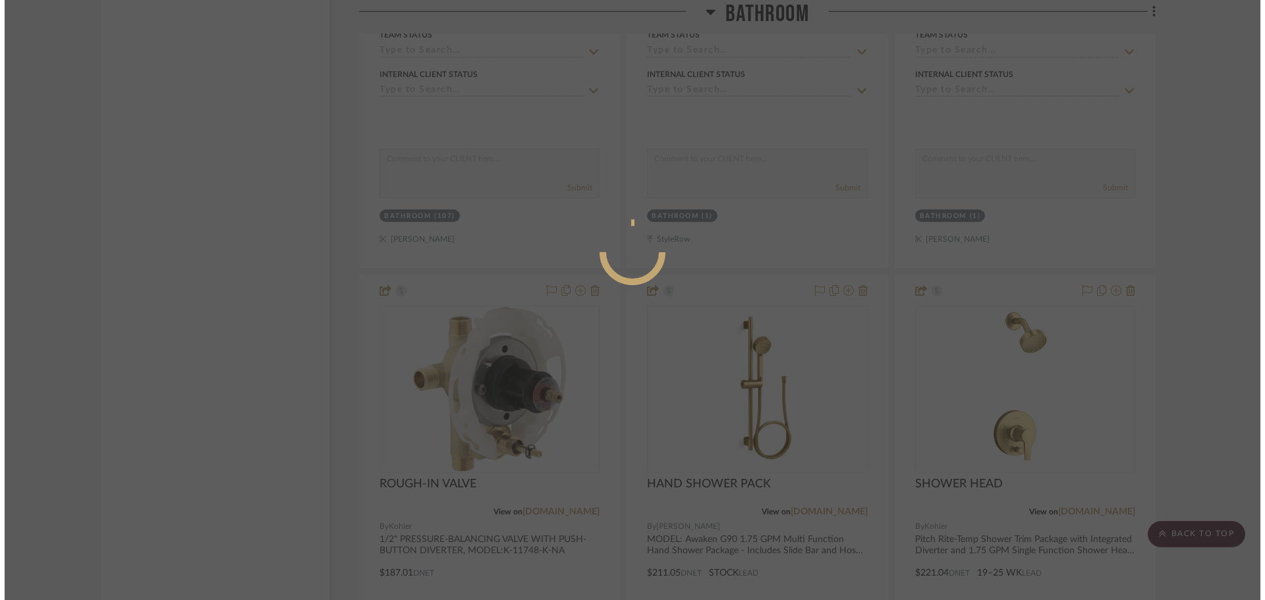
scroll to position [0, 0]
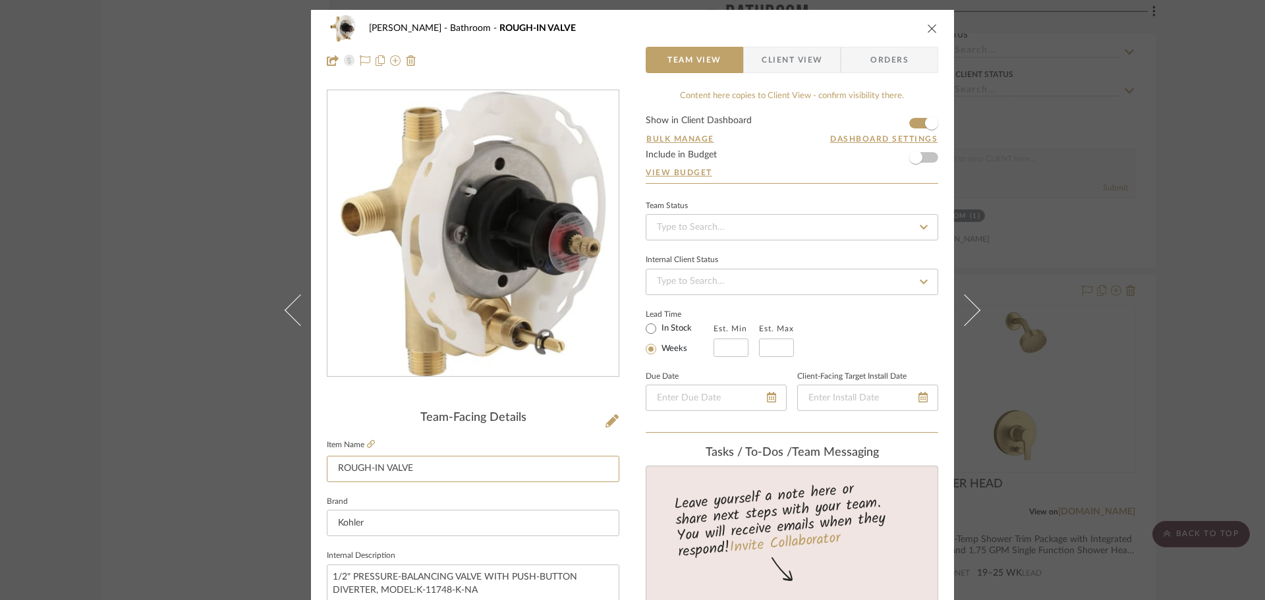
drag, startPoint x: 454, startPoint y: 466, endPoint x: 221, endPoint y: 448, distance: 233.9
click at [221, 450] on div "[PERSON_NAME] Bathroom ROUGH-IN VALVE Team View Client View Orders Team-Facing …" at bounding box center [632, 300] width 1265 height 600
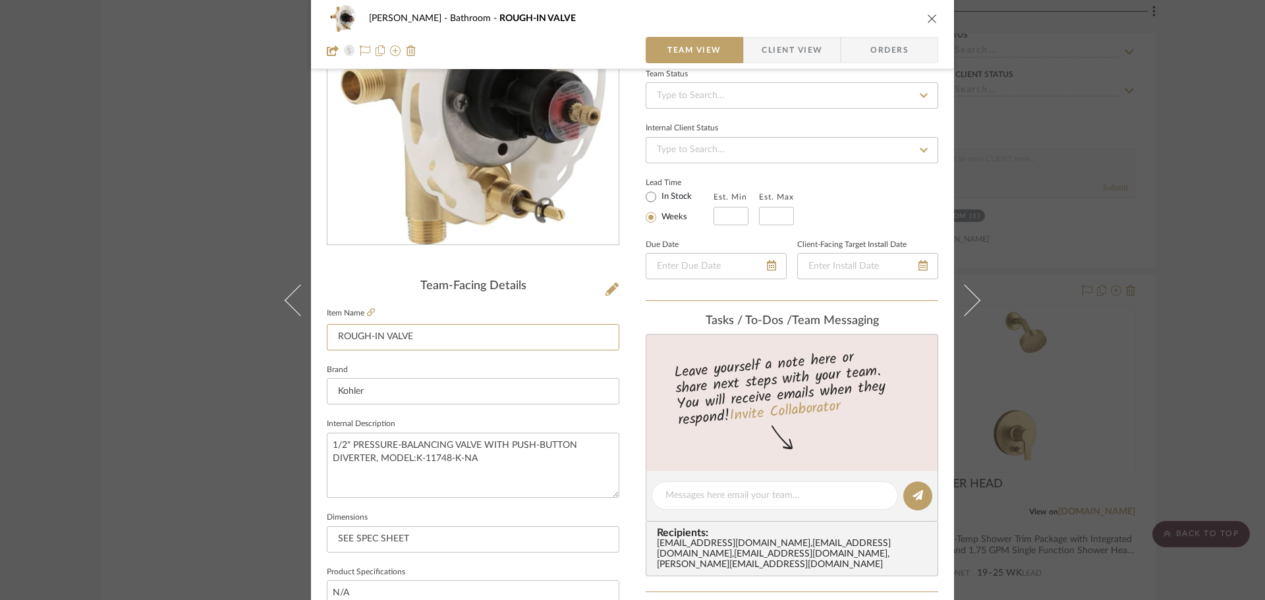
scroll to position [527, 0]
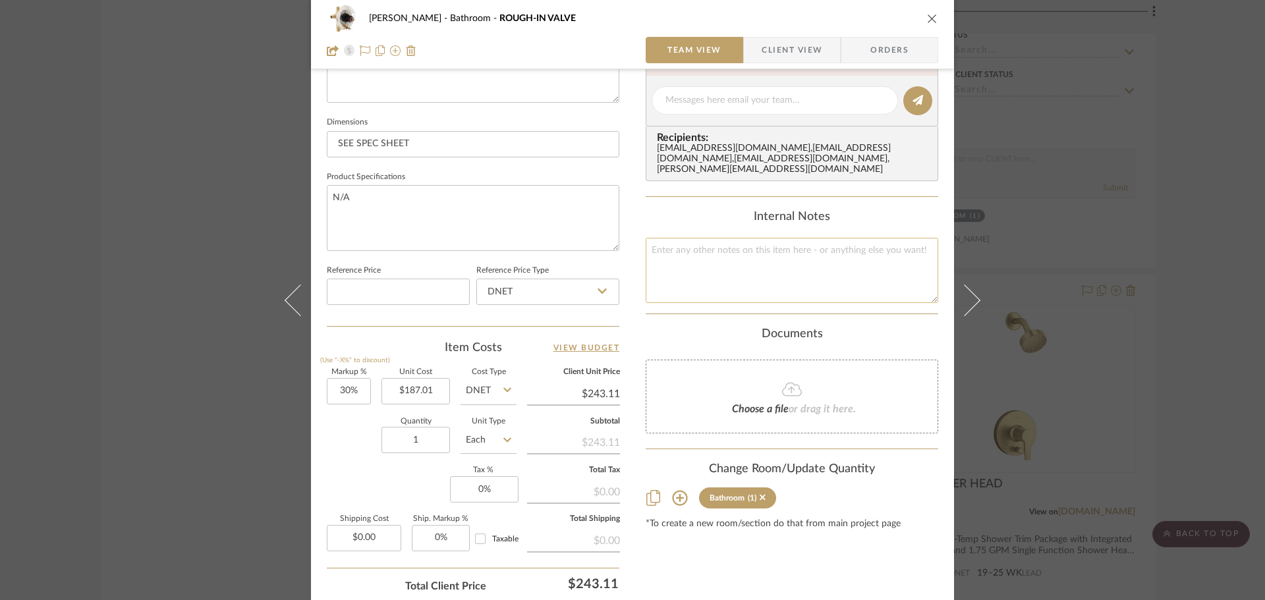
click at [727, 267] on textarea at bounding box center [792, 270] width 292 height 65
paste textarea "ROUGH-IN VALVE"
type textarea "ROUGH-IN VALVE"
click at [671, 219] on div "Internal Notes ROUGH-IN VALVE" at bounding box center [792, 256] width 292 height 93
click at [931, 22] on icon "close" at bounding box center [932, 18] width 11 height 11
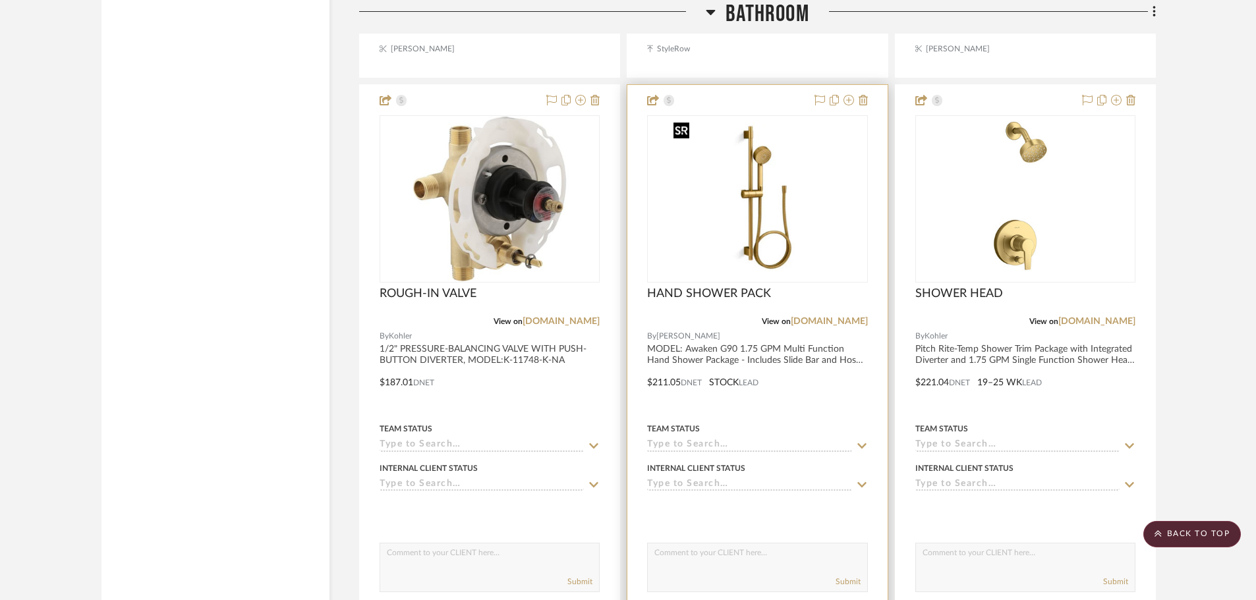
scroll to position [17417, 0]
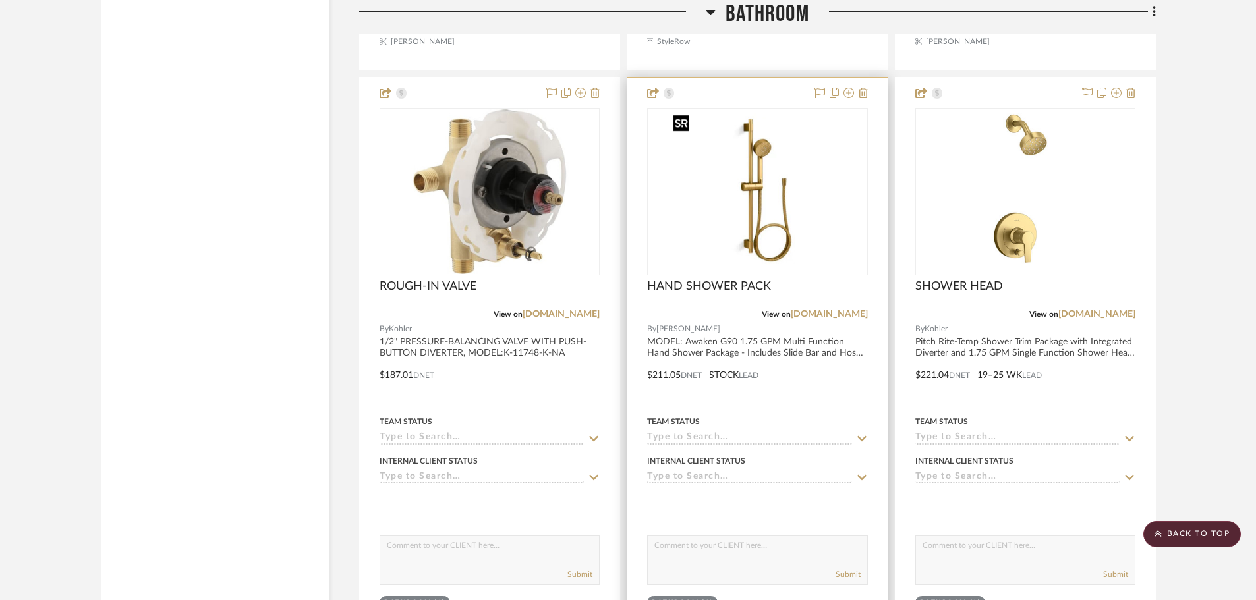
click at [766, 219] on img "0" at bounding box center [757, 191] width 178 height 165
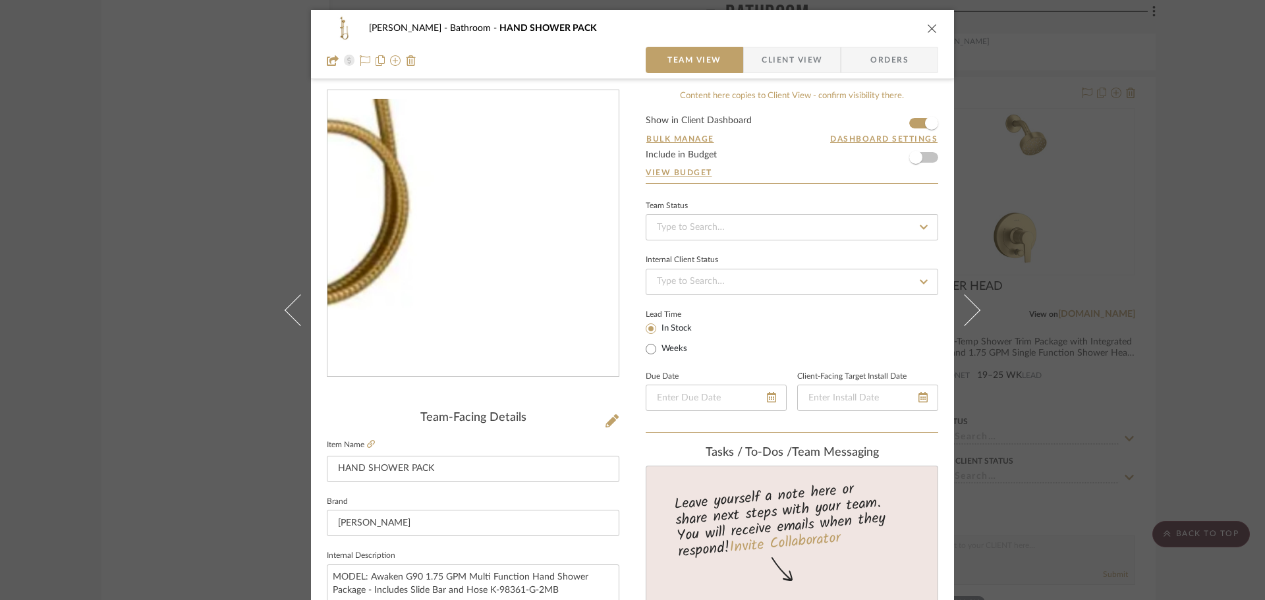
scroll to position [329, 0]
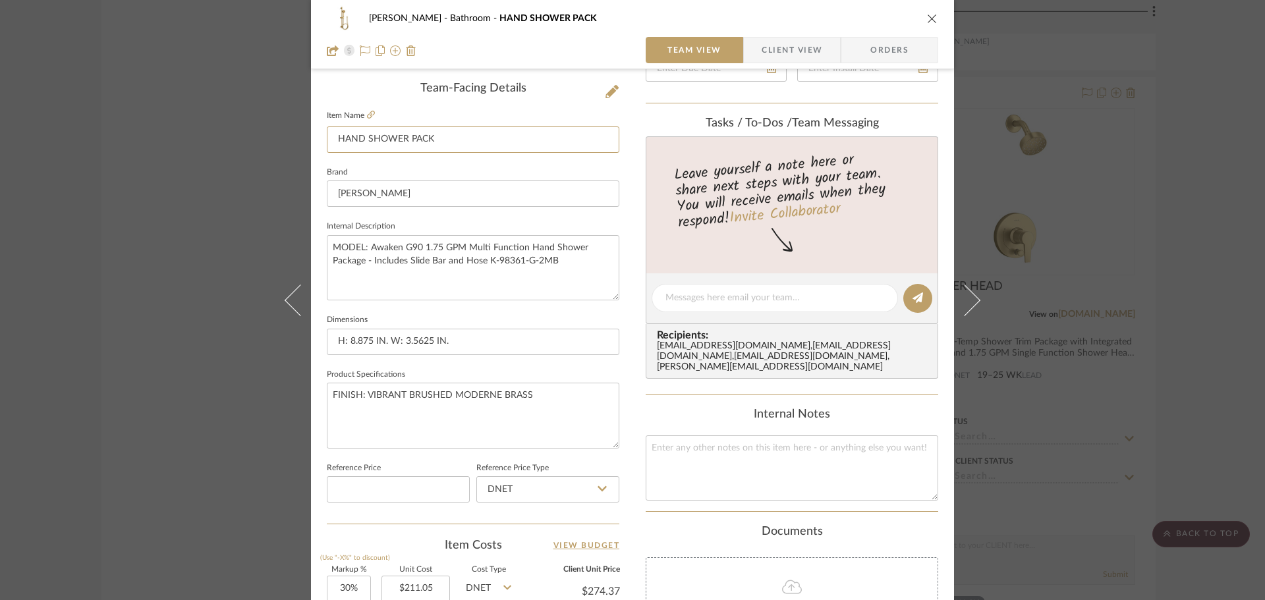
drag, startPoint x: 447, startPoint y: 139, endPoint x: 310, endPoint y: 136, distance: 136.4
click at [315, 137] on div "[PERSON_NAME] Bathroom HAND SHOWER PACK Team View Client View Orders Team-Facin…" at bounding box center [632, 289] width 643 height 1217
click at [784, 443] on textarea at bounding box center [792, 467] width 292 height 65
paste textarea "HAND SHOWER PACK"
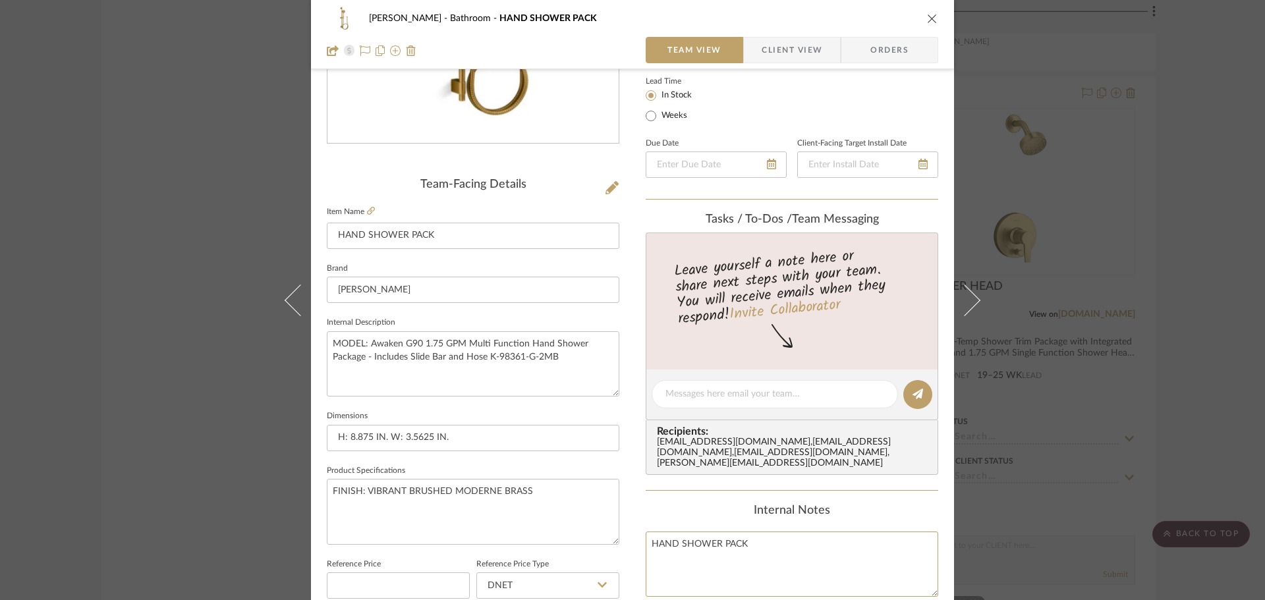
scroll to position [66, 0]
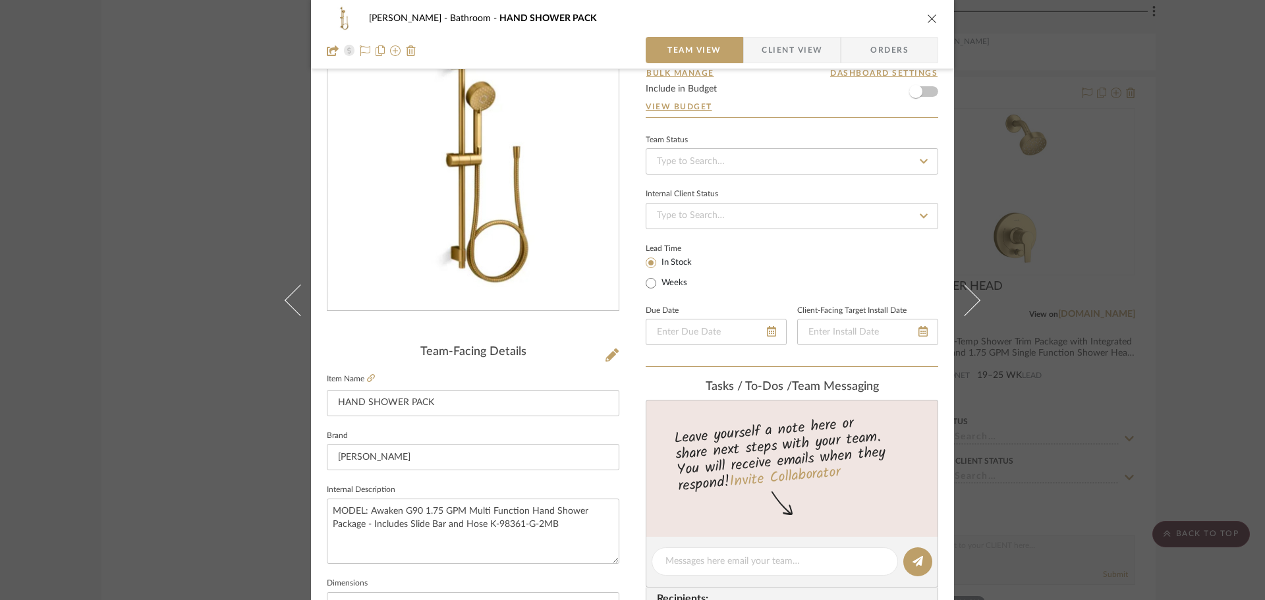
type textarea "HAND SHOWER PACK"
click at [927, 16] on icon "close" at bounding box center [932, 18] width 11 height 11
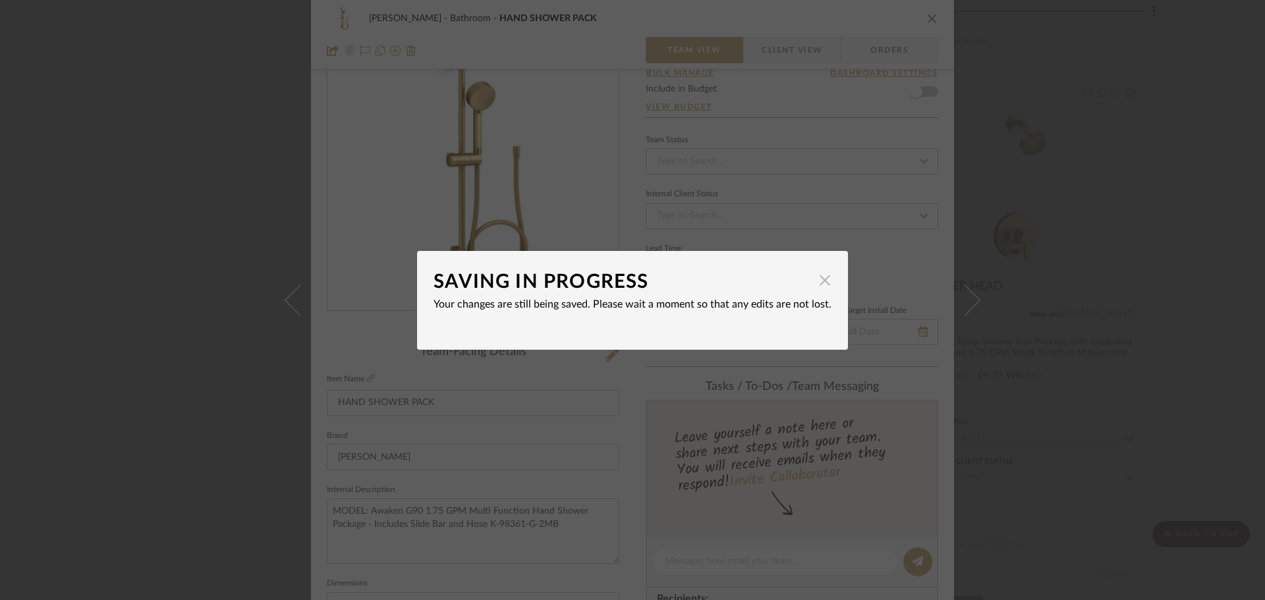
click at [812, 289] on span "button" at bounding box center [825, 280] width 26 height 26
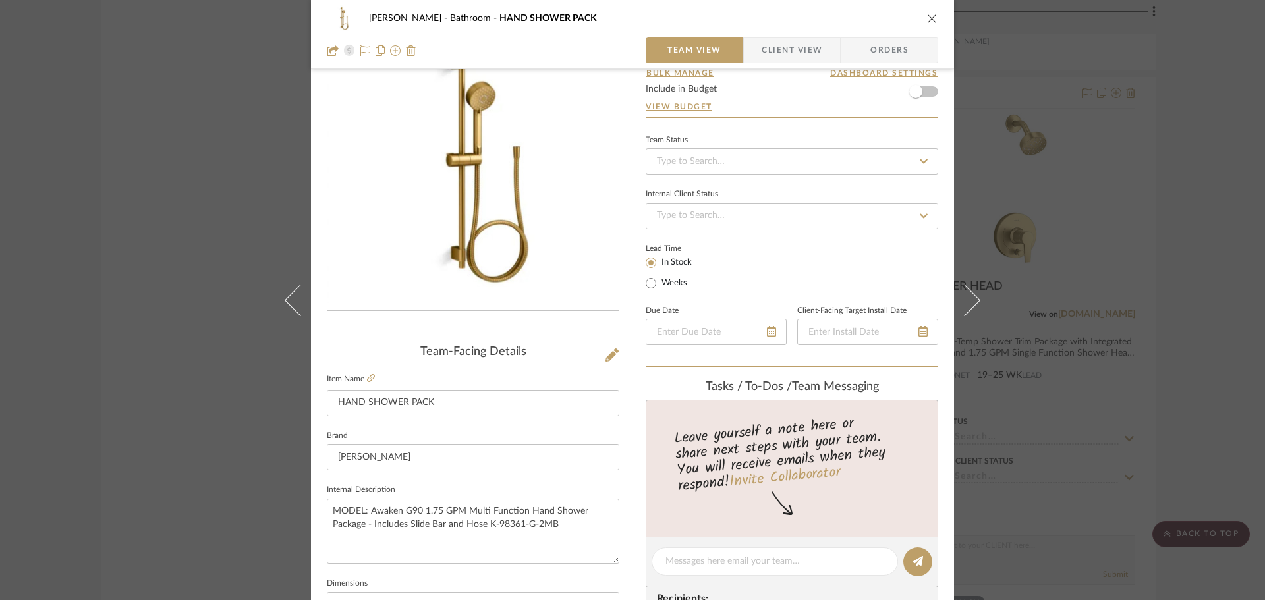
click at [672, 372] on div "Content here copies to Client View - confirm visibility there. Show in Client D…" at bounding box center [792, 566] width 292 height 1084
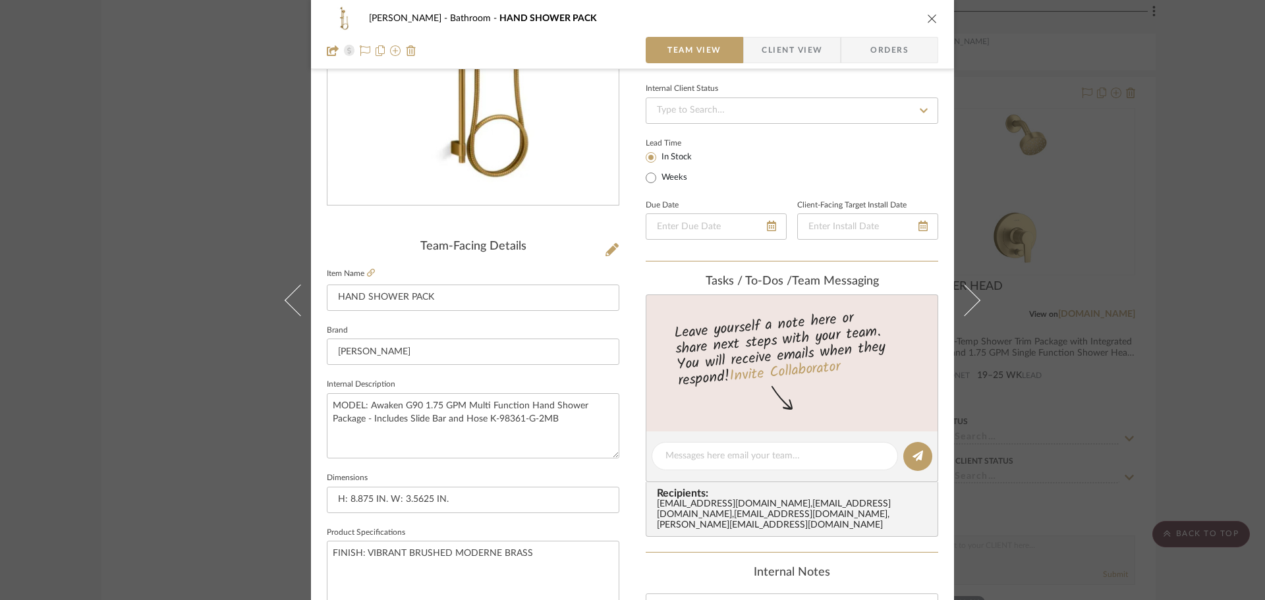
scroll to position [329, 0]
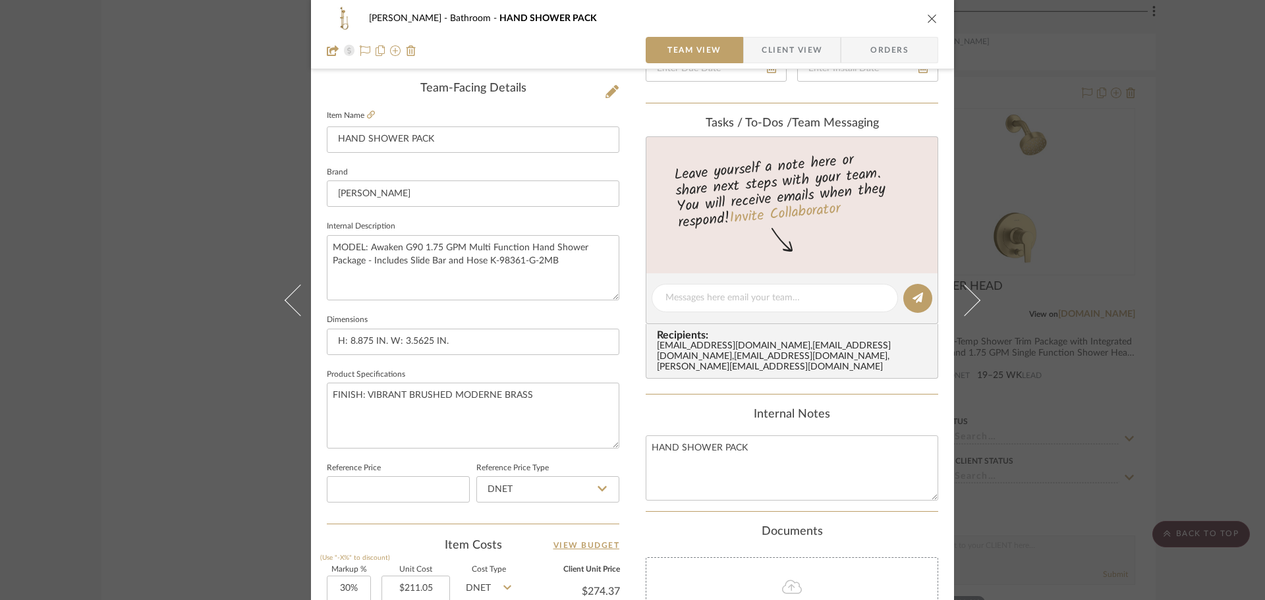
click at [927, 21] on icon "close" at bounding box center [932, 18] width 11 height 11
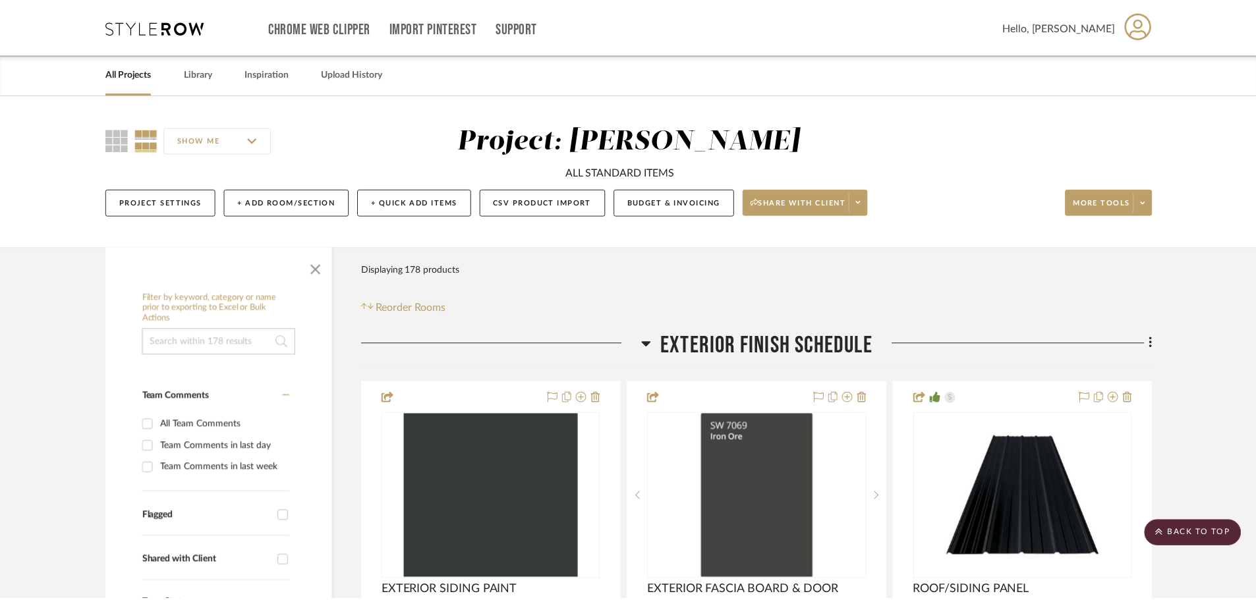
scroll to position [17417, 0]
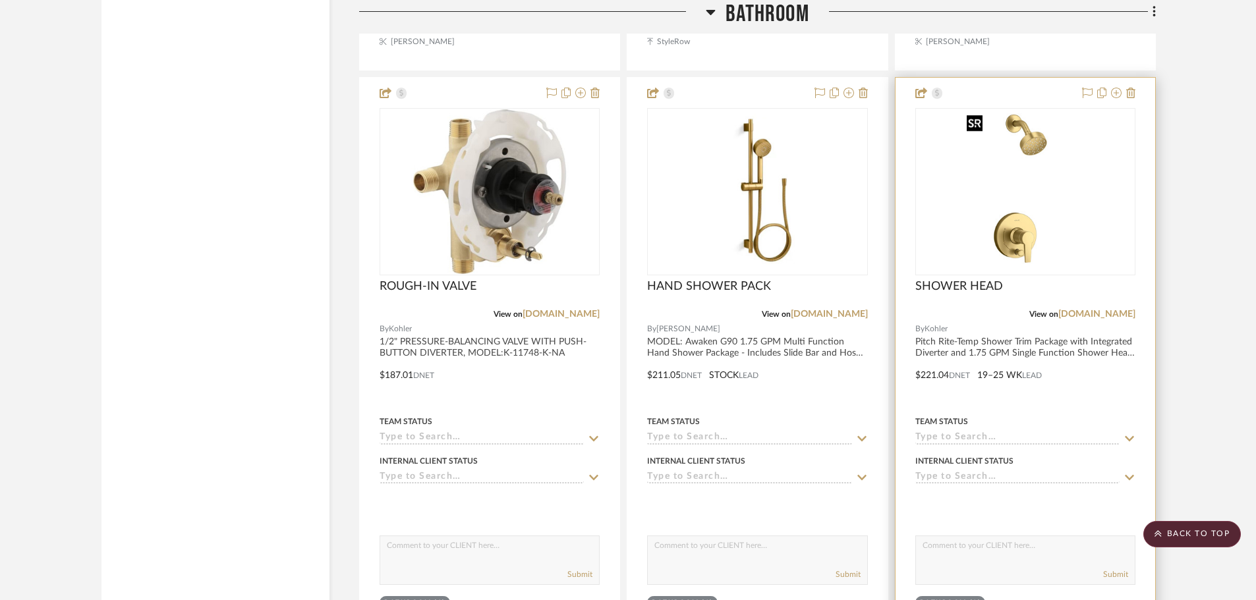
click at [0, 0] on img at bounding box center [0, 0] width 0 height 0
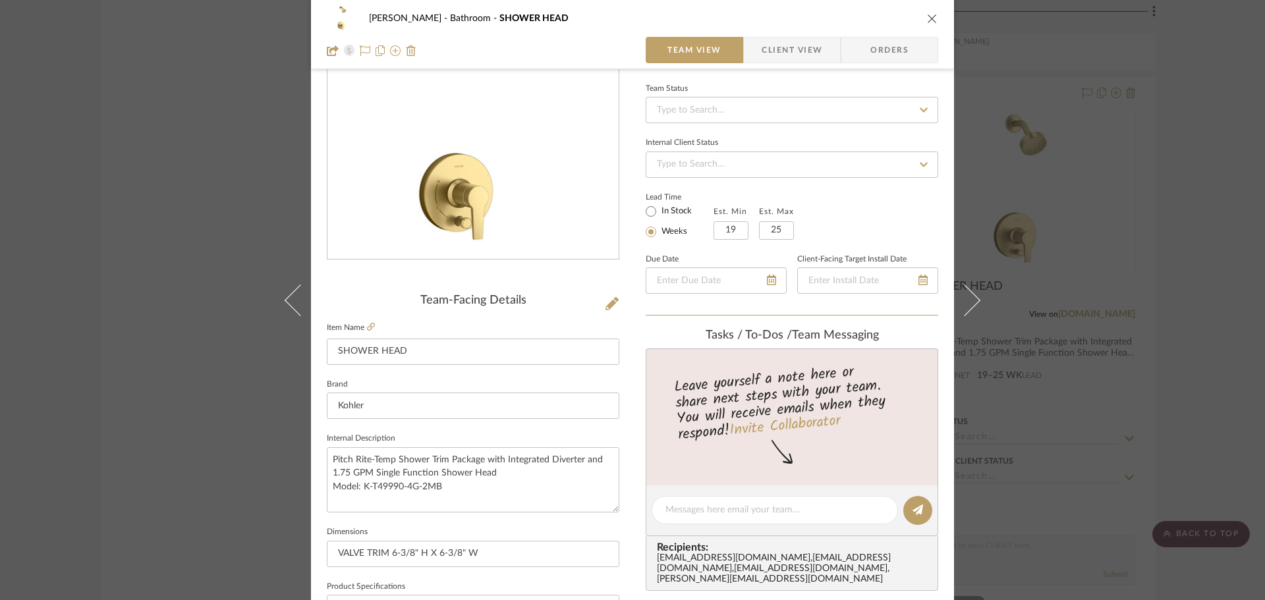
scroll to position [329, 0]
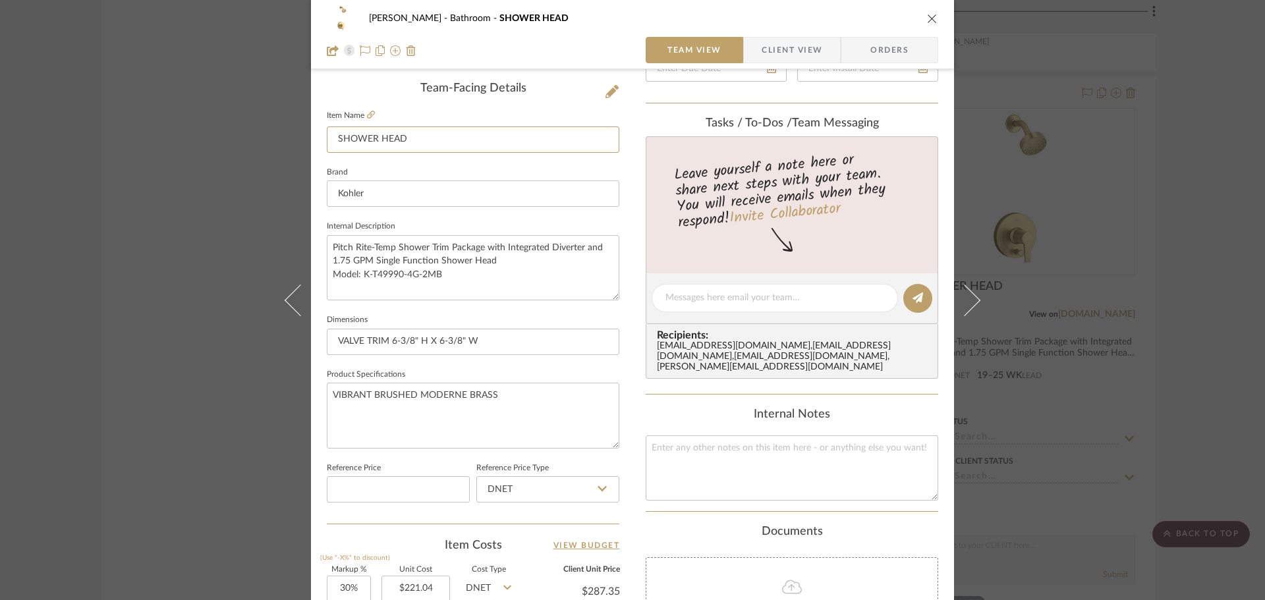
drag, startPoint x: 429, startPoint y: 127, endPoint x: 246, endPoint y: 113, distance: 183.7
click at [246, 113] on div "[PERSON_NAME] Bathroom SHOWER HEAD Team View Client View Orders Team-Facing Det…" at bounding box center [632, 300] width 1265 height 600
click at [782, 474] on textarea at bounding box center [792, 467] width 292 height 65
paste textarea "SHOWER HEAD"
type textarea "SHOWER HEAD"
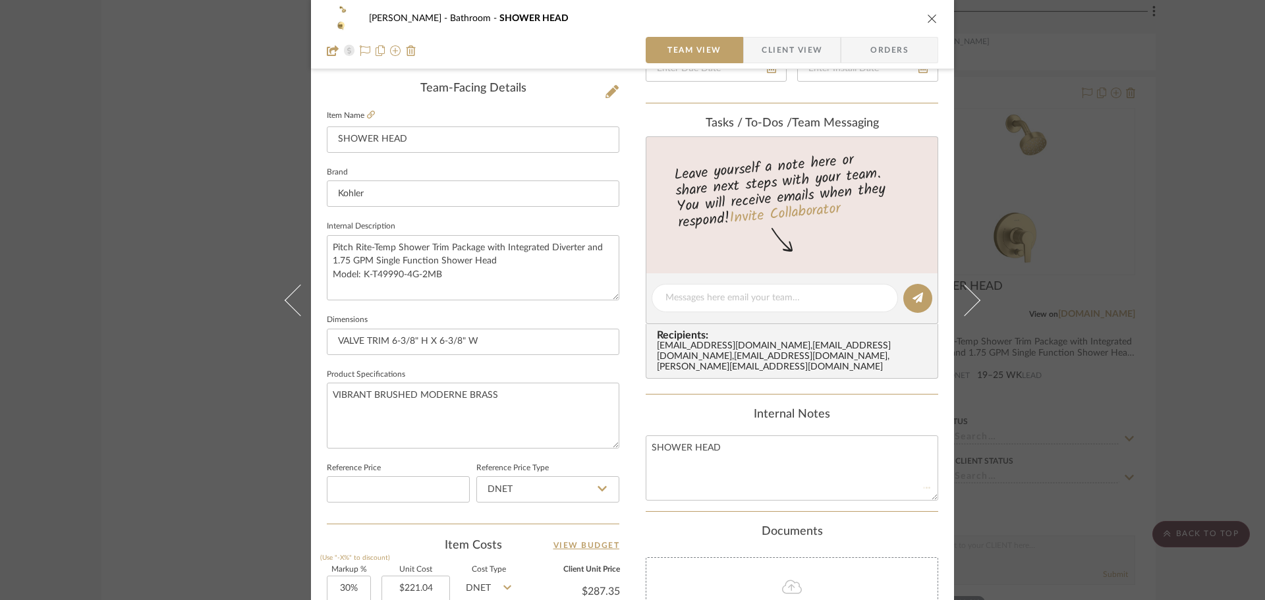
click at [872, 423] on div "Internal Notes SHOWER HEAD" at bounding box center [792, 454] width 292 height 93
click at [927, 22] on icon "close" at bounding box center [932, 18] width 11 height 11
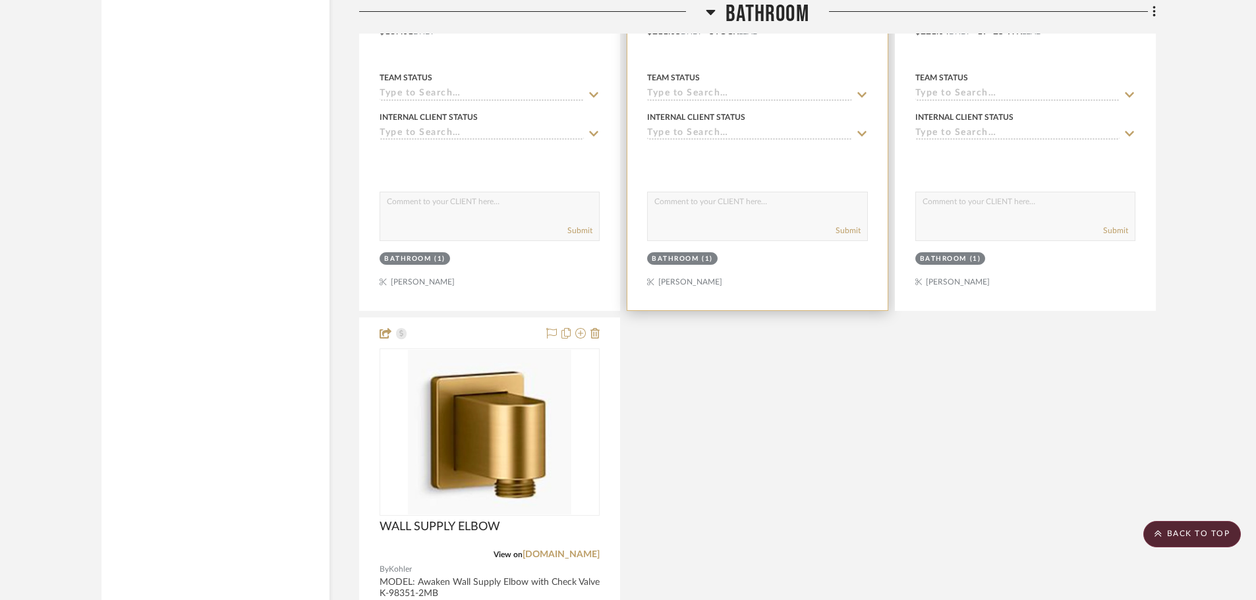
scroll to position [17878, 0]
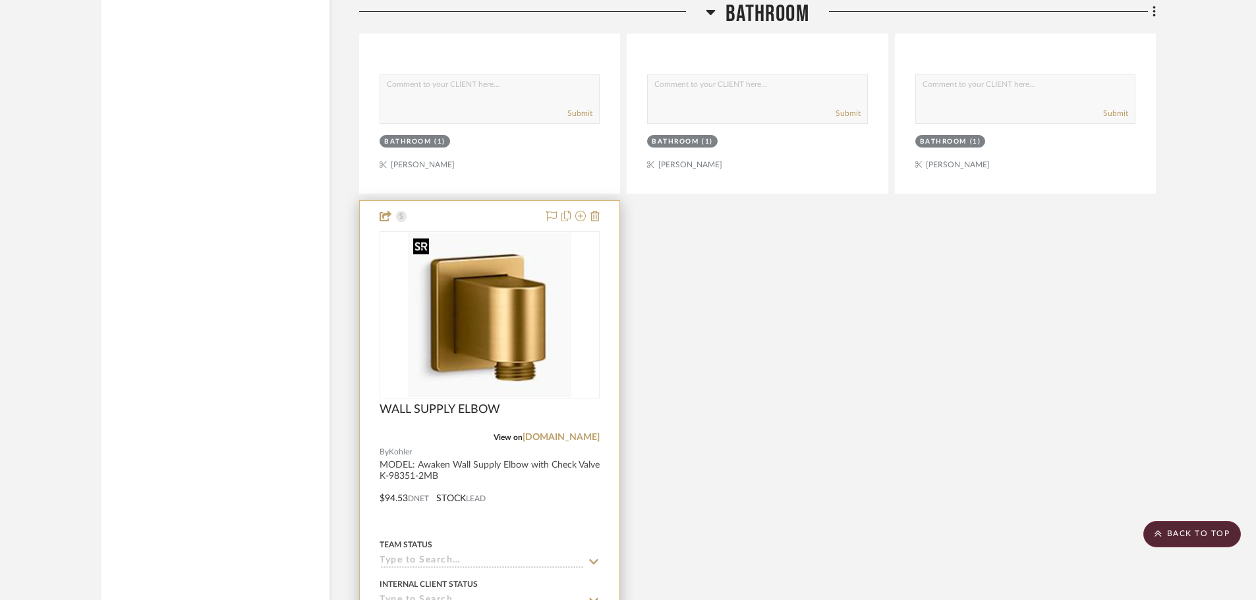
click at [0, 0] on img at bounding box center [0, 0] width 0 height 0
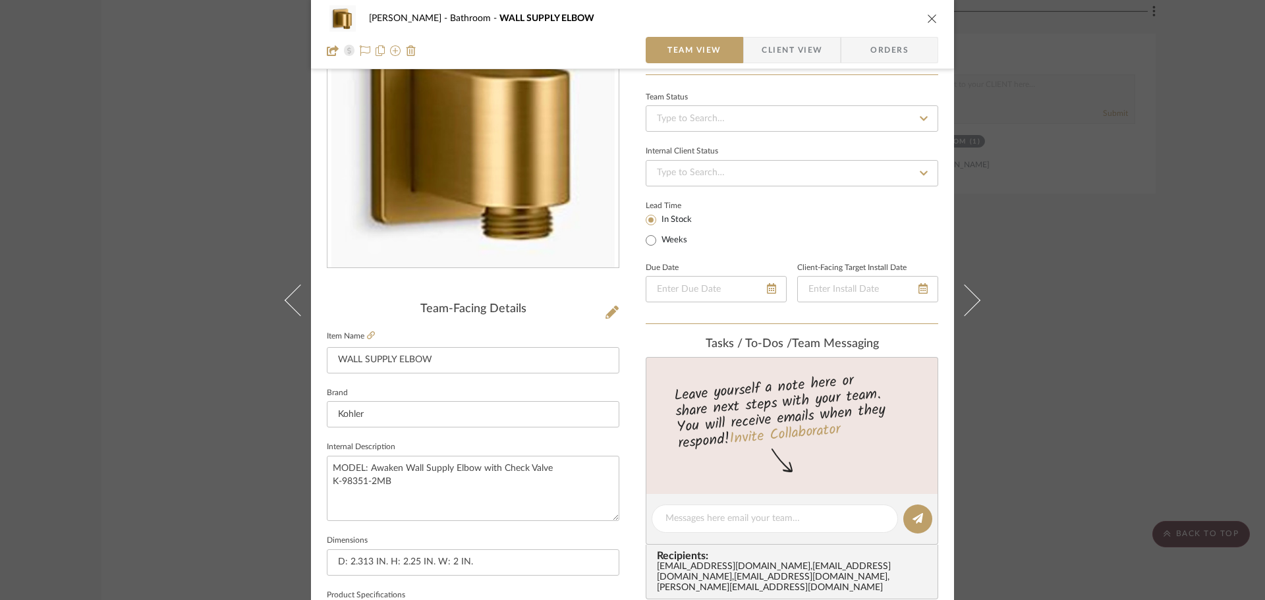
scroll to position [263, 0]
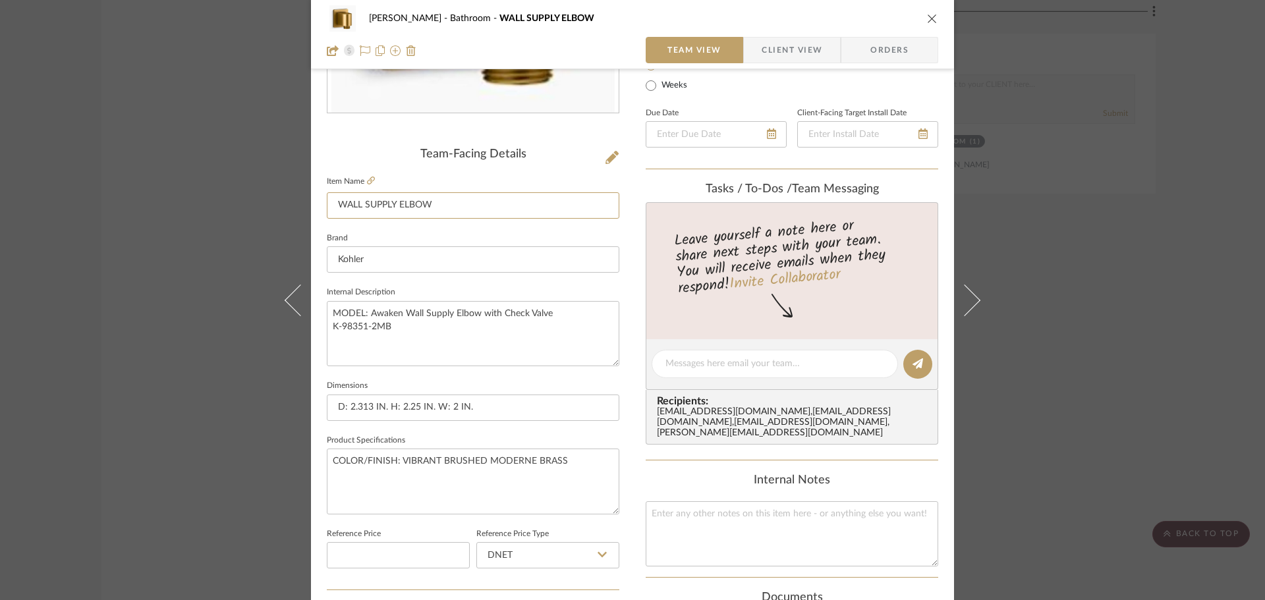
drag, startPoint x: 461, startPoint y: 204, endPoint x: 242, endPoint y: 197, distance: 218.8
click at [243, 197] on div "[PERSON_NAME] Bathroom WALL SUPPLY ELBOW Team View Client View Orders Team-Faci…" at bounding box center [632, 300] width 1265 height 600
click at [792, 513] on textarea at bounding box center [792, 533] width 292 height 65
paste textarea "WALL SUPPLY ELBOW"
type textarea "WALL SUPPLY ELBOW"
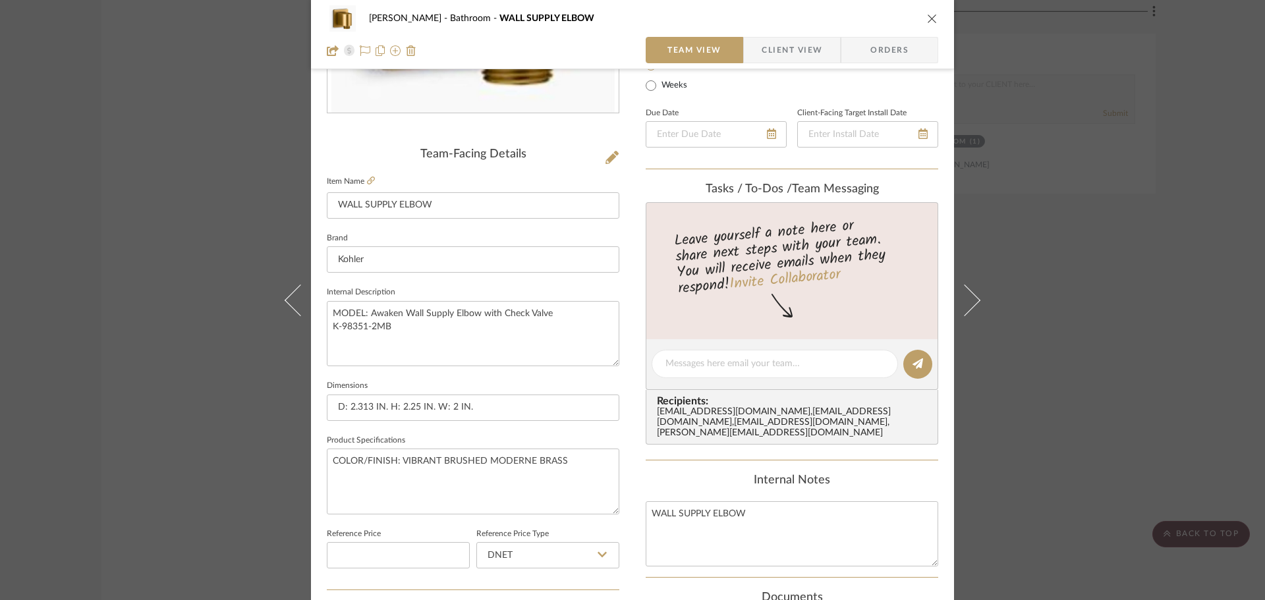
click at [798, 474] on div "Internal Notes" at bounding box center [792, 481] width 292 height 14
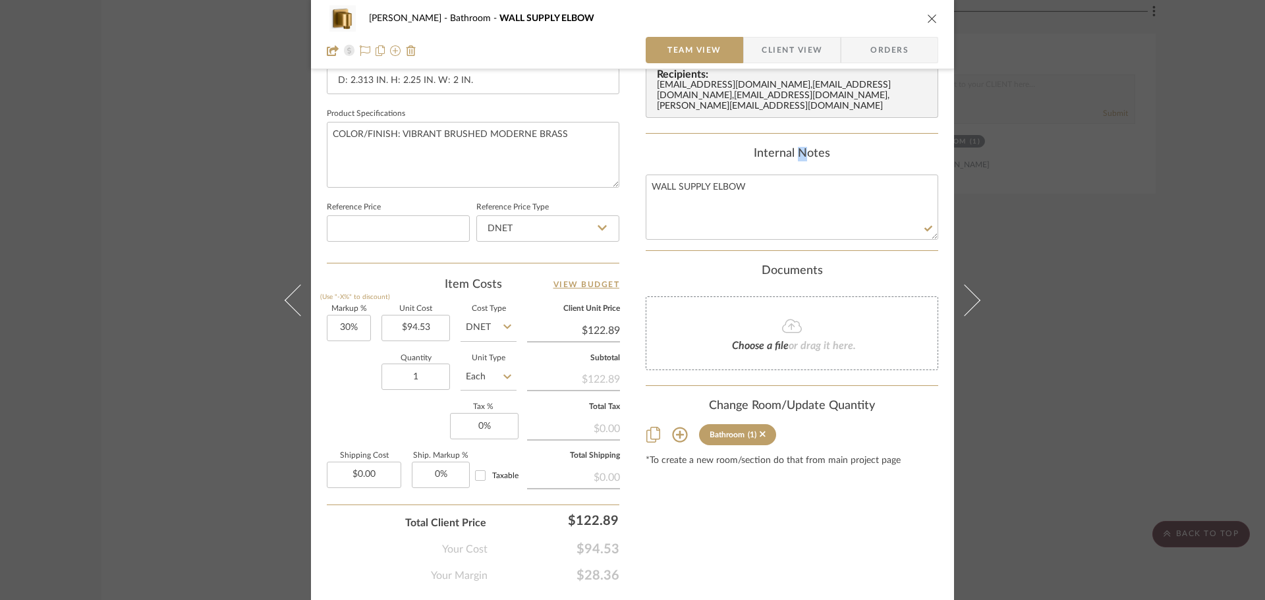
scroll to position [593, 0]
click at [927, 15] on icon "close" at bounding box center [932, 18] width 11 height 11
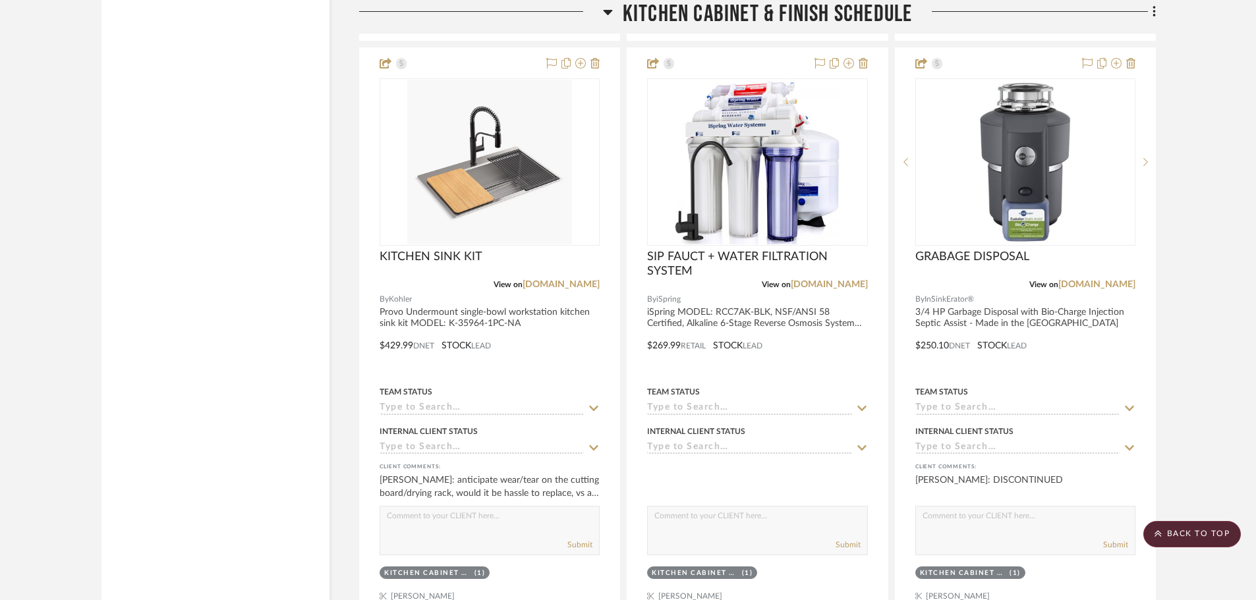
scroll to position [10763, 0]
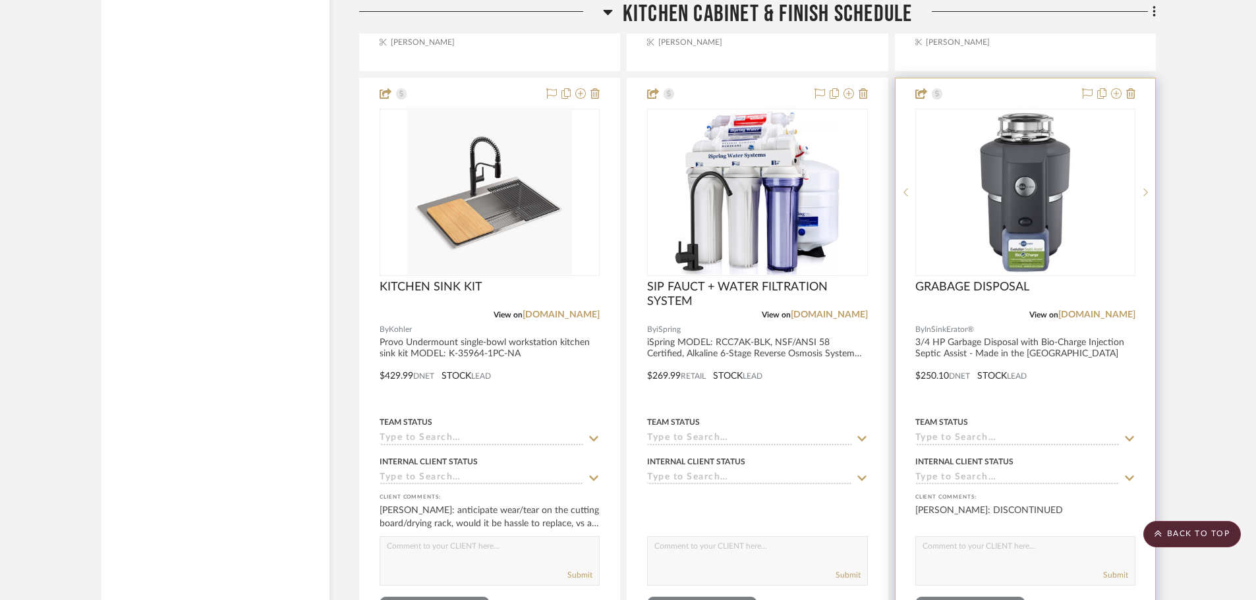
click at [1002, 303] on div "GRABAGE DISPOSAL" at bounding box center [1025, 294] width 220 height 29
click at [1017, 221] on img "0" at bounding box center [1025, 192] width 165 height 165
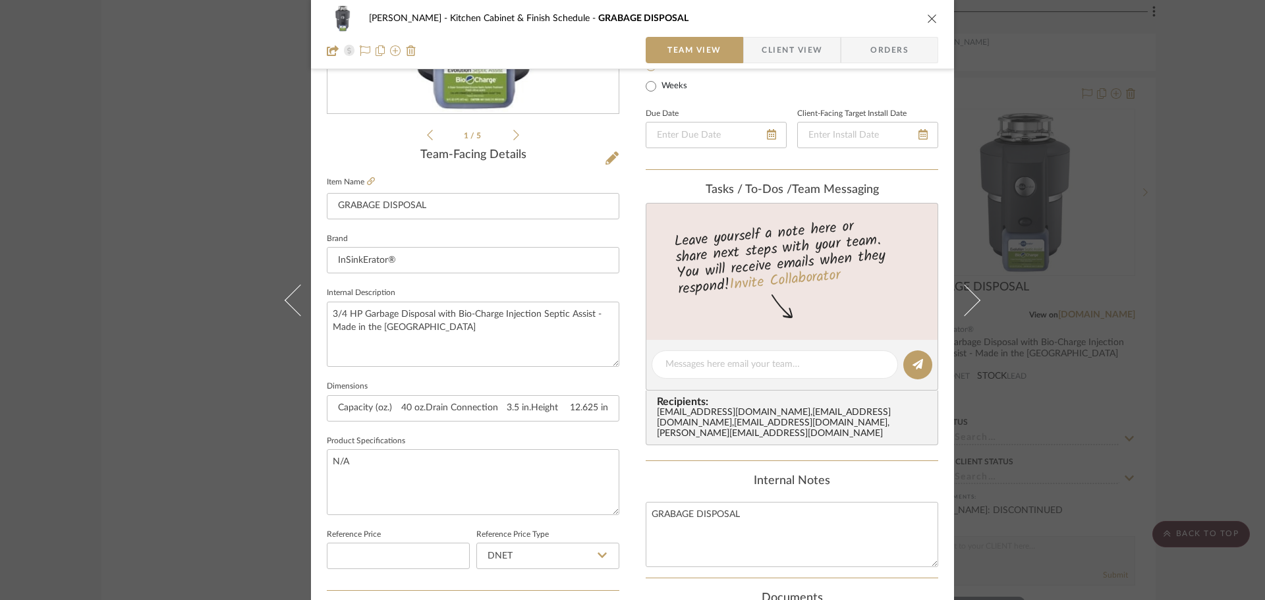
scroll to position [263, 0]
click at [441, 333] on textarea "3/4 HP Garbage Disposal with Bio-Charge Injection Septic Assist - Made in the […" at bounding box center [473, 333] width 292 height 65
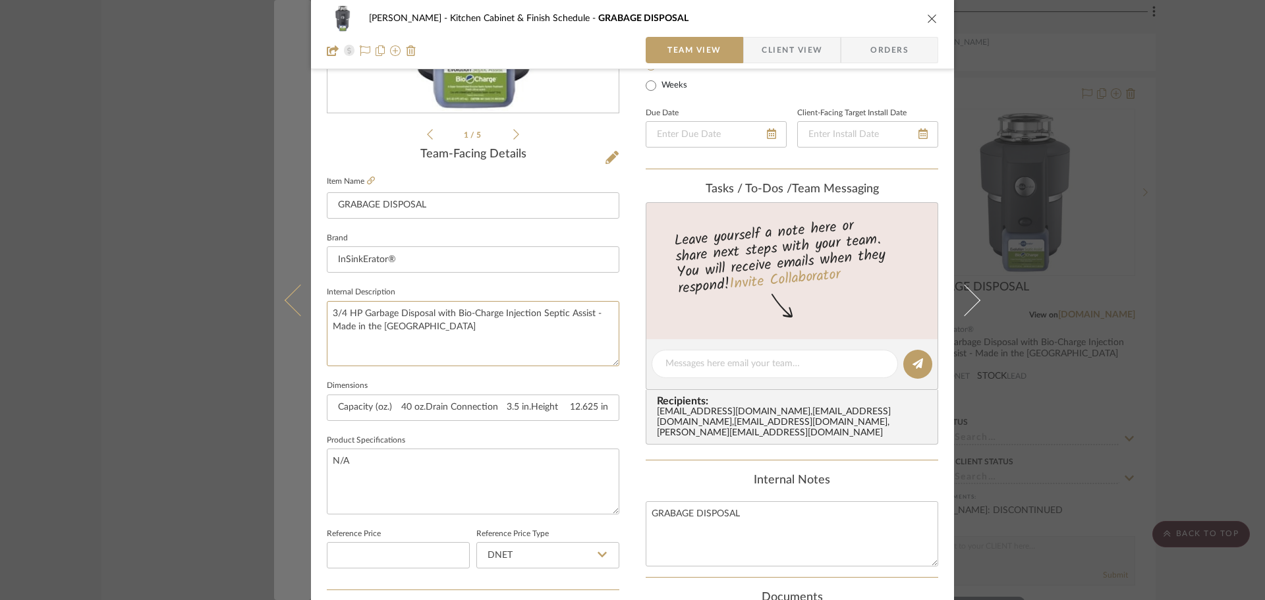
drag, startPoint x: 431, startPoint y: 334, endPoint x: 285, endPoint y: 291, distance: 153.0
click at [285, 291] on mat-dialog-content "[PERSON_NAME] Kitchen Cabinet & Finish Schedule GRABAGE DISPOSAL Team View Clie…" at bounding box center [632, 354] width 717 height 1217
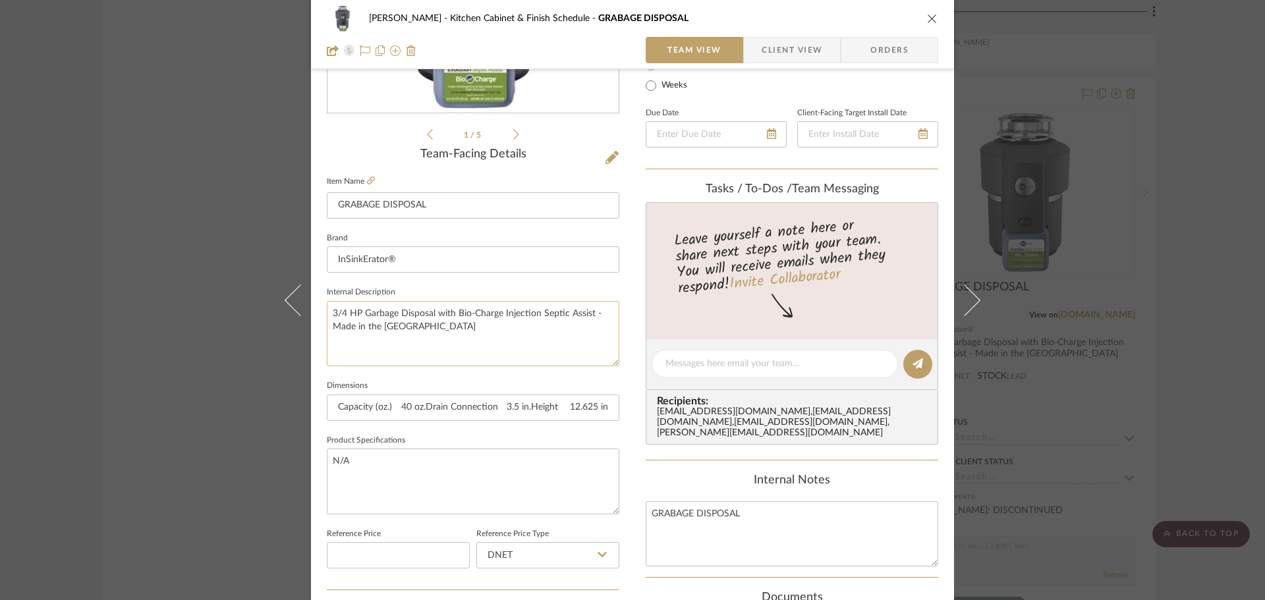
paste textarea "Evolution 3/4 HP Septic Guard Garbage Disposal Model: 80024-ISE"
type textarea "Evolution 3/4 HP Septic Guard Garbage Disposal Model: 80024-ISE"
drag, startPoint x: 327, startPoint y: 406, endPoint x: 744, endPoint y: 415, distance: 417.7
click at [729, 416] on div "[PERSON_NAME] Kitchen Cabinet & Finish Schedule GRABAGE DISPOSAL Team View Clie…" at bounding box center [632, 354] width 643 height 1217
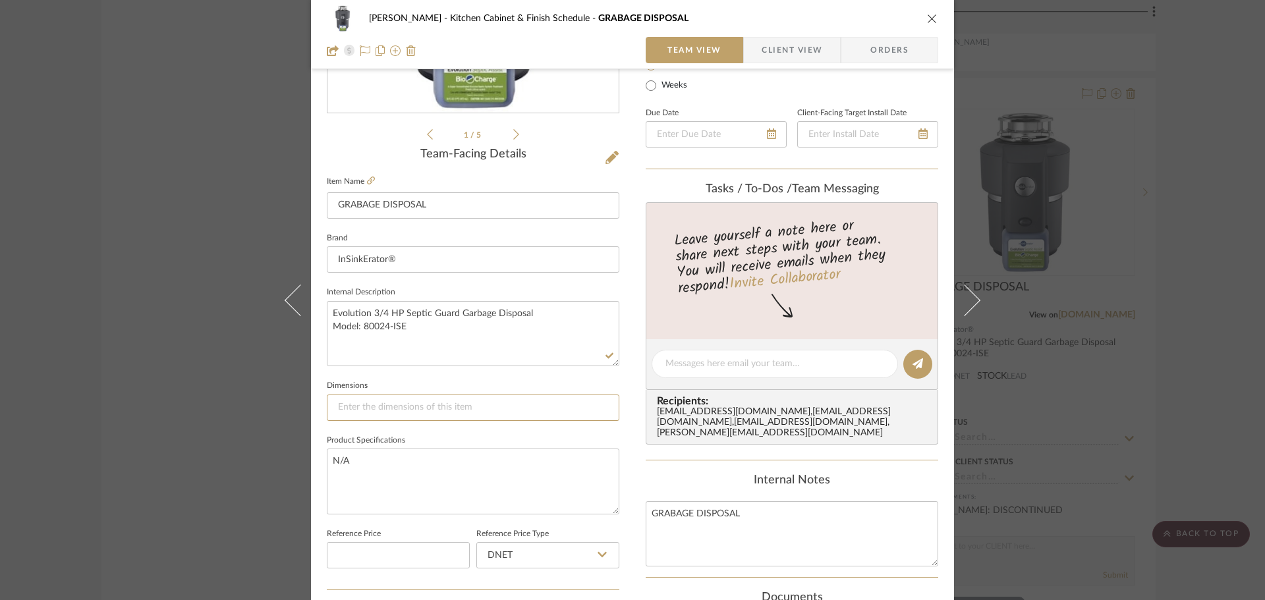
scroll to position [0, 0]
type input "DRAIN CONNECTION: 1.5""
type input "DRAIN CONNECTION: 1.5" X H: 12.25" X W:"
type input "DRAIN CONNECTION: 1.5" X H: 12.25" X W: 8.25""
type input "DRAIN CONNECTION: 1.5" X H: 12.25" X W: 8.25" 9.5AMP"
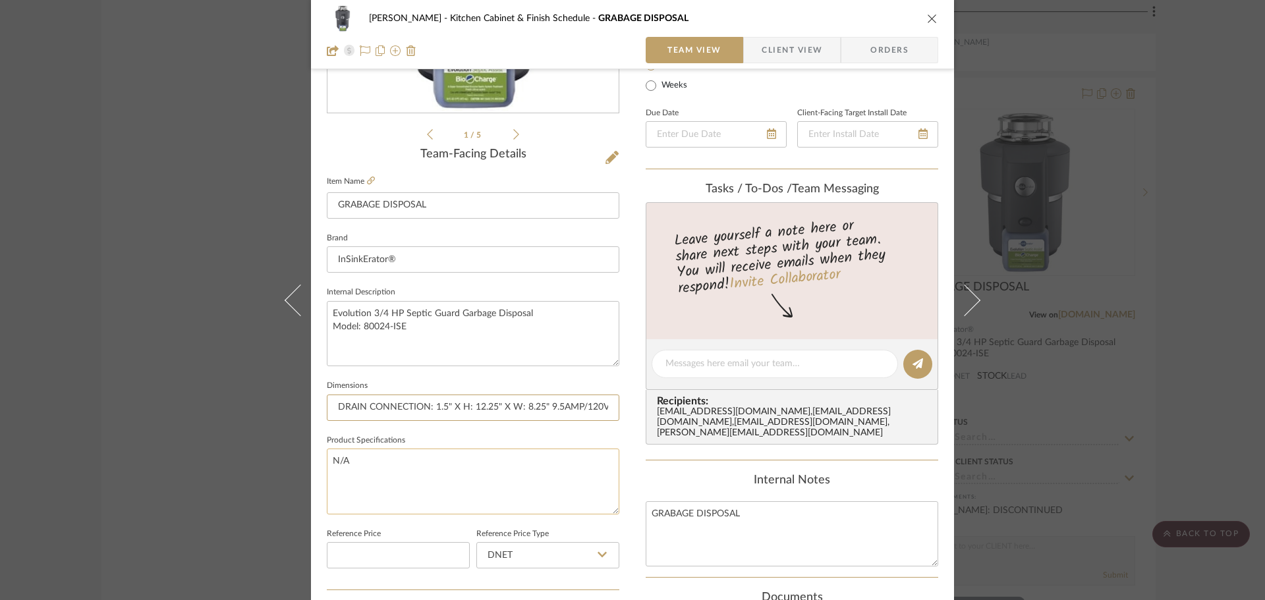
type input "DRAIN CONNECTION: 1.5" X H: 12.25" X W: 8.25" 9.5AMP/120V"
click at [565, 468] on textarea "N/A" at bounding box center [473, 481] width 292 height 65
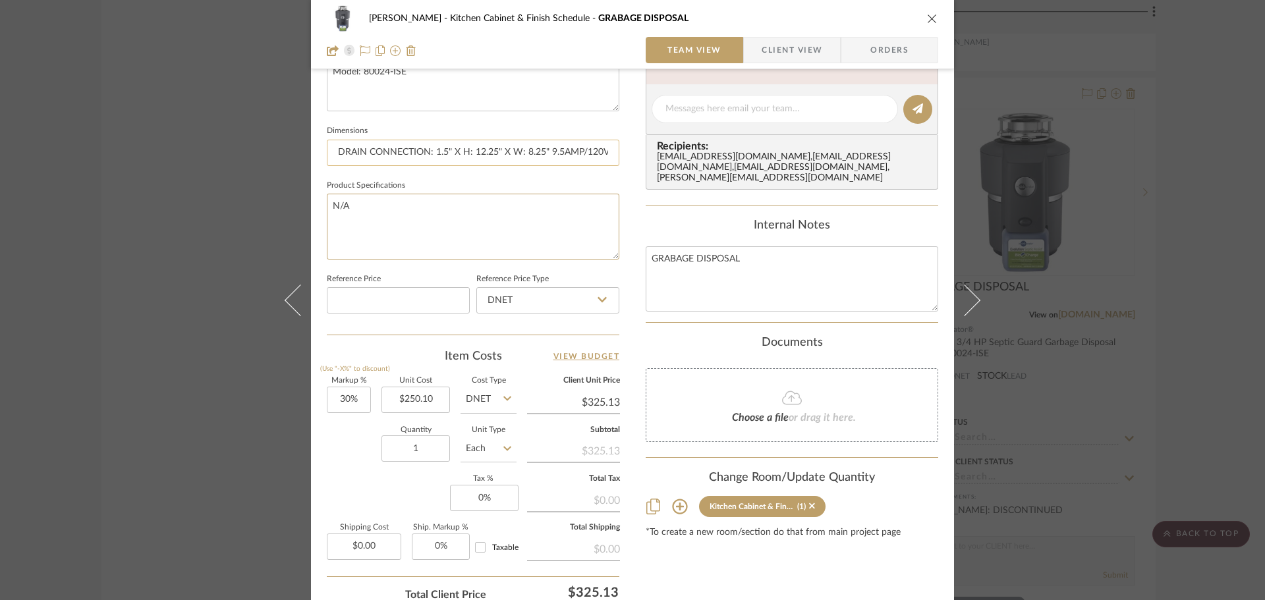
scroll to position [527, 0]
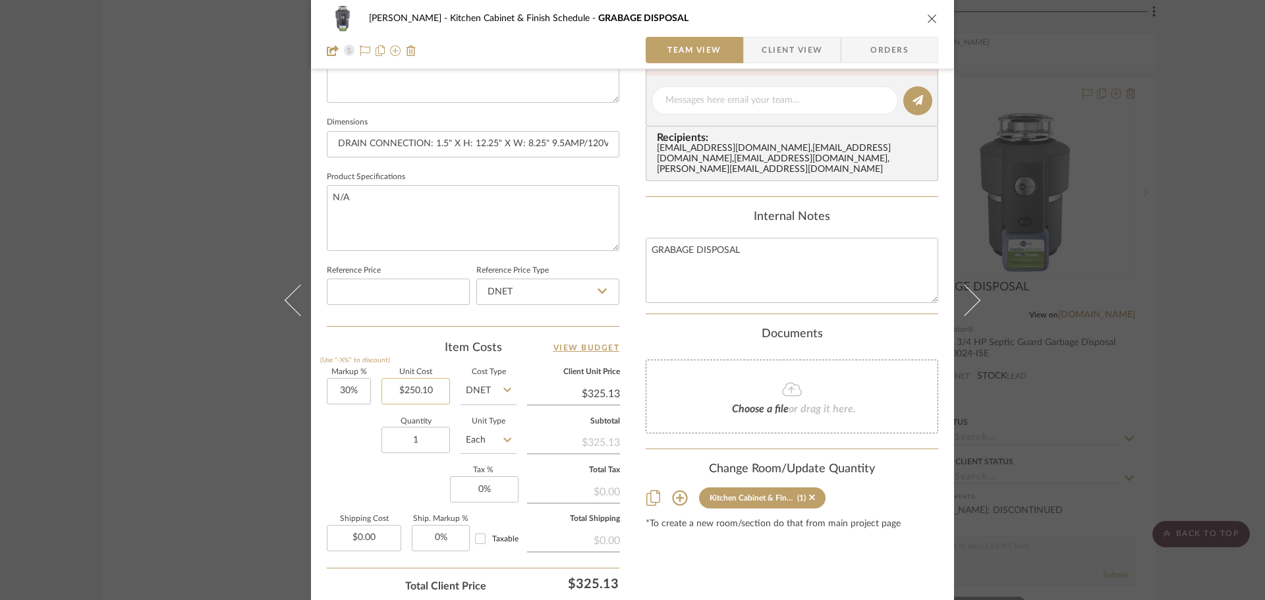
type input "250.10"
type input "$0.00"
type input "30%"
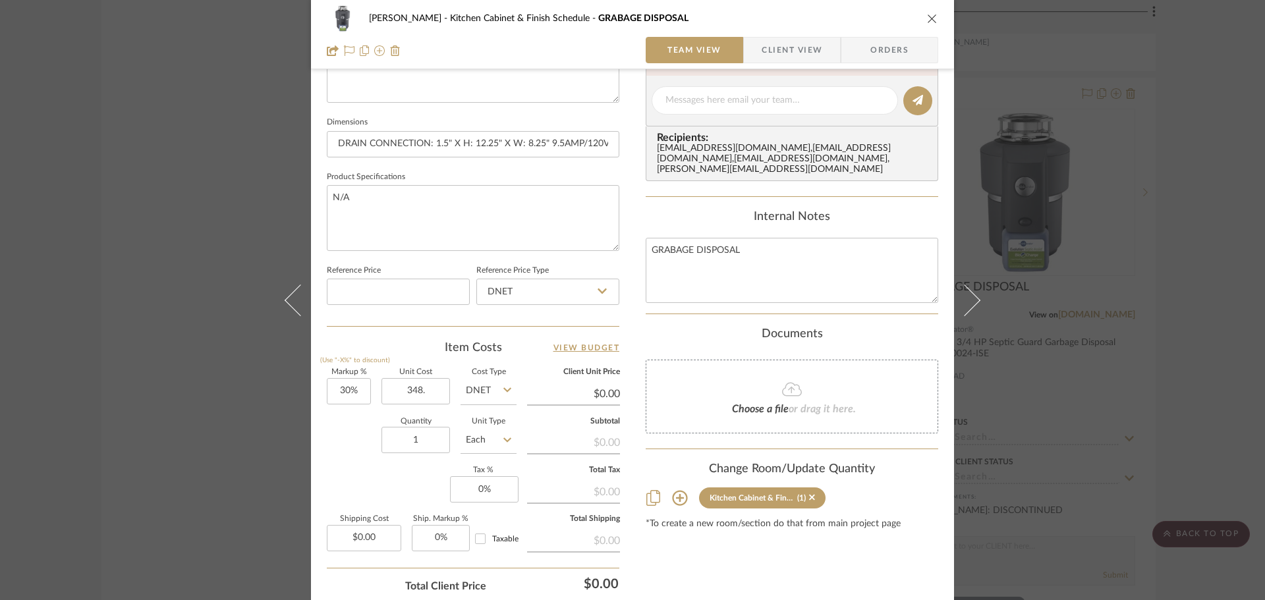
type input "$348.00"
type input "$452.40"
click at [437, 394] on input "348.00" at bounding box center [415, 391] width 69 height 26
type input "$348.23"
click at [334, 447] on div "Quantity 1 Unit Type Each" at bounding box center [422, 441] width 190 height 47
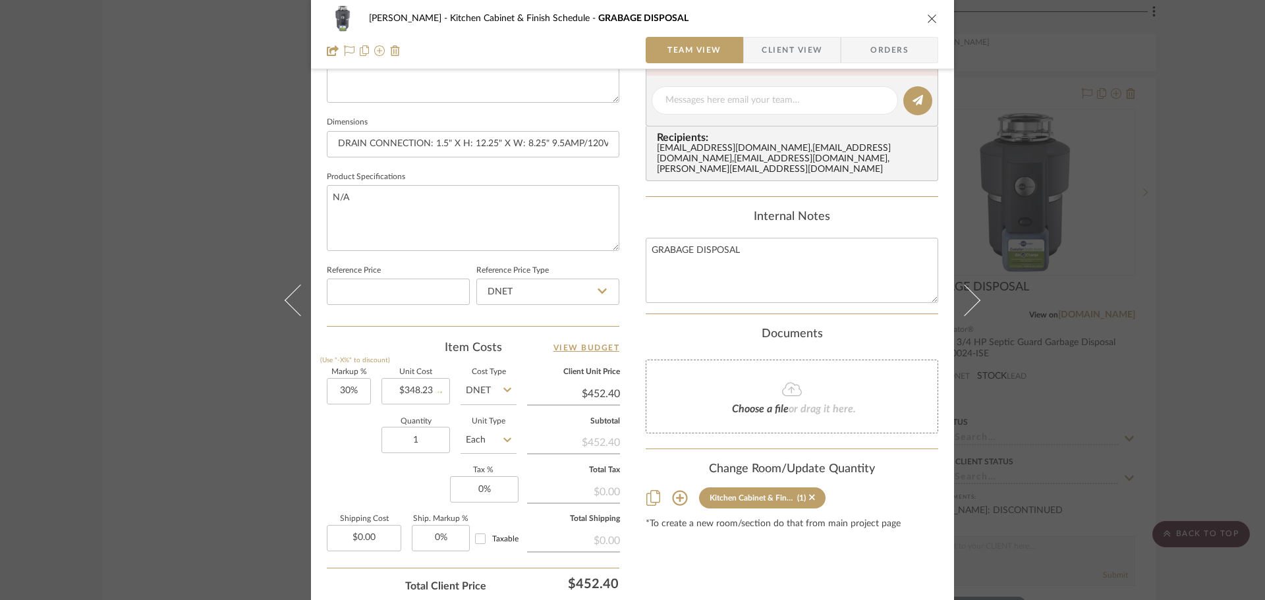
type input "$452.70"
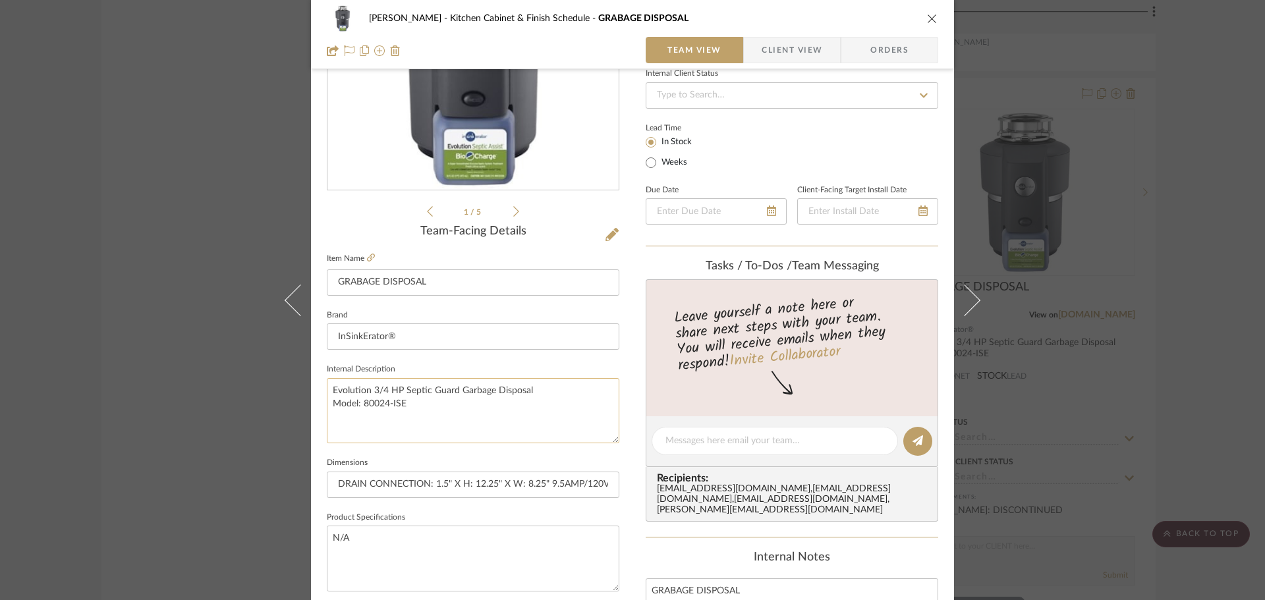
scroll to position [165, 0]
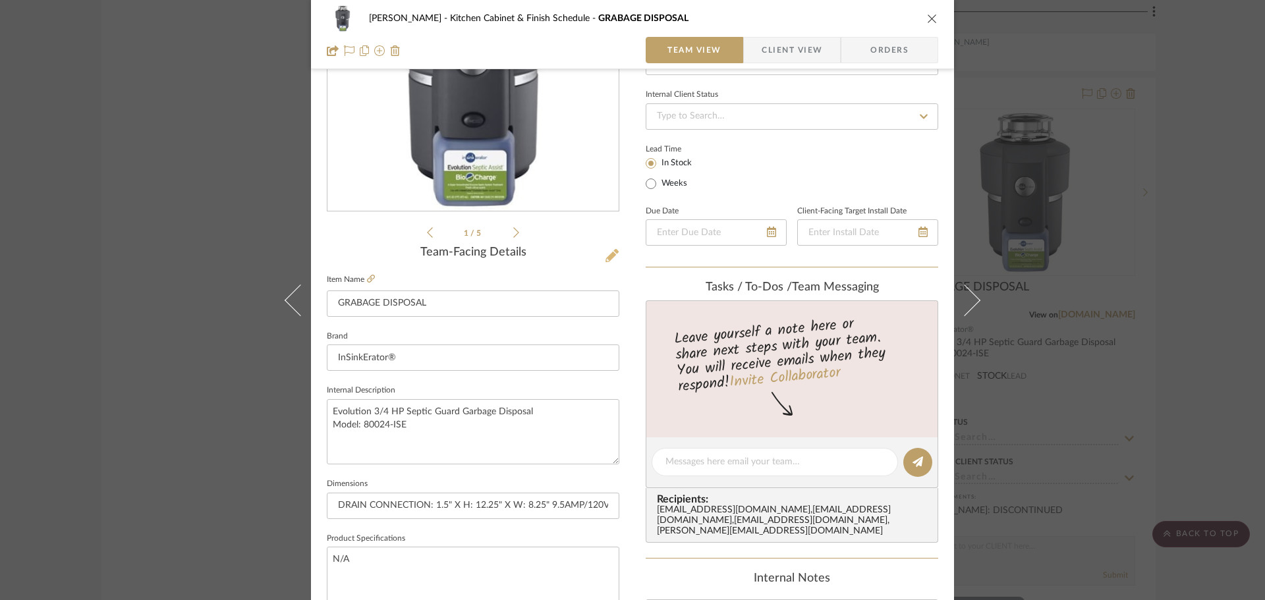
click at [605, 260] on icon at bounding box center [611, 255] width 13 height 13
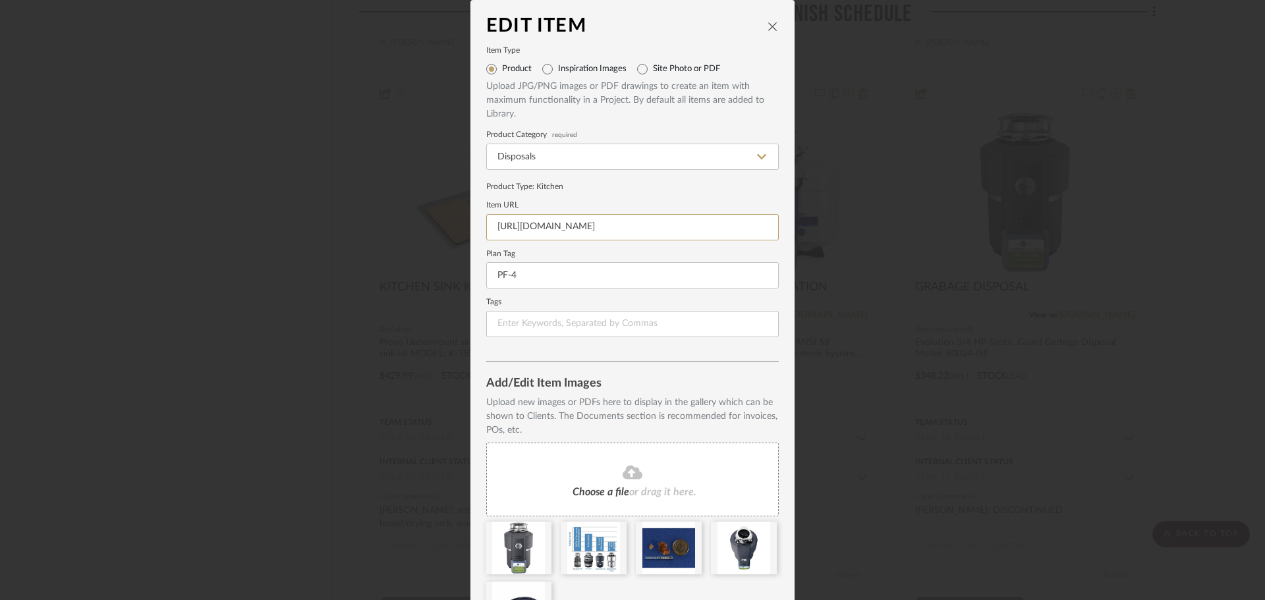
scroll to position [0, 20]
drag, startPoint x: 497, startPoint y: 224, endPoint x: 828, endPoint y: 233, distance: 330.8
click at [828, 233] on div "Edit Item Item Type Product Inspiration Images Site Photo or PDF Upload JPG/PNG…" at bounding box center [632, 300] width 1265 height 600
type input "h"
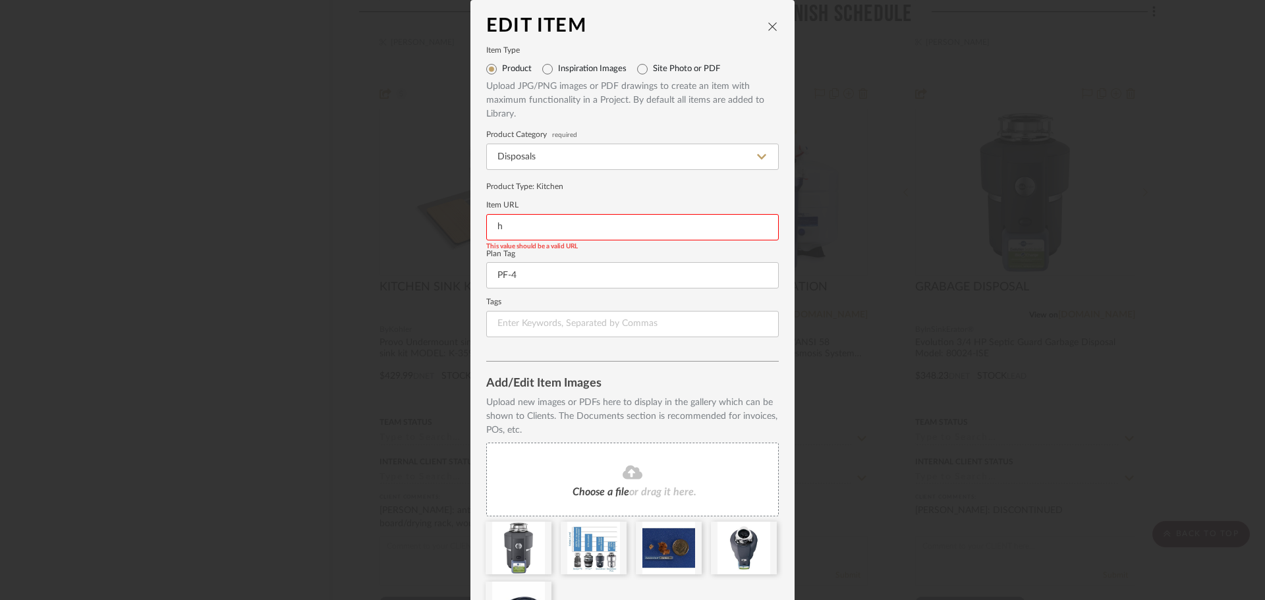
drag, startPoint x: 706, startPoint y: 224, endPoint x: 467, endPoint y: 229, distance: 239.2
click at [470, 229] on dialog-content "Edit Item Item Type Product Inspiration Images Site Photo or PDF Upload JPG/PNG…" at bounding box center [632, 344] width 324 height 688
click at [549, 233] on input at bounding box center [632, 227] width 292 height 26
paste input "[URL][DOMAIN_NAME]"
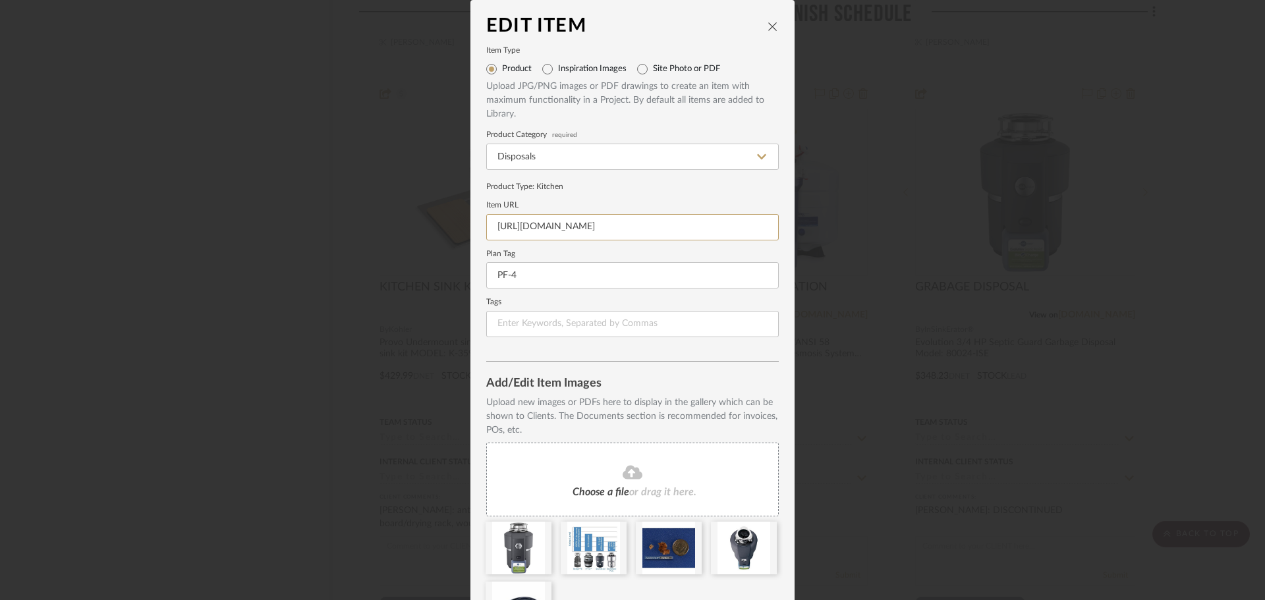
type input "[URL][DOMAIN_NAME]"
click at [655, 262] on fieldset "Plan Tag PF-4" at bounding box center [632, 270] width 292 height 38
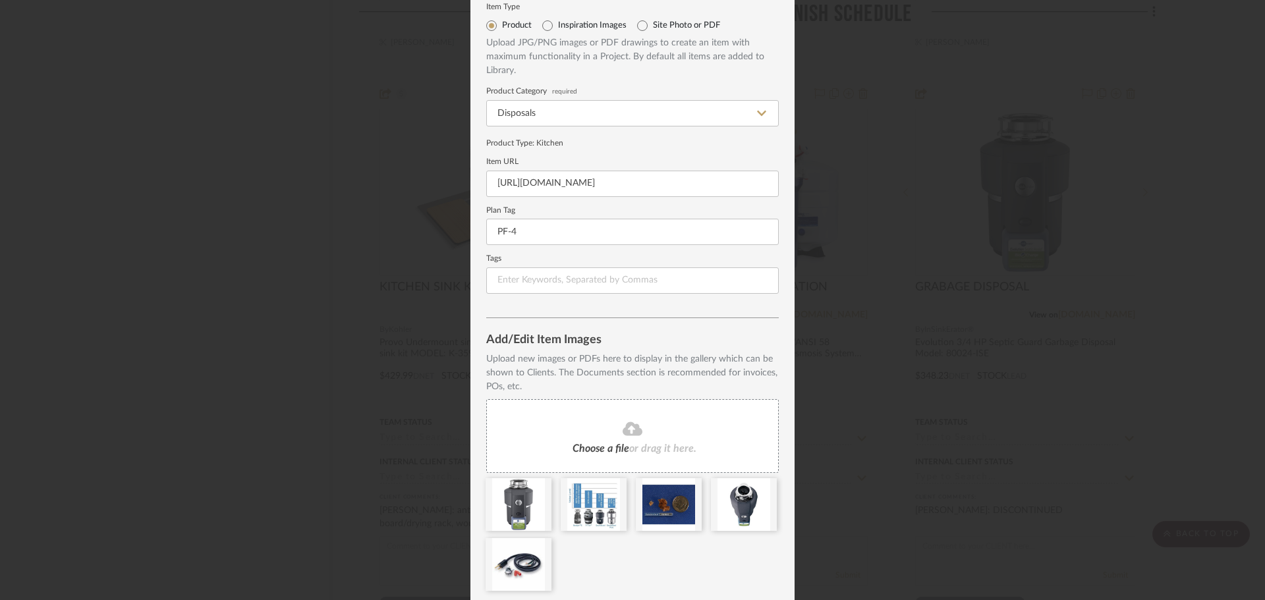
scroll to position [88, 0]
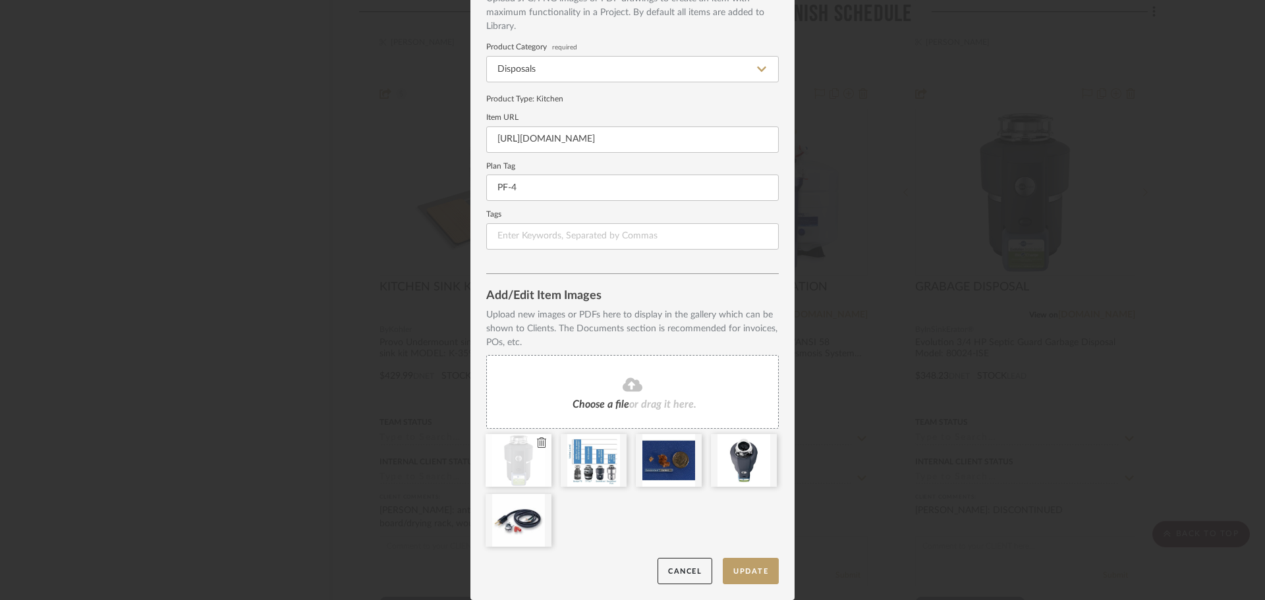
click at [538, 448] on fa-icon at bounding box center [541, 443] width 9 height 16
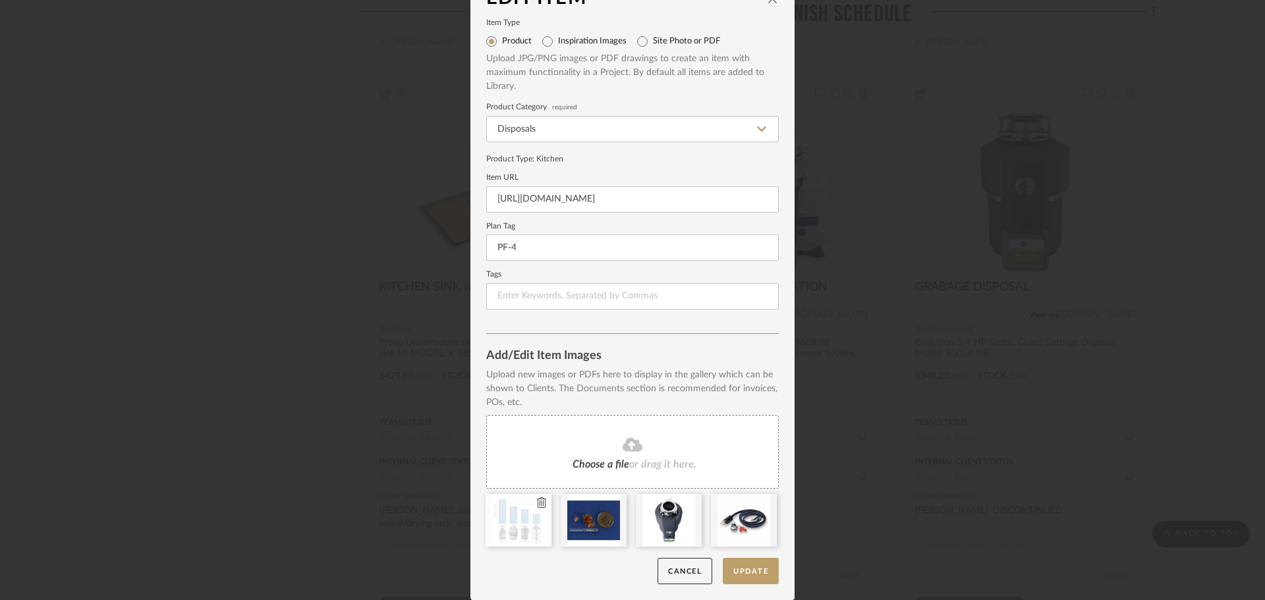
click at [537, 501] on icon at bounding box center [541, 502] width 9 height 11
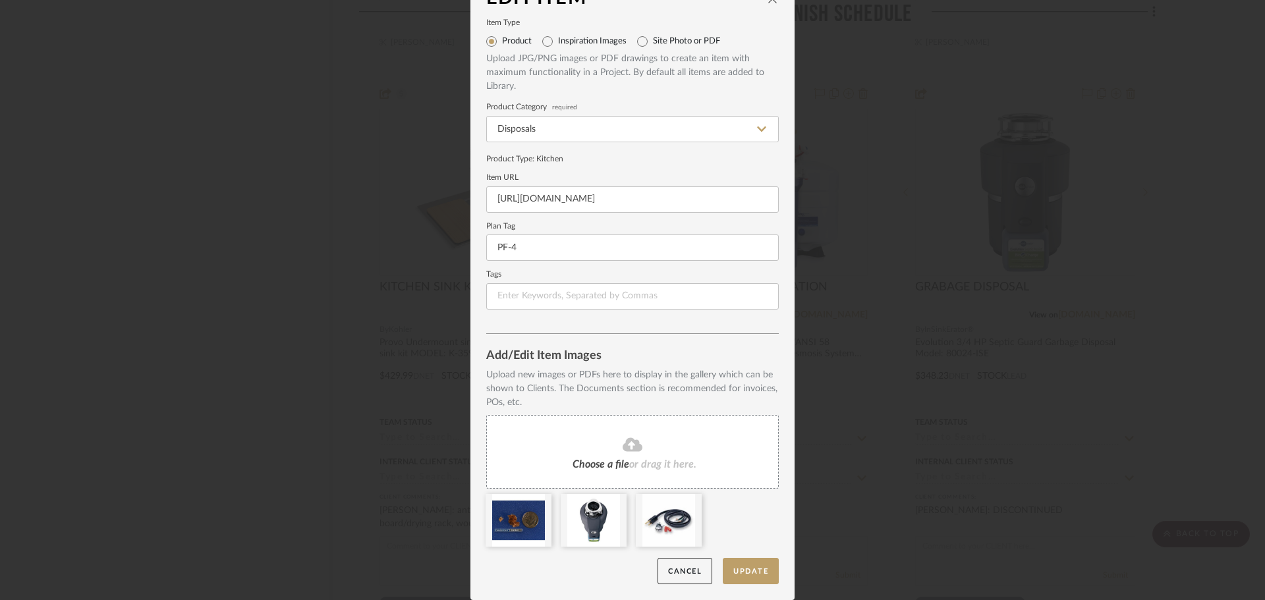
click at [0, 0] on icon at bounding box center [0, 0] width 0 height 0
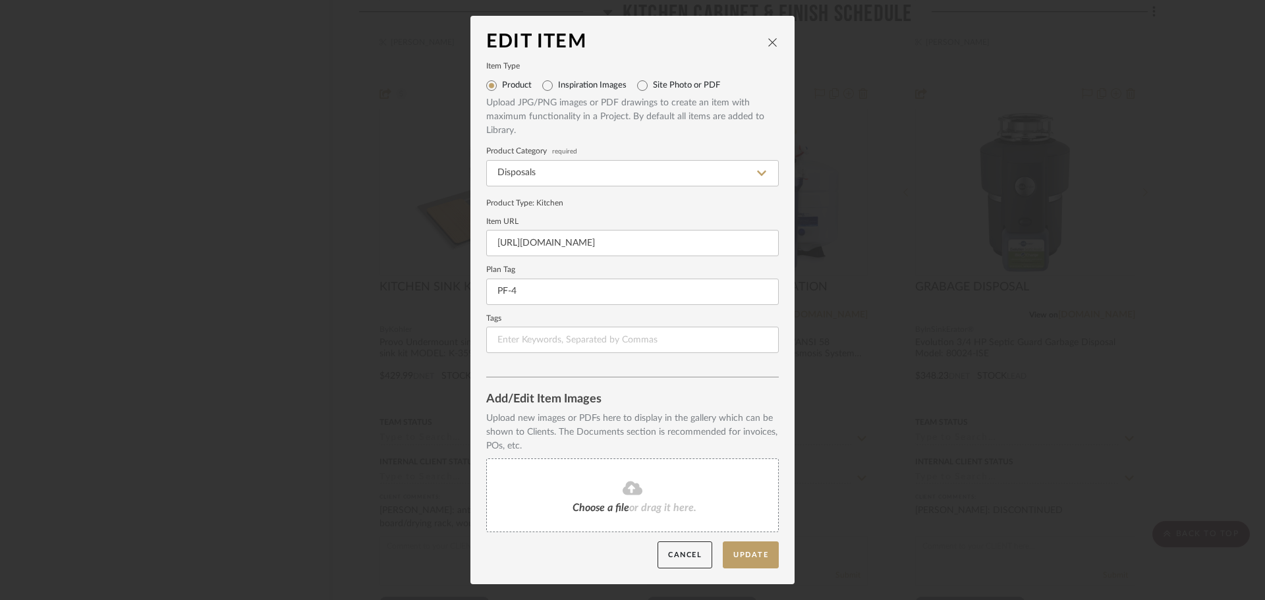
scroll to position [0, 0]
click at [586, 507] on span "Choose a file" at bounding box center [600, 508] width 57 height 11
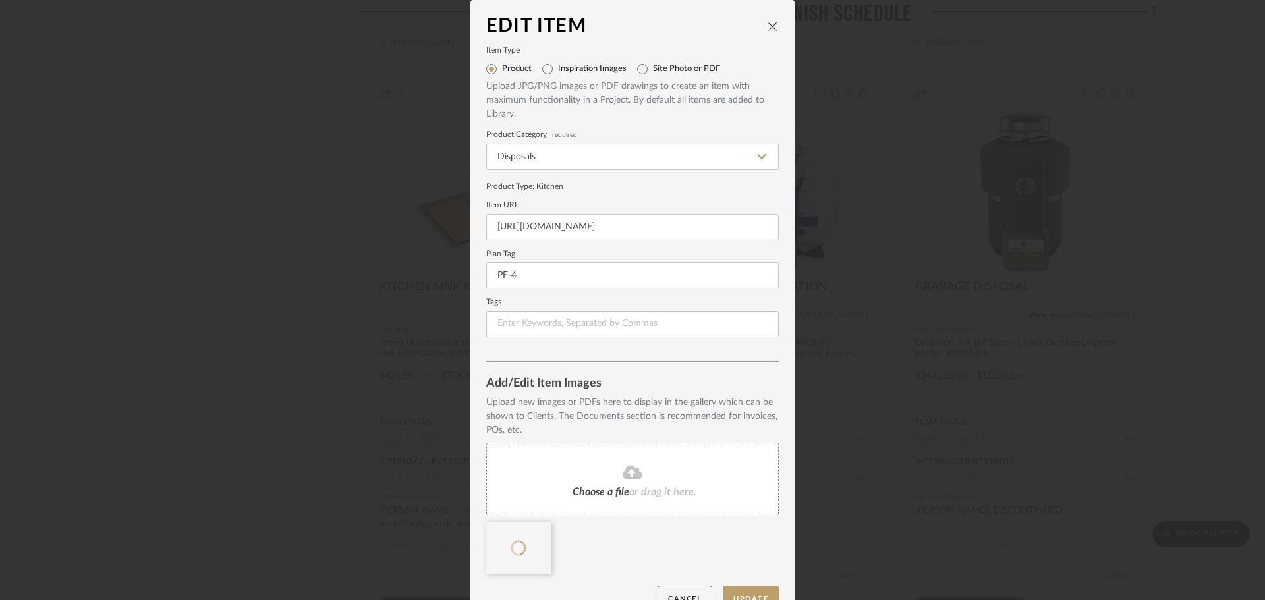
scroll to position [28, 0]
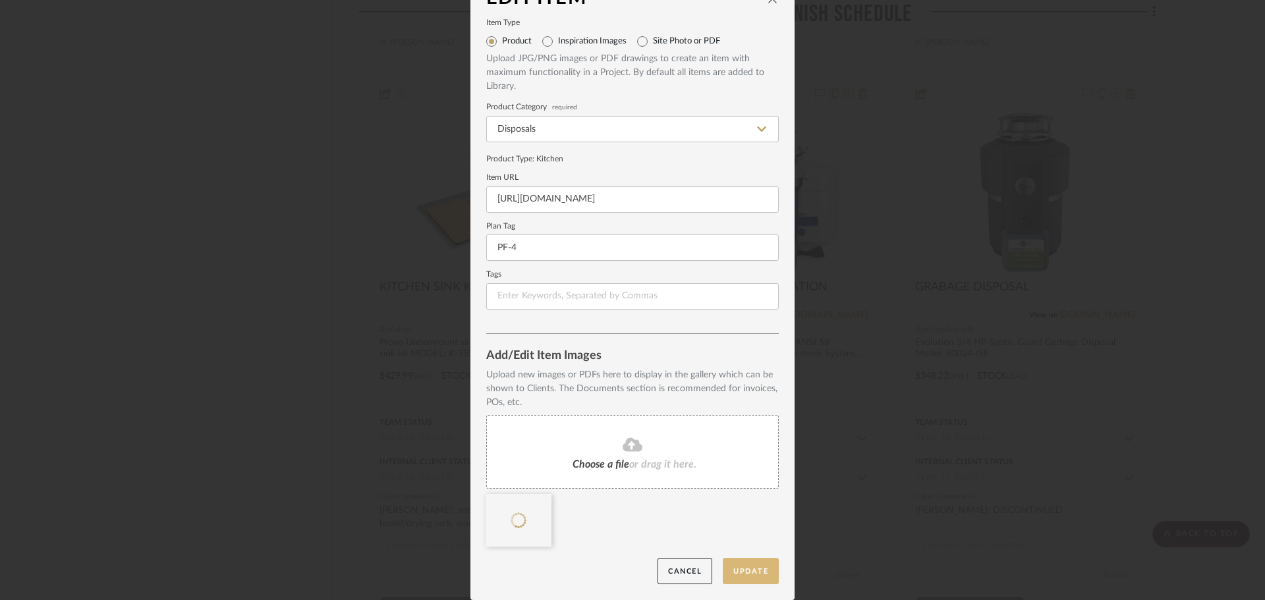
click at [762, 576] on button "Update" at bounding box center [751, 571] width 56 height 27
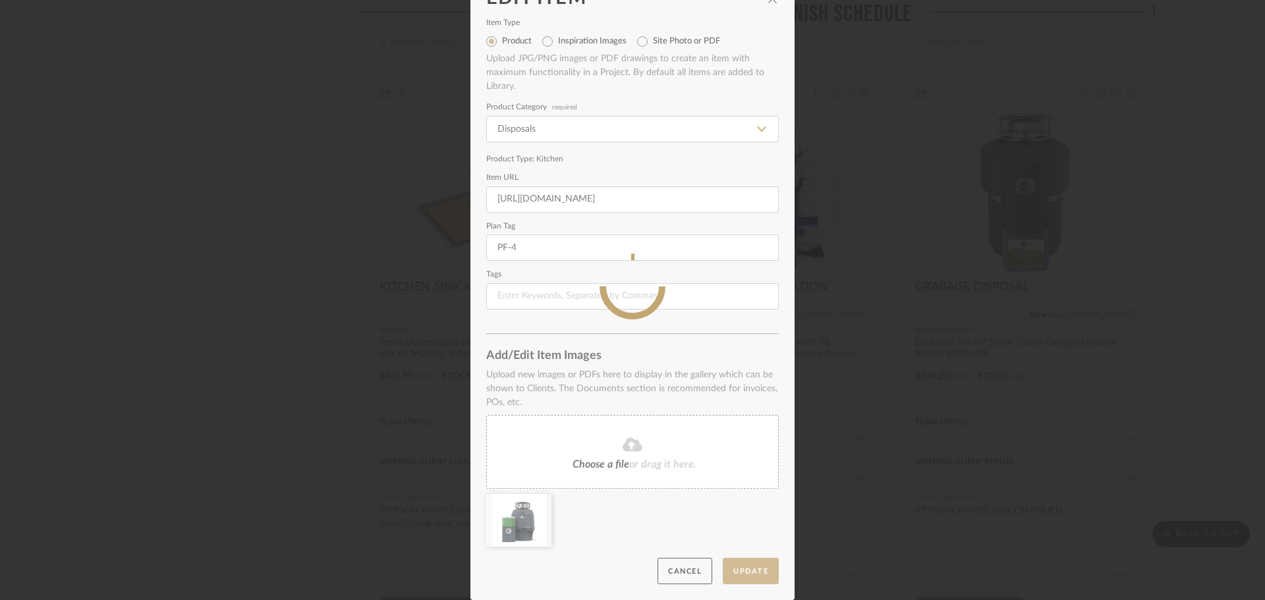
click at [745, 565] on sr-spinner at bounding box center [632, 286] width 324 height 628
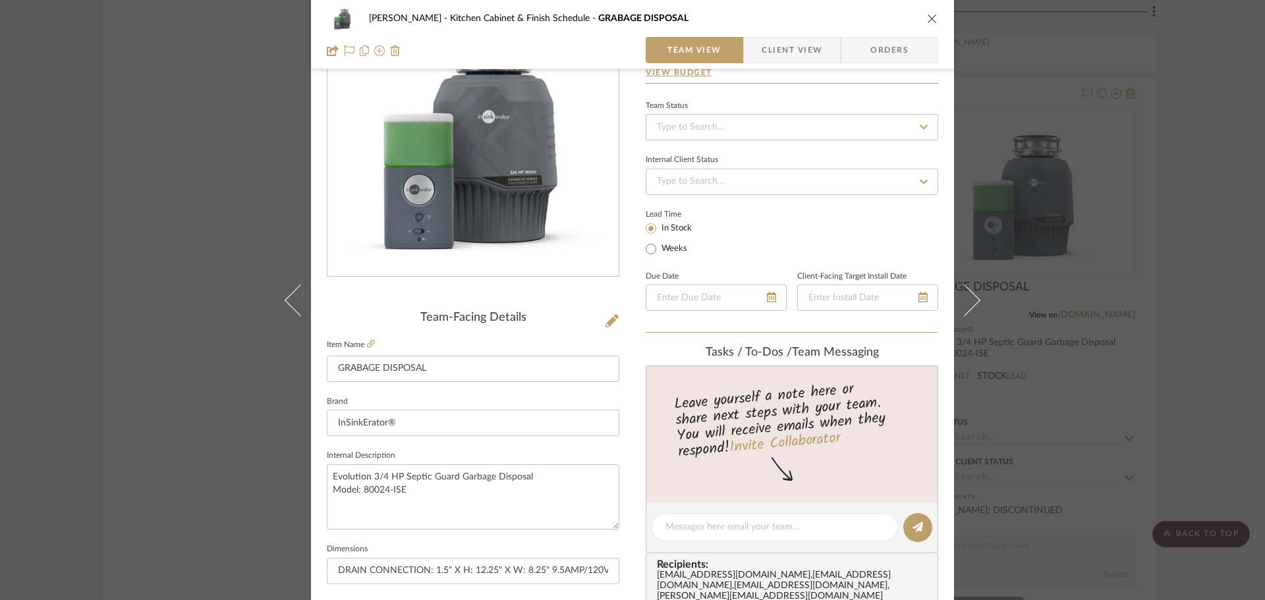
scroll to position [329, 0]
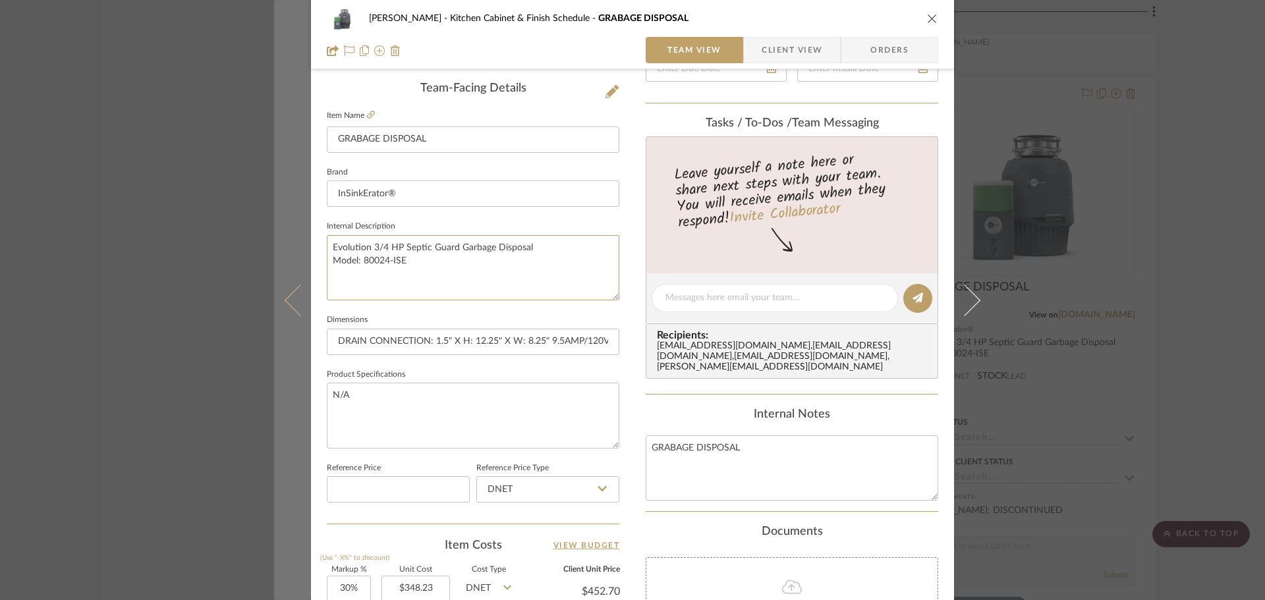
drag, startPoint x: 474, startPoint y: 261, endPoint x: 304, endPoint y: 232, distance: 172.4
click at [305, 233] on mat-dialog-content "[PERSON_NAME] Kitchen Cabinet & Finish Schedule GRABAGE DISPOSAL Team View Clie…" at bounding box center [632, 289] width 717 height 1217
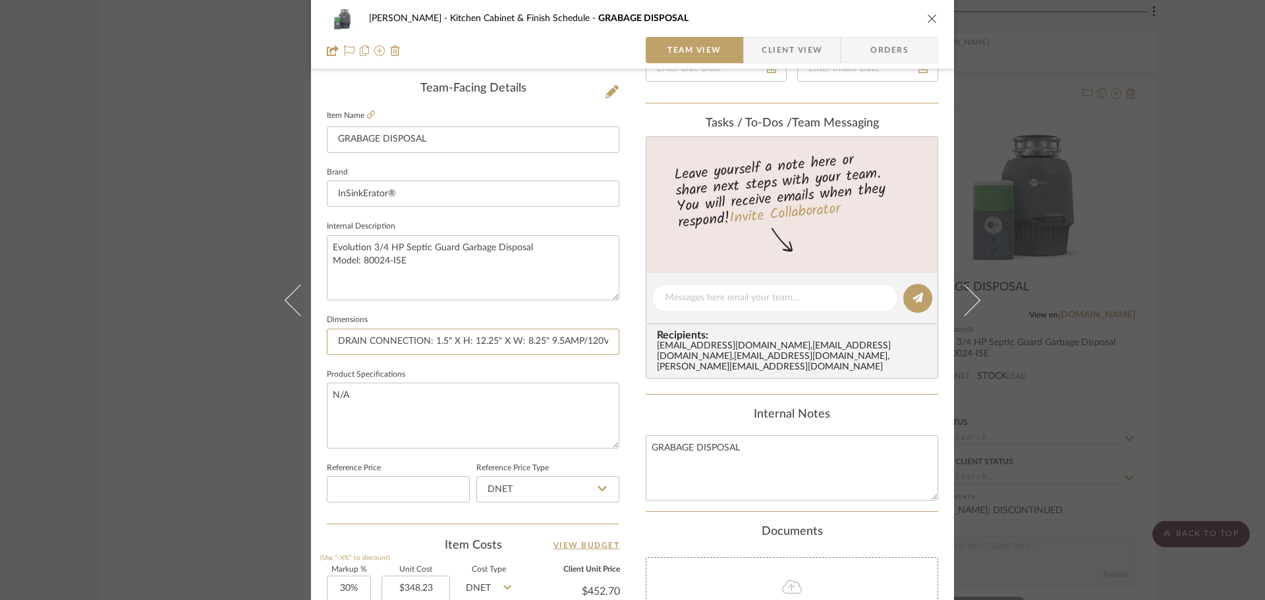
scroll to position [0, 1]
drag, startPoint x: 332, startPoint y: 336, endPoint x: 679, endPoint y: 354, distance: 347.6
click at [679, 354] on div "[PERSON_NAME] Kitchen Cabinet & Finish Schedule GRABAGE DISPOSAL Team View Clie…" at bounding box center [632, 289] width 643 height 1217
click at [929, 22] on icon "close" at bounding box center [932, 18] width 11 height 11
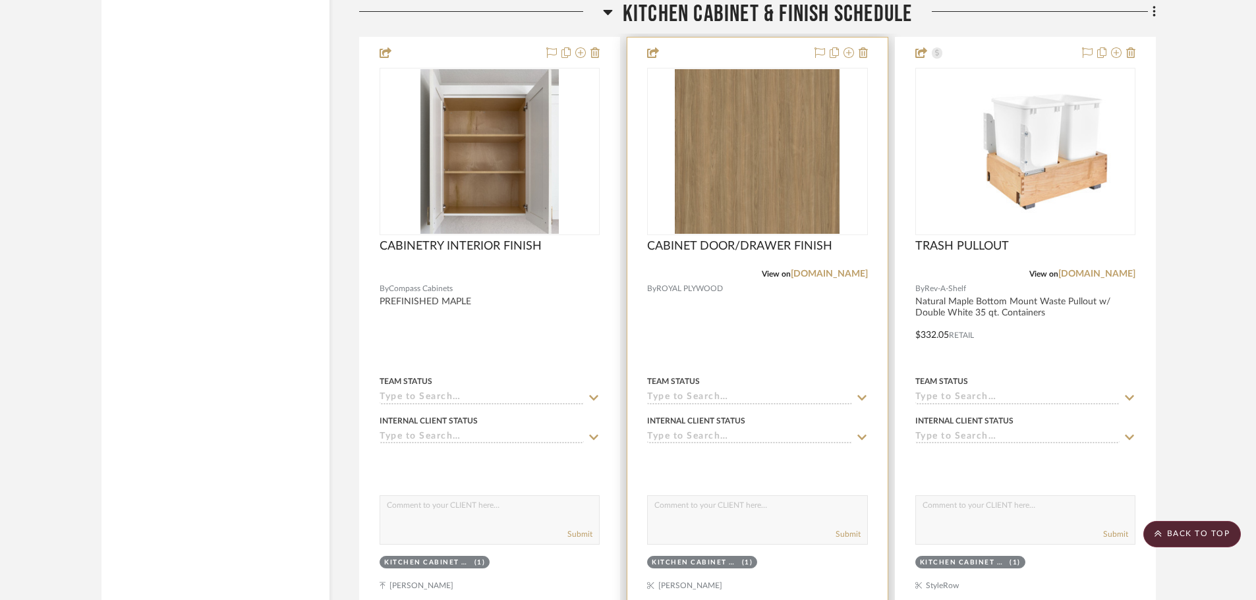
scroll to position [9643, 0]
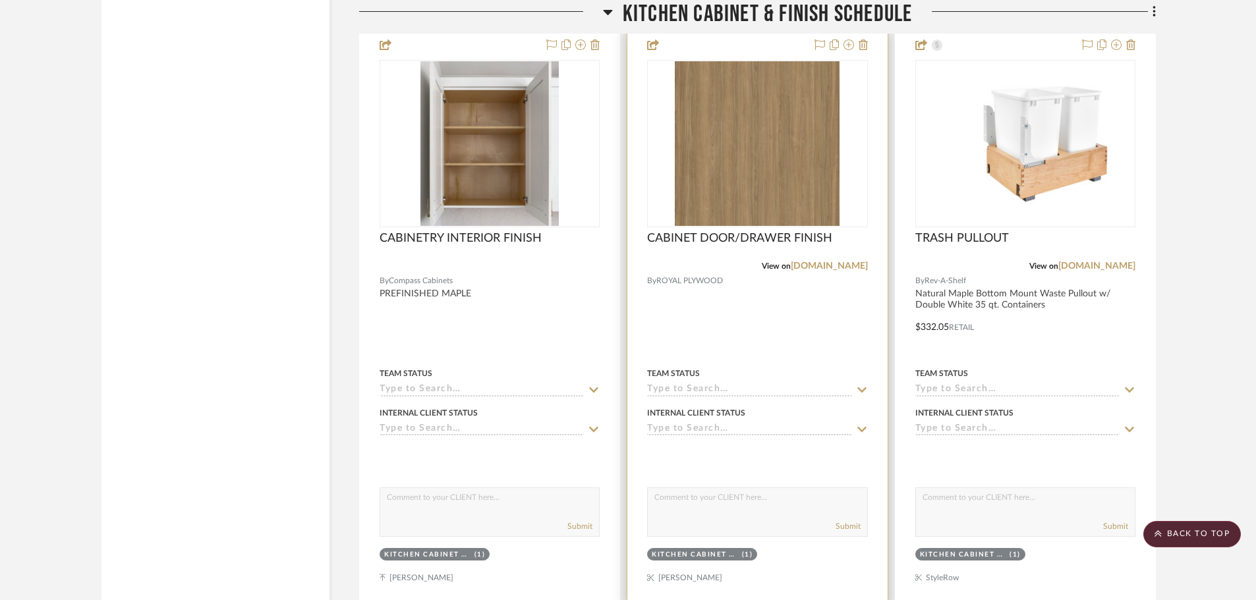
click at [751, 150] on img "0" at bounding box center [757, 143] width 165 height 165
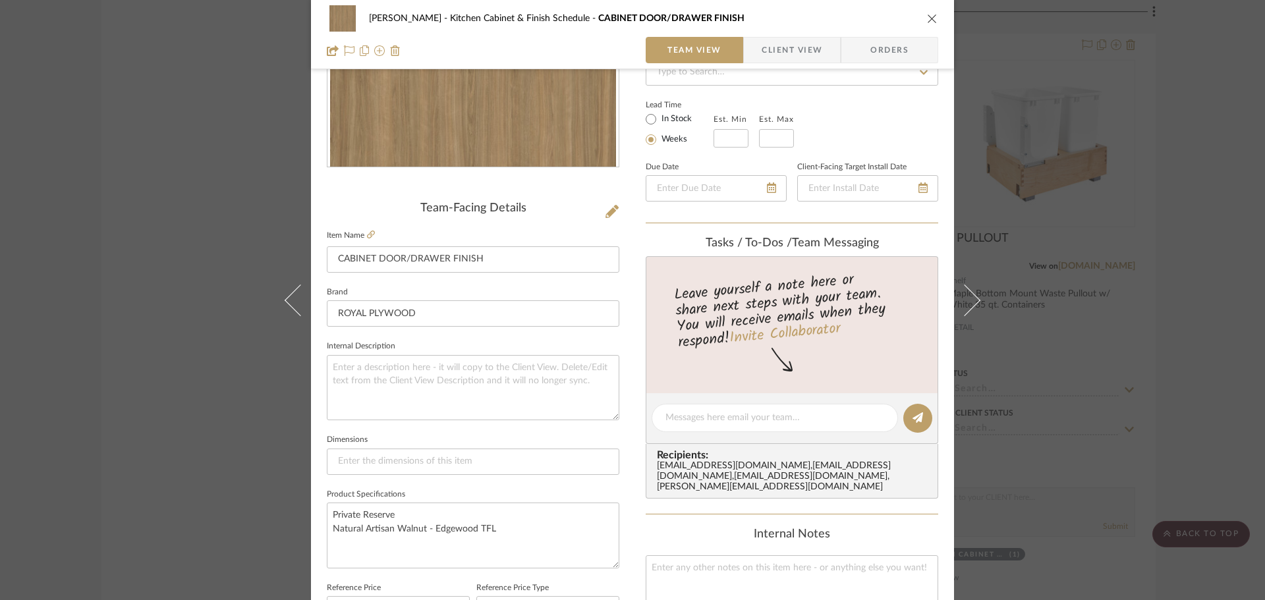
scroll to position [263, 0]
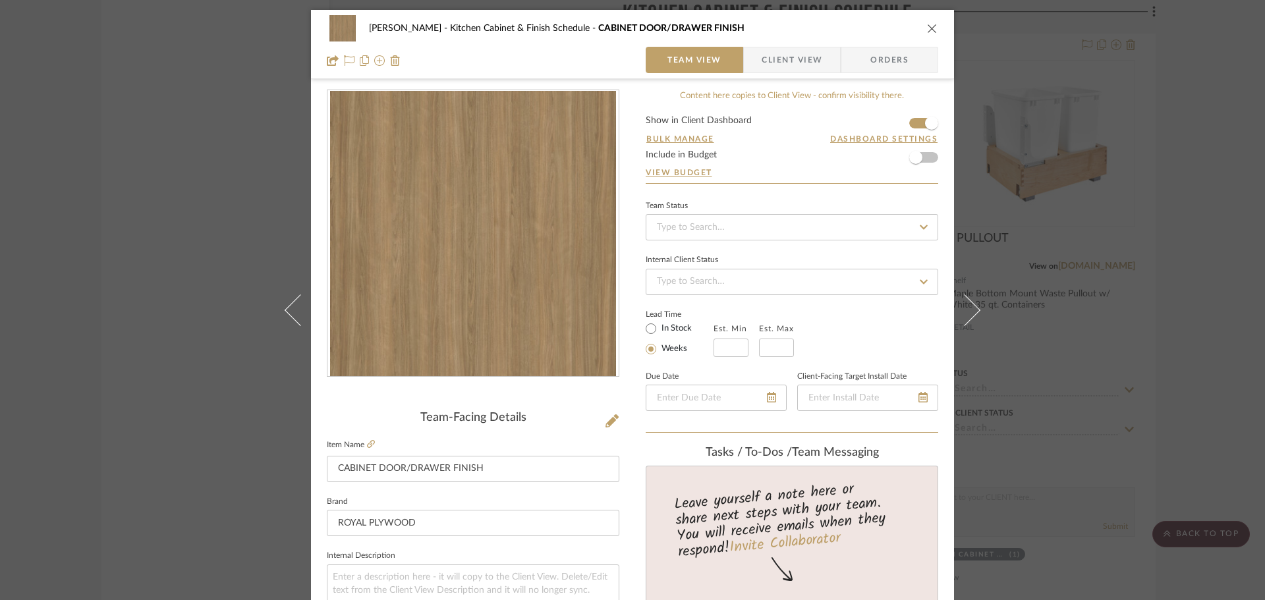
scroll to position [263, 0]
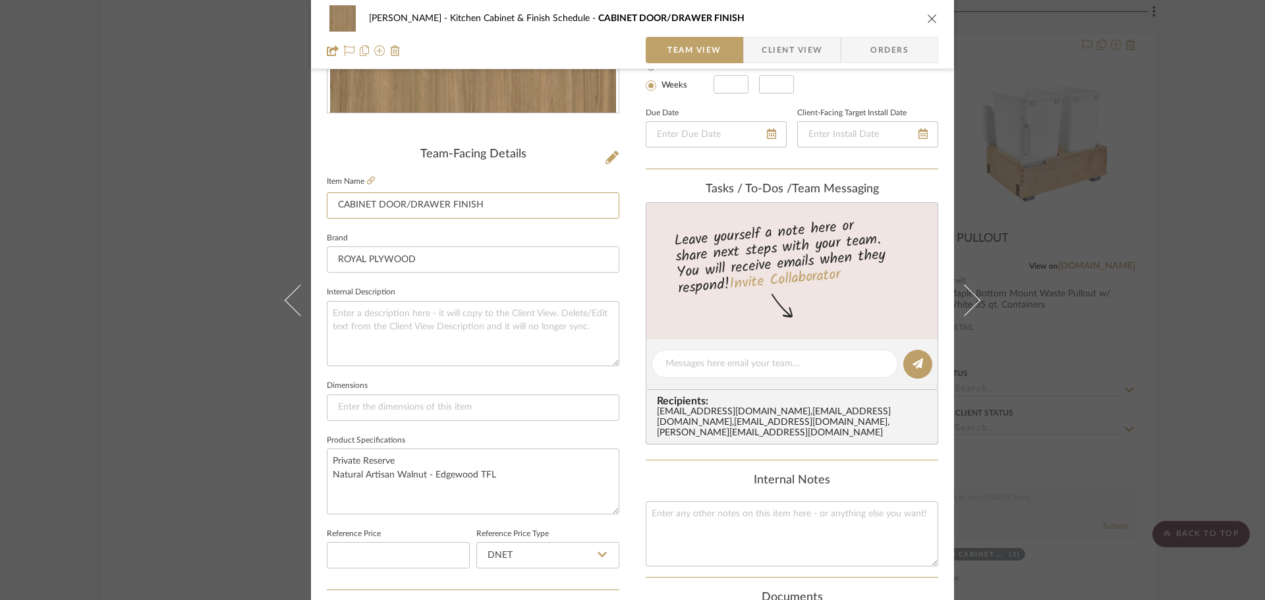
drag, startPoint x: 501, startPoint y: 207, endPoint x: 228, endPoint y: 186, distance: 274.2
click at [228, 186] on div "CHANG Kitchen Cabinet & Finish Schedule CABINET DOOR/DRAWER FINISH Team View Cl…" at bounding box center [632, 300] width 1265 height 600
click at [703, 510] on textarea at bounding box center [792, 533] width 292 height 65
paste textarea "CABINET DOOR/DRAWER FINISH"
type textarea "CABINET DOOR/DRAWER FINISH"
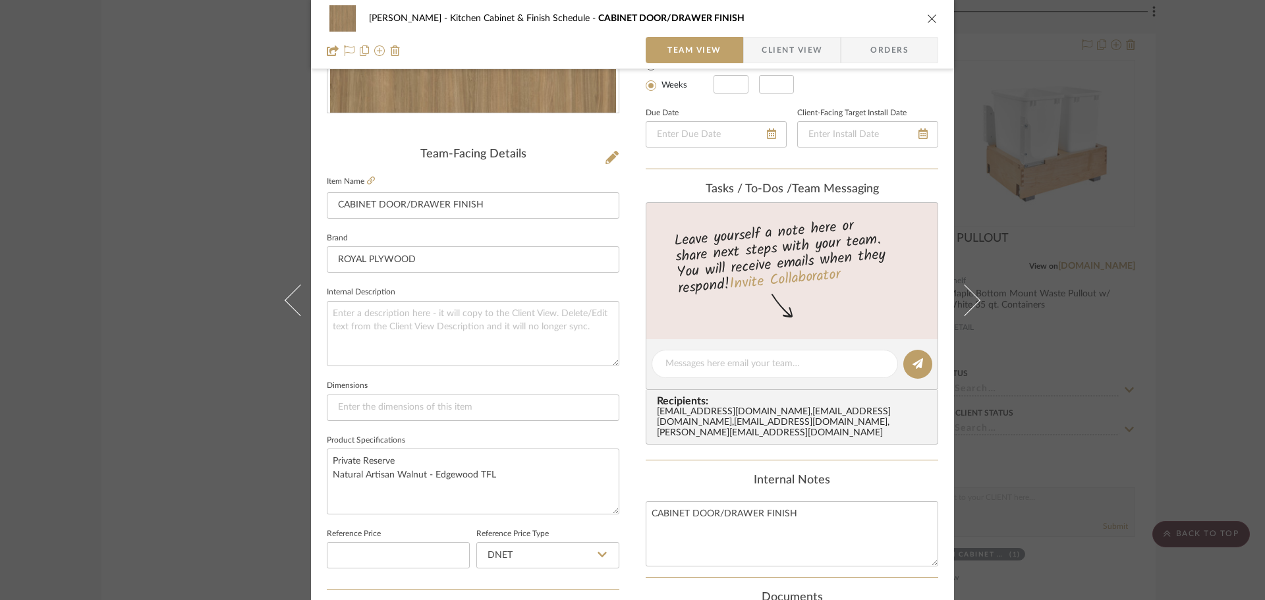
click at [672, 452] on div "Content here copies to Client View - confirm visibility there. Show in Client D…" at bounding box center [792, 368] width 292 height 1084
drag, startPoint x: 849, startPoint y: 518, endPoint x: 596, endPoint y: 517, distance: 253.0
click at [596, 517] on div "CHANG Kitchen Cabinet & Finish Schedule CABINET DOOR/DRAWER FINISH Team View Cl…" at bounding box center [632, 354] width 643 height 1217
click at [934, 18] on div "CHANG Kitchen Cabinet & Finish Schedule CABINET DOOR/DRAWER FINISH Team View Cl…" at bounding box center [632, 34] width 643 height 69
click at [931, 18] on button "close" at bounding box center [932, 19] width 12 height 12
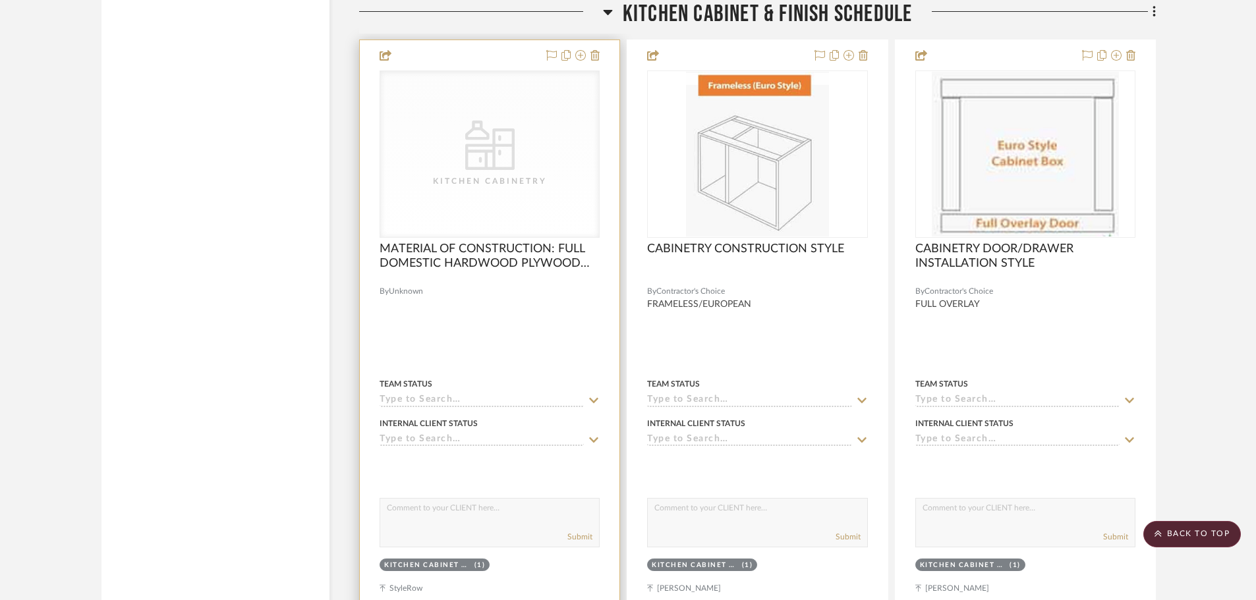
scroll to position [9050, 0]
click at [518, 152] on div "CategoryIconKitchen Kitchen Cabinetry" at bounding box center [489, 152] width 219 height 166
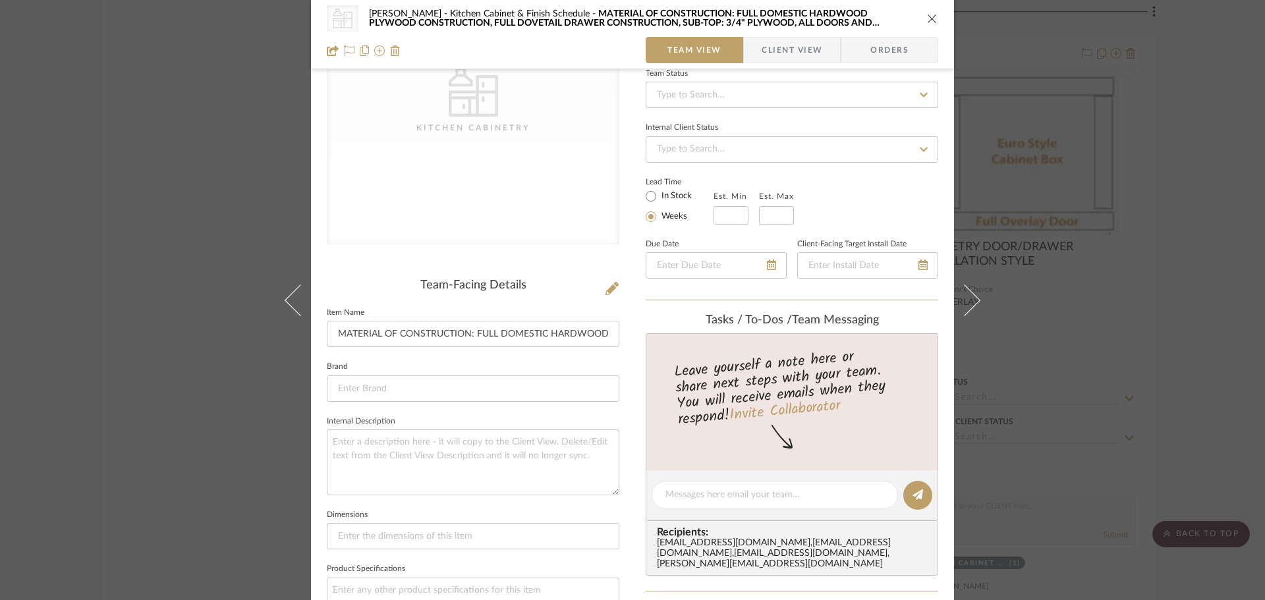
scroll to position [132, 0]
drag, startPoint x: 333, startPoint y: 331, endPoint x: 638, endPoint y: 341, distance: 305.8
click at [638, 341] on div "CategoryIconKitchen Kitchen Cabinetry [PERSON_NAME] Kitchen Cabinet & Finish Sc…" at bounding box center [632, 485] width 643 height 1214
click at [349, 334] on input "MATERIAL OF CONSTRUCTION: FULL DOMESTIC HARDWOOD PLYWOOD CONSTRUCTION, FULL DOV…" at bounding box center [473, 334] width 292 height 26
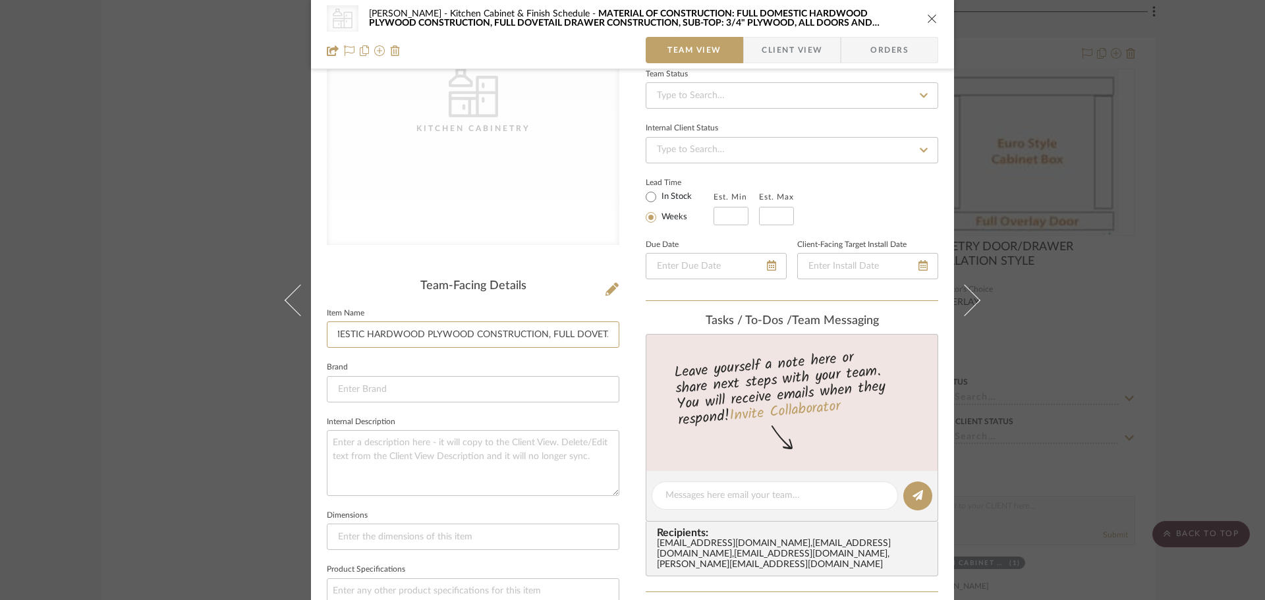
scroll to position [0, 0]
drag, startPoint x: 333, startPoint y: 336, endPoint x: 312, endPoint y: 337, distance: 21.1
click at [312, 337] on div "CategoryIconKitchen Kitchen Cabinetry [PERSON_NAME] Kitchen Cabinet & Finish Sc…" at bounding box center [632, 485] width 643 height 1214
click at [493, 339] on input "MATERIAL OF CONSTRUCTION: FULL DOMESTIC HARDWOOD PLYWOOD CONSTRUCTION, FULL DOV…" at bounding box center [473, 334] width 292 height 26
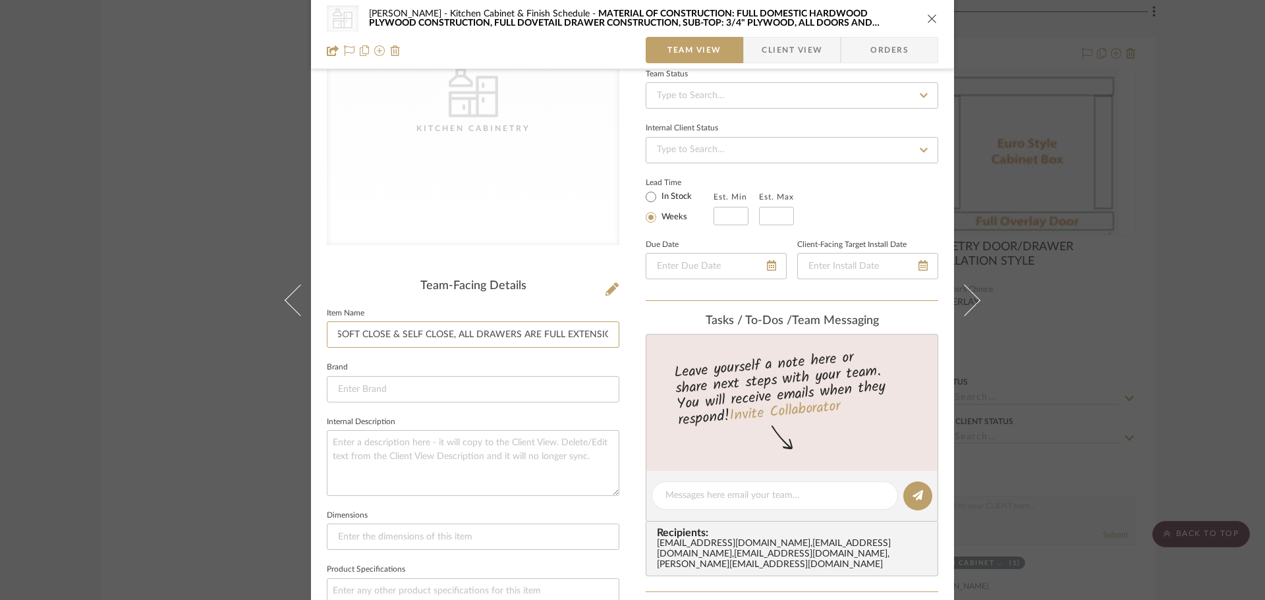
drag, startPoint x: 331, startPoint y: 327, endPoint x: 646, endPoint y: 335, distance: 315.0
click at [646, 335] on div "CategoryIconKitchen Kitchen Cabinetry [PERSON_NAME] Kitchen Cabinet & Finish Sc…" at bounding box center [632, 485] width 643 height 1214
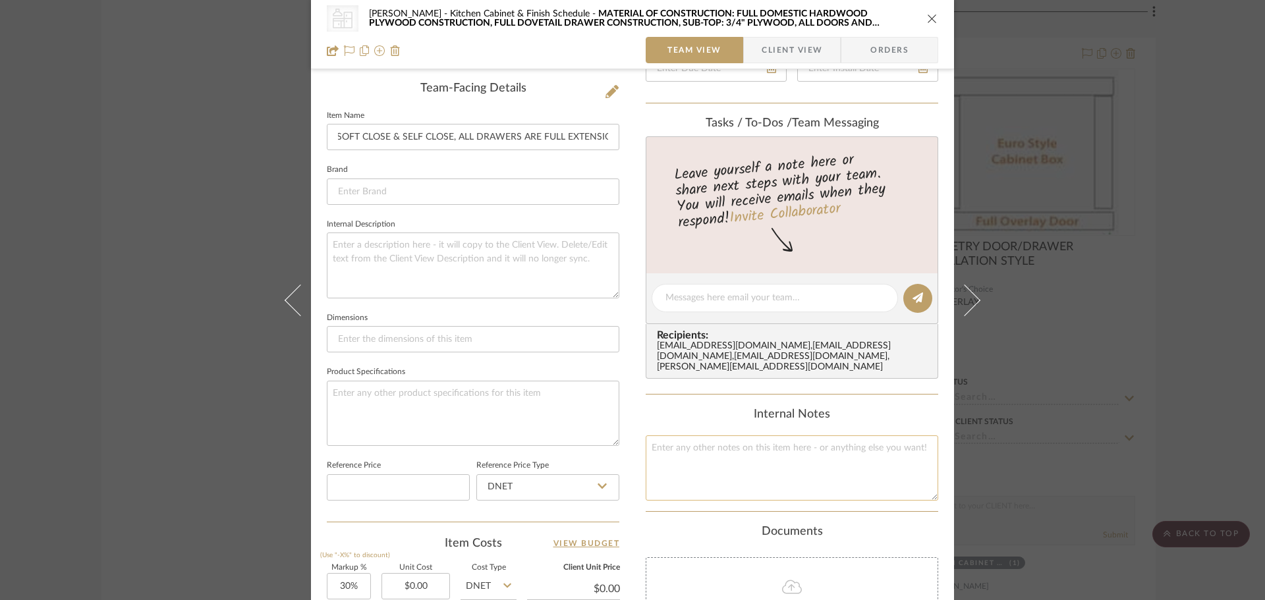
scroll to position [0, 0]
click at [696, 449] on textarea at bounding box center [792, 467] width 292 height 65
paste textarea "MATERIAL OF CONSTRUCTION: FULL DOMESTIC HARDWOOD PLYWOOD CONSTRUCTION, FULL DOV…"
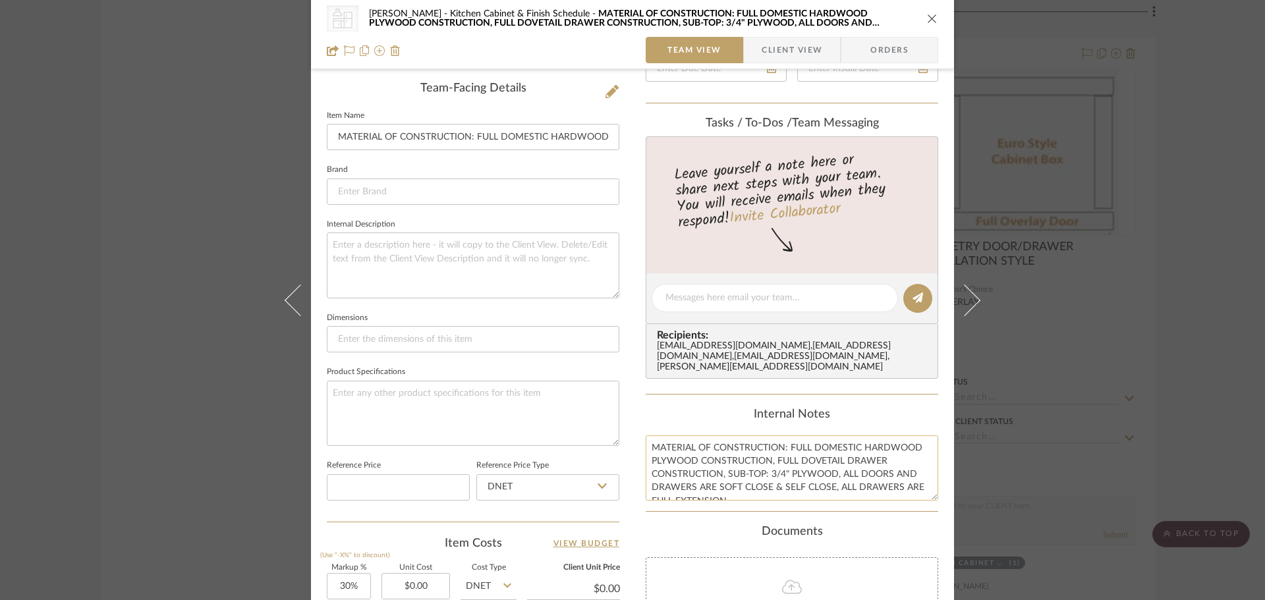
scroll to position [6, 0]
type textarea "MATERIAL OF CONSTRUCTION: FULL DOMESTIC HARDWOOD PLYWOOD CONSTRUCTION, FULL DOV…"
click at [513, 273] on textarea at bounding box center [473, 265] width 292 height 65
click at [927, 11] on div "CategoryIconKitchen Kitchen Cabinetry CHANG Kitchen Cabinet & Finish Schedule M…" at bounding box center [632, 18] width 611 height 26
click at [929, 16] on icon "close" at bounding box center [932, 18] width 11 height 11
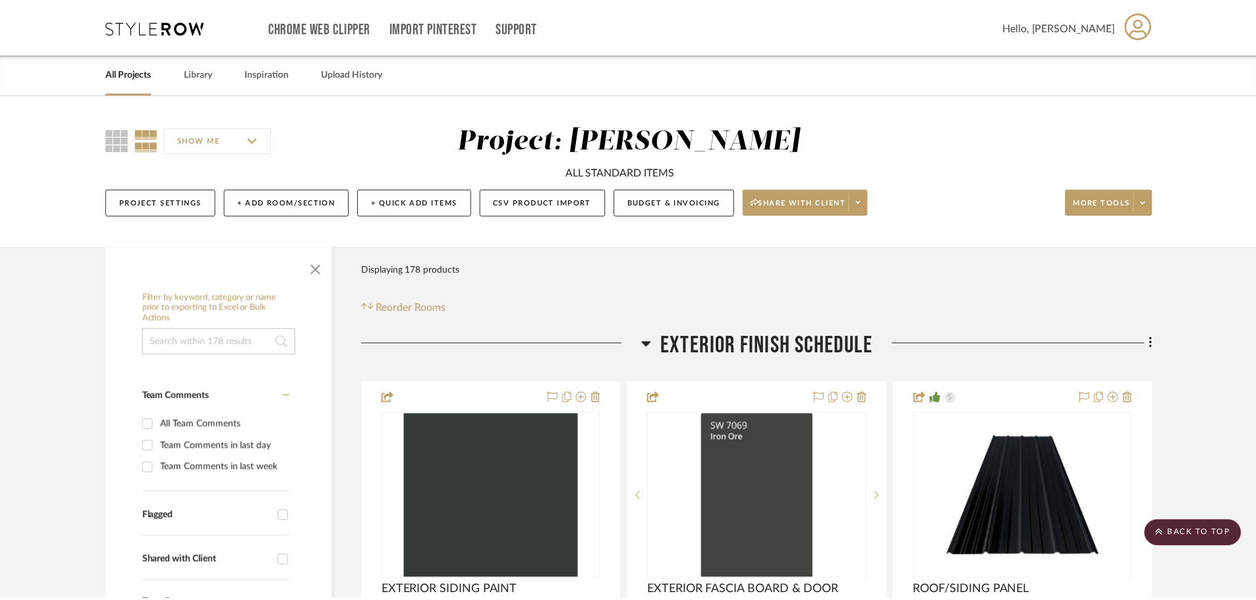
scroll to position [9050, 0]
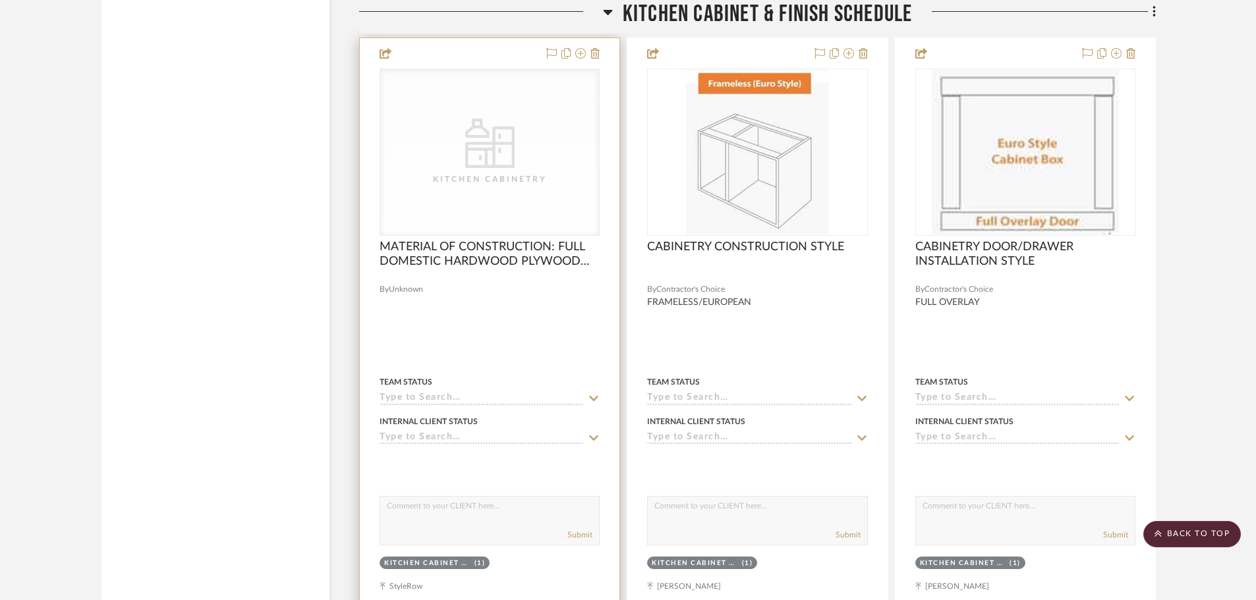
click at [508, 160] on icon "CategoryIconKitchen" at bounding box center [489, 143] width 49 height 49
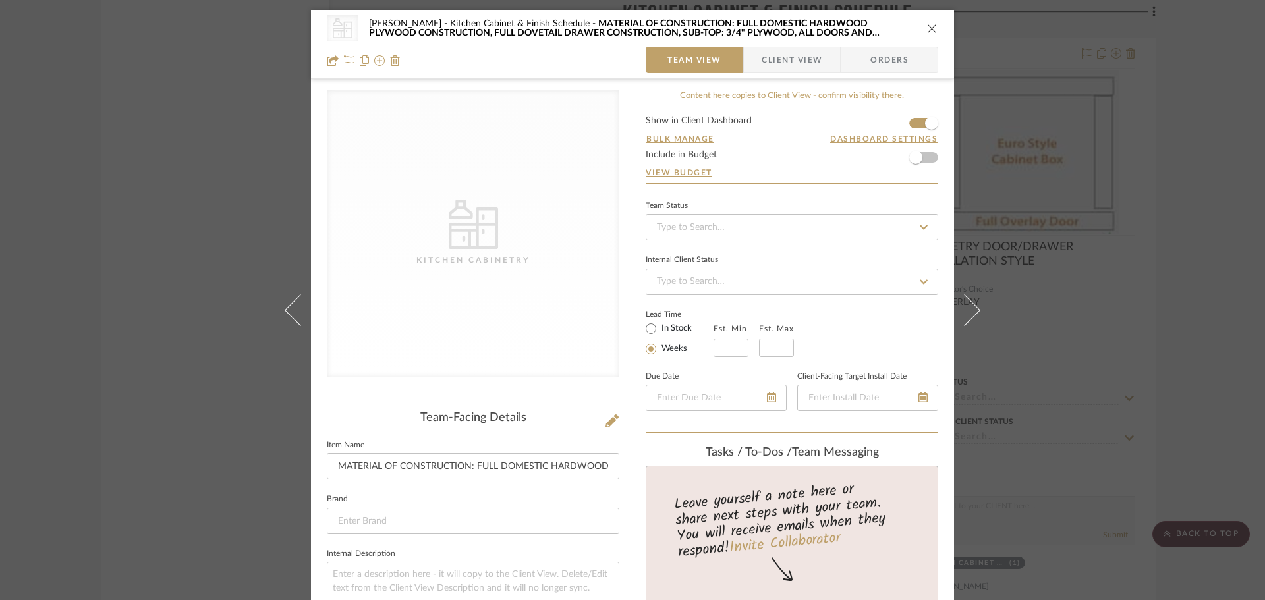
scroll to position [329, 0]
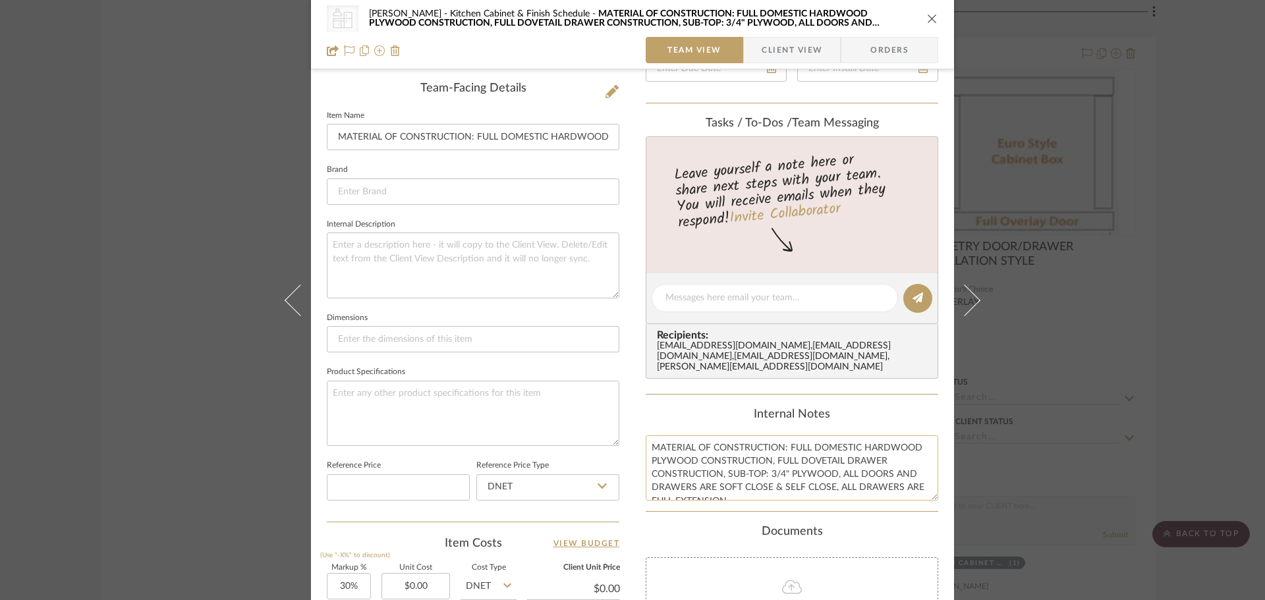
click at [846, 478] on textarea "MATERIAL OF CONSTRUCTION: FULL DOMESTIC HARDWOOD PLYWOOD CONSTRUCTION, FULL DOV…" at bounding box center [792, 467] width 292 height 65
drag, startPoint x: 743, startPoint y: 478, endPoint x: 635, endPoint y: 399, distance: 133.5
click at [636, 399] on div "CategoryIconKitchen Kitchen Cabinetry [PERSON_NAME] Kitchen Cabinet & Finish Sc…" at bounding box center [632, 288] width 643 height 1214
click at [929, 14] on icon "close" at bounding box center [932, 18] width 11 height 11
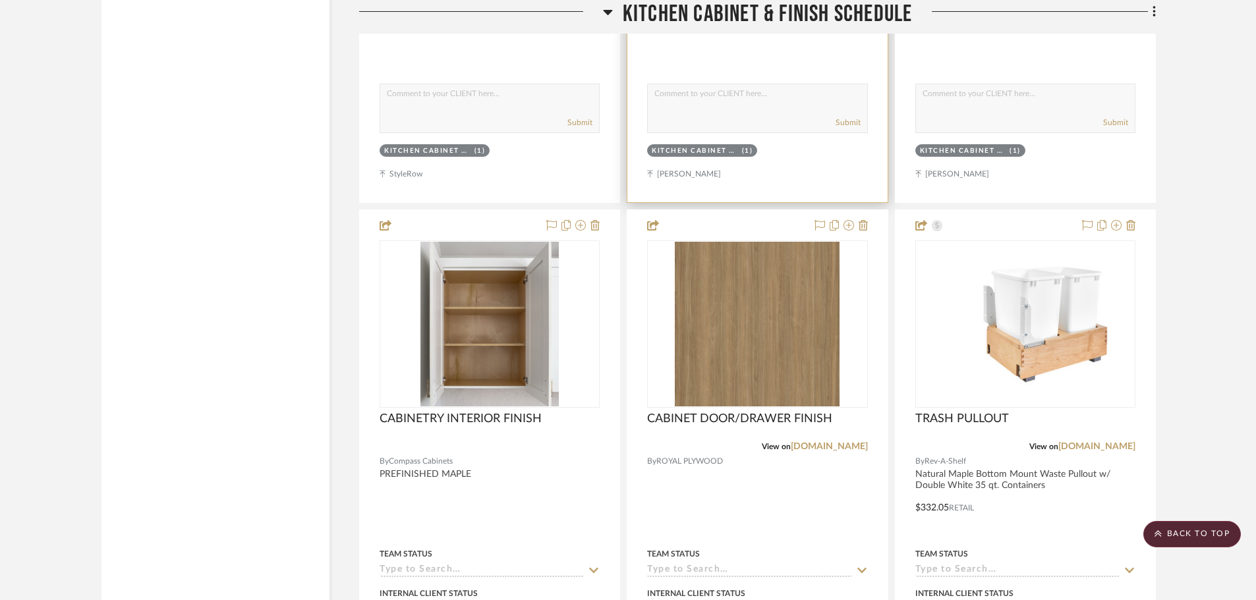
scroll to position [9512, 0]
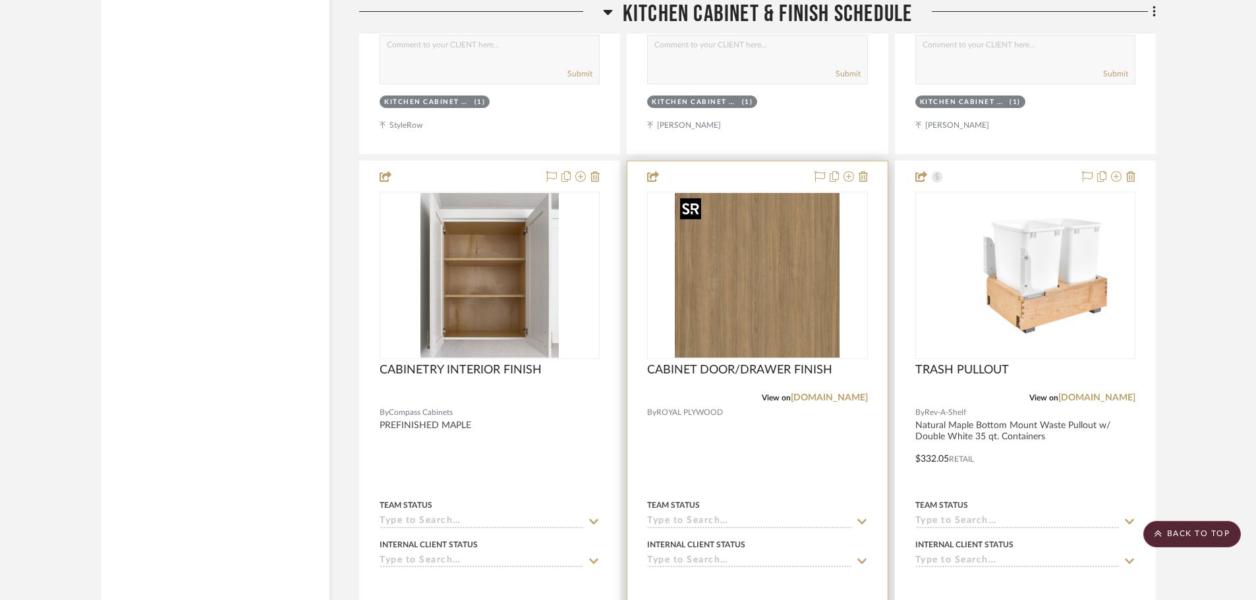
click at [800, 275] on img "0" at bounding box center [757, 275] width 165 height 165
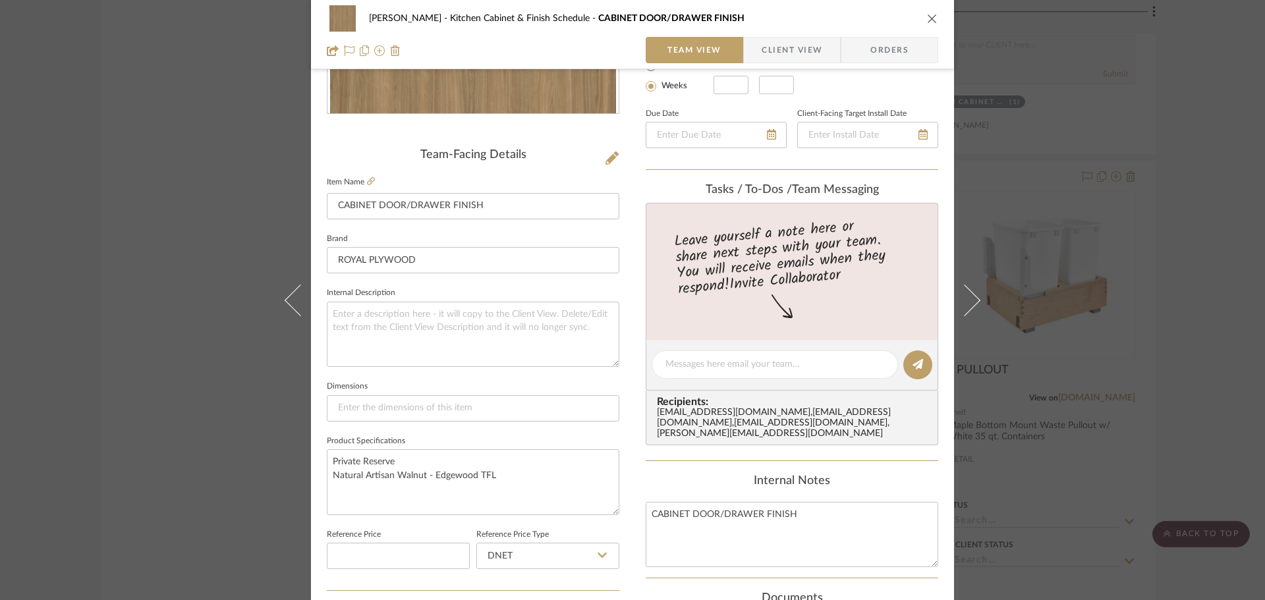
scroll to position [263, 0]
click at [933, 17] on button "close" at bounding box center [932, 19] width 12 height 12
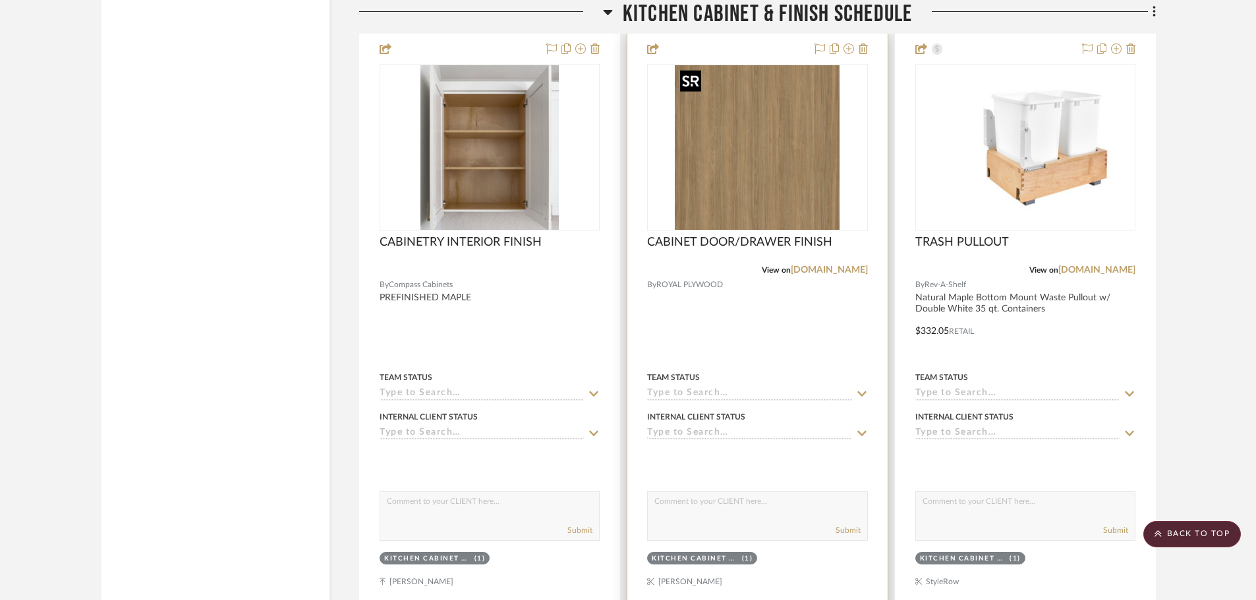
scroll to position [9841, 0]
